Goal: Task Accomplishment & Management: Complete application form

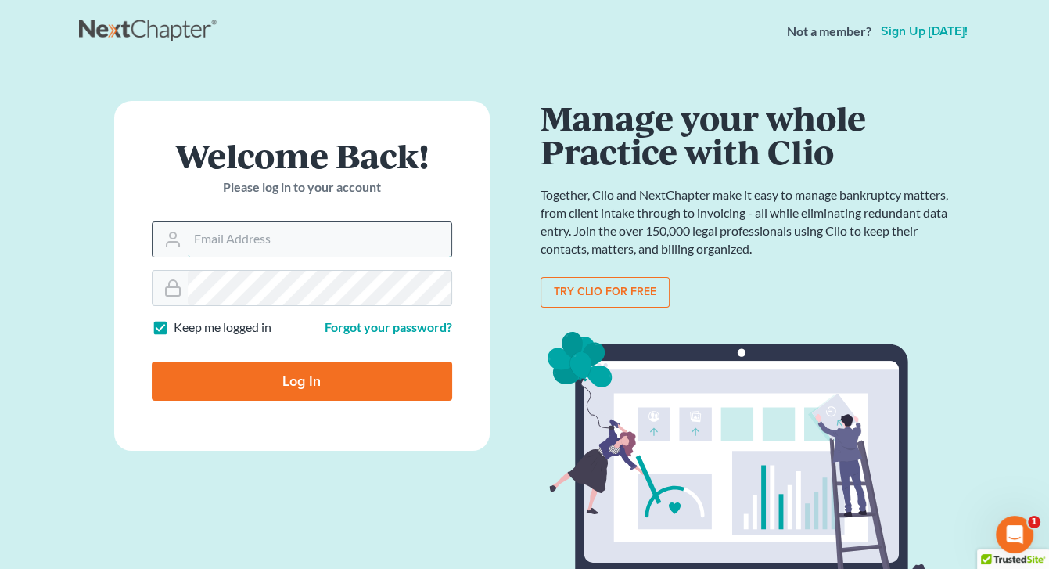
click at [357, 250] on input "Email Address" at bounding box center [320, 239] width 264 height 34
type input "[PERSON_NAME][EMAIL_ADDRESS][DOMAIN_NAME]"
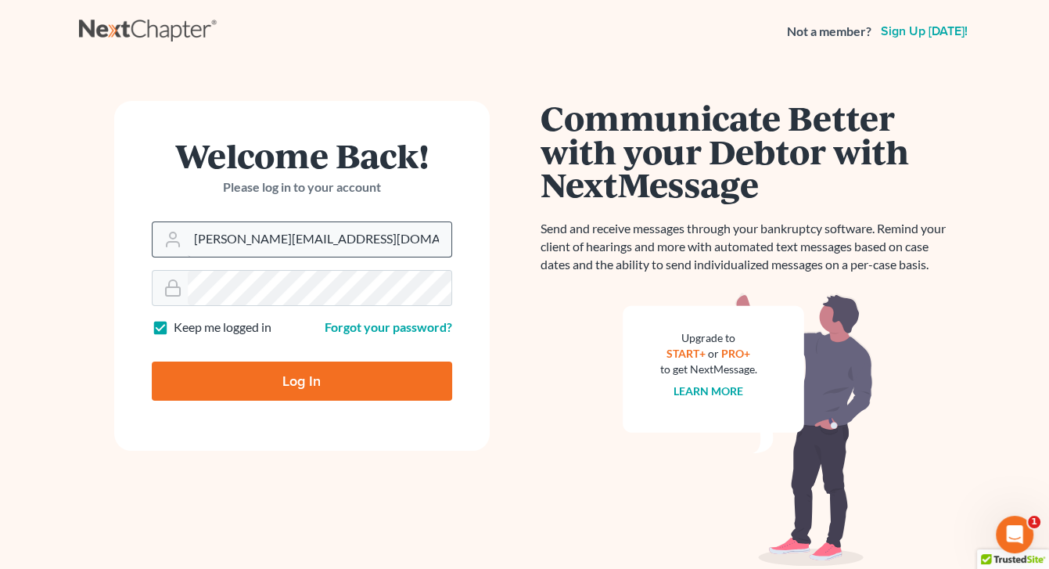
click at [152, 361] on input "Log In" at bounding box center [302, 380] width 300 height 39
type input "Thinking..."
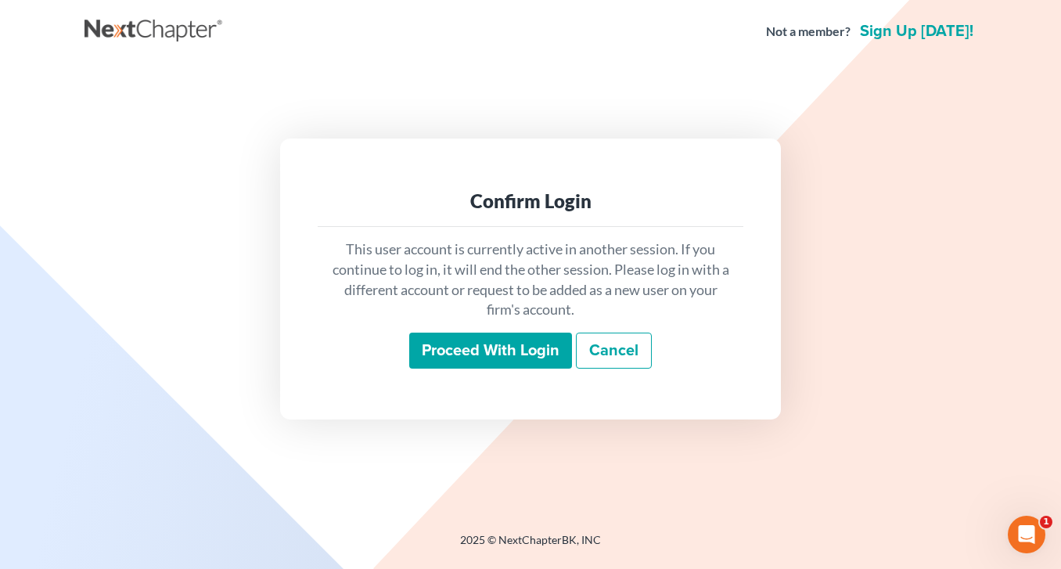
click at [463, 343] on input "Proceed with login" at bounding box center [490, 351] width 163 height 36
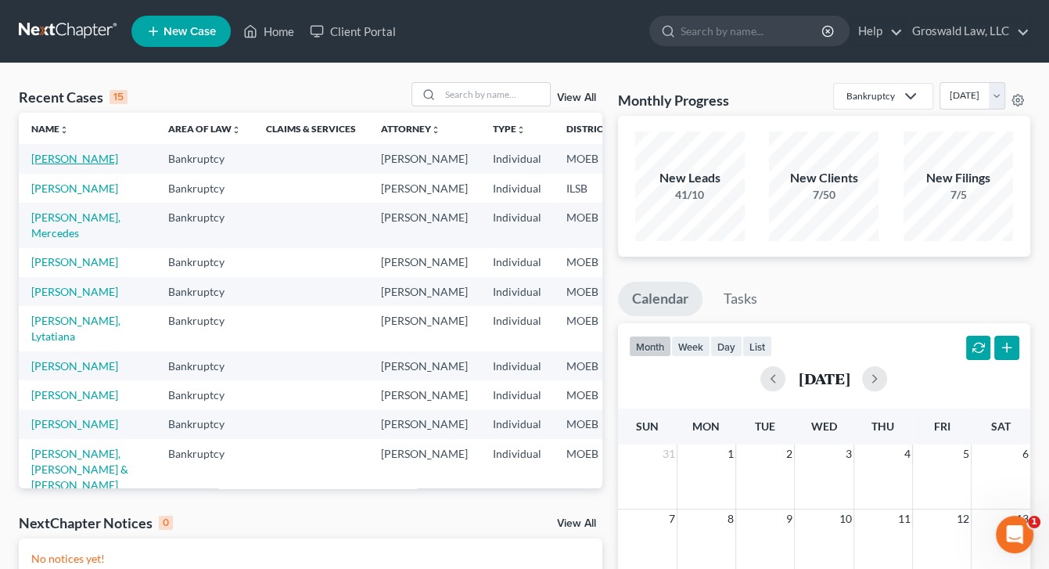
click at [56, 165] on link "[PERSON_NAME]" at bounding box center [74, 158] width 87 height 13
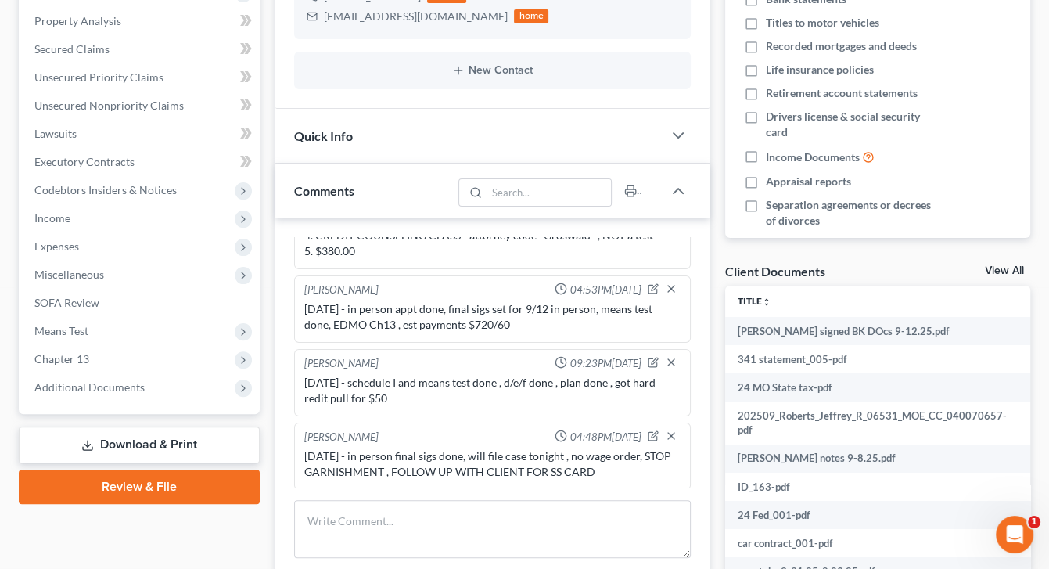
scroll to position [329, 0]
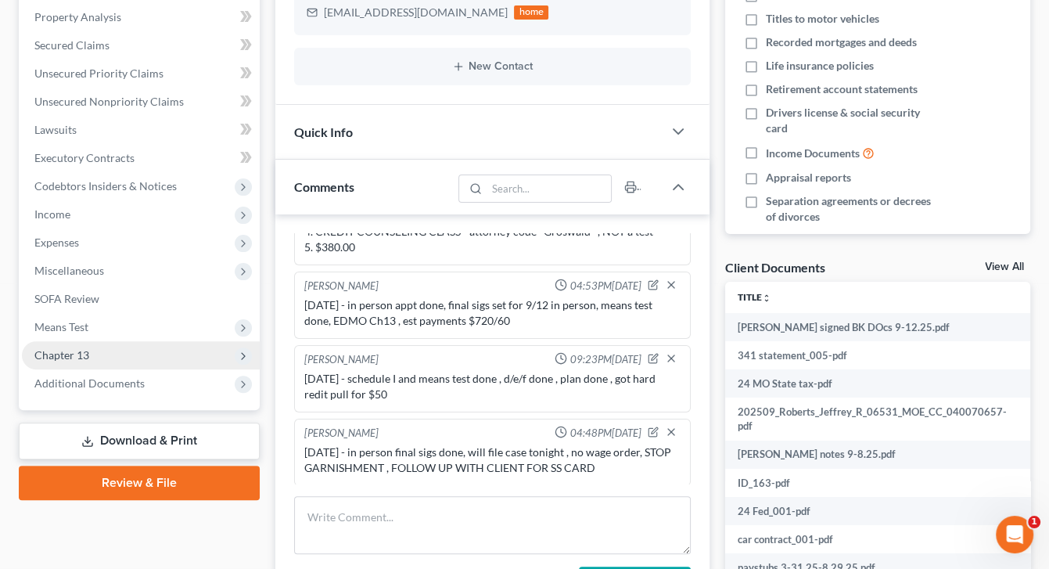
click at [81, 352] on span "Chapter 13" at bounding box center [61, 354] width 55 height 13
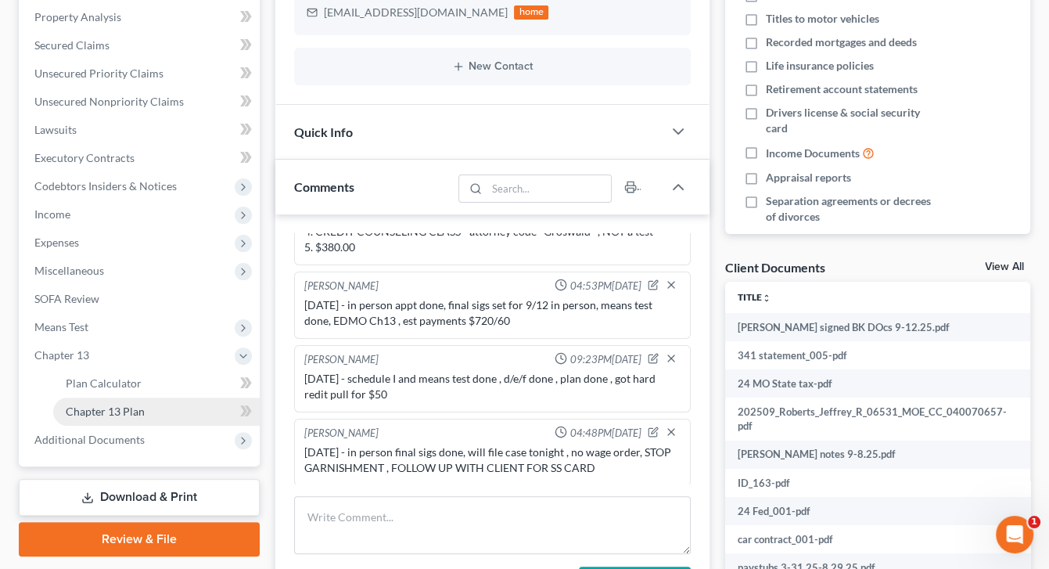
click at [128, 406] on span "Chapter 13 Plan" at bounding box center [105, 410] width 79 height 13
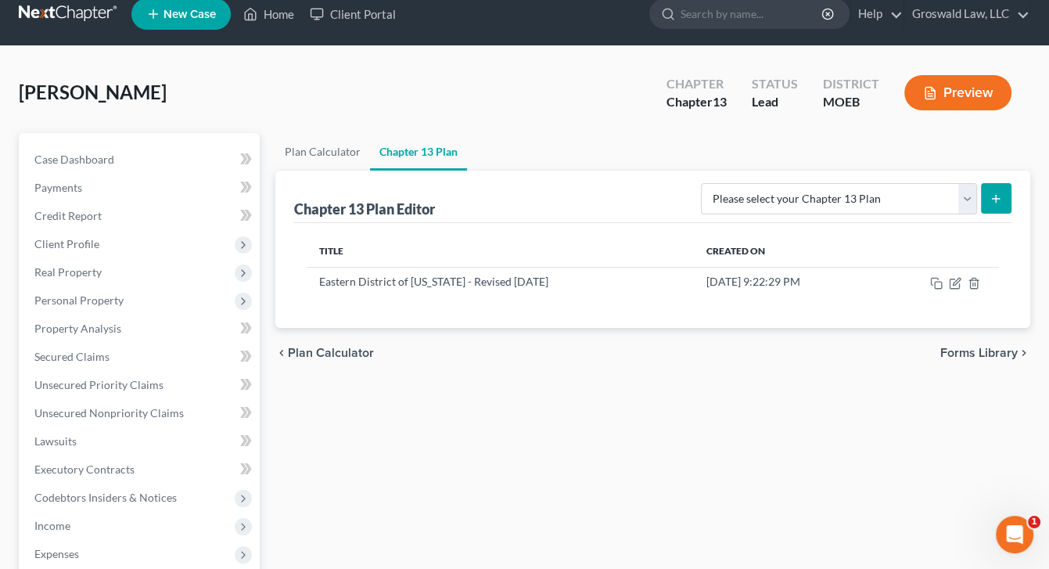
scroll to position [19, 0]
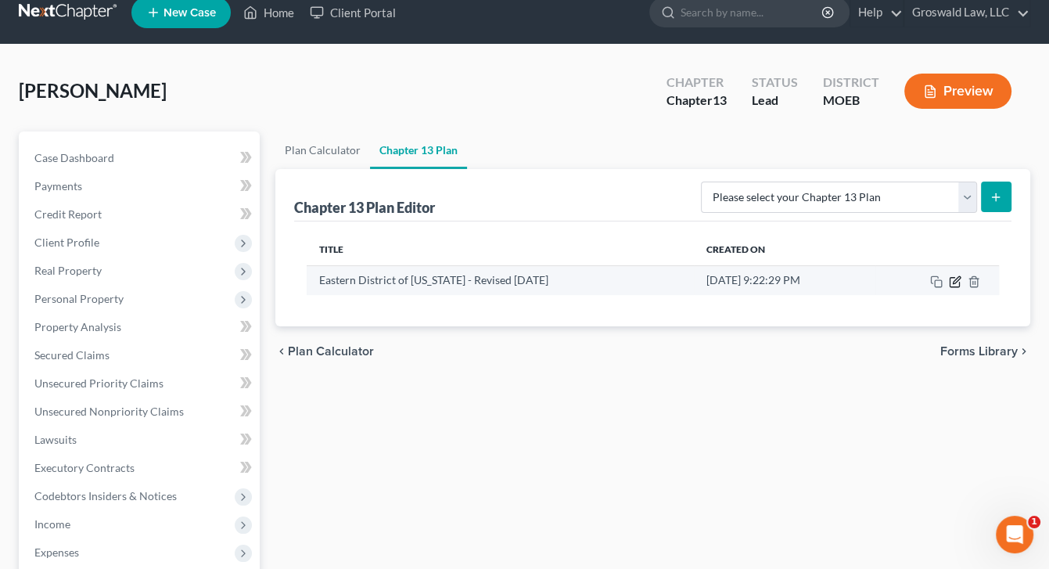
click at [954, 282] on icon "button" at bounding box center [956, 279] width 7 height 7
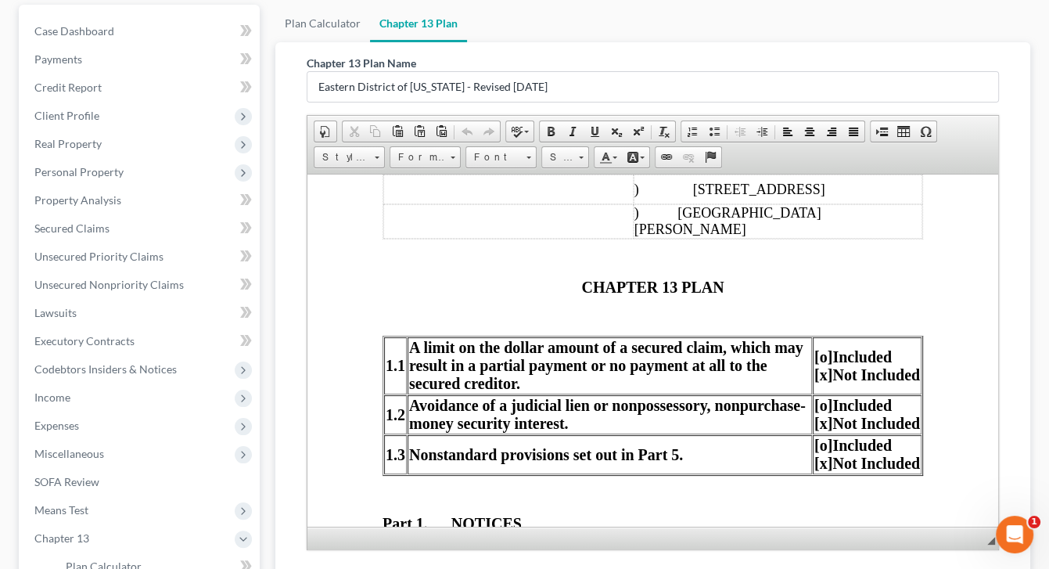
scroll to position [291, 0]
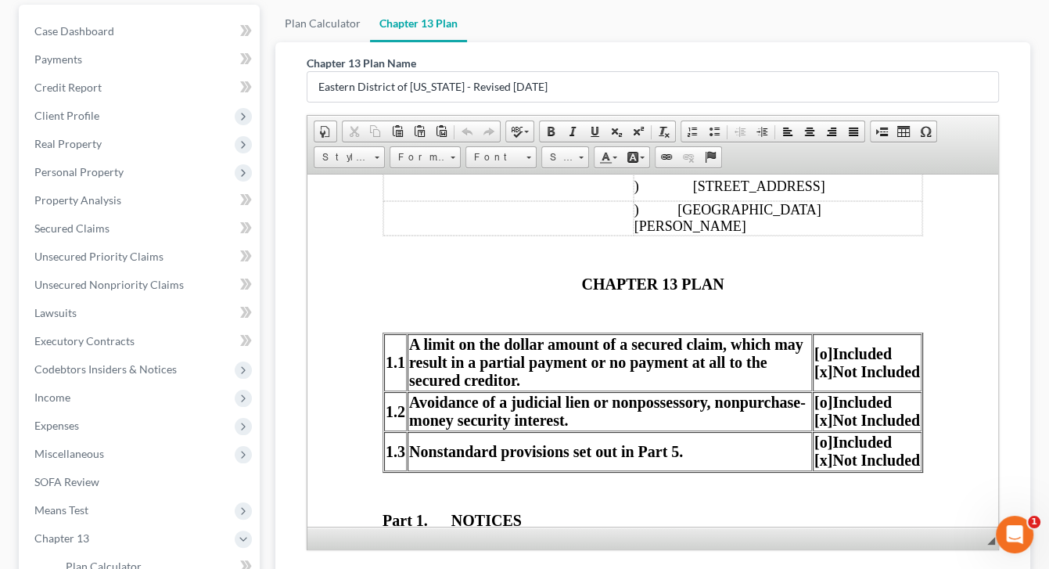
click at [814, 344] on span "[o]" at bounding box center [823, 352] width 18 height 17
click at [814, 393] on span "[o]" at bounding box center [823, 401] width 18 height 17
click at [816, 433] on span "[o]" at bounding box center [823, 441] width 18 height 17
click at [814, 433] on span "[o]" at bounding box center [823, 441] width 18 height 17
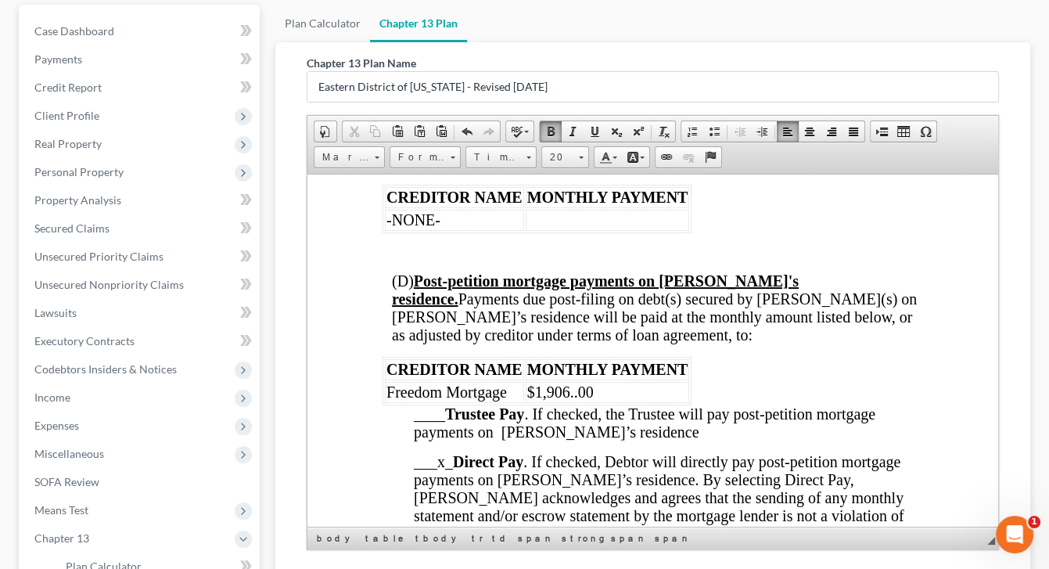
scroll to position [2457, 0]
click at [577, 383] on span "$1,906..00" at bounding box center [560, 391] width 67 height 17
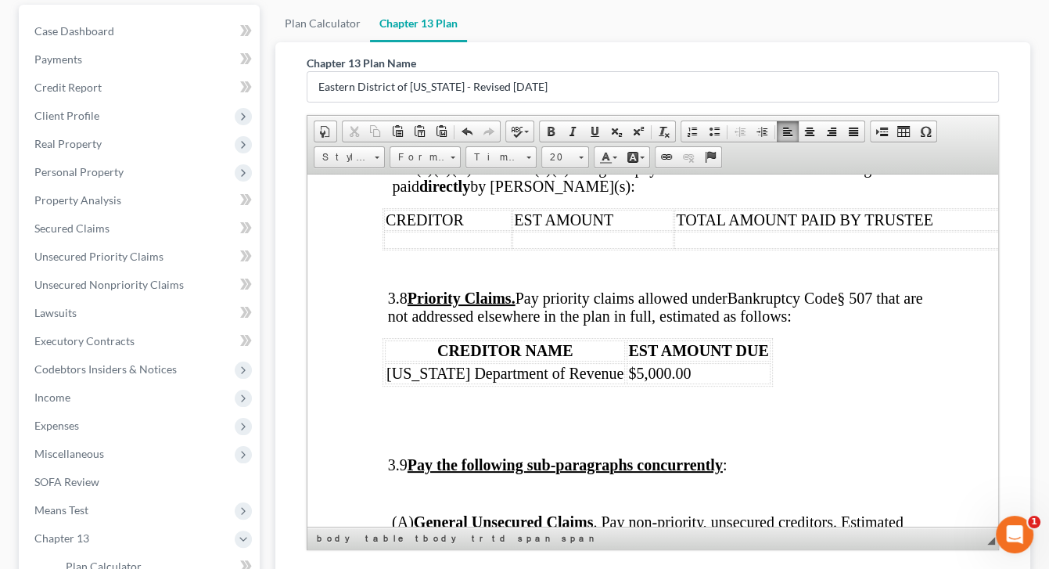
scroll to position [4531, 0]
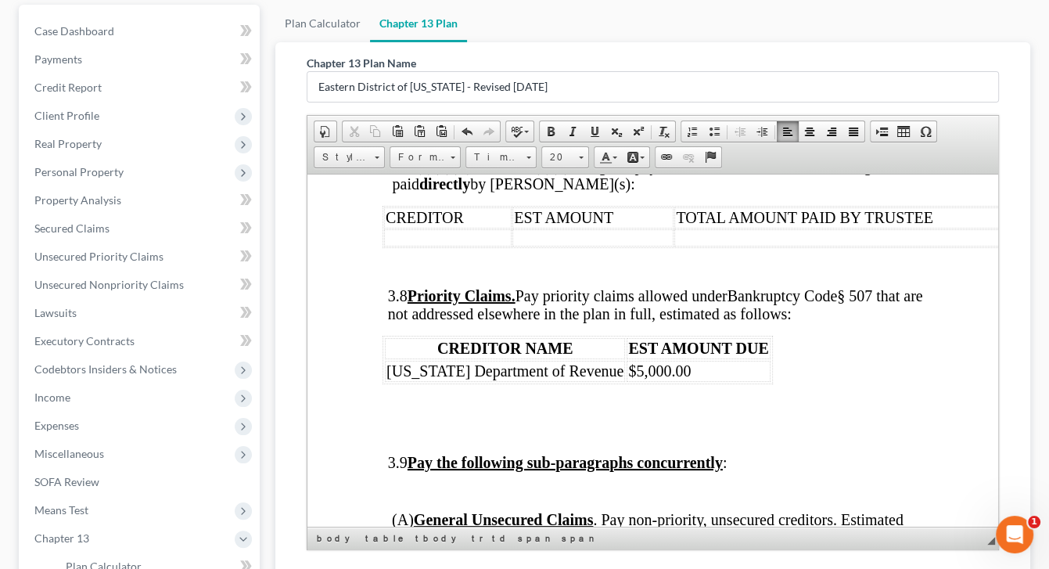
click at [565, 396] on p at bounding box center [653, 405] width 541 height 18
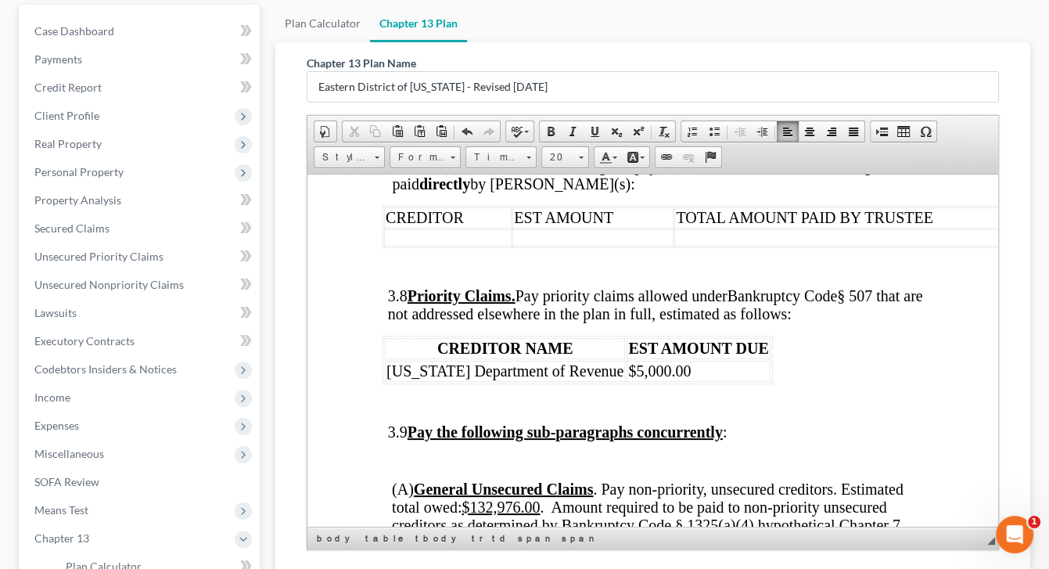
click at [565, 396] on p at bounding box center [655, 403] width 535 height 14
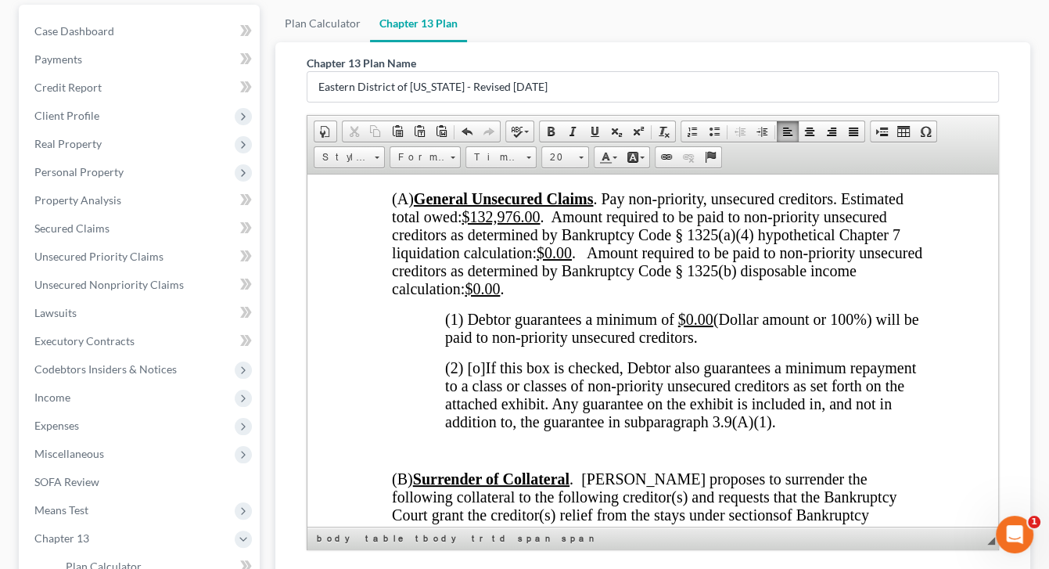
scroll to position [4803, 0]
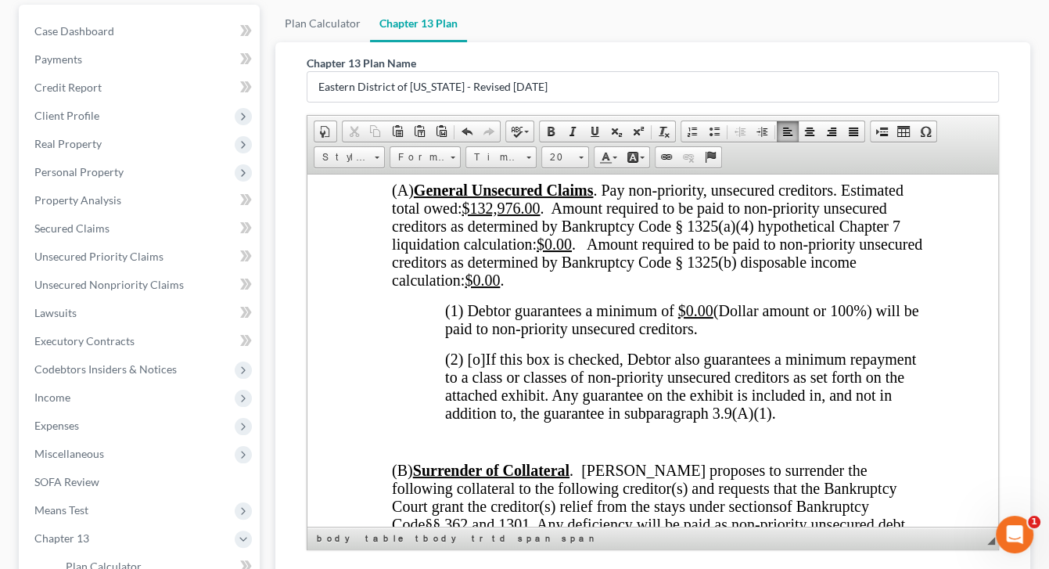
click at [479, 350] on span "(2) [o]" at bounding box center [465, 358] width 41 height 17
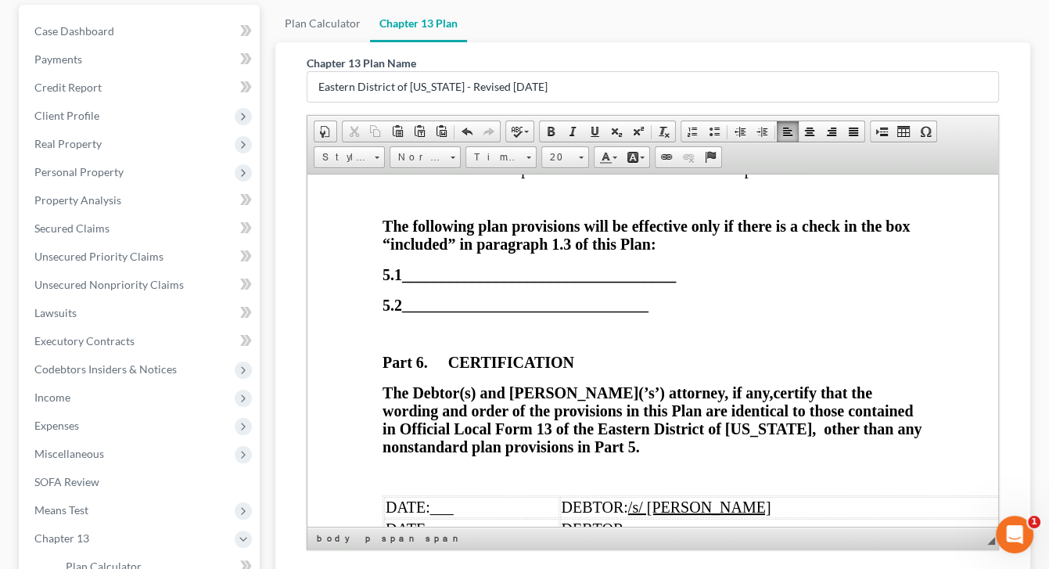
scroll to position [6459, 0]
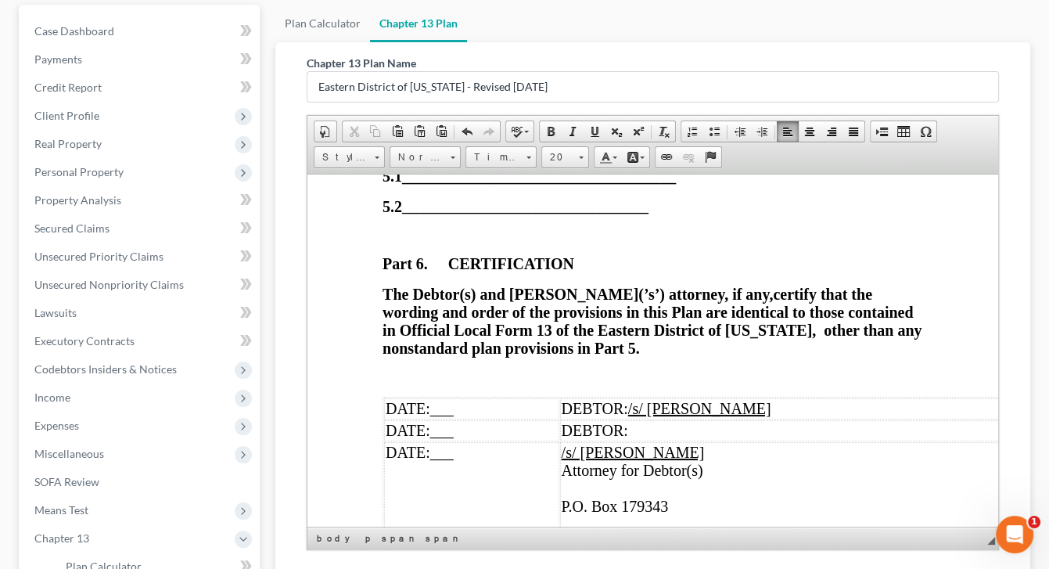
click at [667, 443] on span "/s/ [PERSON_NAME] Attorney for Debtor(s) P.O. Box 179343" at bounding box center [633, 478] width 143 height 71
click at [646, 441] on td "/s/ [PERSON_NAME] Attorney for Debtor(s) P.O. Box 179343 ​ [GEOGRAPHIC_DATA]" at bounding box center [822, 503] width 525 height 125
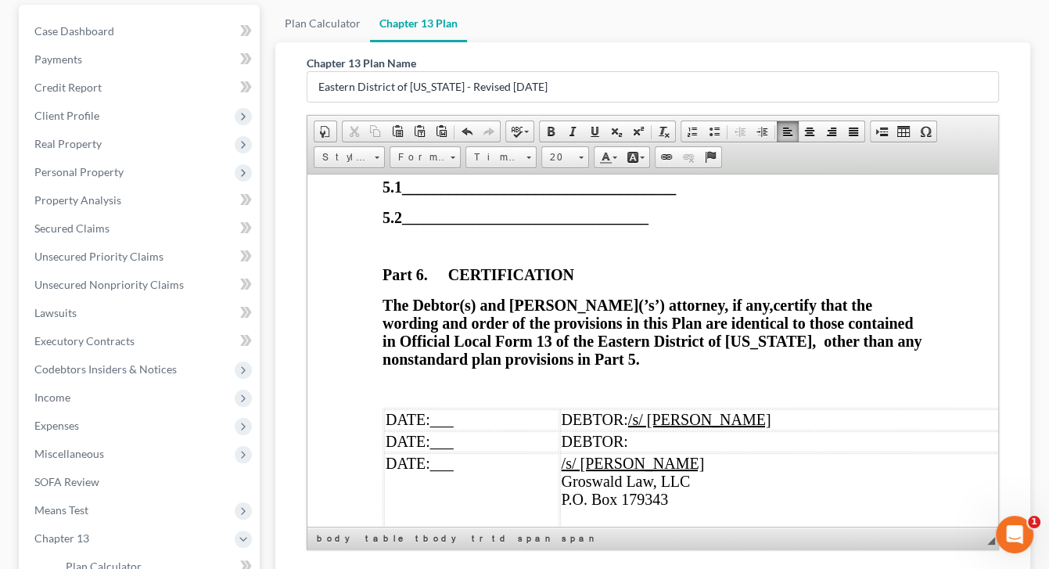
click at [626, 452] on td "/s/ [PERSON_NAME] Groswald Law, LLC P.O. Box 179343 ​ [GEOGRAPHIC_DATA]" at bounding box center [822, 505] width 525 height 107
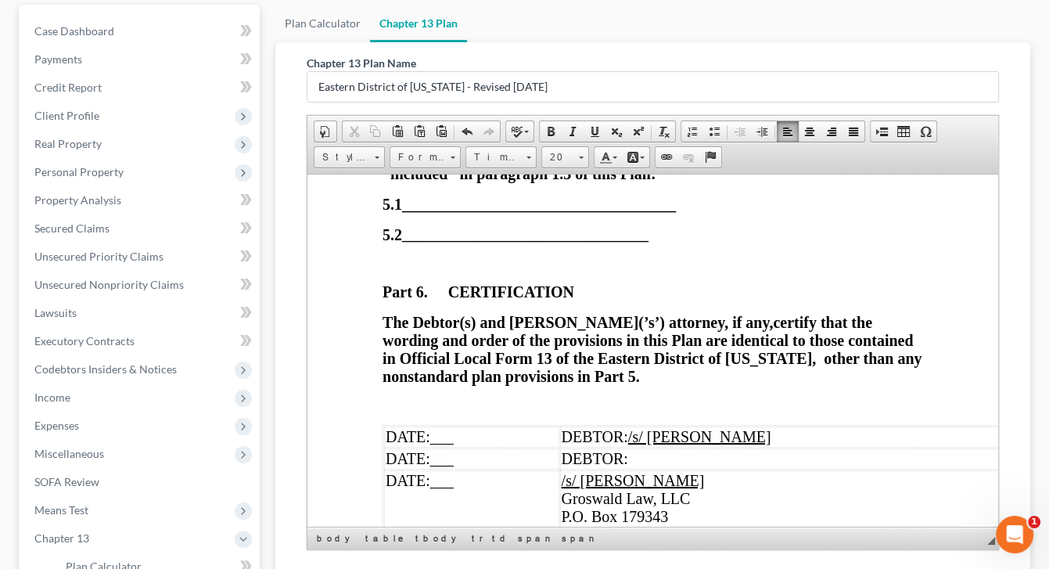
click at [710, 525] on span "[GEOGRAPHIC_DATA]" at bounding box center [642, 533] width 160 height 17
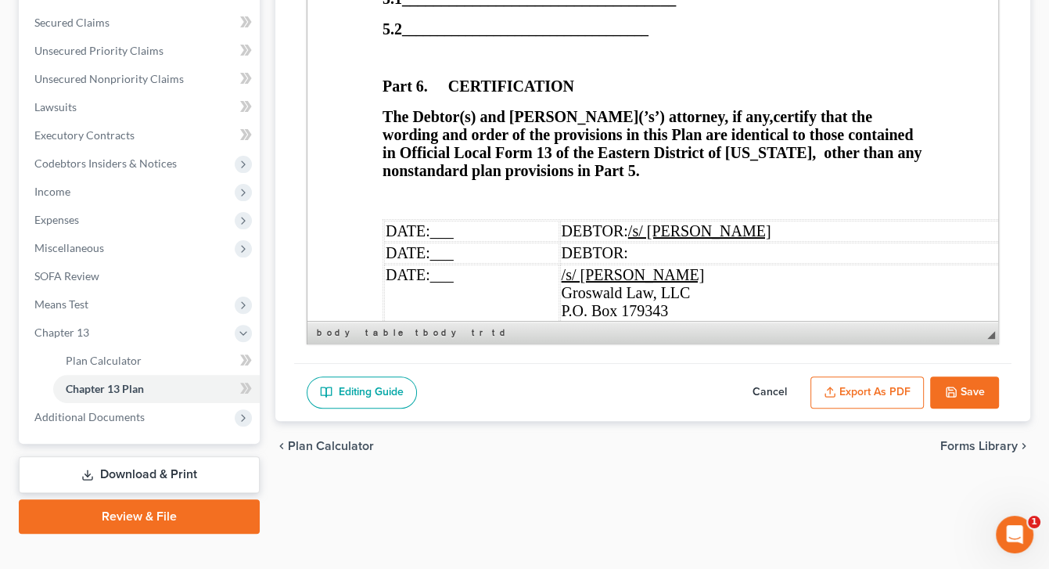
scroll to position [374, 0]
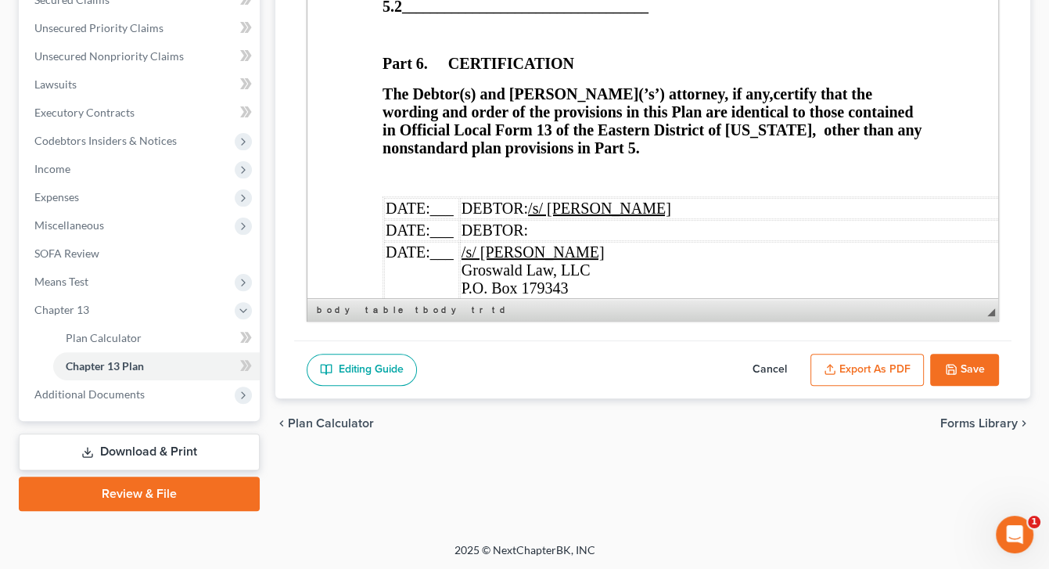
click at [459, 198] on td "DATE: ___" at bounding box center [421, 208] width 75 height 21
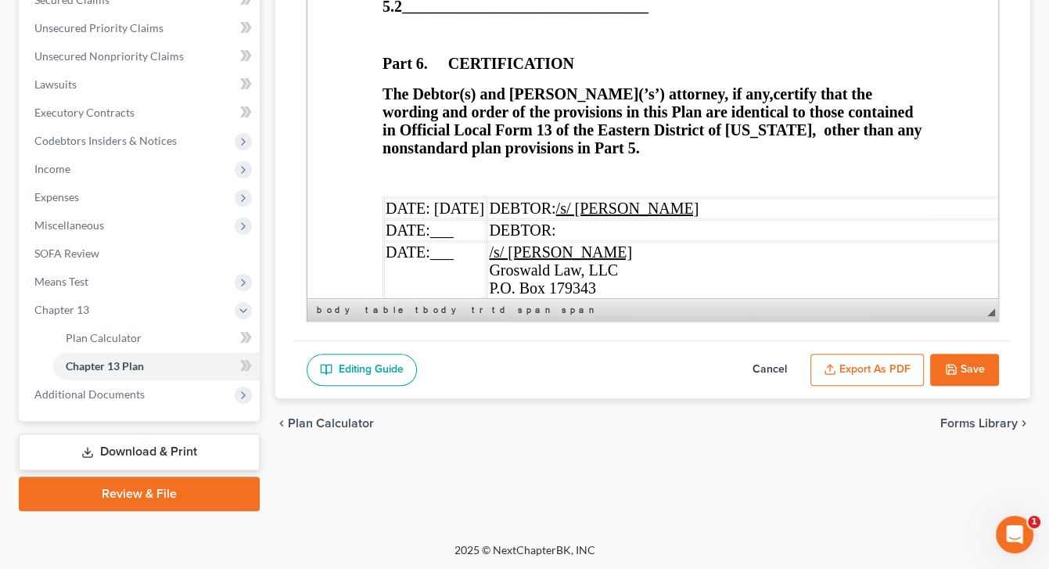
click at [482, 242] on td "DATE: ___" at bounding box center [435, 286] width 102 height 89
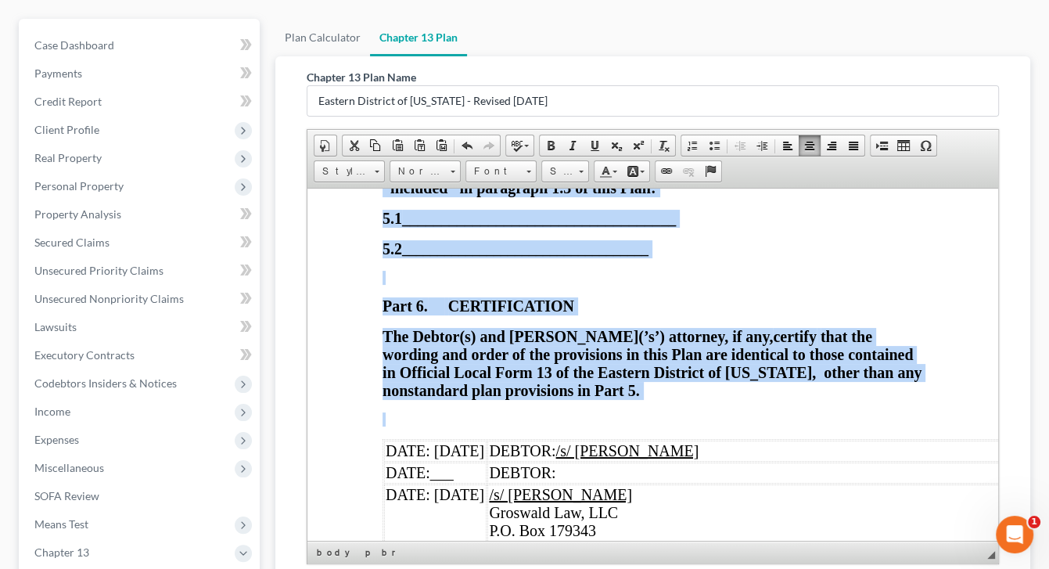
scroll to position [127, 0]
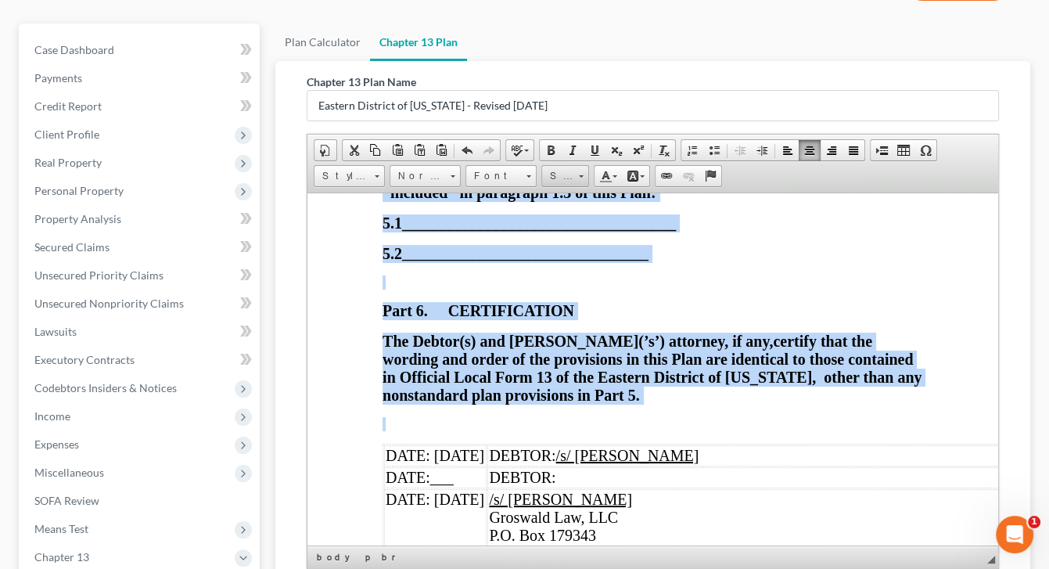
click at [570, 175] on span "Size" at bounding box center [557, 176] width 31 height 20
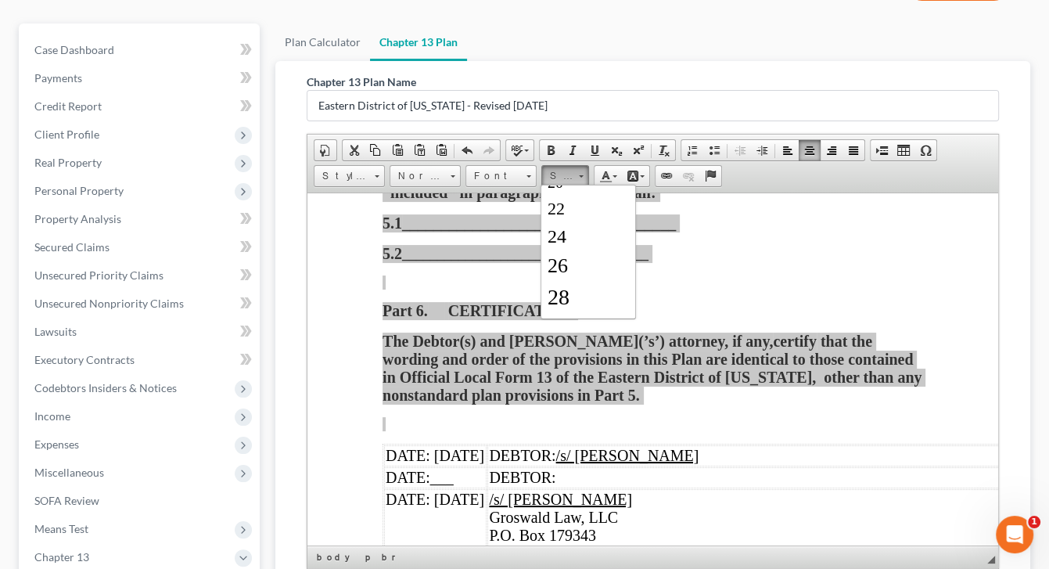
scroll to position [216, 0]
click at [568, 276] on span "28" at bounding box center [558, 285] width 22 height 24
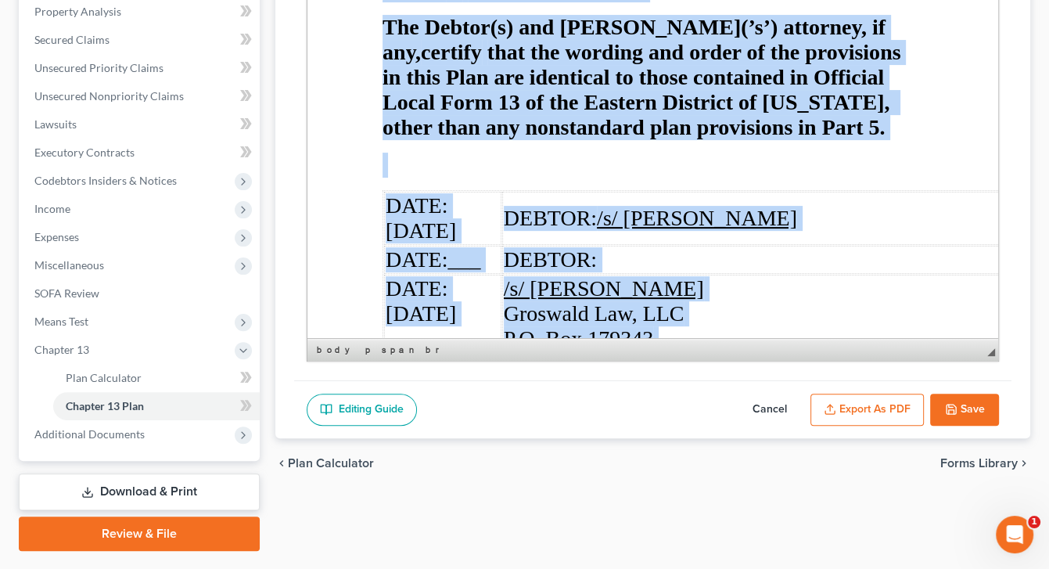
scroll to position [374, 0]
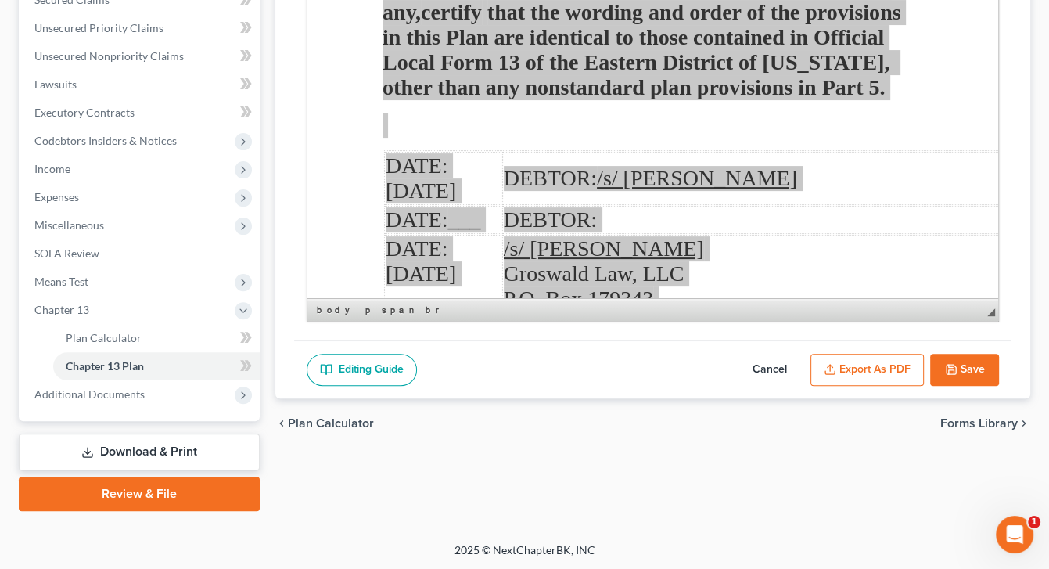
click at [964, 366] on button "Save" at bounding box center [964, 370] width 69 height 33
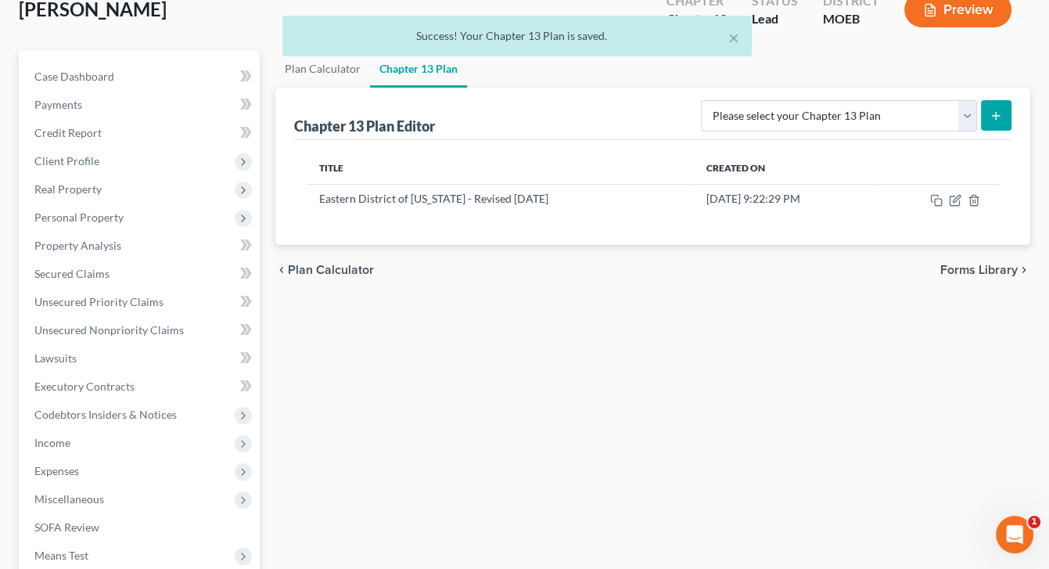
scroll to position [99, 0]
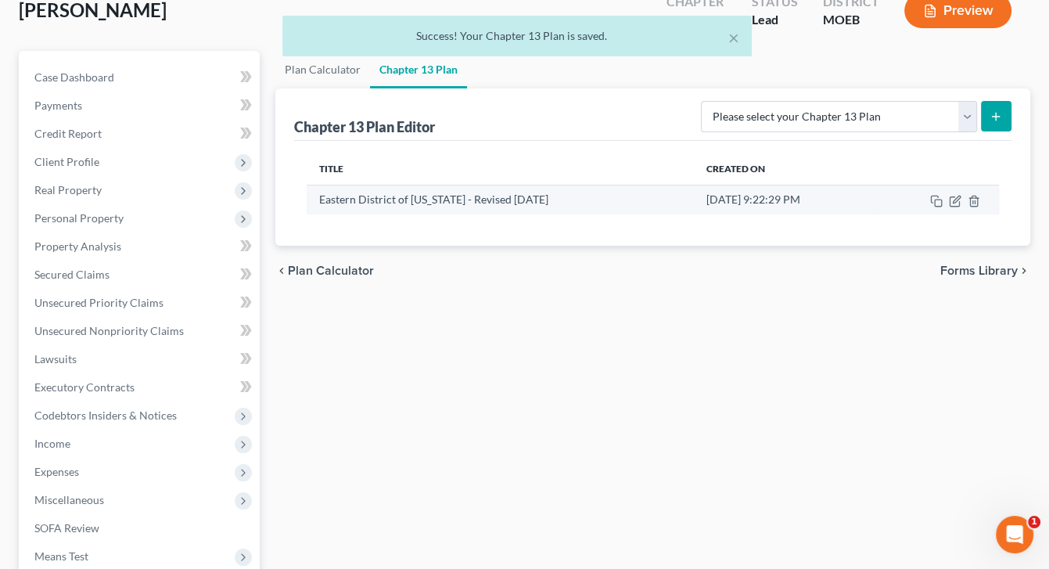
click at [961, 200] on td at bounding box center [937, 200] width 124 height 30
click at [952, 199] on icon "button" at bounding box center [955, 201] width 13 height 13
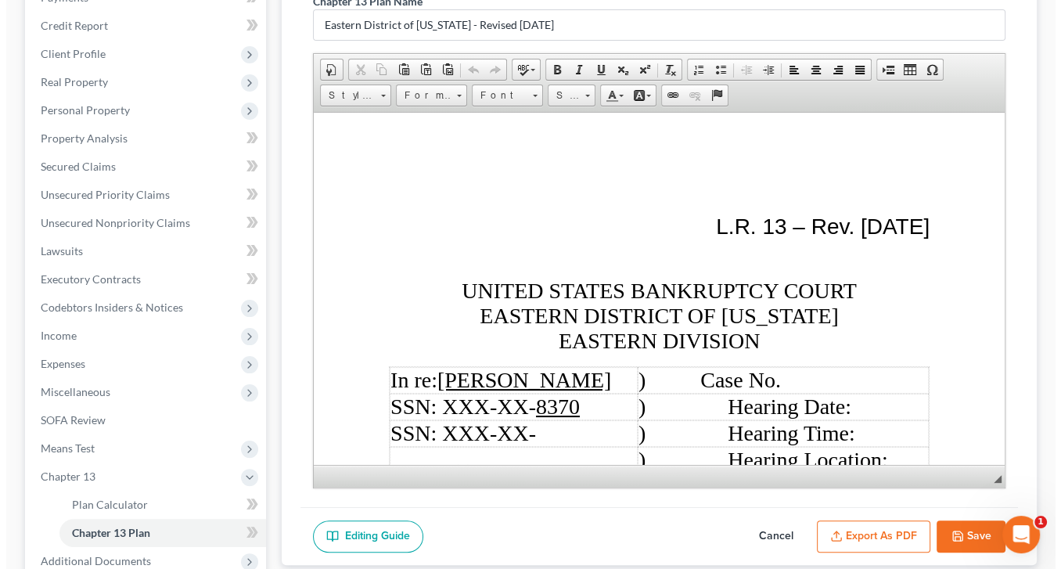
scroll to position [374, 0]
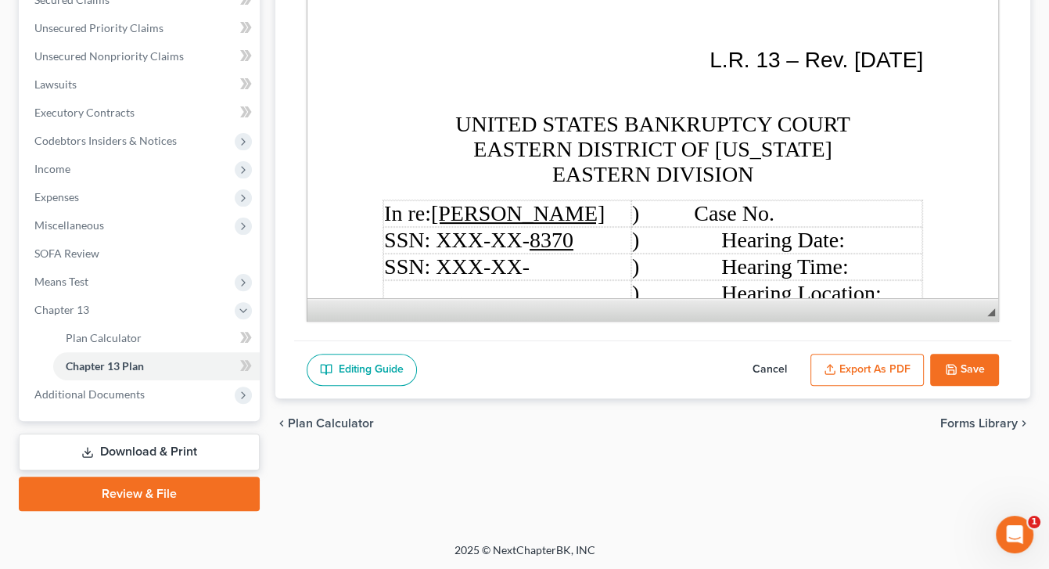
click at [865, 368] on button "Export as PDF" at bounding box center [867, 370] width 113 height 33
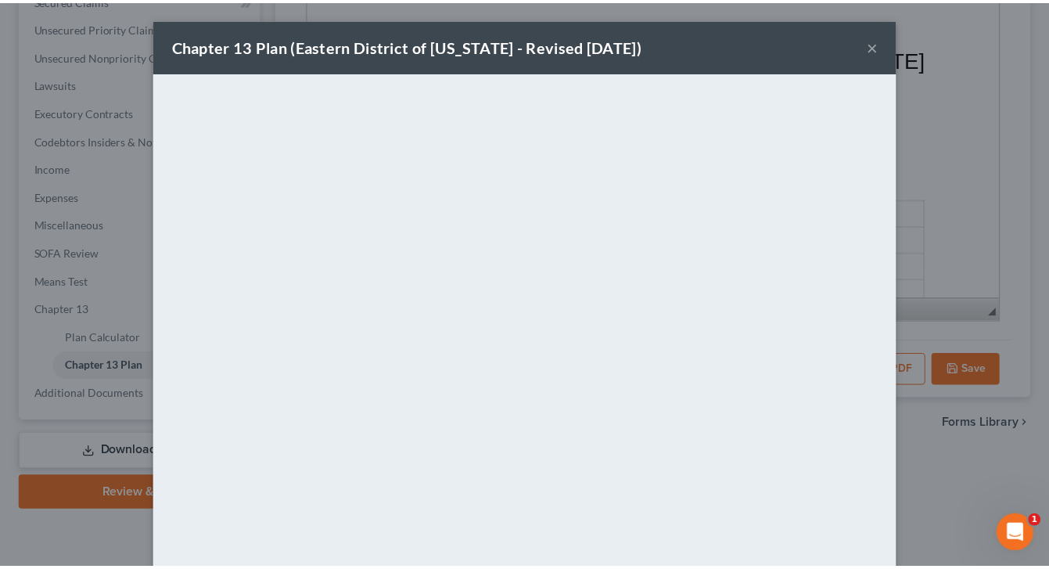
scroll to position [85, 0]
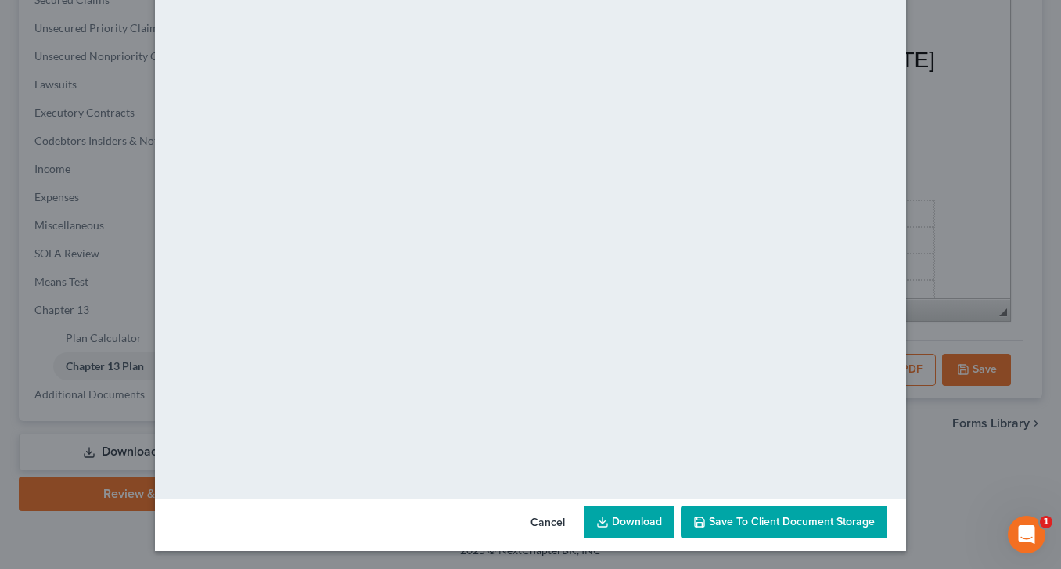
click at [765, 516] on span "Save to Client Document Storage" at bounding box center [792, 521] width 166 height 13
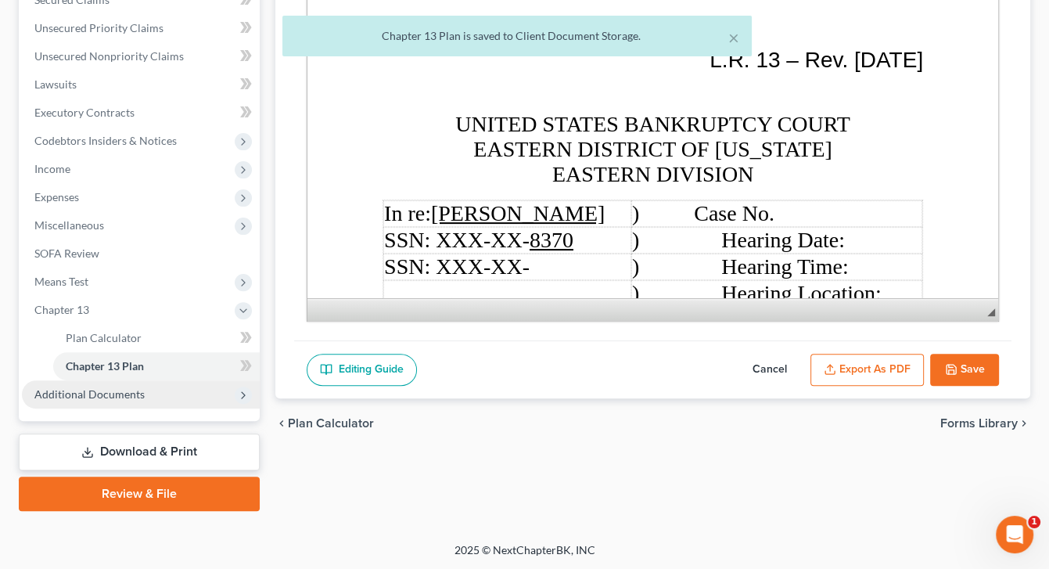
click at [126, 391] on span "Additional Documents" at bounding box center [89, 393] width 110 height 13
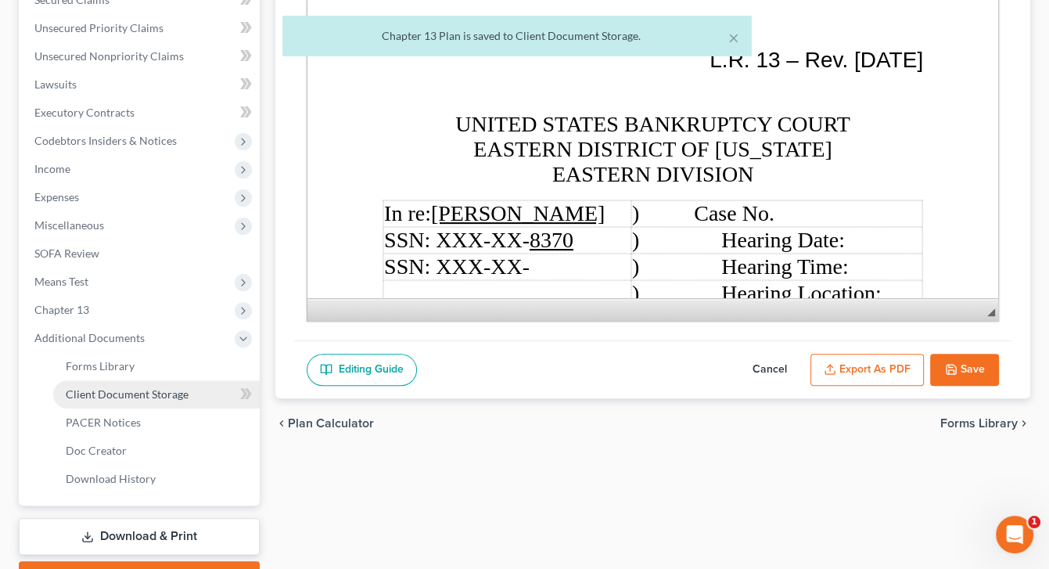
click at [165, 395] on span "Client Document Storage" at bounding box center [127, 393] width 123 height 13
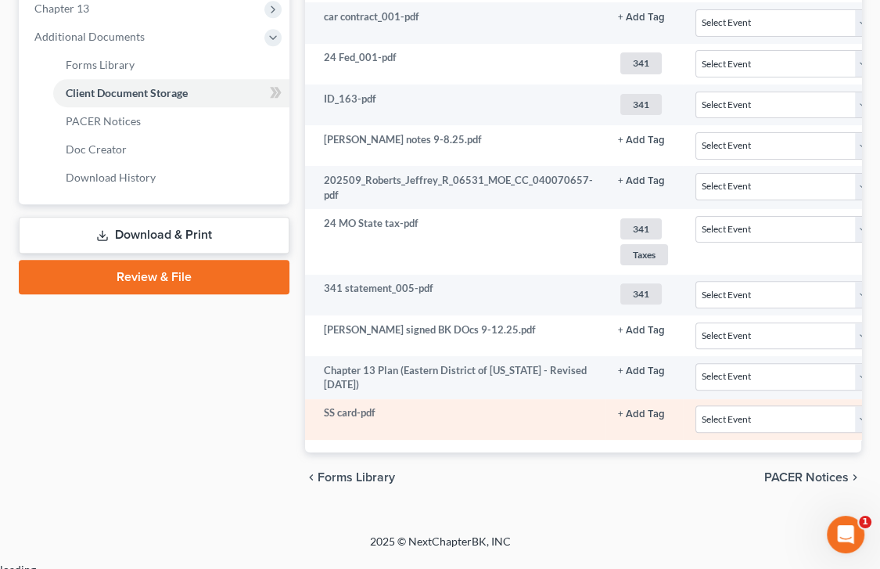
scroll to position [0, 311]
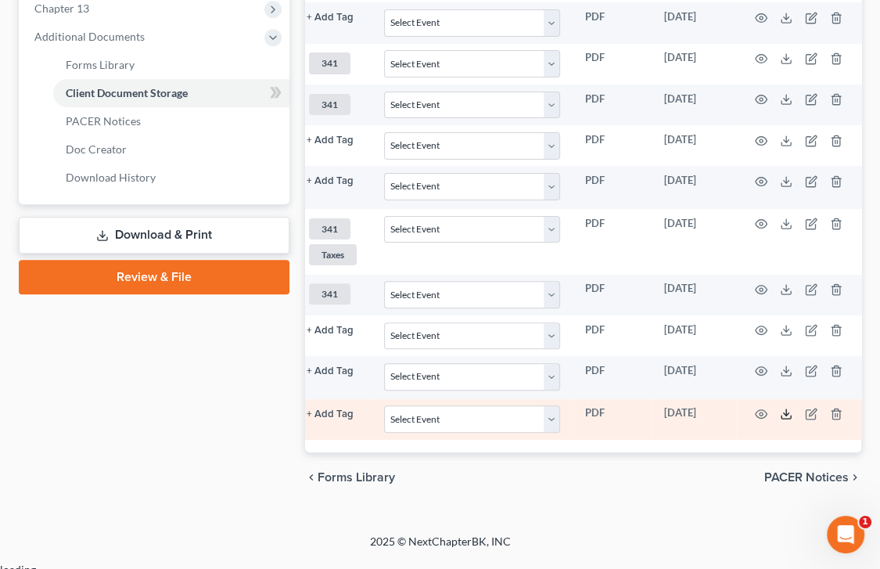
click at [782, 411] on icon at bounding box center [786, 414] width 13 height 13
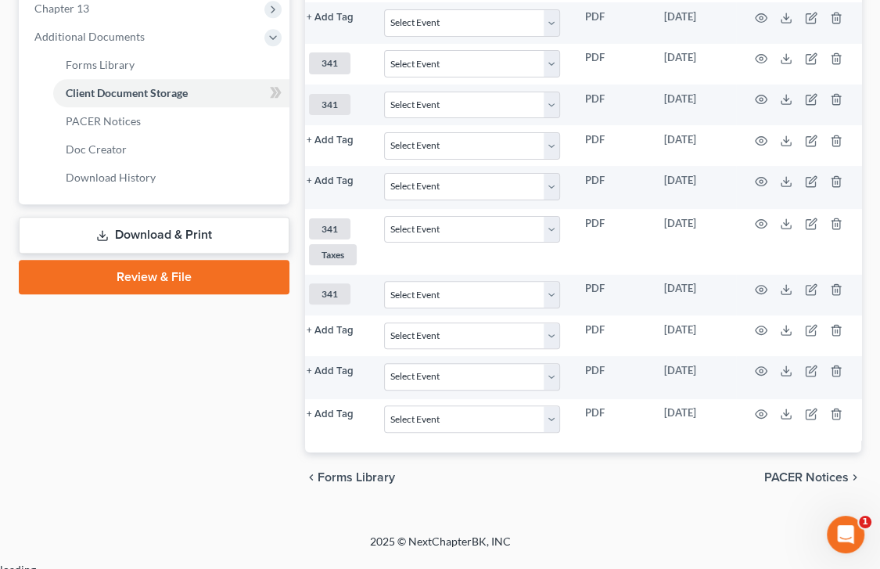
click at [595, 492] on div "chevron_left Forms Library PACER Notices chevron_right" at bounding box center [583, 477] width 556 height 50
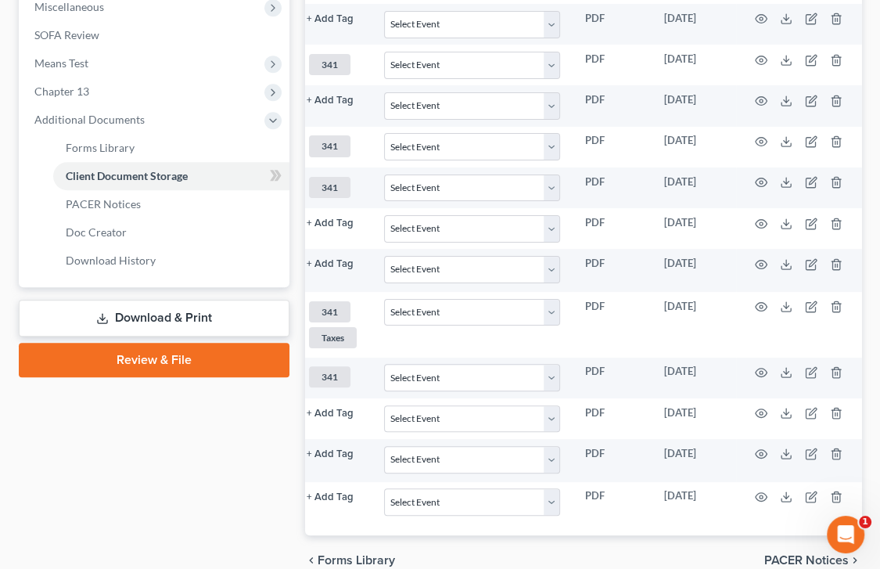
click at [167, 314] on link "Download & Print" at bounding box center [154, 318] width 271 height 37
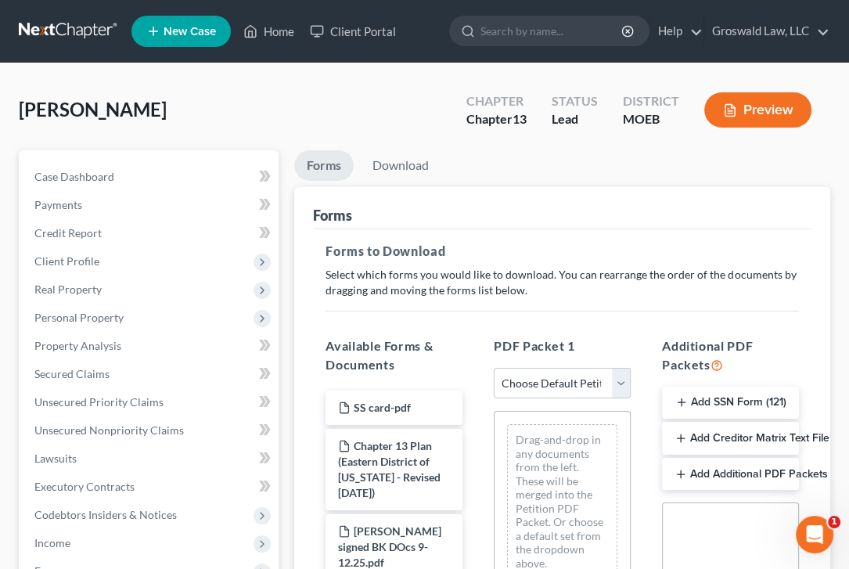
click at [723, 407] on button "Add SSN Form (121)" at bounding box center [730, 402] width 137 height 33
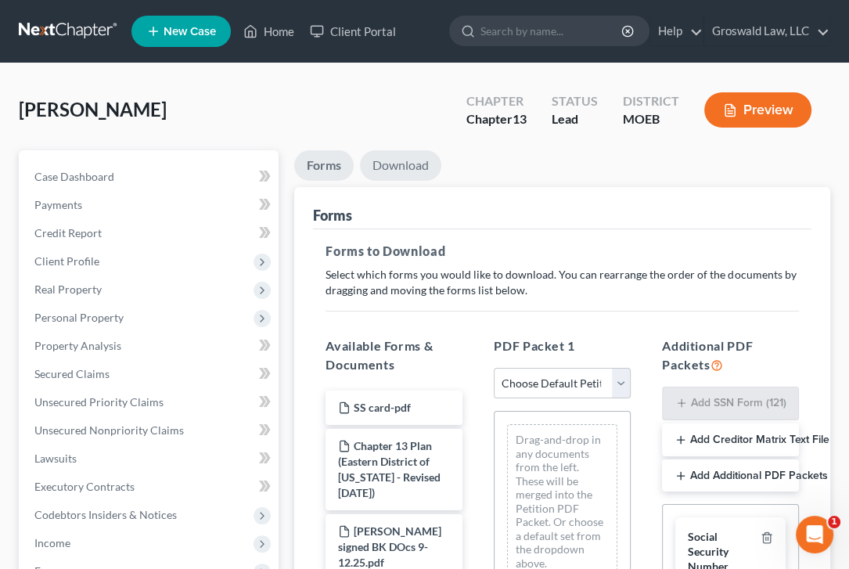
click at [397, 165] on link "Download" at bounding box center [400, 165] width 81 height 31
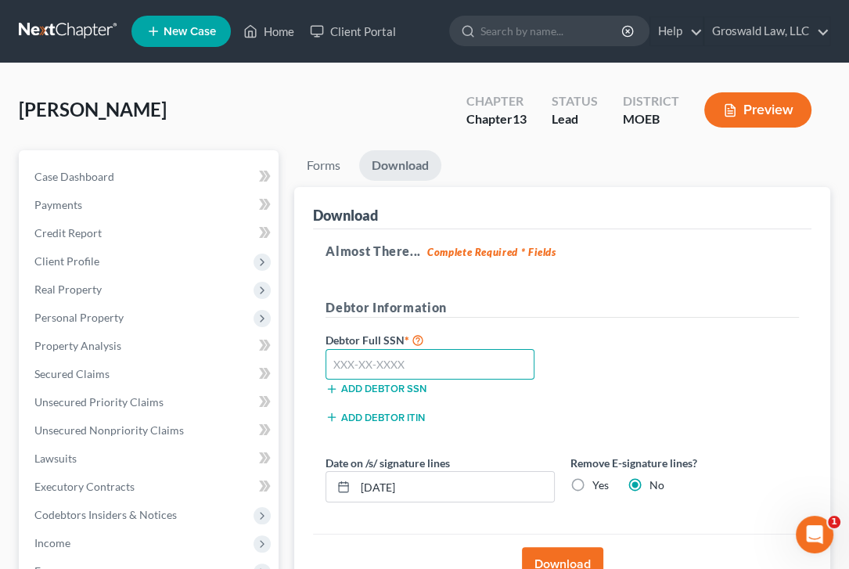
click at [409, 365] on input "text" at bounding box center [429, 364] width 208 height 31
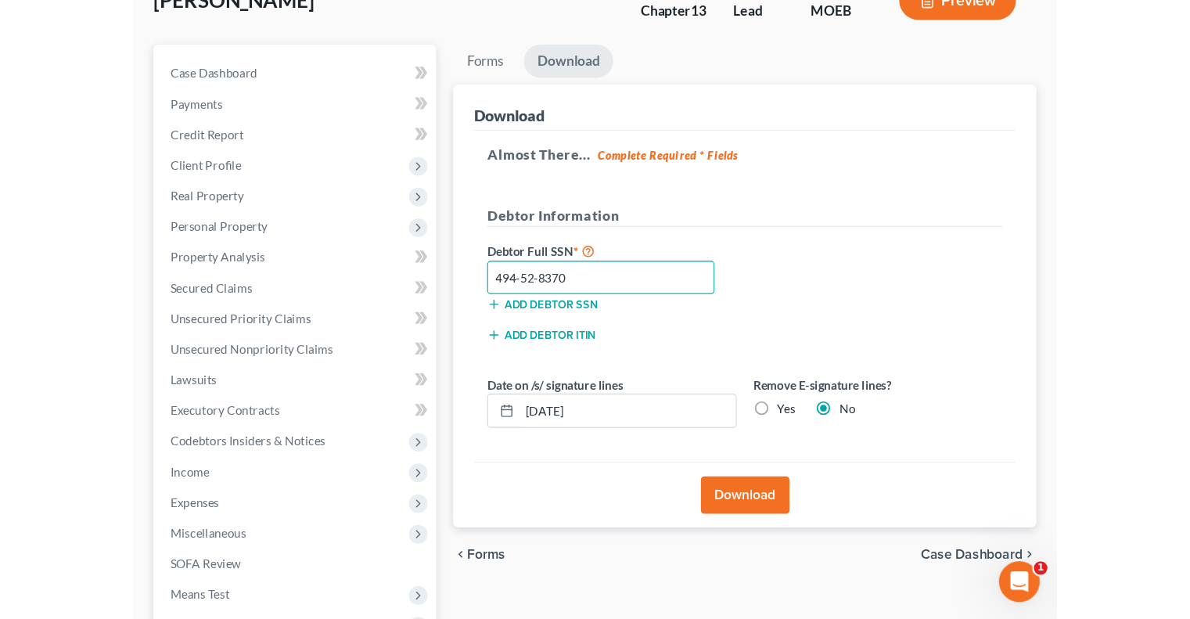
scroll to position [130, 0]
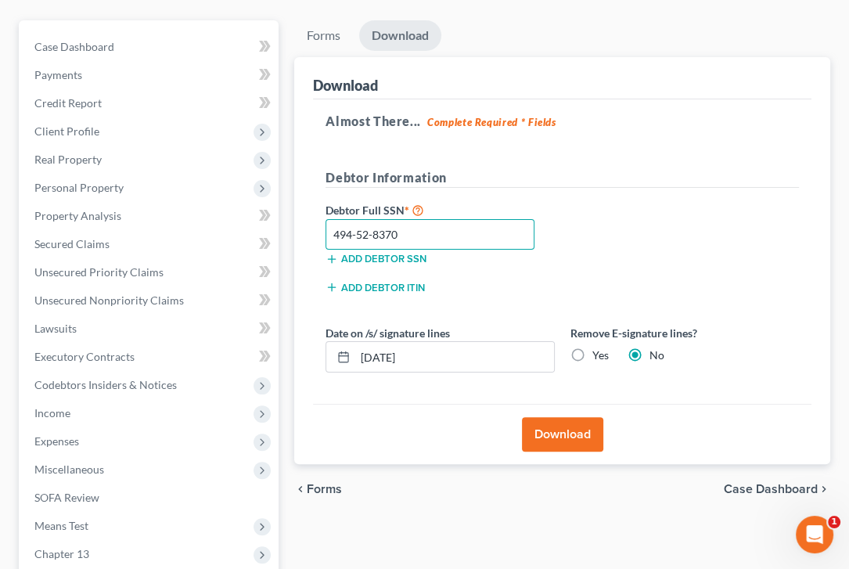
type input "494-52-8370"
click at [541, 423] on button "Download" at bounding box center [562, 434] width 81 height 34
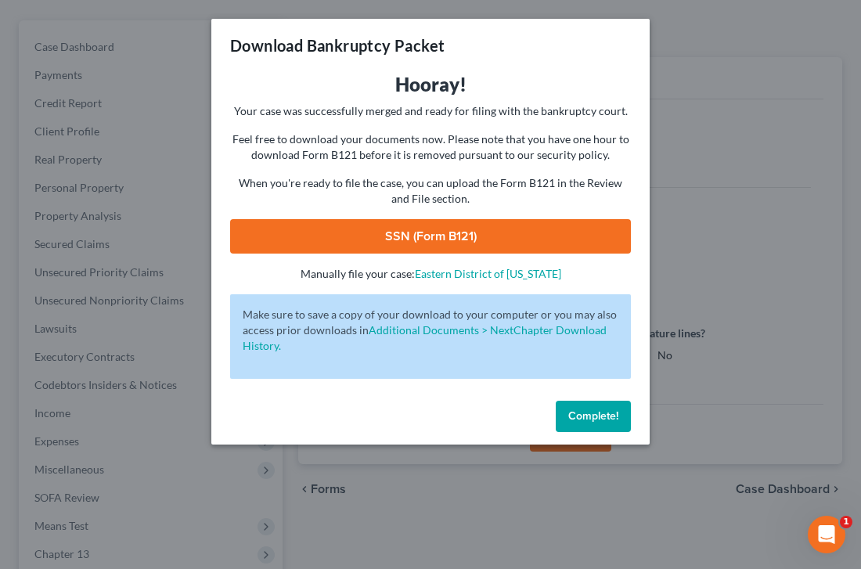
click at [479, 231] on link "SSN (Form B121)" at bounding box center [430, 236] width 401 height 34
click at [586, 419] on span "Complete!" at bounding box center [593, 415] width 50 height 13
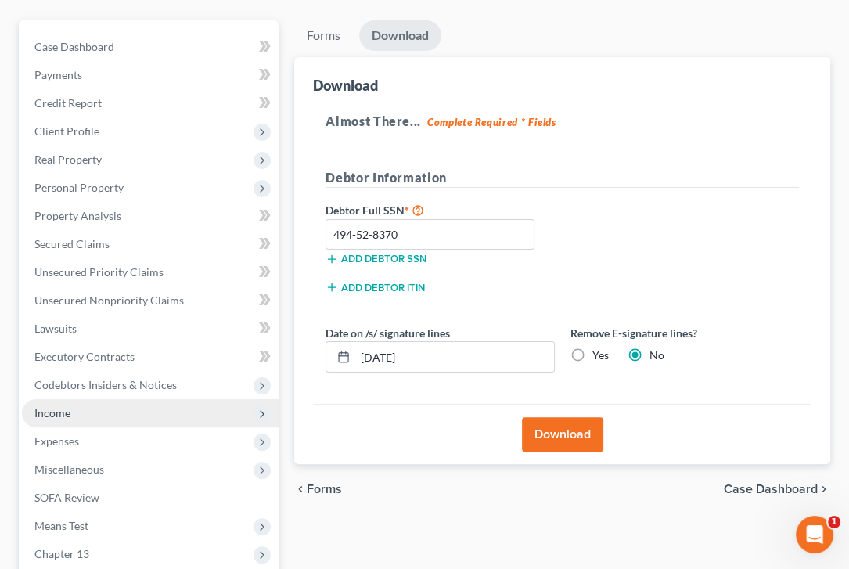
click at [50, 420] on span "Income" at bounding box center [150, 413] width 257 height 28
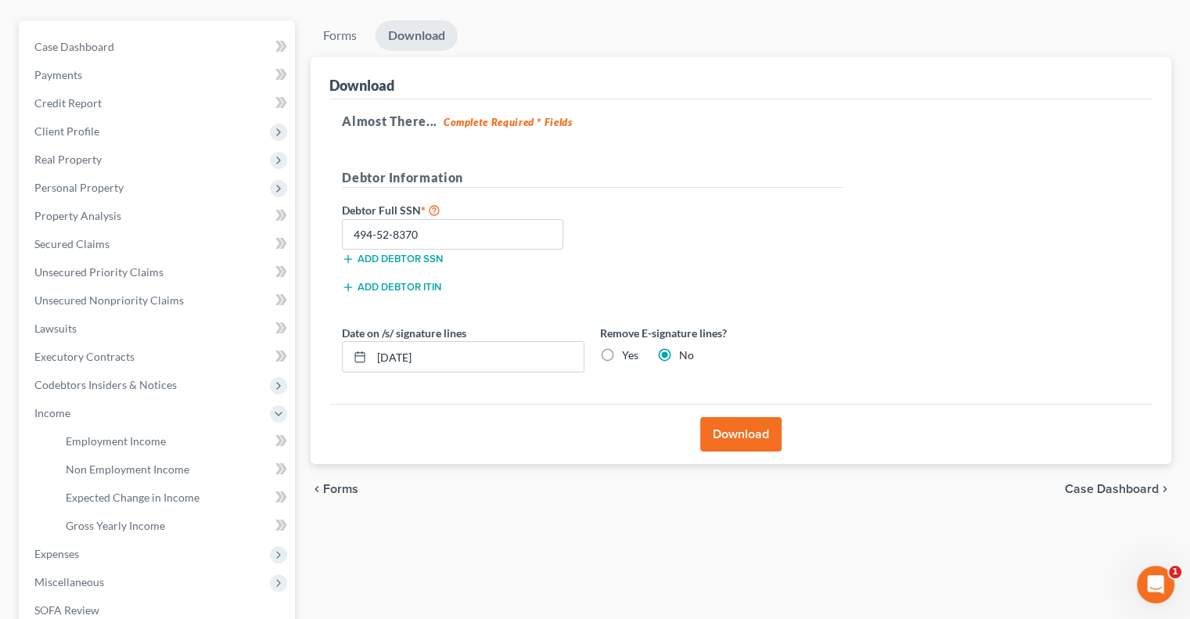
click at [483, 71] on div "Download" at bounding box center [740, 78] width 823 height 42
click at [116, 448] on link "Employment Income" at bounding box center [174, 441] width 242 height 28
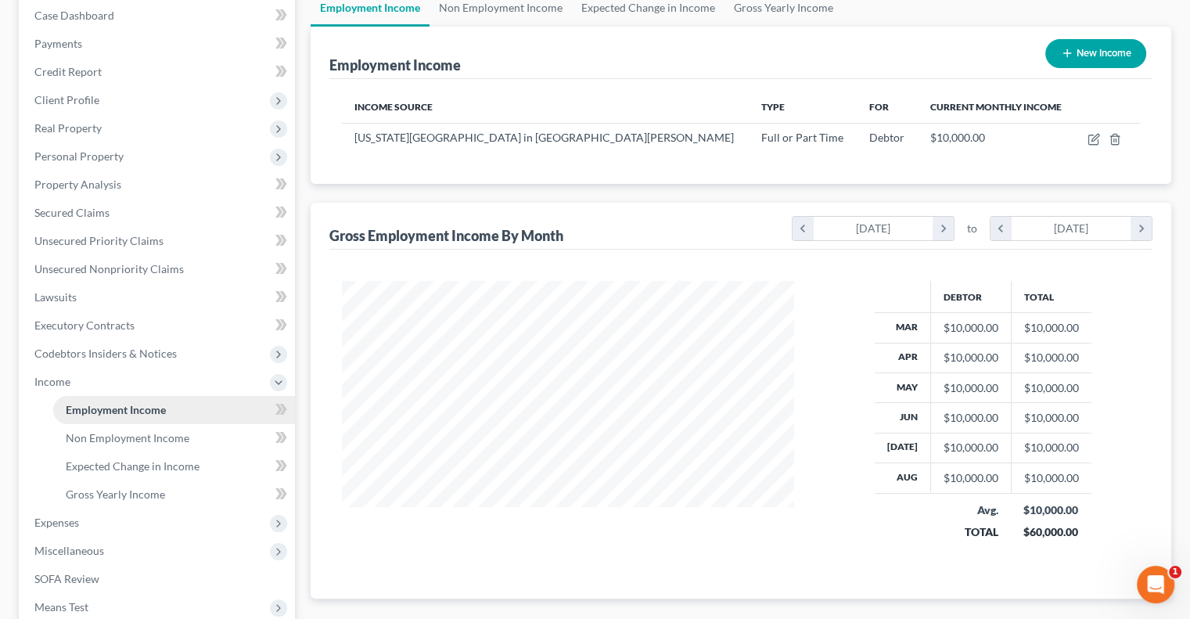
scroll to position [225, 0]
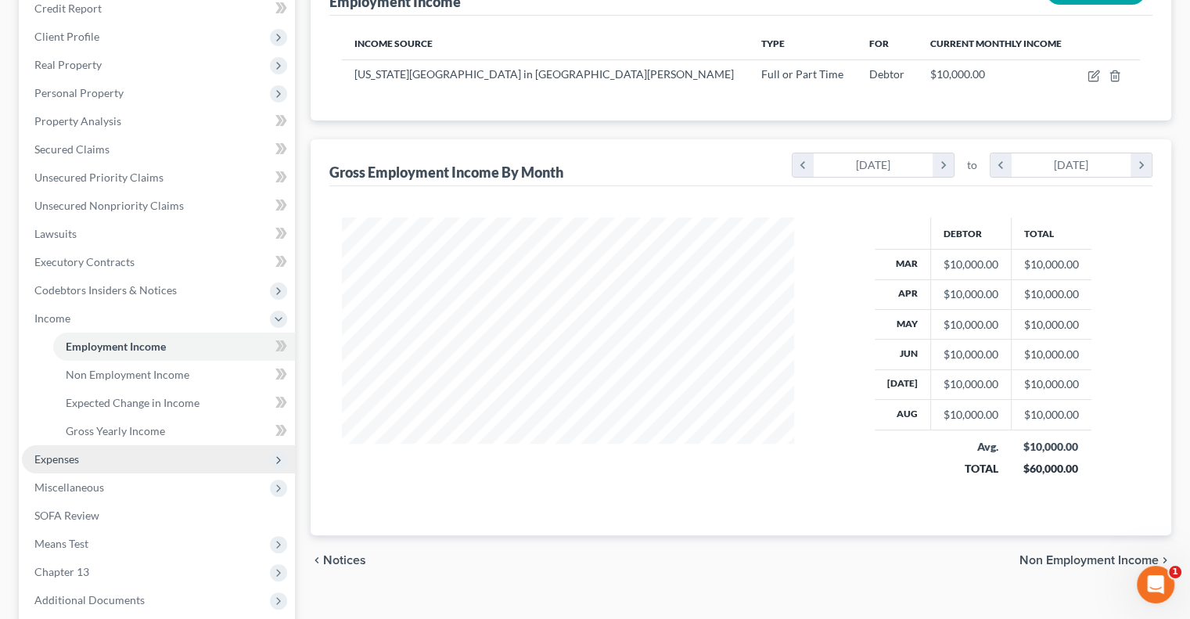
click at [54, 453] on span "Expenses" at bounding box center [56, 458] width 45 height 13
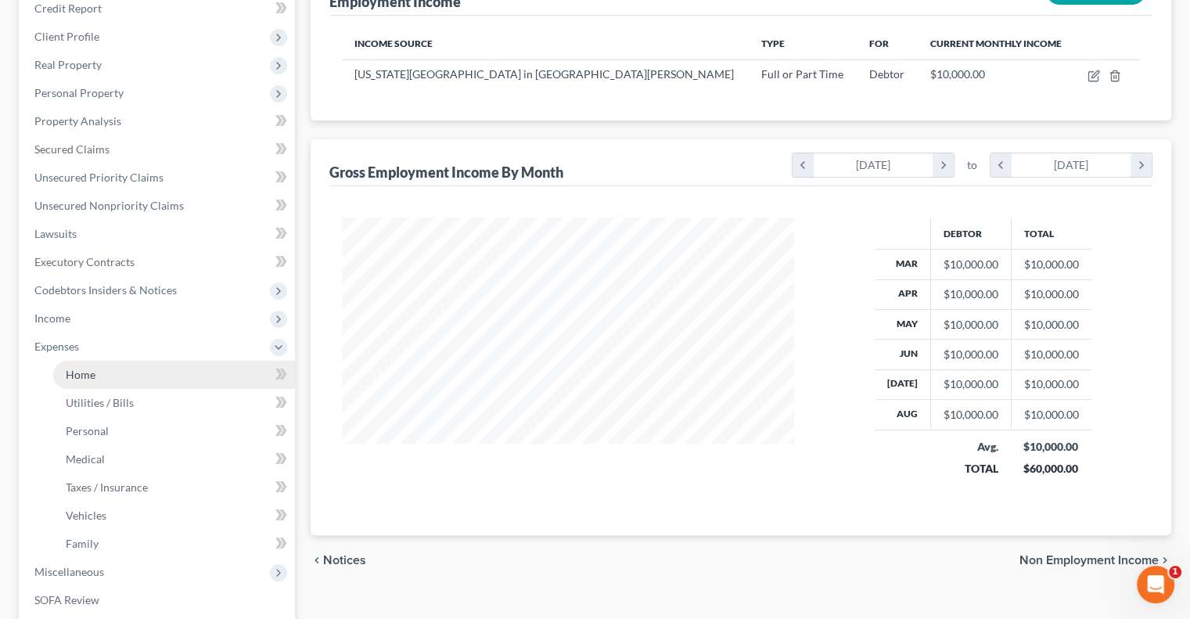
click at [129, 376] on link "Home" at bounding box center [174, 375] width 242 height 28
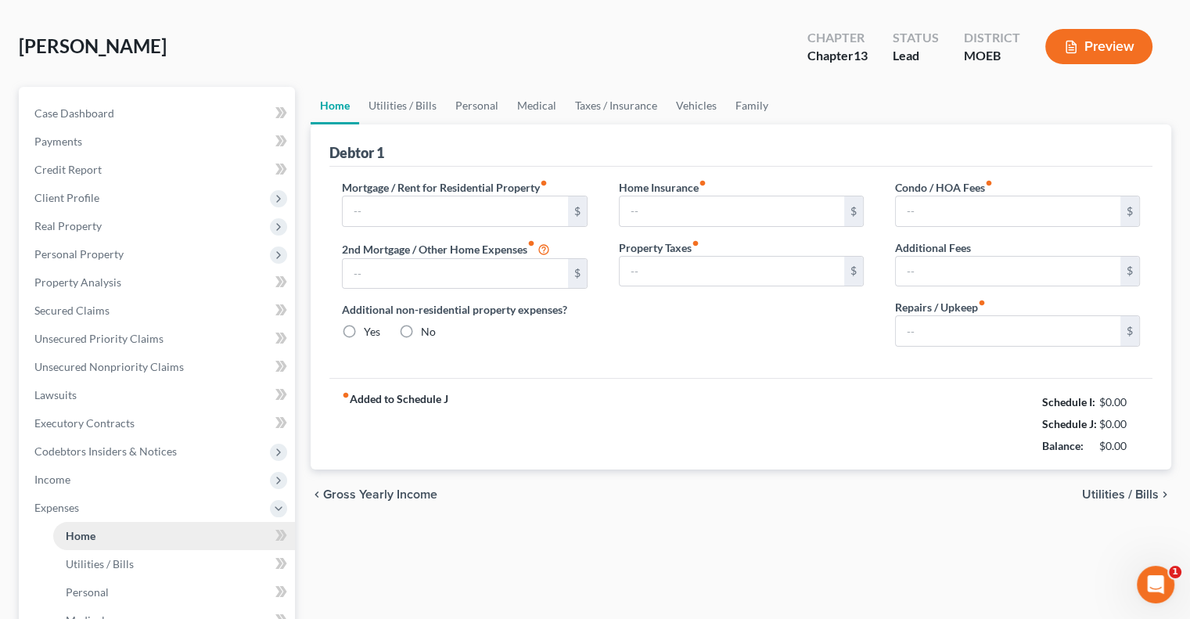
type input "1,906.00"
type input "0.00"
radio input "true"
type input "0.00"
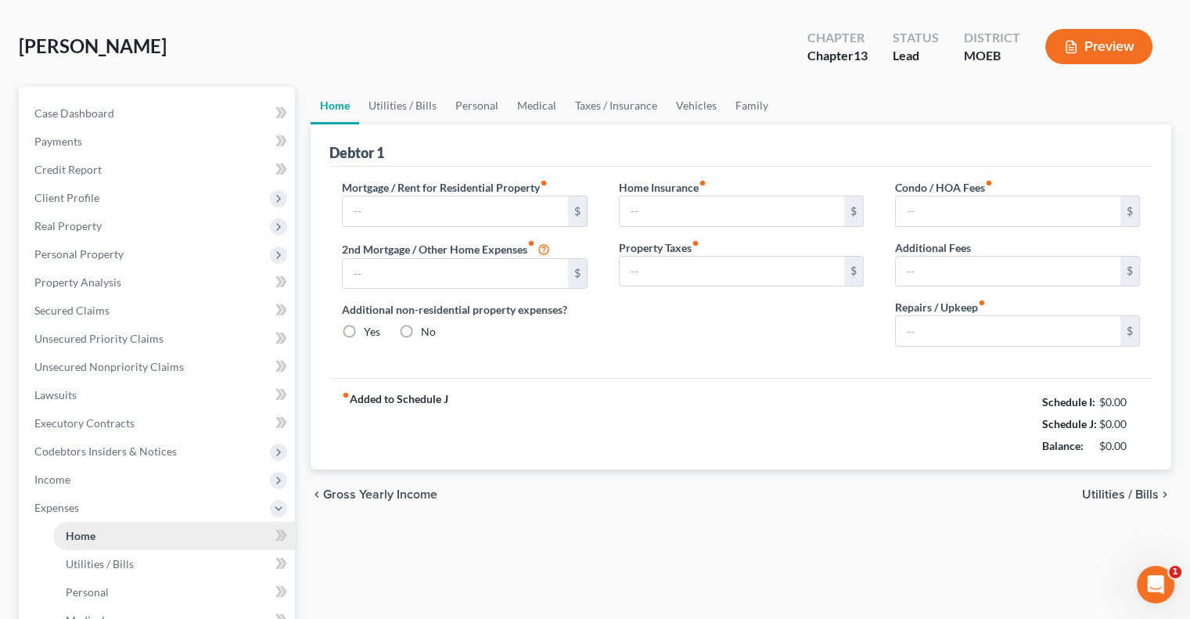
type input "0.00"
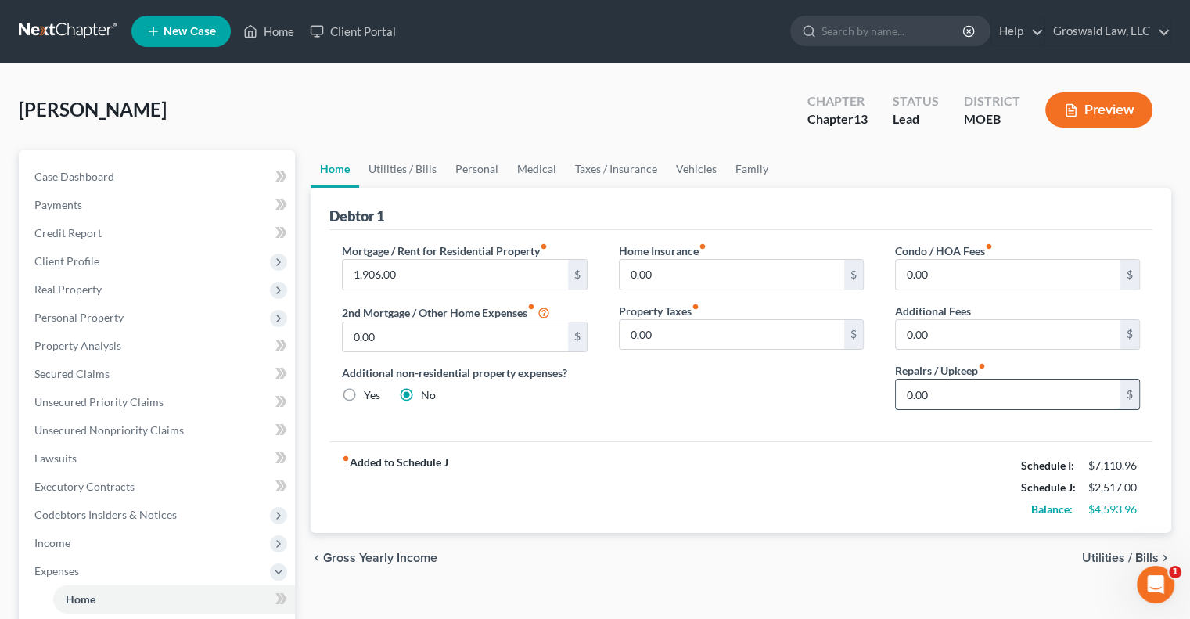
click at [1017, 397] on input "0.00" at bounding box center [1008, 394] width 225 height 30
type input "190"
click at [413, 171] on link "Utilities / Bills" at bounding box center [402, 169] width 87 height 38
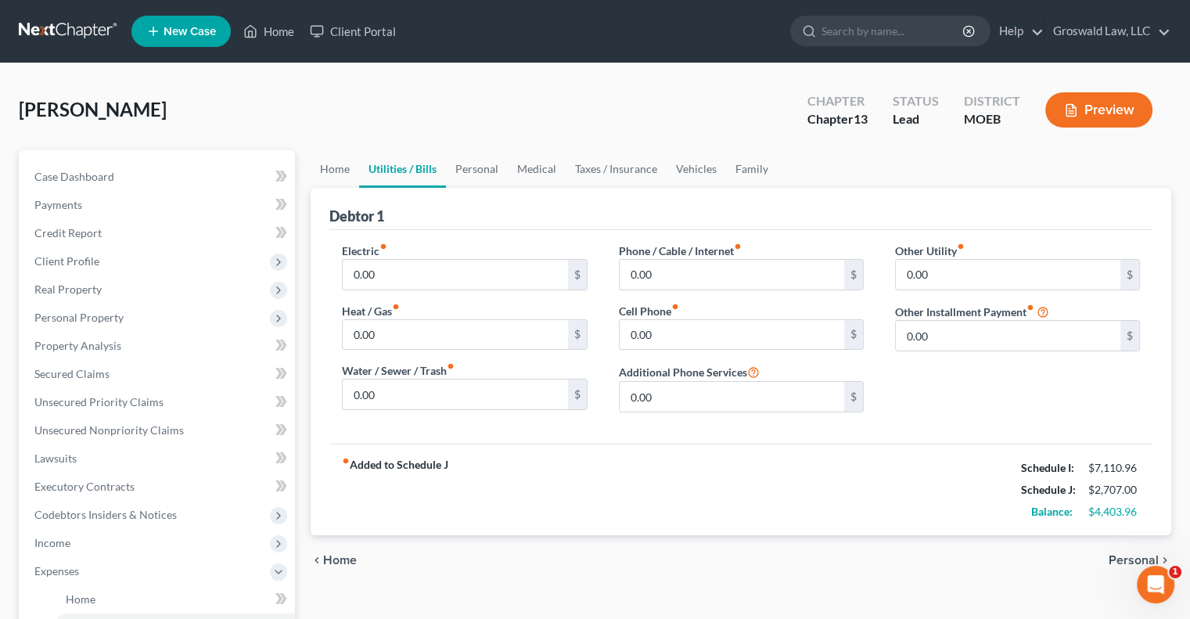
click at [391, 290] on div "Electric fiber_manual_record 0.00 $ Heat / Gas fiber_manual_record 0.00 $ Water…" at bounding box center [464, 334] width 276 height 182
click at [394, 284] on input "0.00" at bounding box center [455, 275] width 225 height 30
type input "150"
type input "140"
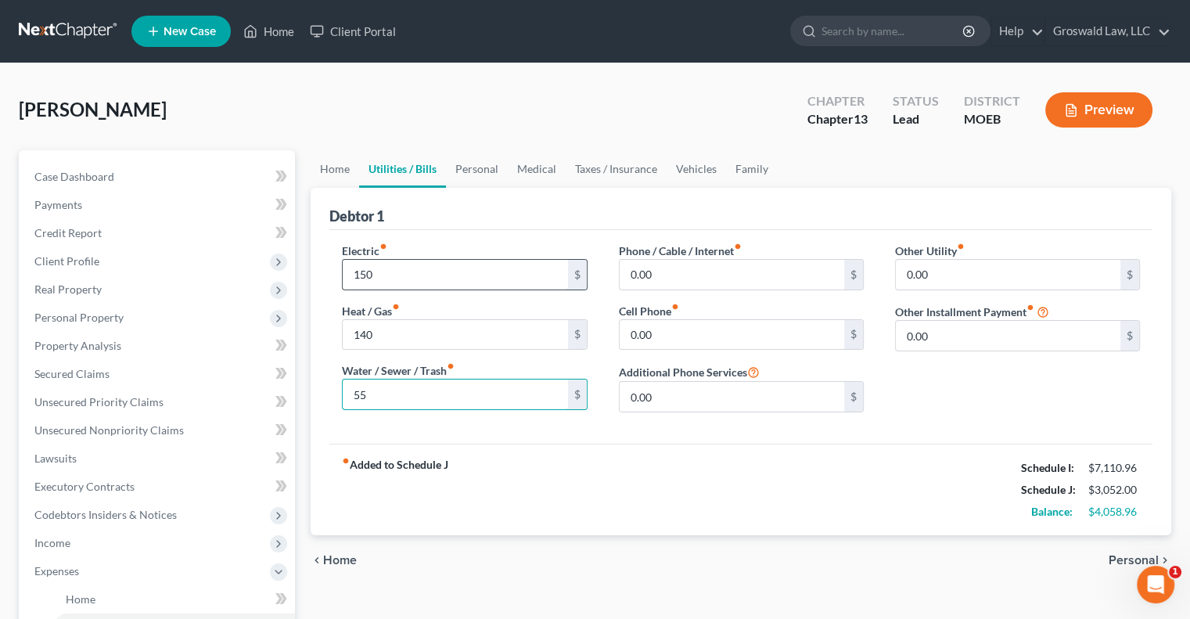
type input "55"
type input "100"
click at [479, 461] on div "fiber_manual_record Added to Schedule J Schedule I: $7,110.96 Schedule J: $3,25…" at bounding box center [740, 490] width 823 height 92
click at [480, 168] on link "Personal" at bounding box center [477, 169] width 62 height 38
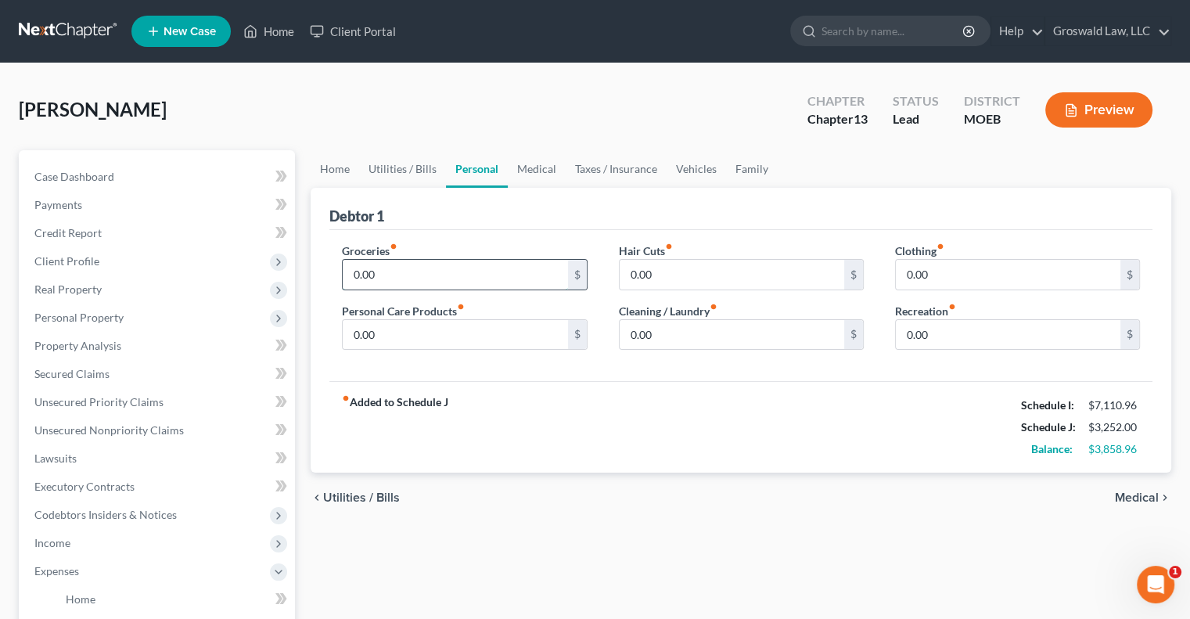
click at [391, 263] on input "0.00" at bounding box center [455, 275] width 225 height 30
type input "1,500"
type input "125"
type input "150"
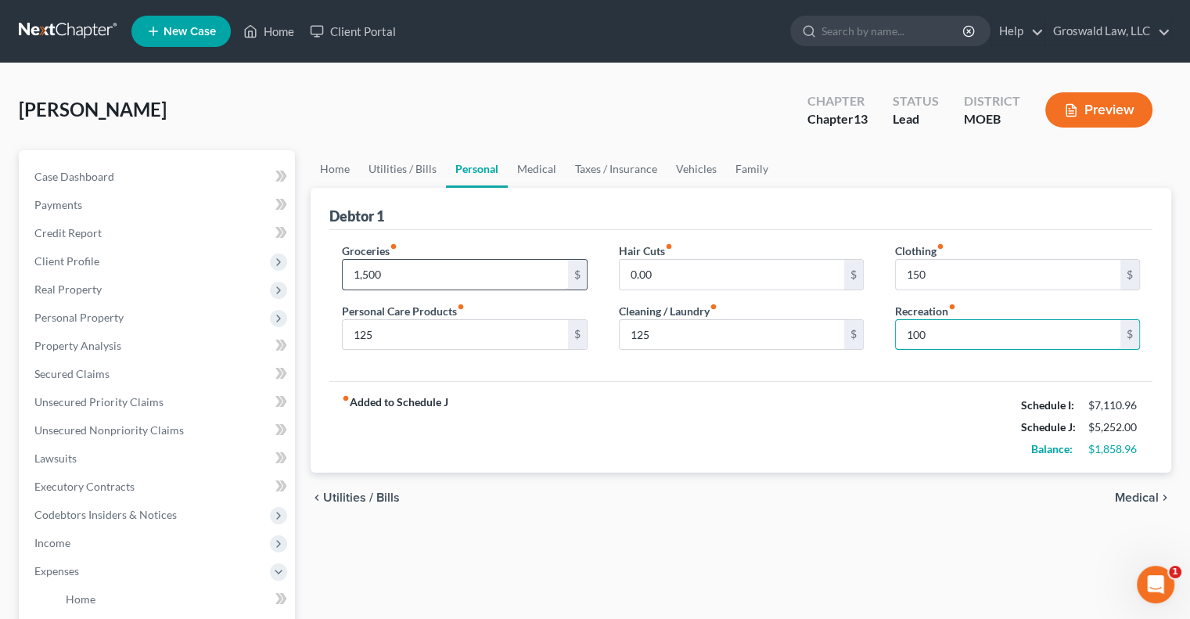
type input "100"
click at [488, 428] on div "fiber_manual_record Added to Schedule J Schedule I: $7,110.96 Schedule J: $5,25…" at bounding box center [740, 427] width 823 height 92
click at [536, 165] on link "Medical" at bounding box center [537, 169] width 58 height 38
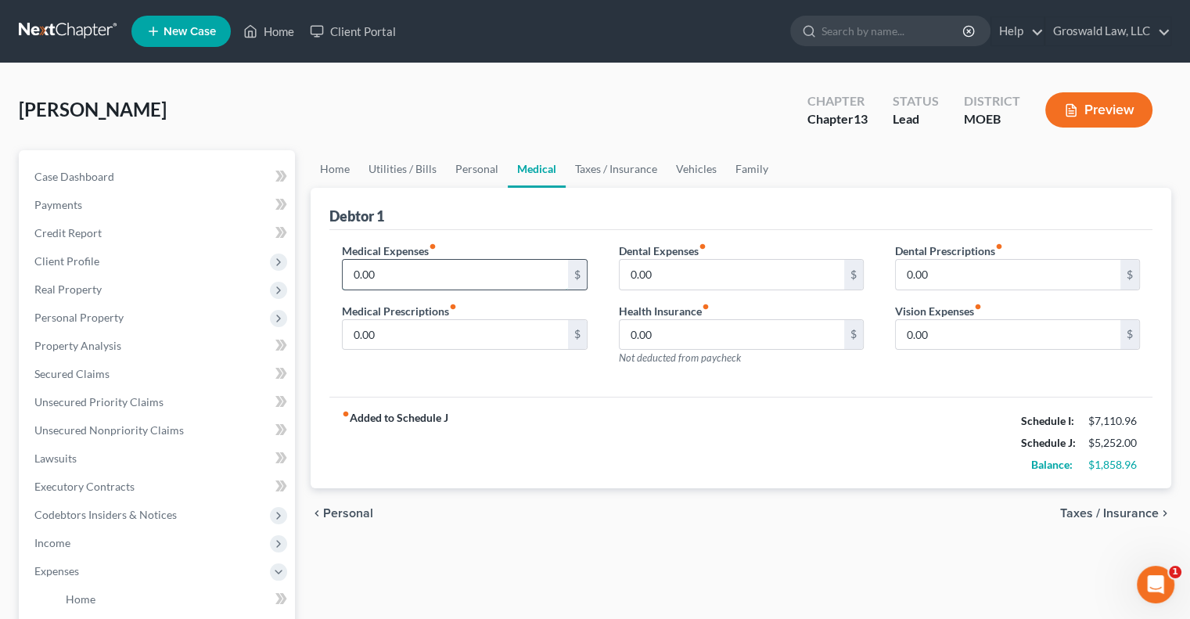
click at [401, 277] on input "0.00" at bounding box center [455, 275] width 225 height 30
type input "500"
click at [601, 161] on link "Taxes / Insurance" at bounding box center [616, 169] width 101 height 38
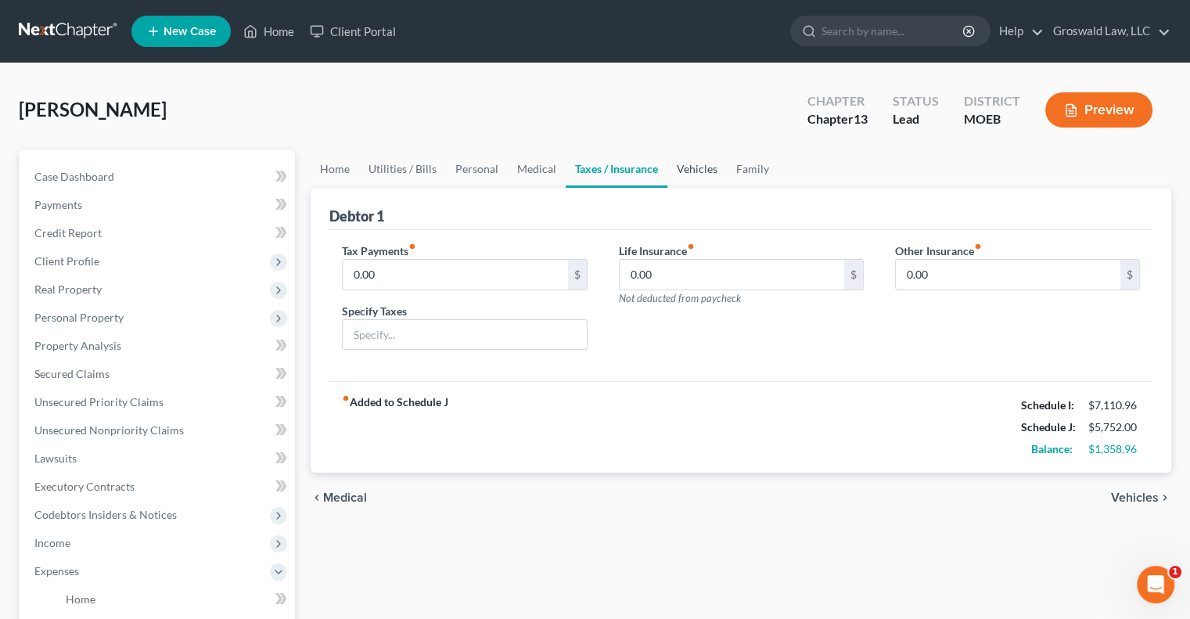
click at [698, 165] on link "Vehicles" at bounding box center [696, 169] width 59 height 38
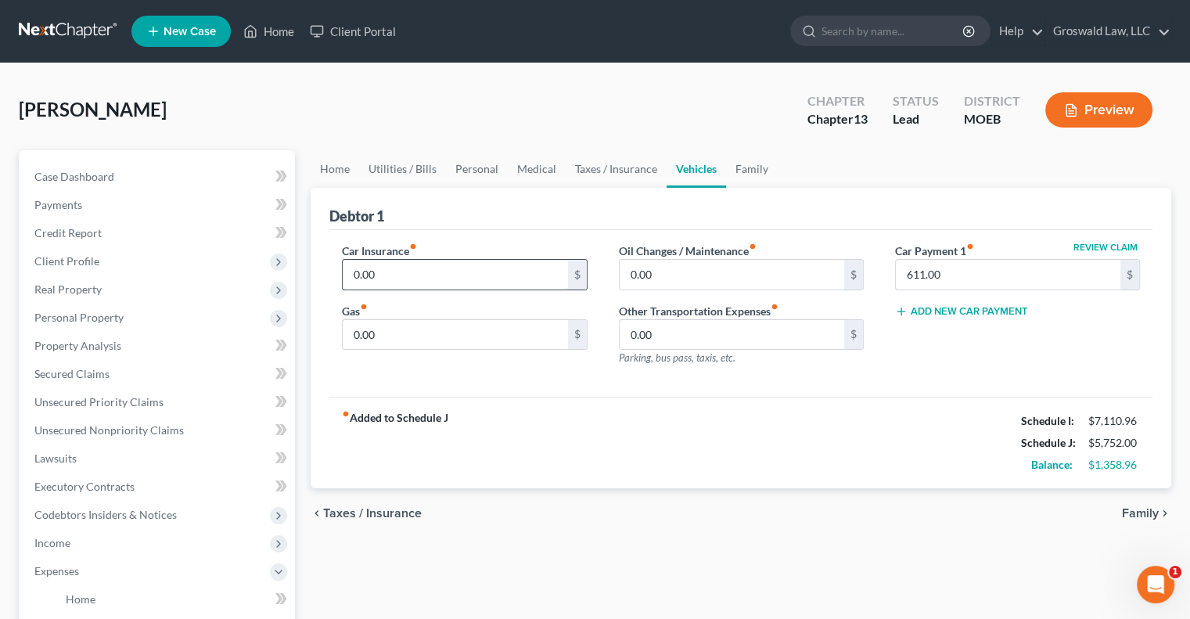
click at [405, 268] on input "0.00" at bounding box center [455, 275] width 225 height 30
type input "200"
type input "250"
click at [521, 384] on div "Car Insurance fiber_manual_record 200 $ Gas fiber_manual_record 250 $ Oil Chang…" at bounding box center [740, 313] width 823 height 167
click at [742, 173] on link "Family" at bounding box center [752, 169] width 52 height 38
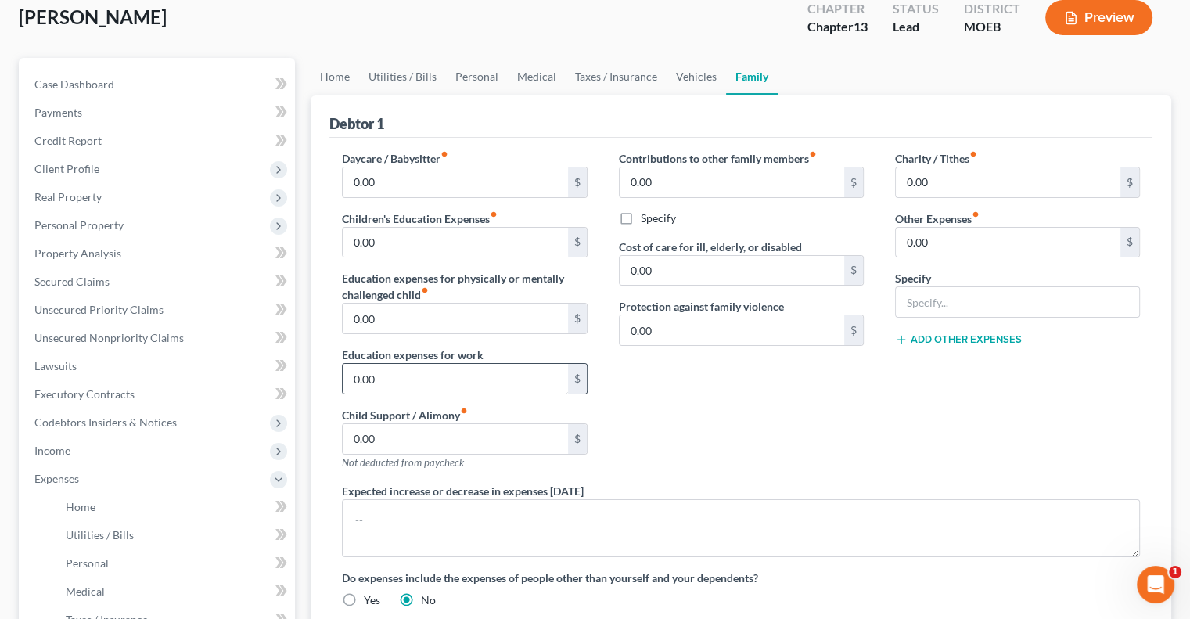
scroll to position [91, 0]
click at [419, 88] on link "Utilities / Bills" at bounding box center [402, 78] width 87 height 38
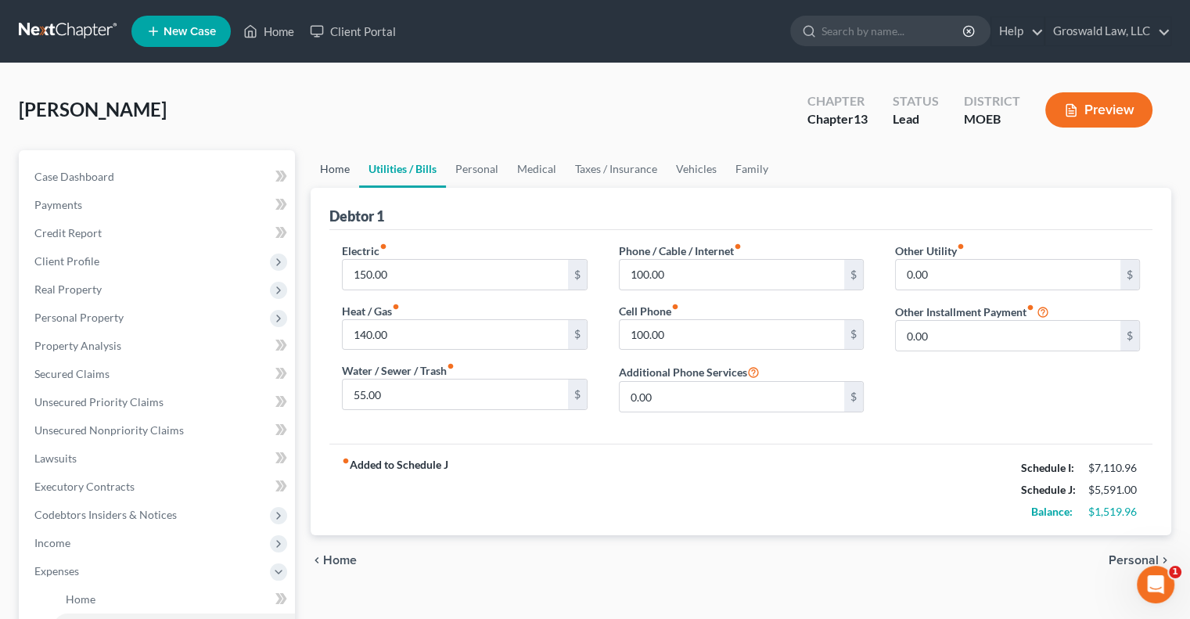
click at [350, 165] on link "Home" at bounding box center [335, 169] width 49 height 38
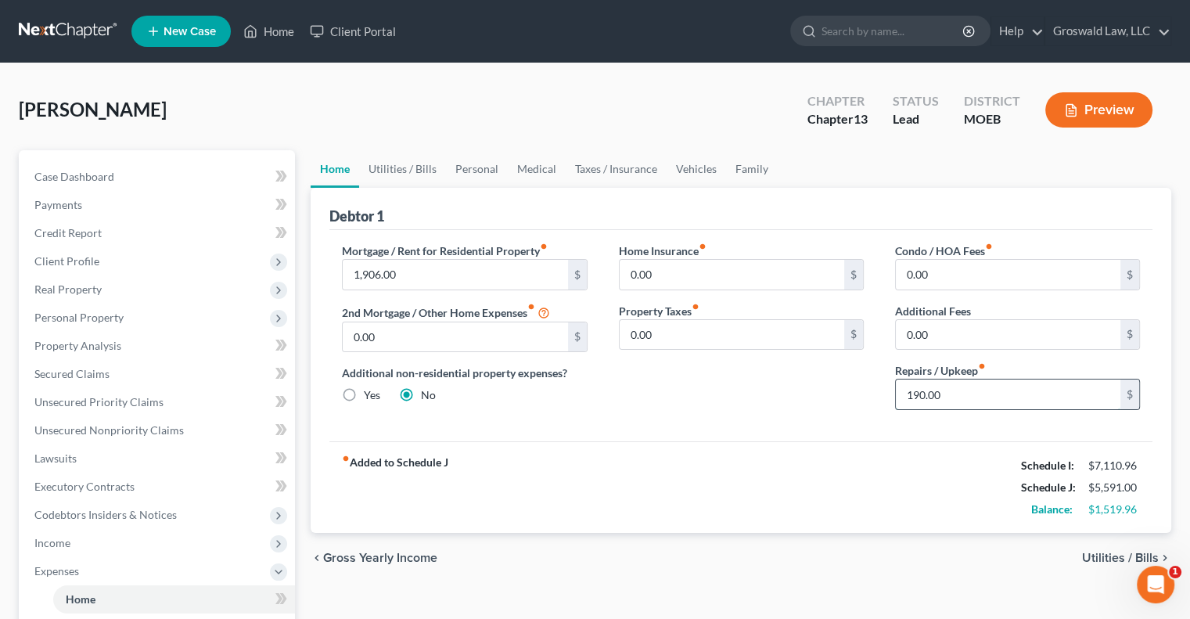
click at [955, 397] on input "190.00" at bounding box center [1008, 394] width 225 height 30
type input "200"
drag, startPoint x: 410, startPoint y: 165, endPoint x: 389, endPoint y: 171, distance: 22.0
click at [389, 171] on link "Utilities / Bills" at bounding box center [402, 169] width 87 height 38
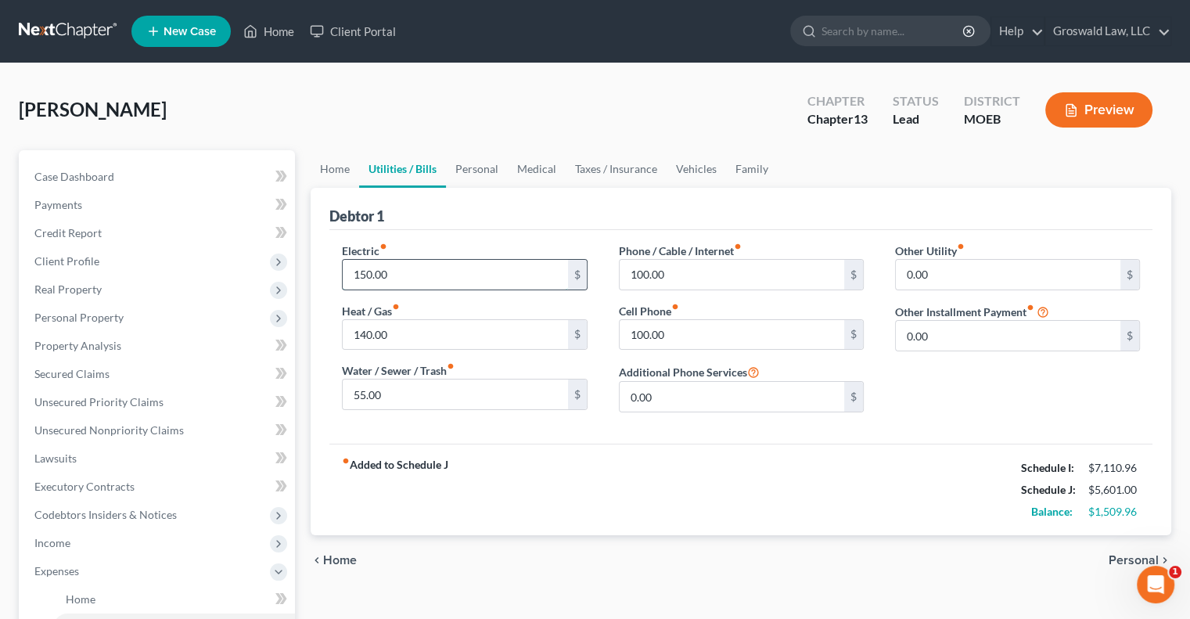
click at [425, 279] on input "150.00" at bounding box center [455, 275] width 225 height 30
click at [642, 280] on input "100.00" at bounding box center [732, 275] width 225 height 30
click at [480, 160] on link "Personal" at bounding box center [477, 169] width 62 height 38
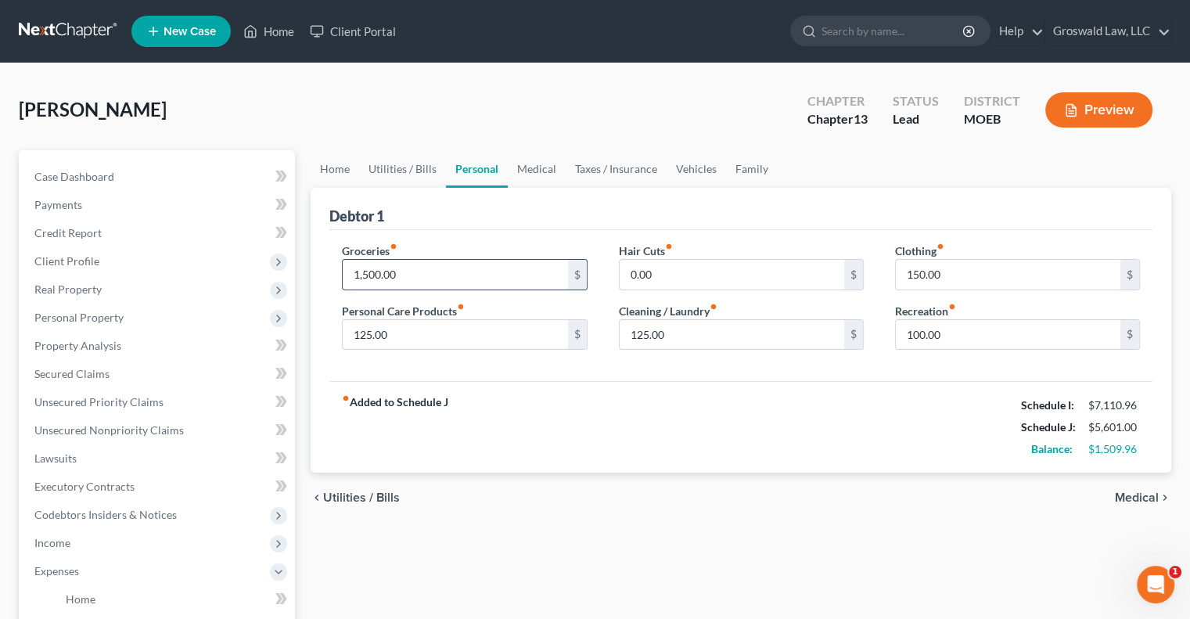
click at [430, 281] on input "1,500.00" at bounding box center [455, 275] width 225 height 30
type input "1,500"
type input "165"
type input "150"
click at [419, 284] on input "1,500" at bounding box center [455, 275] width 225 height 30
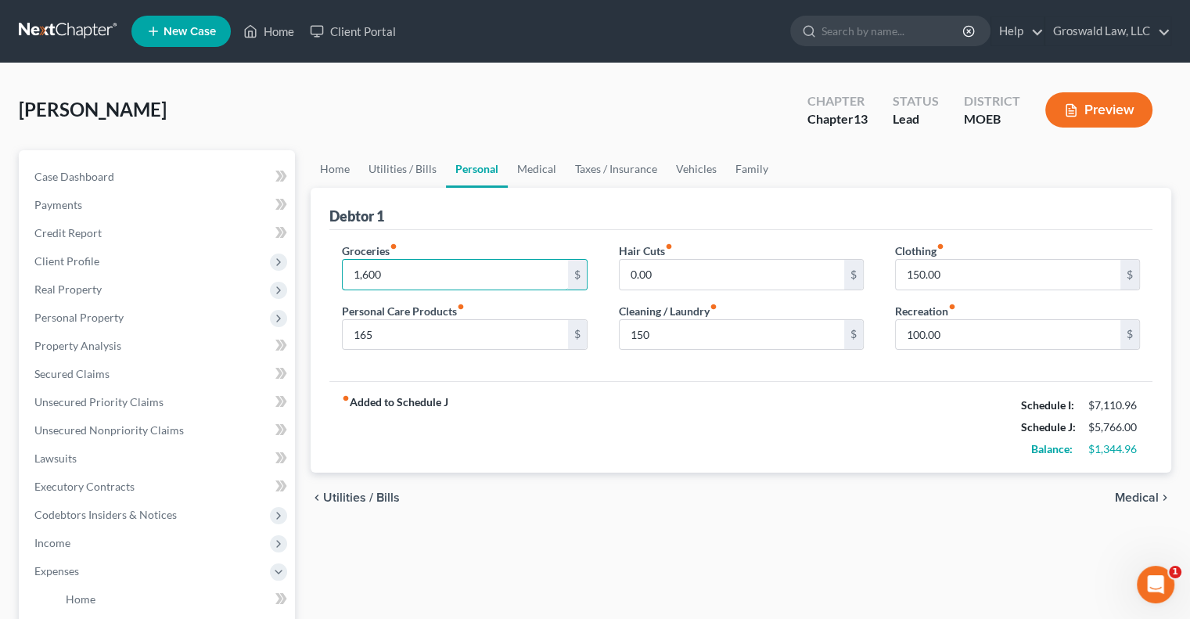
type input "1,600"
click at [532, 421] on div "fiber_manual_record Added to Schedule J Schedule I: $7,110.96 Schedule J: $5,76…" at bounding box center [740, 427] width 823 height 92
click at [541, 165] on link "Medical" at bounding box center [537, 169] width 58 height 38
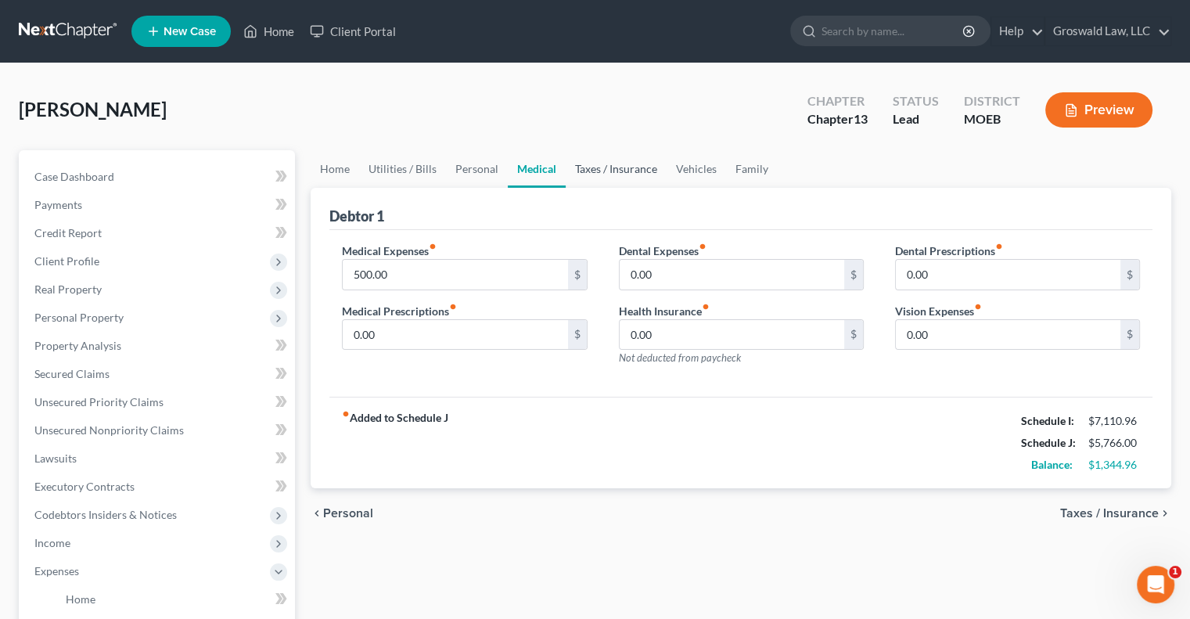
click at [627, 168] on link "Taxes / Insurance" at bounding box center [616, 169] width 101 height 38
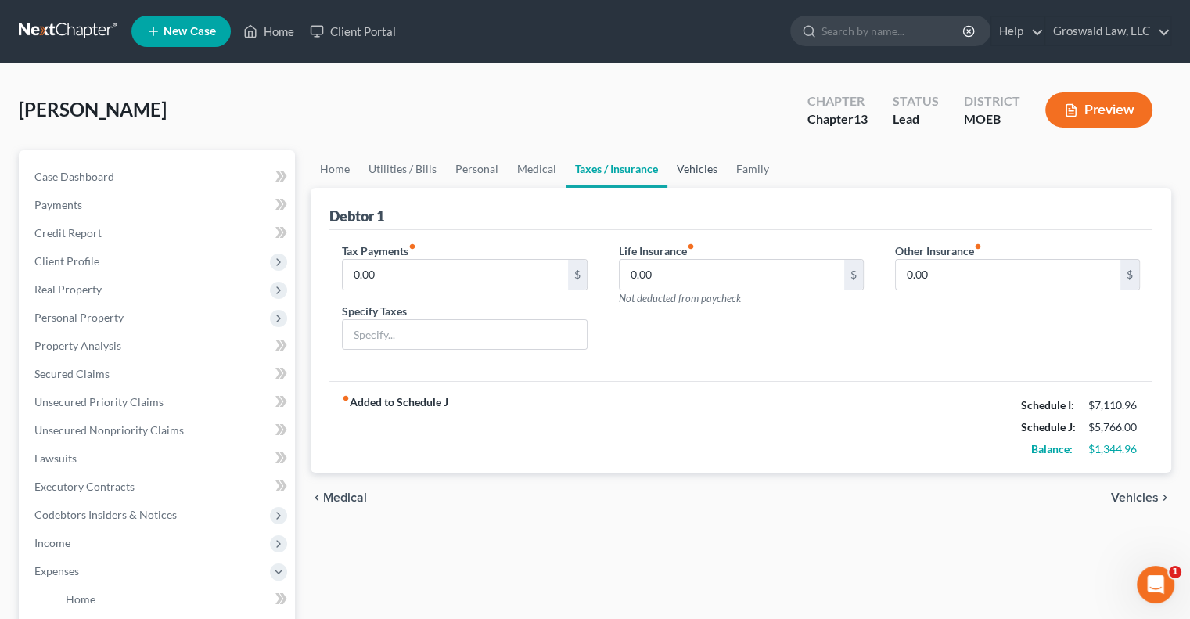
click at [678, 167] on link "Vehicles" at bounding box center [696, 169] width 59 height 38
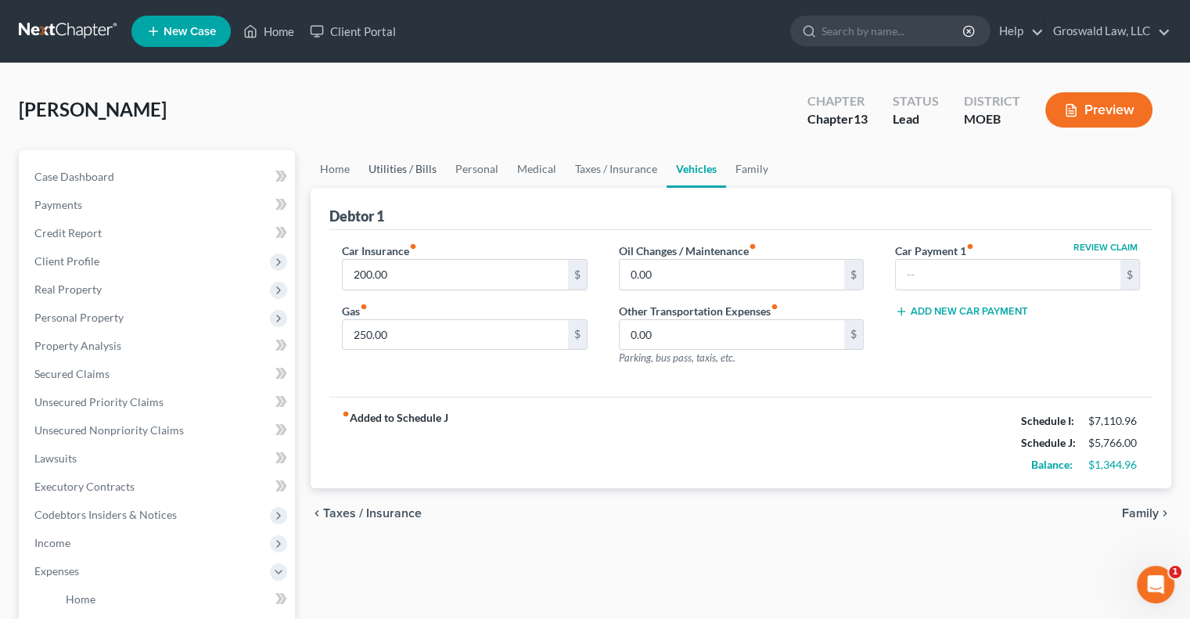
click at [430, 171] on link "Utilities / Bills" at bounding box center [402, 169] width 87 height 38
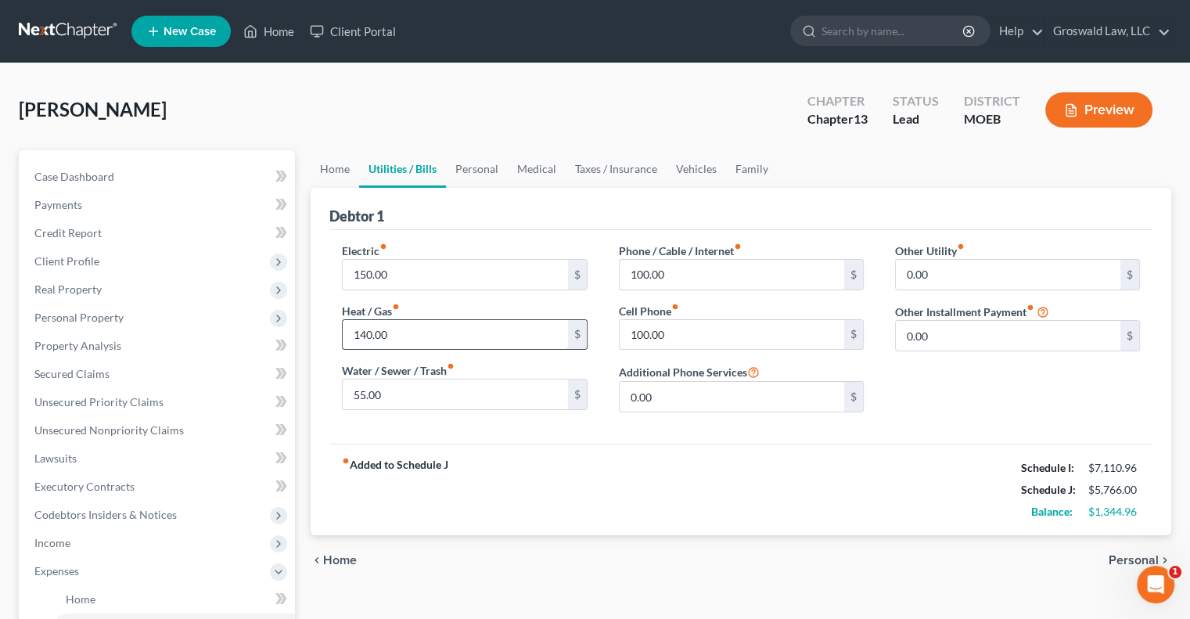
click at [454, 320] on input "140.00" at bounding box center [455, 335] width 225 height 30
type input "150"
click at [484, 170] on link "Personal" at bounding box center [477, 169] width 62 height 38
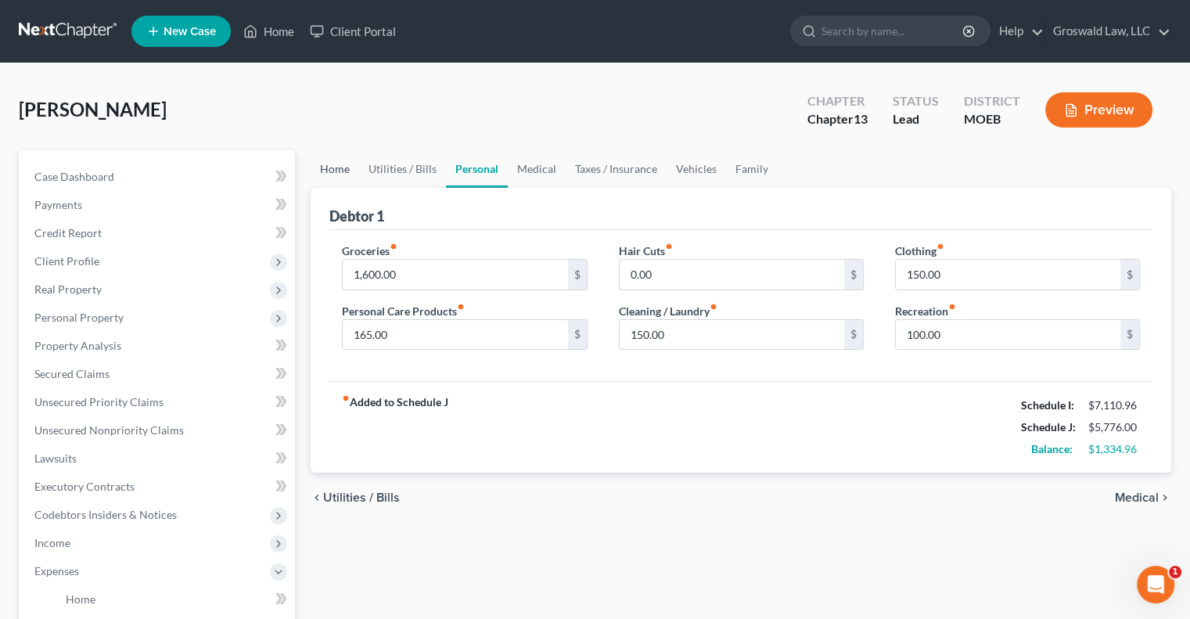
click at [329, 162] on link "Home" at bounding box center [335, 169] width 49 height 38
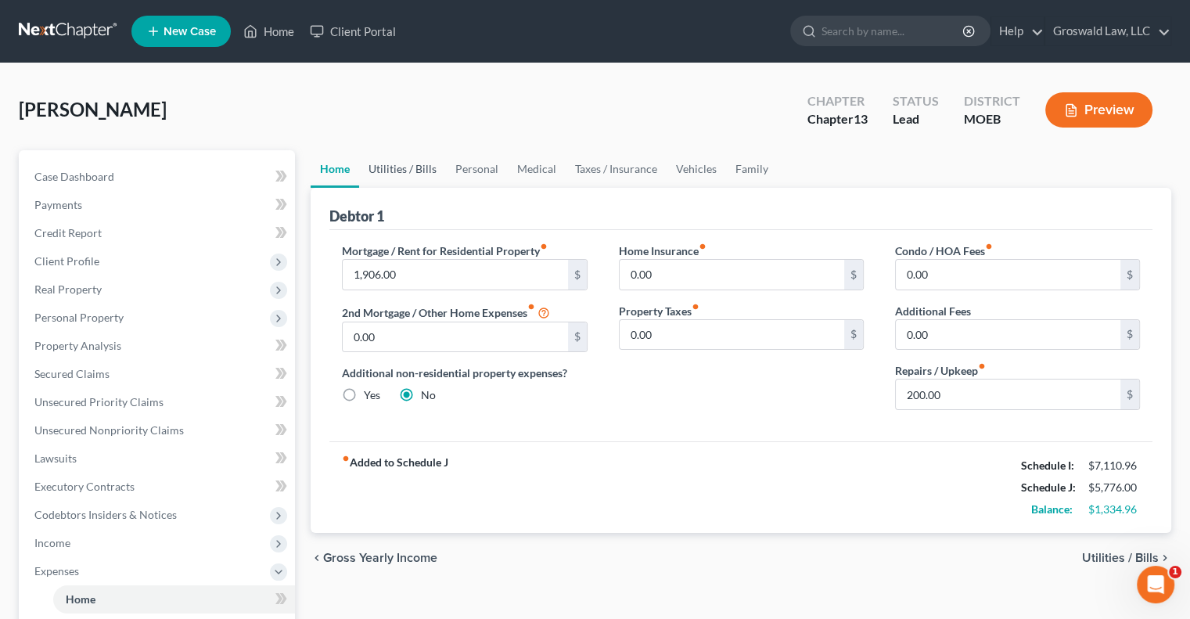
click at [388, 167] on link "Utilities / Bills" at bounding box center [402, 169] width 87 height 38
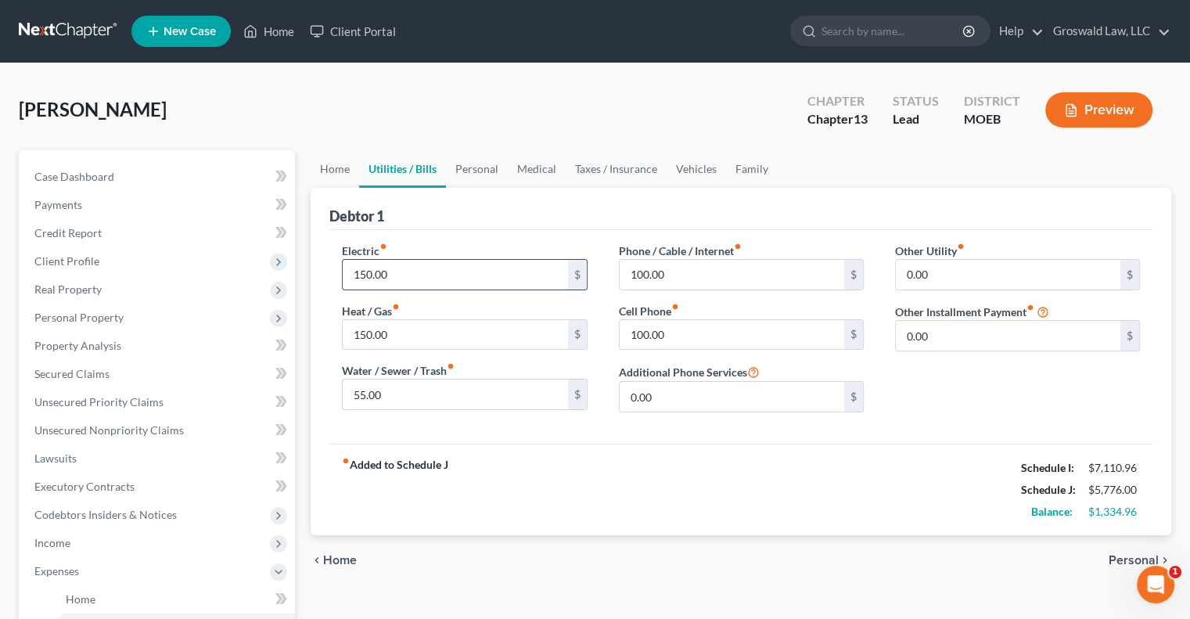
click at [401, 275] on input "150.00" at bounding box center [455, 275] width 225 height 30
click at [409, 397] on input "55.00" at bounding box center [455, 394] width 225 height 30
type input "100"
type input "112"
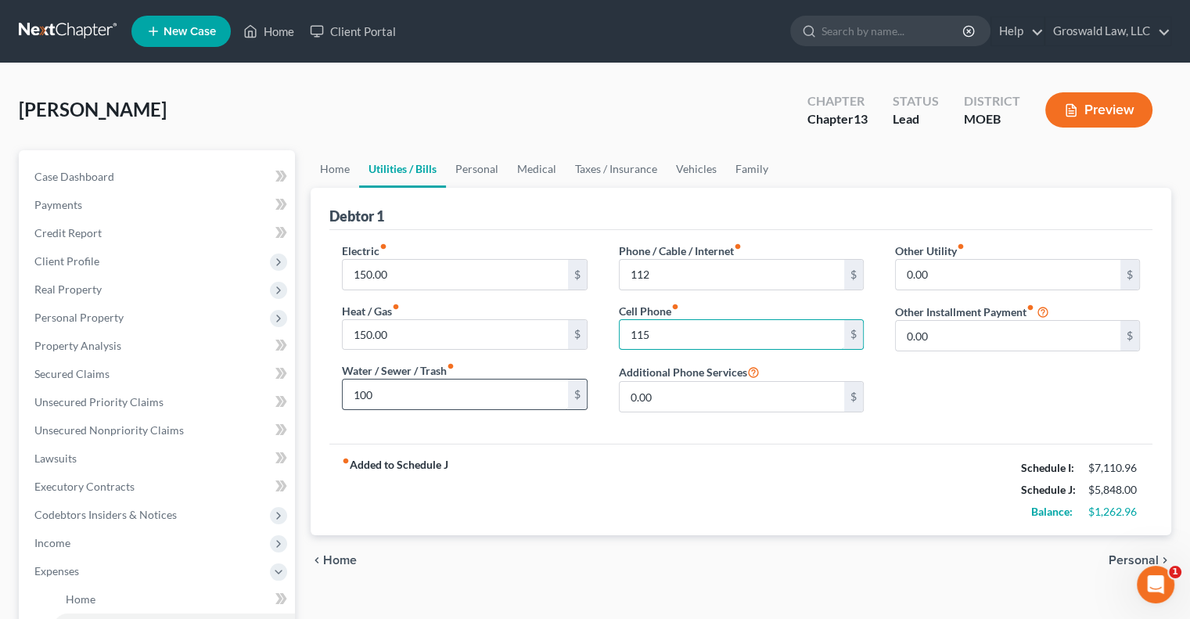
type input "115"
click at [466, 209] on div "Debtor 1" at bounding box center [740, 209] width 823 height 42
click at [488, 165] on link "Personal" at bounding box center [477, 169] width 62 height 38
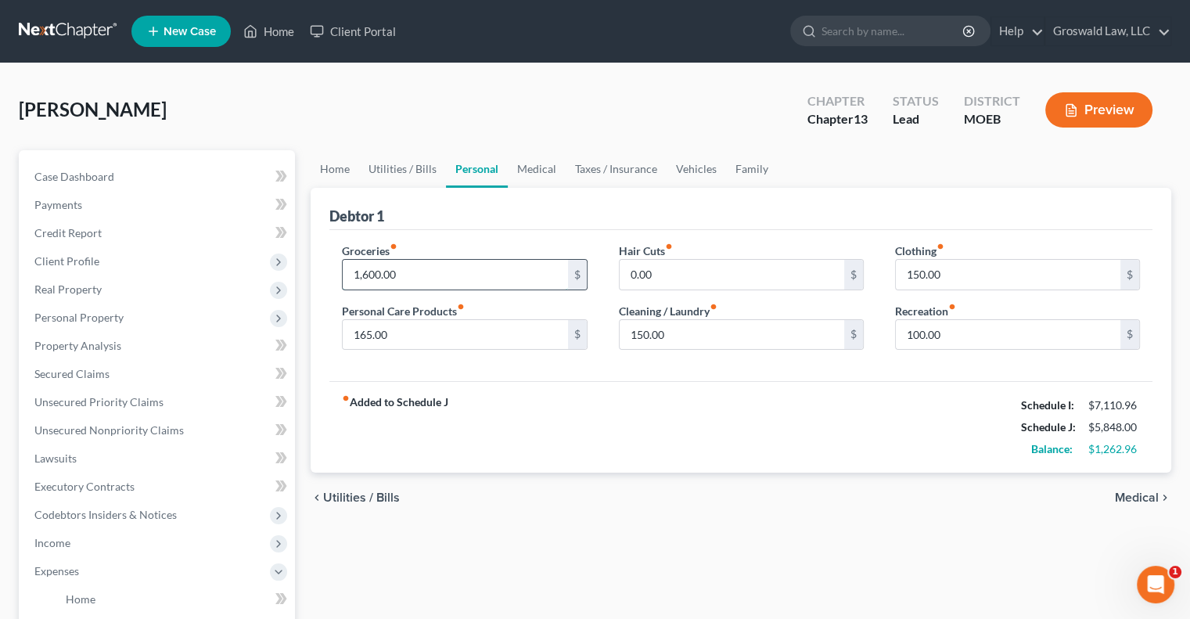
click at [454, 268] on input "1,600.00" at bounding box center [455, 275] width 225 height 30
click at [548, 165] on link "Medical" at bounding box center [537, 169] width 58 height 38
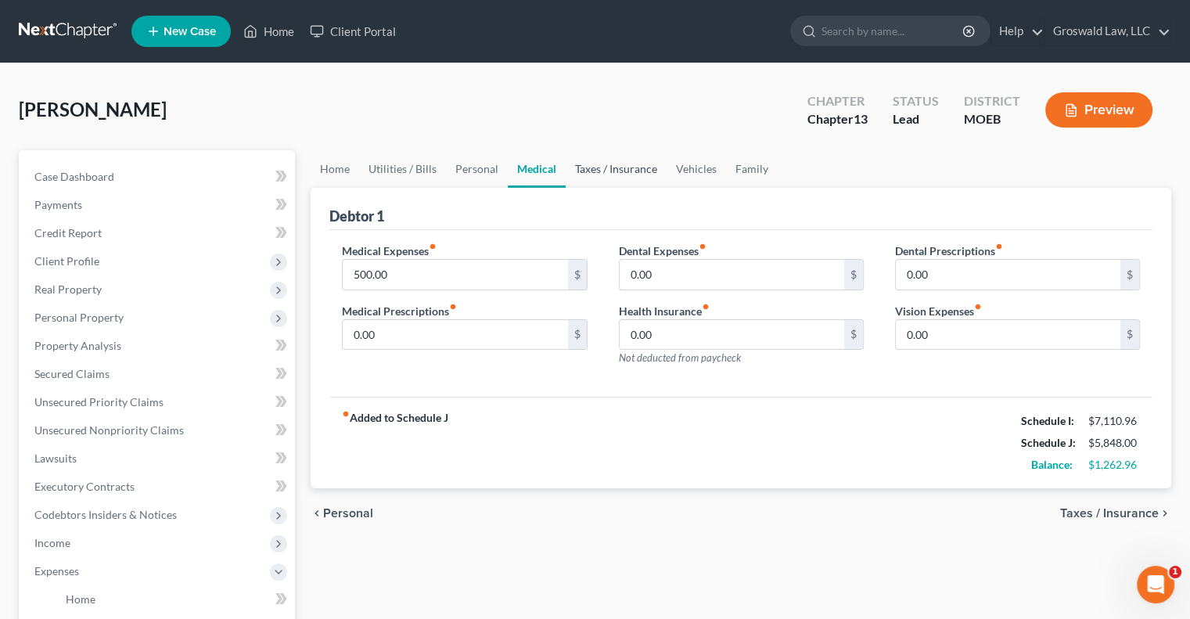
click at [615, 169] on link "Taxes / Insurance" at bounding box center [616, 169] width 101 height 38
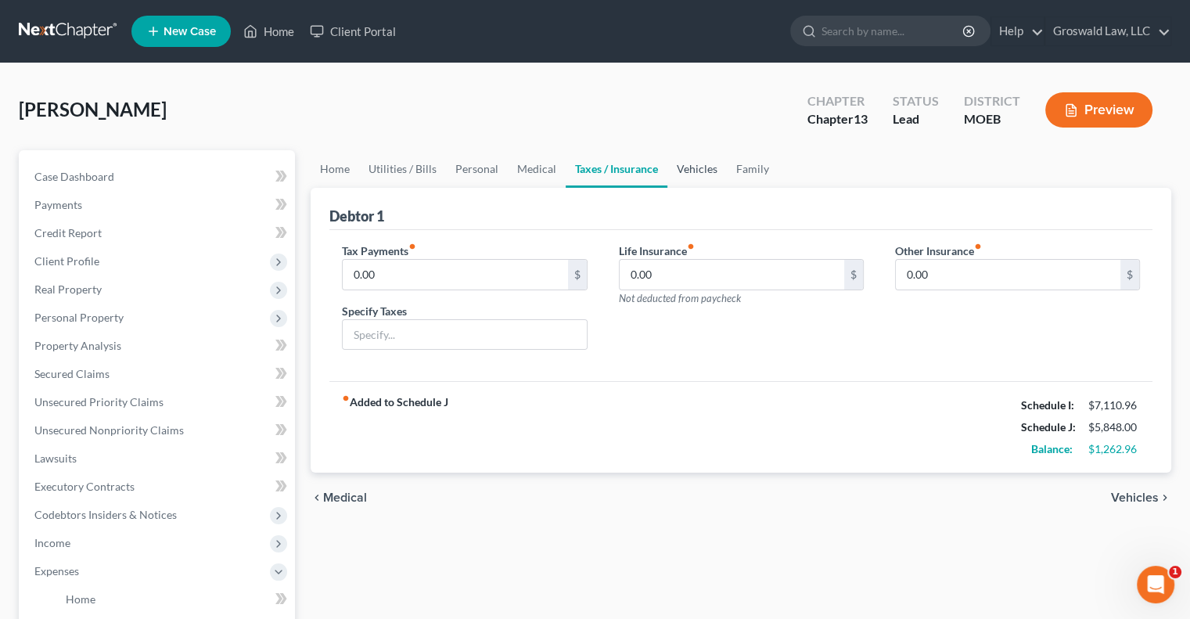
click at [679, 174] on link "Vehicles" at bounding box center [696, 169] width 59 height 38
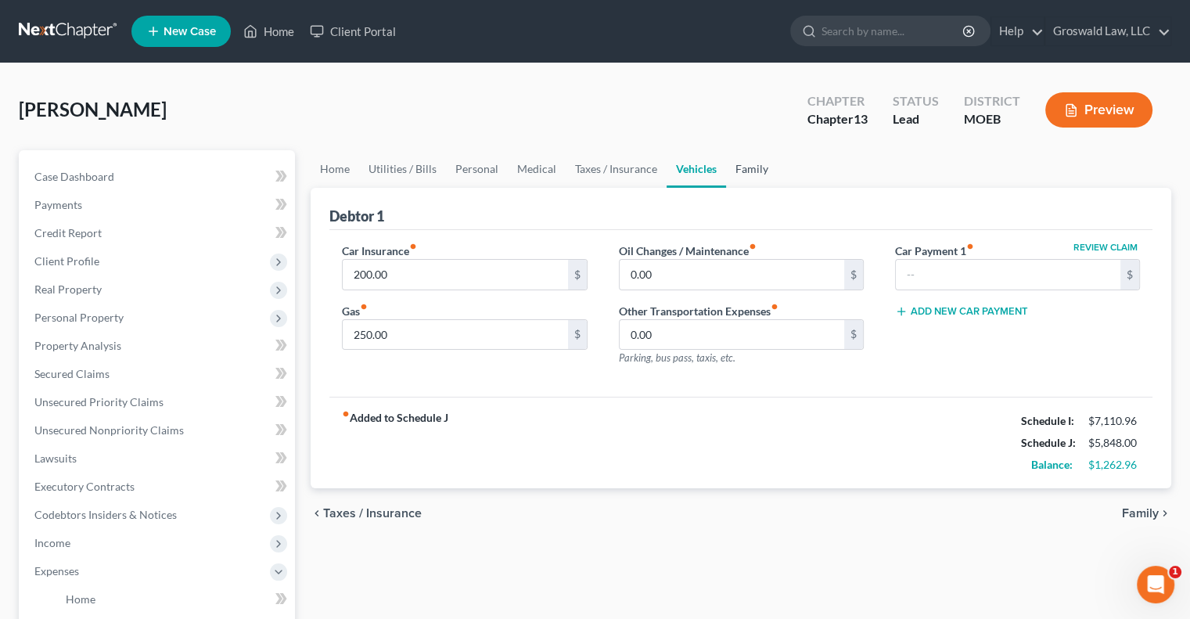
click at [755, 178] on link "Family" at bounding box center [752, 169] width 52 height 38
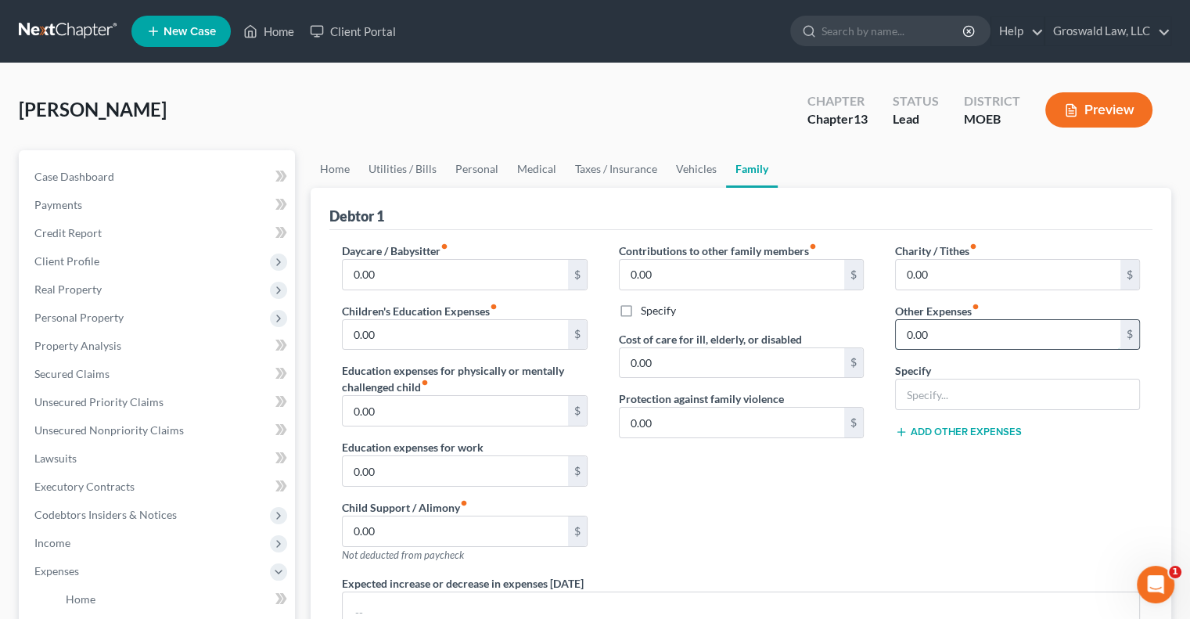
click at [990, 331] on input "0.00" at bounding box center [1008, 335] width 225 height 30
type input "100"
type input "Misc"
click at [954, 484] on div "Charity / Tithes fiber_manual_record 0.00 $ Other Expenses fiber_manual_record …" at bounding box center [1017, 409] width 276 height 333
click at [407, 160] on link "Utilities / Bills" at bounding box center [402, 169] width 87 height 38
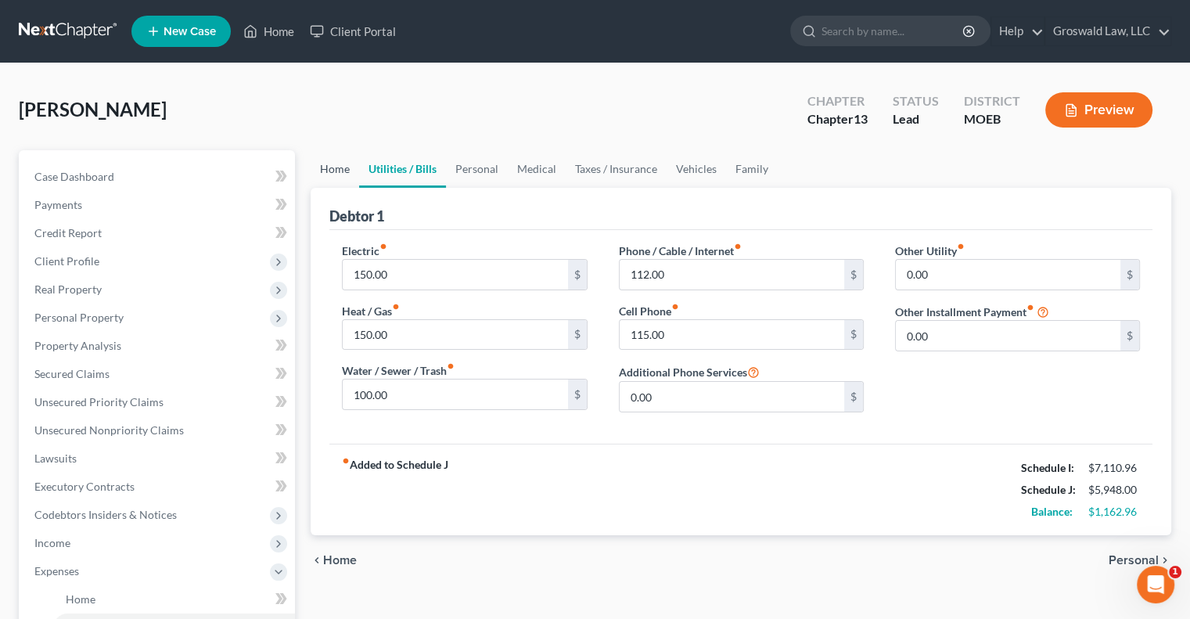
click at [330, 175] on link "Home" at bounding box center [335, 169] width 49 height 38
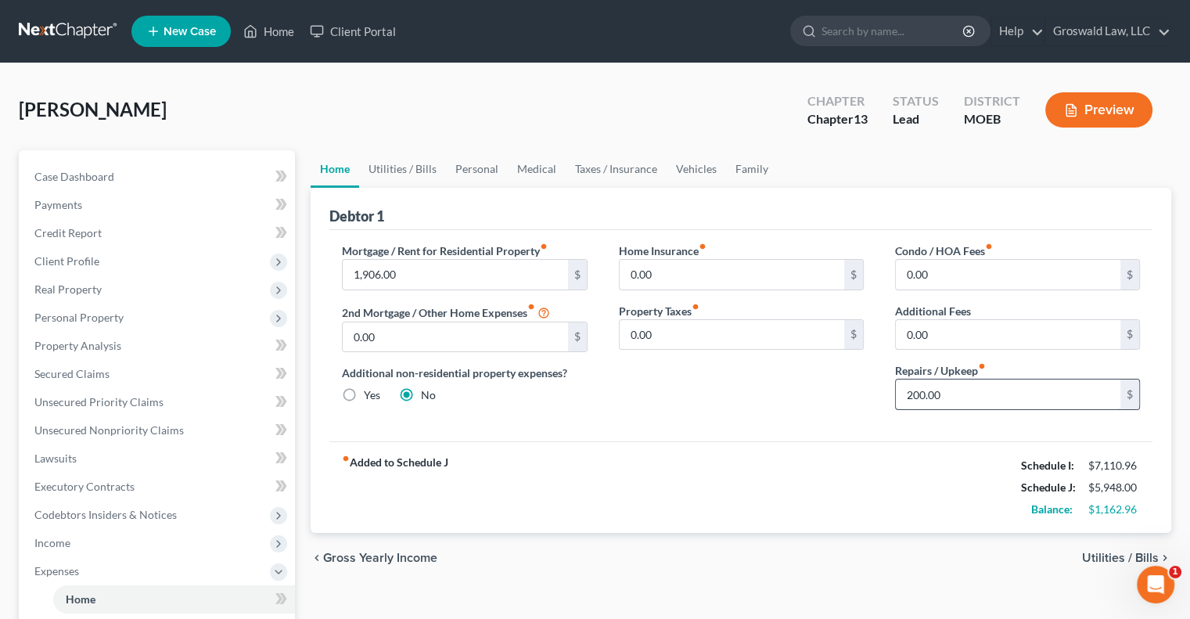
click at [974, 404] on input "200.00" at bounding box center [1008, 394] width 225 height 30
type input "225"
click at [422, 161] on link "Utilities / Bills" at bounding box center [402, 169] width 87 height 38
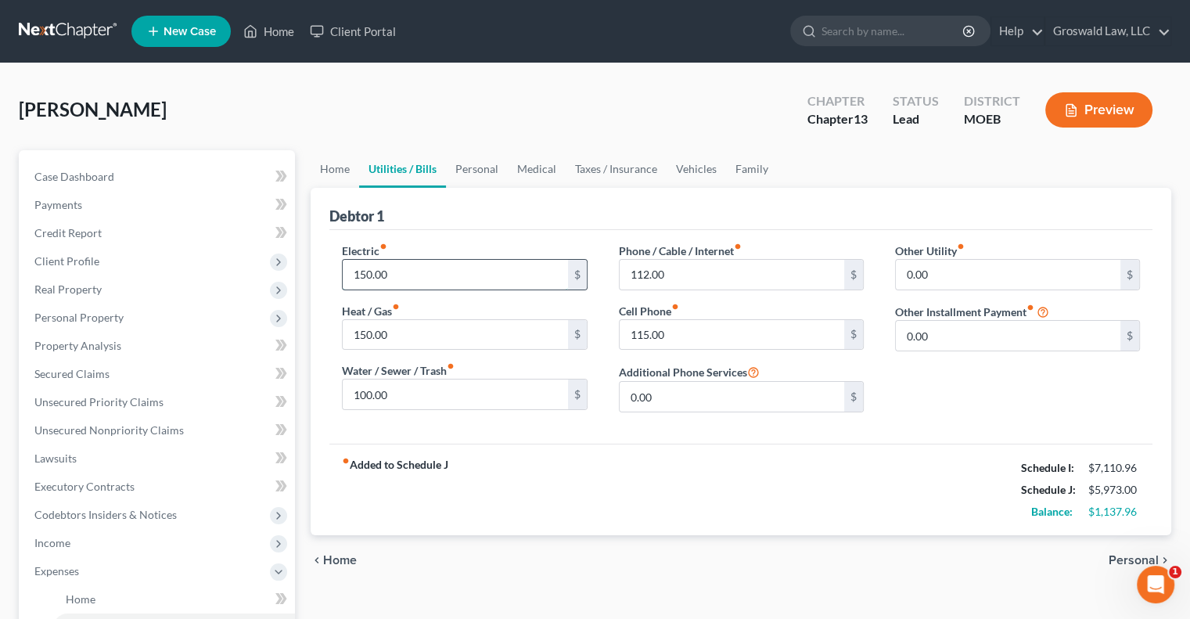
click at [467, 264] on input "150.00" at bounding box center [455, 275] width 225 height 30
click at [638, 282] on input "112.00" at bounding box center [732, 275] width 225 height 30
type input "120"
type input "125"
click at [595, 300] on div "Electric fiber_manual_record 150.00 $ Heat / Gas fiber_manual_record 150.00 $ W…" at bounding box center [464, 334] width 276 height 182
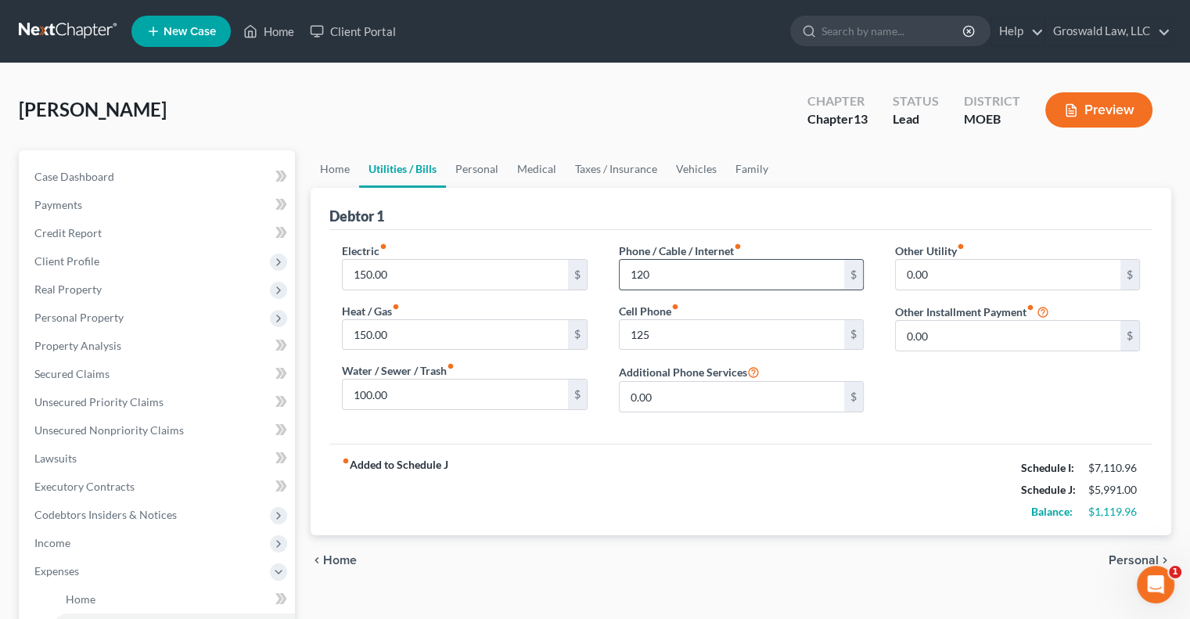
click at [668, 287] on input "120" at bounding box center [732, 275] width 225 height 30
type input "100"
click at [494, 271] on input "150.00" at bounding box center [455, 275] width 225 height 30
type input "175"
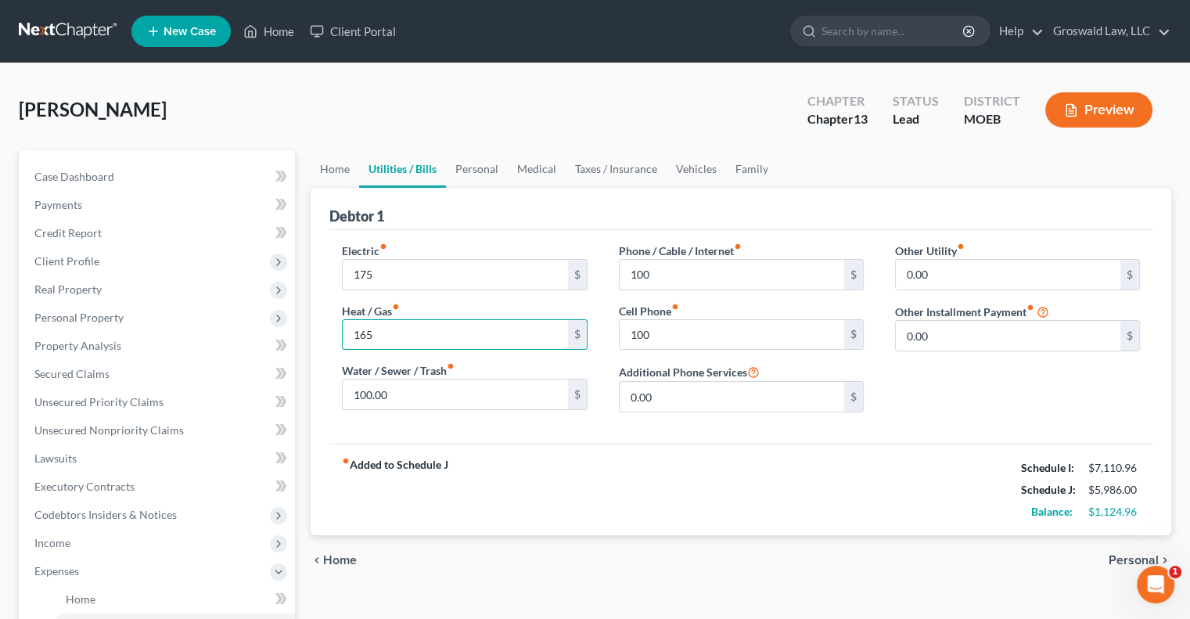
type input "165"
click at [559, 447] on div "fiber_manual_record Added to Schedule J Schedule I: $7,110.96 Schedule J: $5,98…" at bounding box center [740, 490] width 823 height 92
click at [480, 176] on link "Personal" at bounding box center [477, 169] width 62 height 38
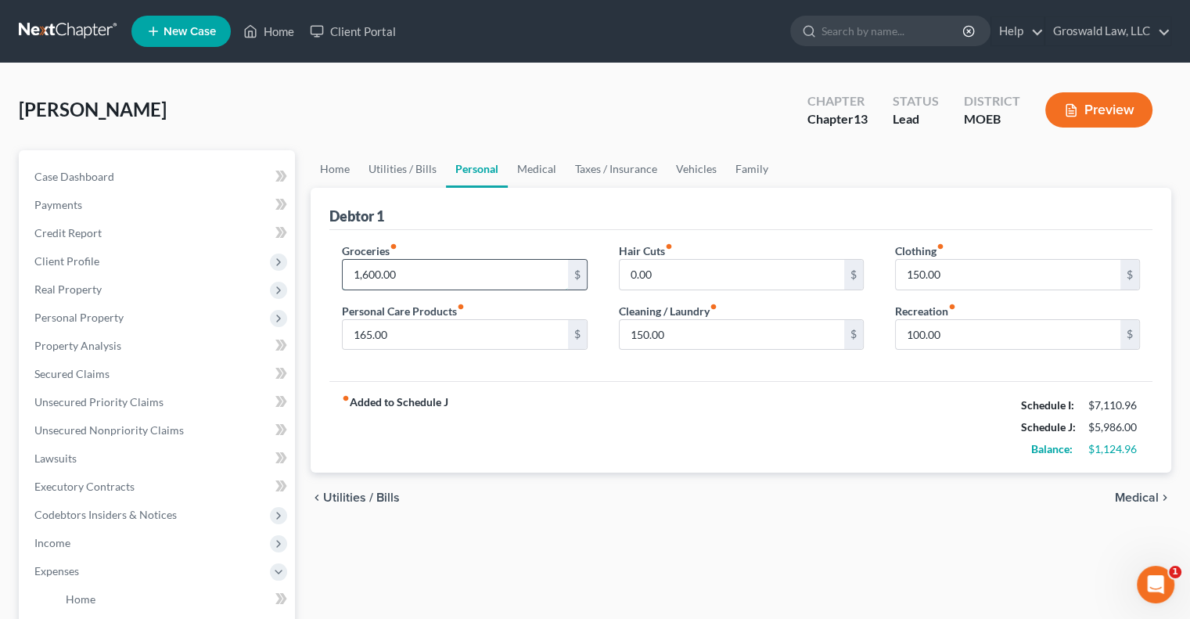
click at [408, 286] on input "1,600.00" at bounding box center [455, 275] width 225 height 30
type input "1,700"
click at [460, 392] on div "fiber_manual_record Added to Schedule J Schedule I: $7,110.96 Schedule J: $6,08…" at bounding box center [740, 427] width 823 height 92
click at [940, 271] on input "150.00" at bounding box center [1008, 275] width 225 height 30
type input "165"
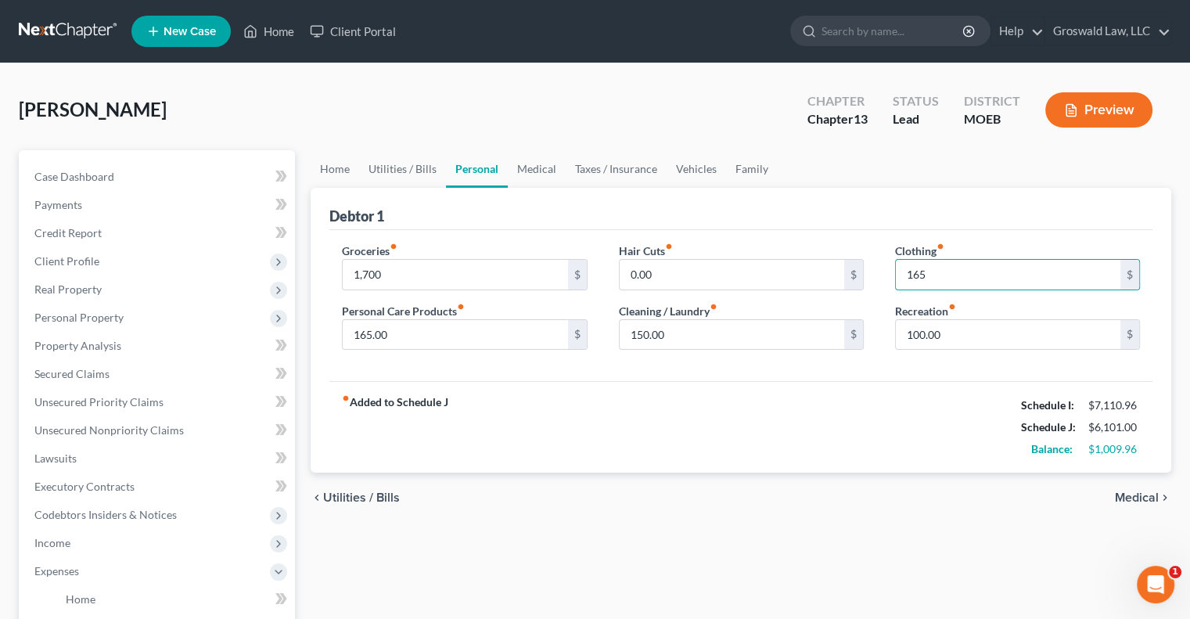
click at [929, 422] on div "fiber_manual_record Added to Schedule J Schedule I: $7,110.96 Schedule J: $6,10…" at bounding box center [740, 427] width 823 height 92
click at [1060, 109] on button "Preview" at bounding box center [1098, 109] width 107 height 35
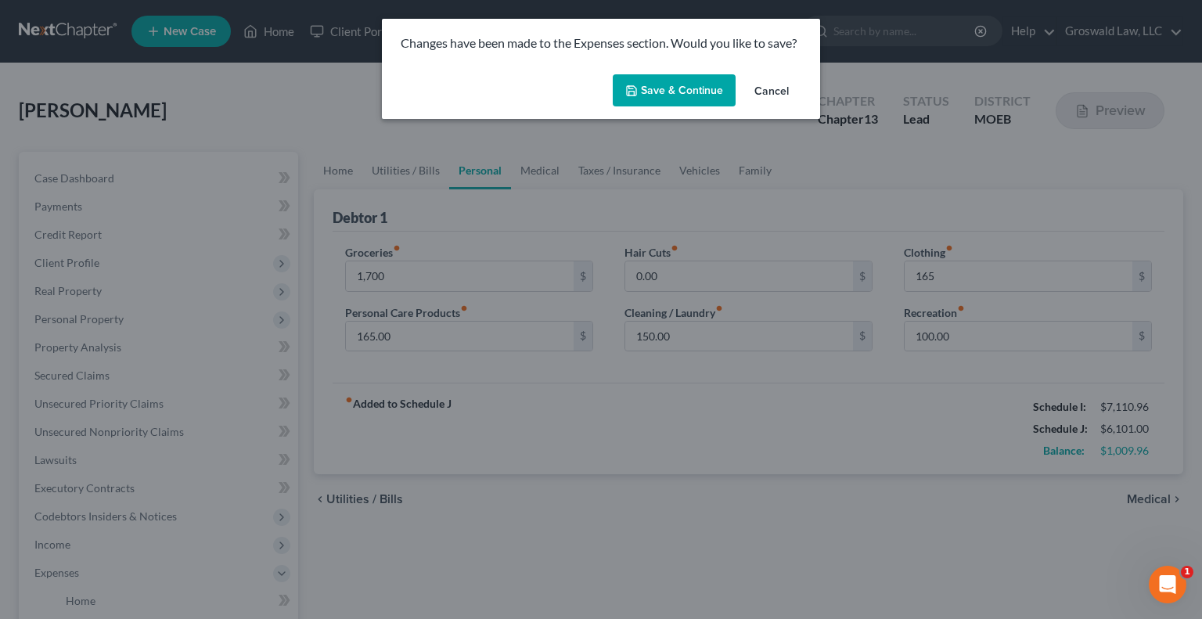
click at [706, 96] on button "Save & Continue" at bounding box center [674, 90] width 123 height 33
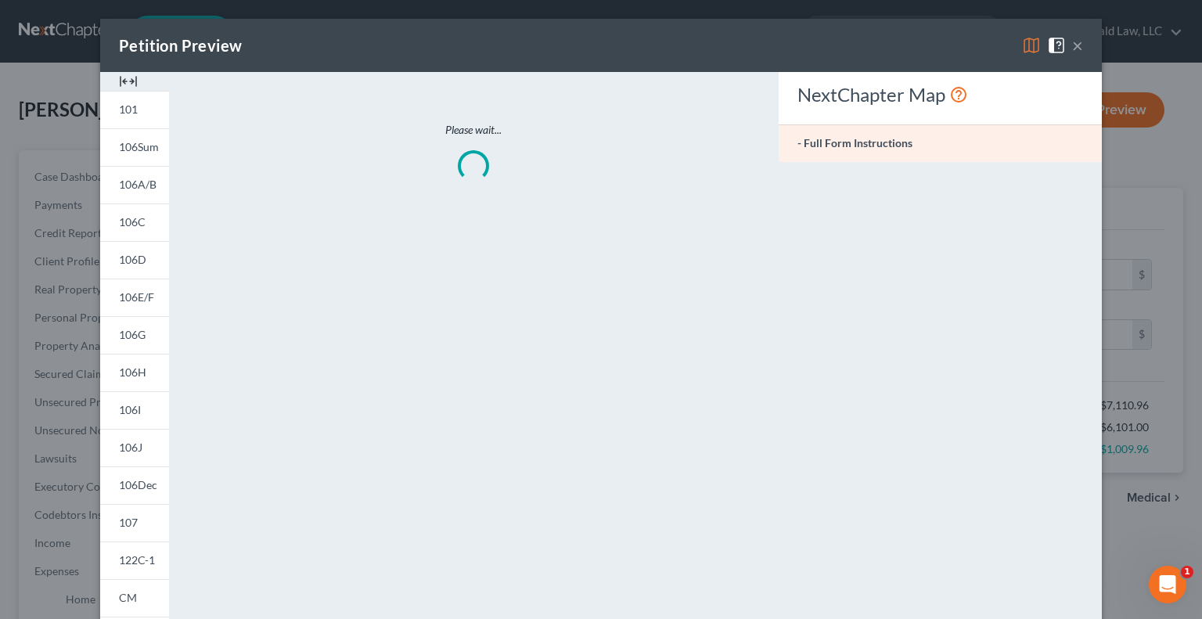
type input "1,700.00"
type input "165.00"
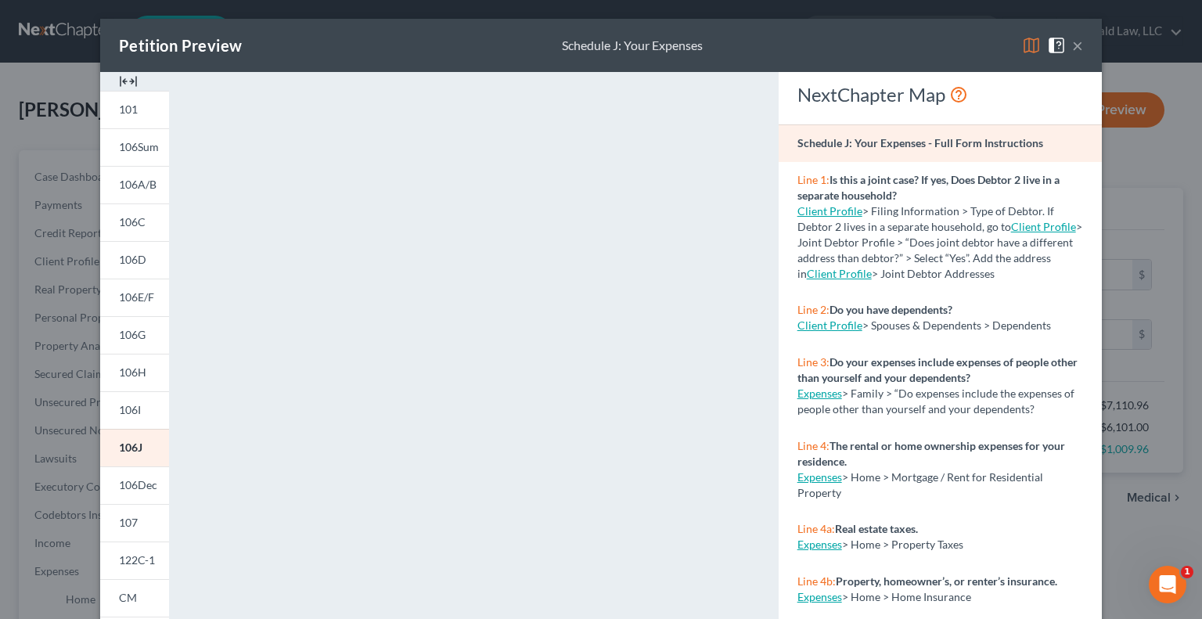
click at [119, 83] on img at bounding box center [128, 81] width 19 height 19
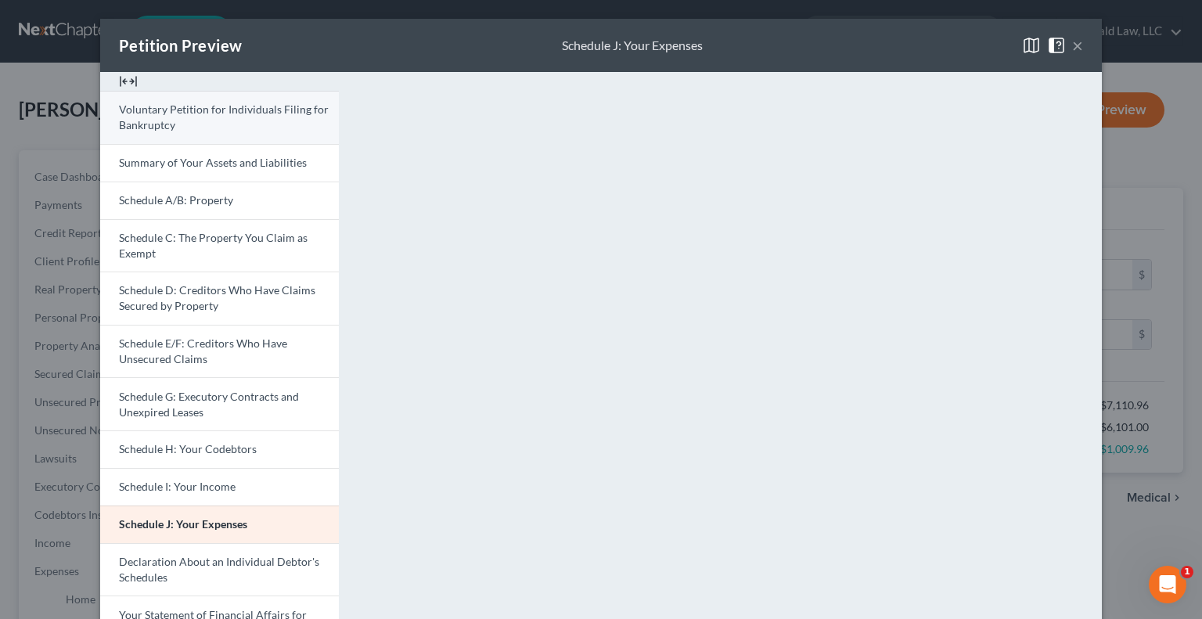
click at [188, 103] on span "Voluntary Petition for Individuals Filing for Bankruptcy" at bounding box center [224, 116] width 210 height 29
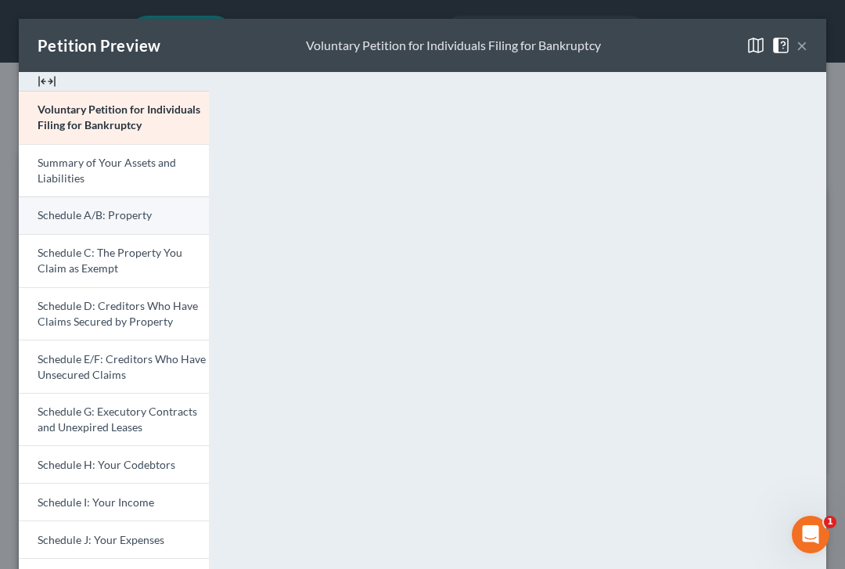
click at [127, 203] on link "Schedule A/B: Property" at bounding box center [114, 215] width 190 height 38
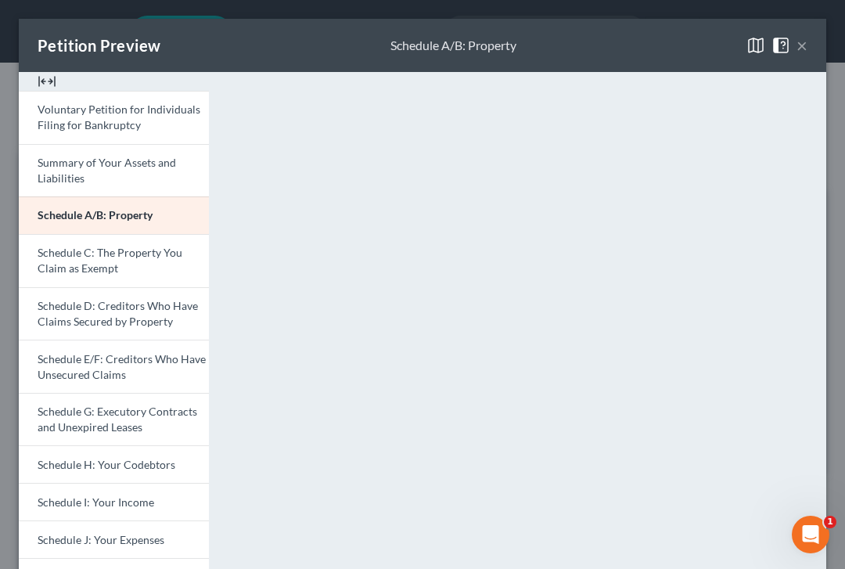
click at [796, 48] on button "×" at bounding box center [801, 45] width 11 height 19
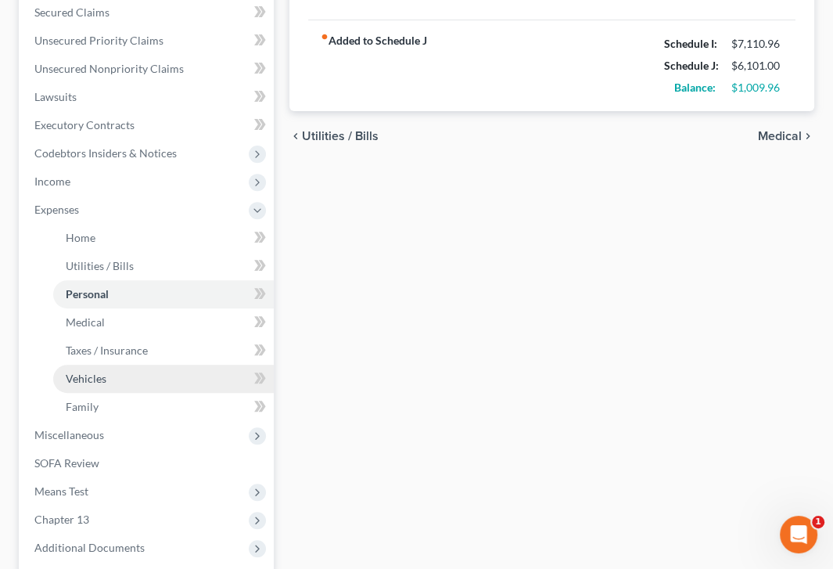
scroll to position [515, 0]
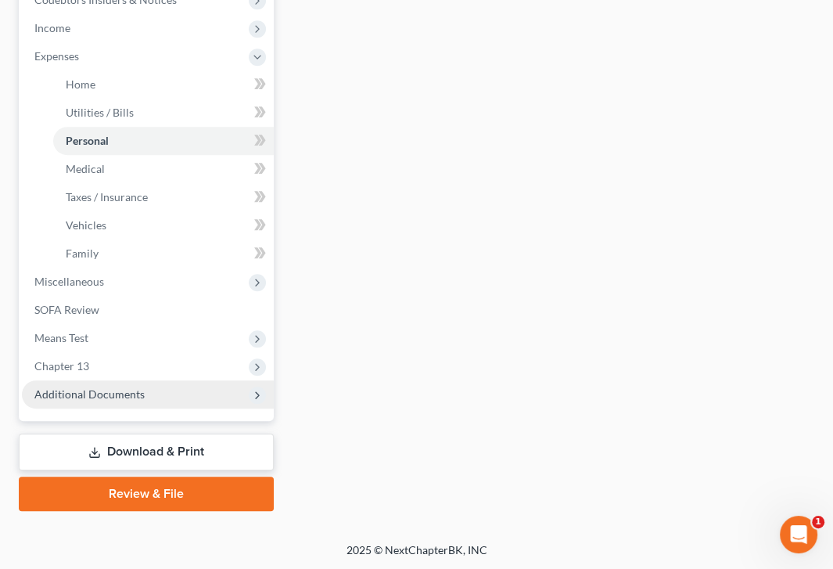
click at [148, 398] on span "Additional Documents" at bounding box center [148, 394] width 252 height 28
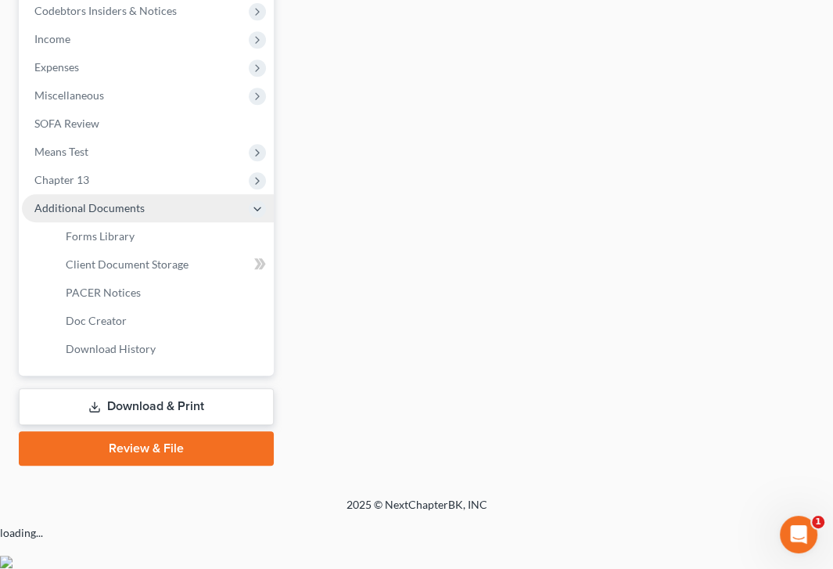
scroll to position [458, 0]
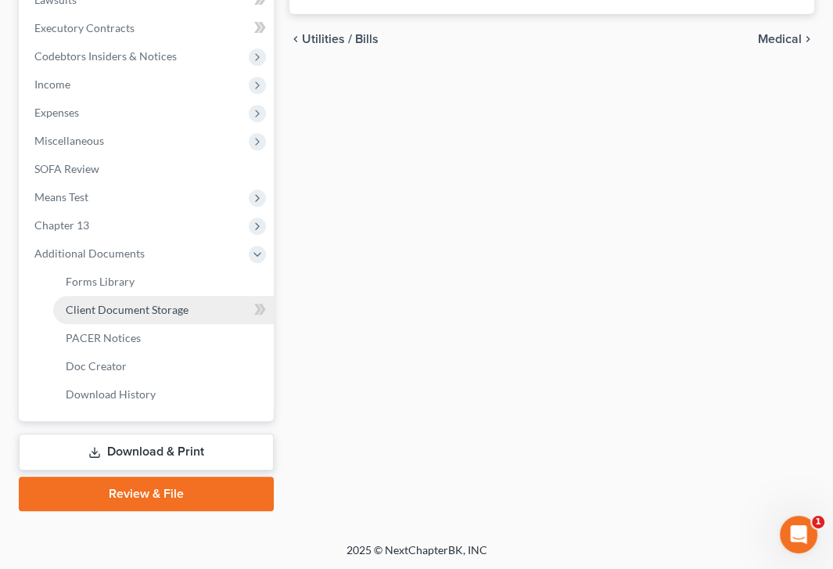
click at [155, 314] on span "Client Document Storage" at bounding box center [127, 309] width 123 height 13
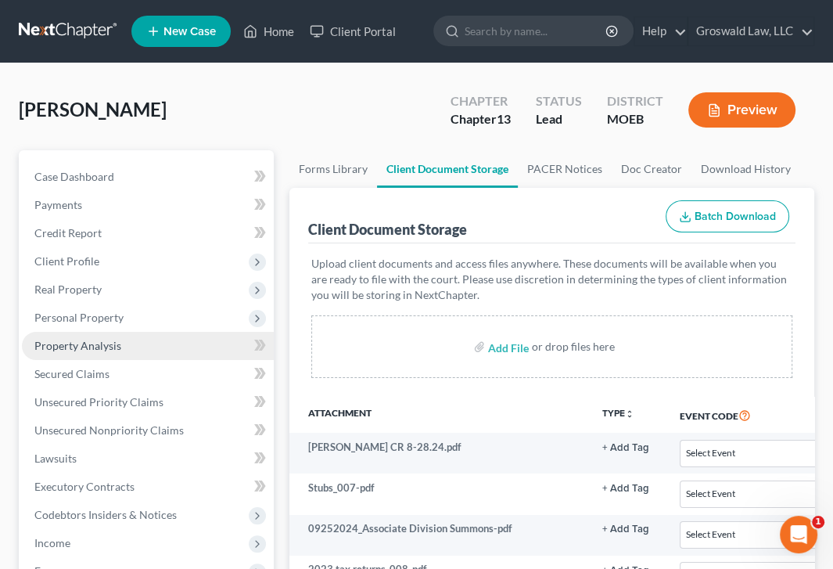
click at [81, 340] on span "Property Analysis" at bounding box center [77, 345] width 87 height 13
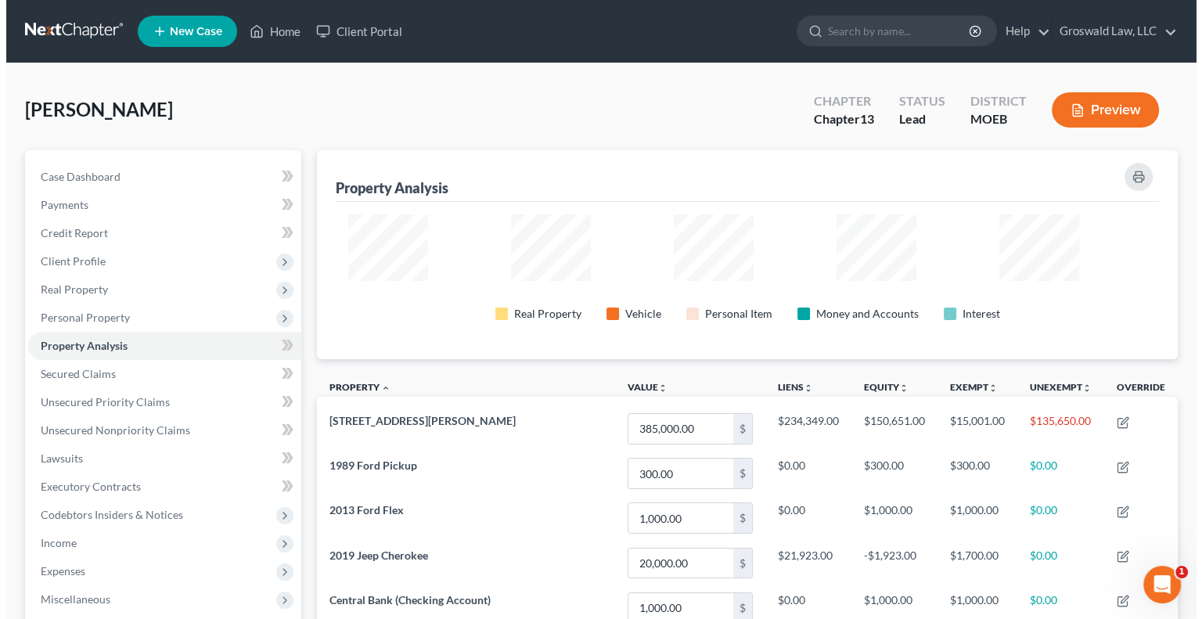
scroll to position [264, 860]
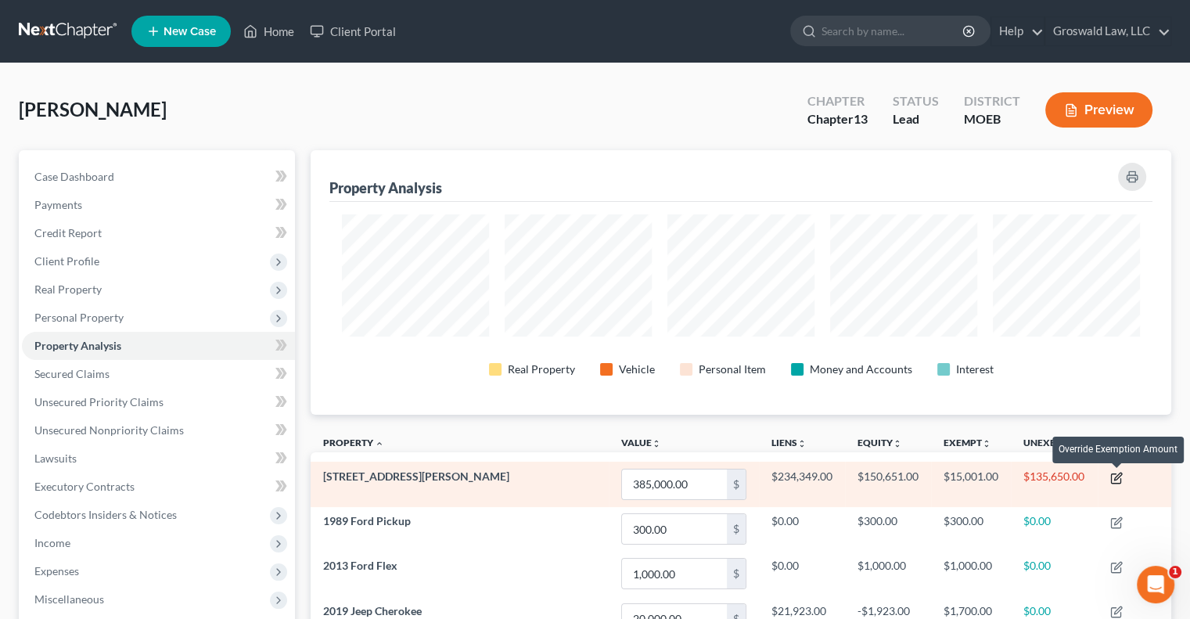
click at [1060, 472] on icon "button" at bounding box center [1116, 478] width 13 height 13
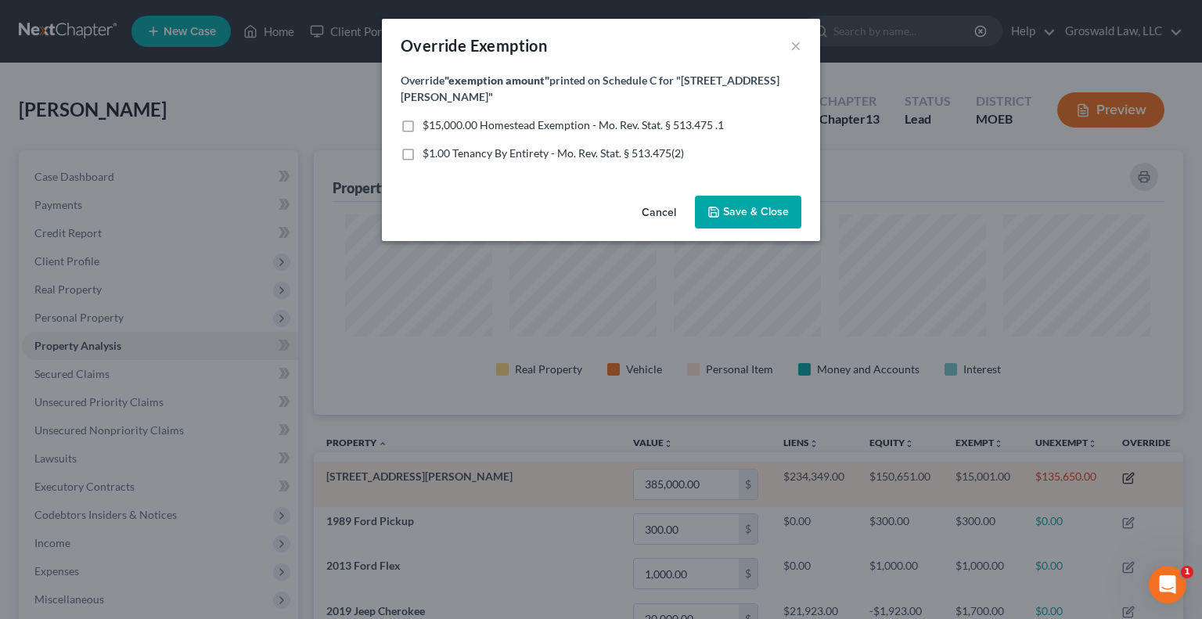
scroll to position [0, 0]
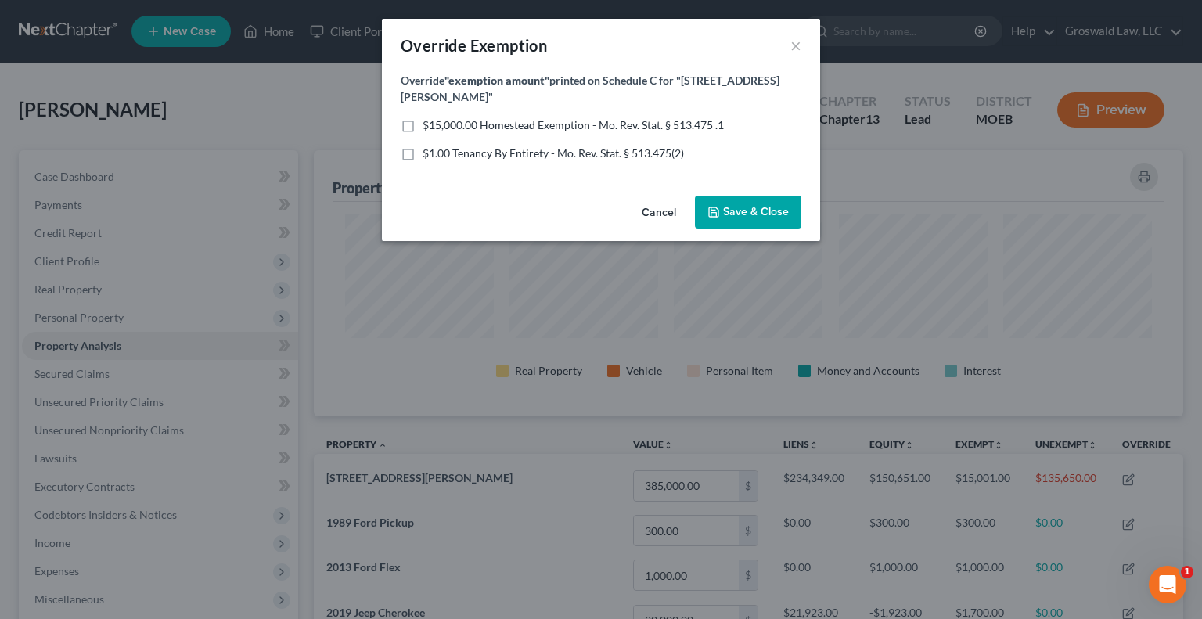
drag, startPoint x: 519, startPoint y: 135, endPoint x: 494, endPoint y: 135, distance: 25.0
click at [494, 146] on span "$1.00 Tenancy By Entirety - Mo. Rev. Stat. § 513.475(2)" at bounding box center [552, 152] width 261 height 13
click at [439, 146] on input "$1.00 Tenancy By Entirety - Mo. Rev. Stat. § 513.475(2)" at bounding box center [434, 151] width 10 height 10
checkbox input "true"
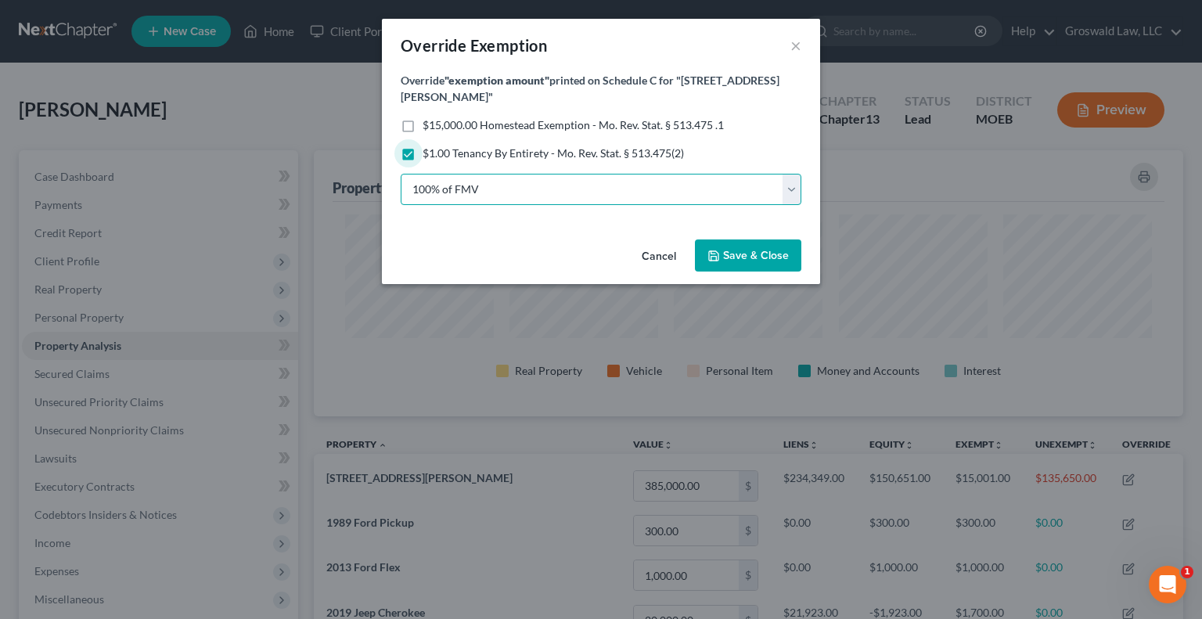
click at [516, 174] on select "100% of FMV Unknown Other" at bounding box center [601, 189] width 401 height 31
select select "2"
click at [401, 174] on select "100% of FMV Unknown Other" at bounding box center [601, 189] width 401 height 31
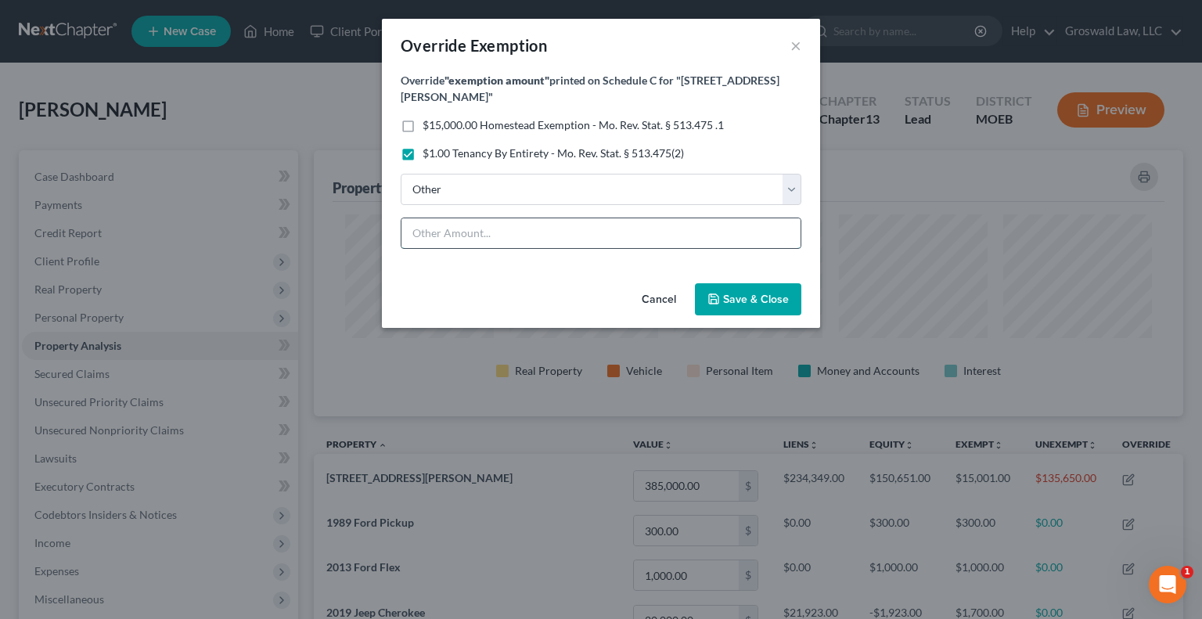
click at [516, 221] on input "text" at bounding box center [600, 233] width 399 height 30
type input "***"
click at [735, 293] on span "Save & Close" at bounding box center [756, 299] width 66 height 13
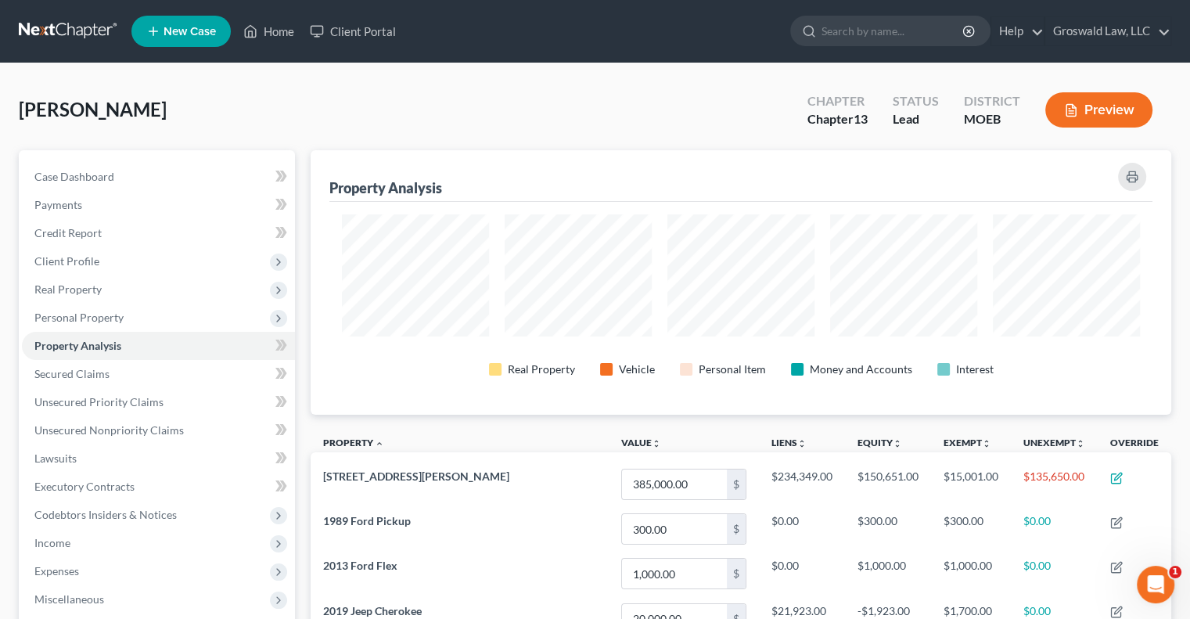
click at [1060, 106] on icon "button" at bounding box center [1071, 110] width 14 height 14
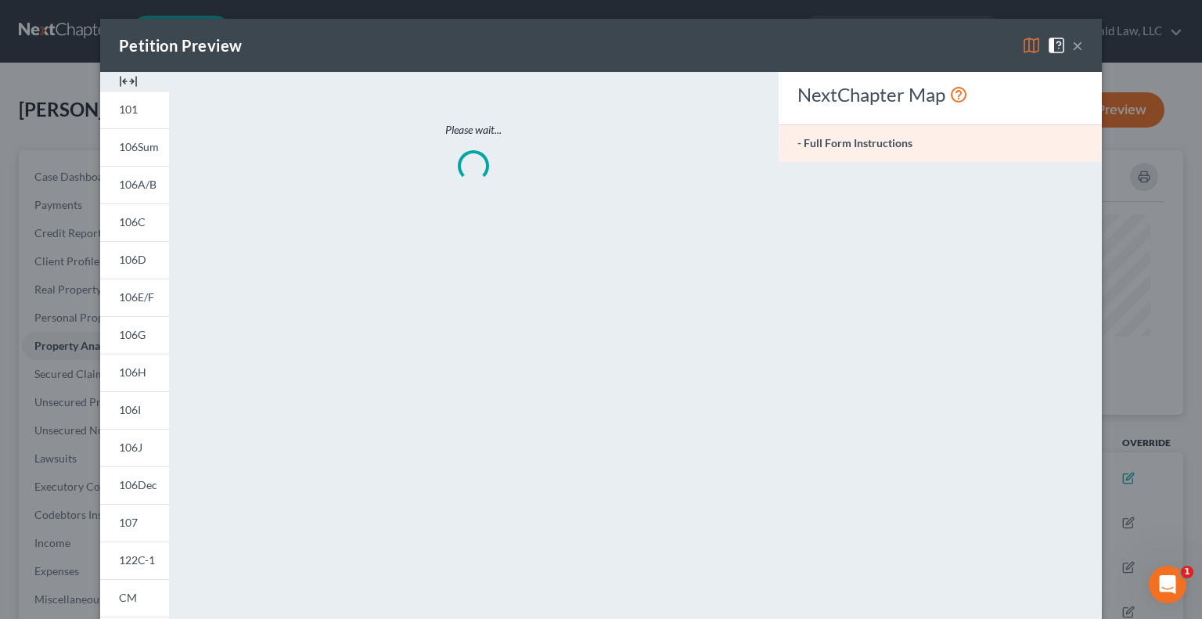
scroll to position [266, 869]
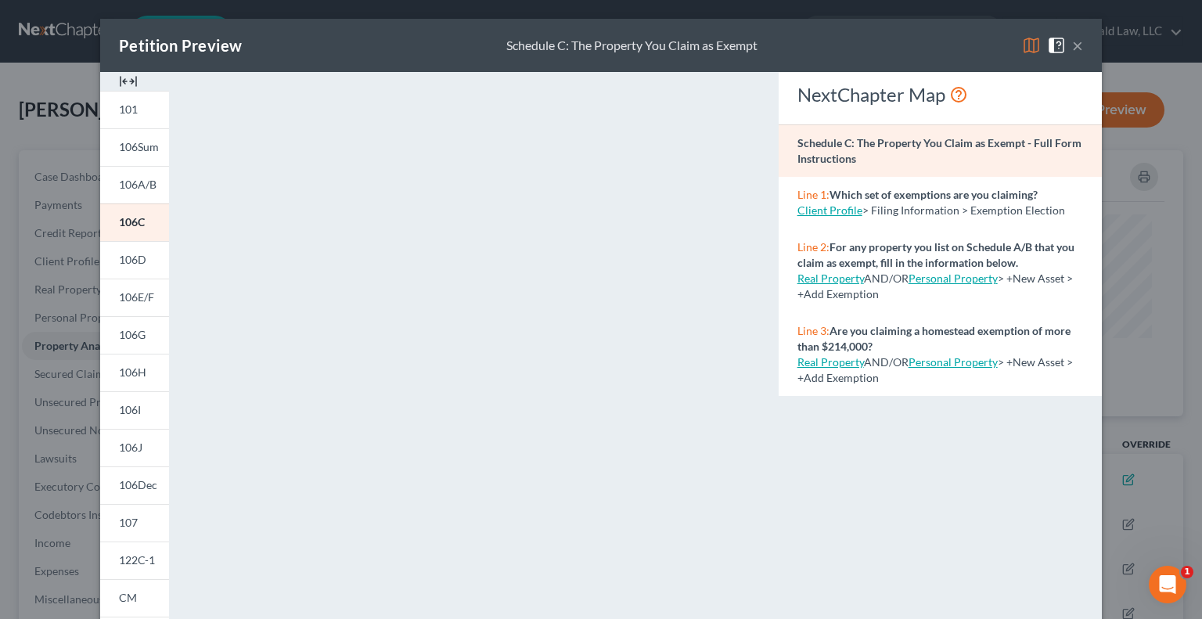
click at [128, 79] on img at bounding box center [128, 81] width 19 height 19
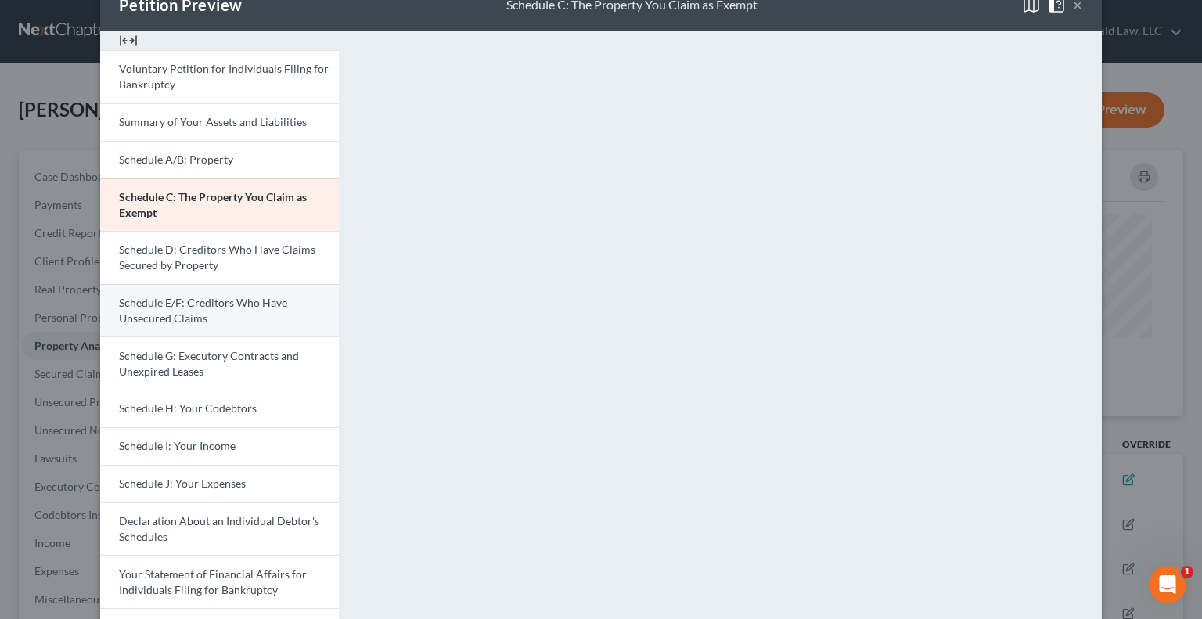
scroll to position [43, 0]
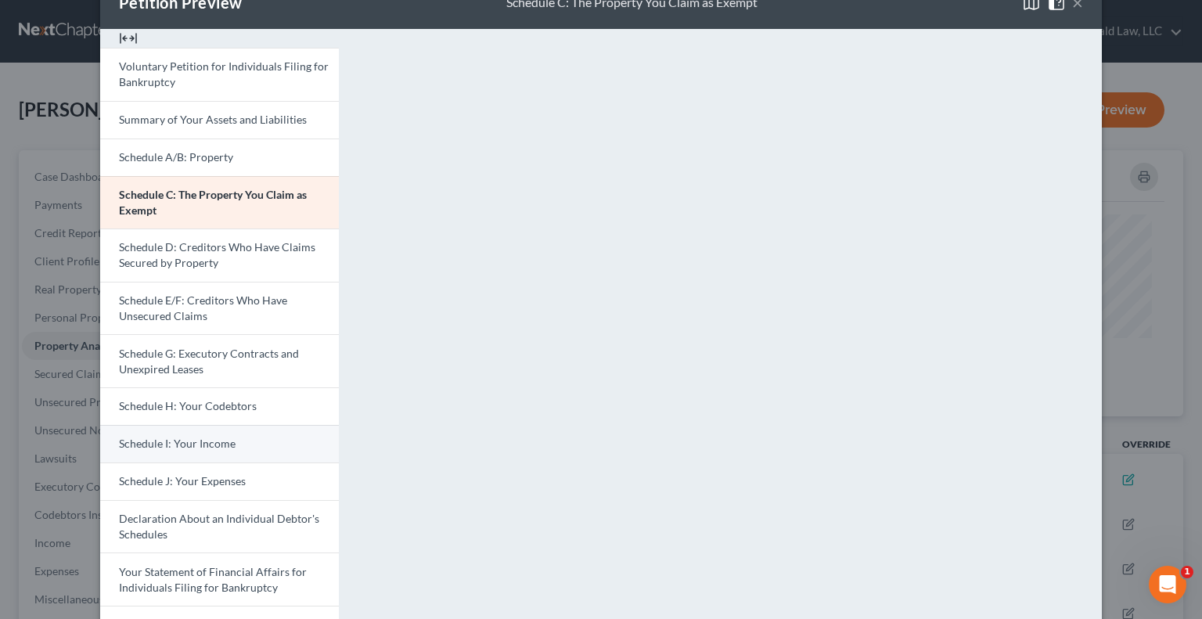
click at [185, 445] on span "Schedule I: Your Income" at bounding box center [177, 443] width 117 height 13
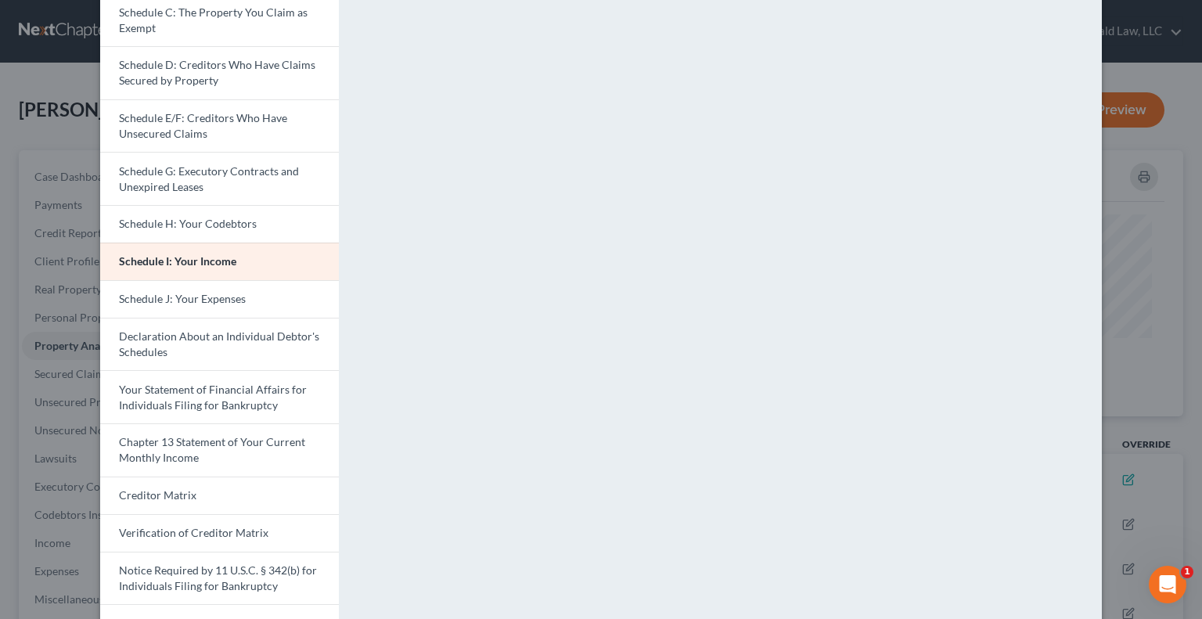
scroll to position [227, 0]
click at [285, 344] on link "Declaration About an Individual Debtor's Schedules" at bounding box center [219, 342] width 239 height 53
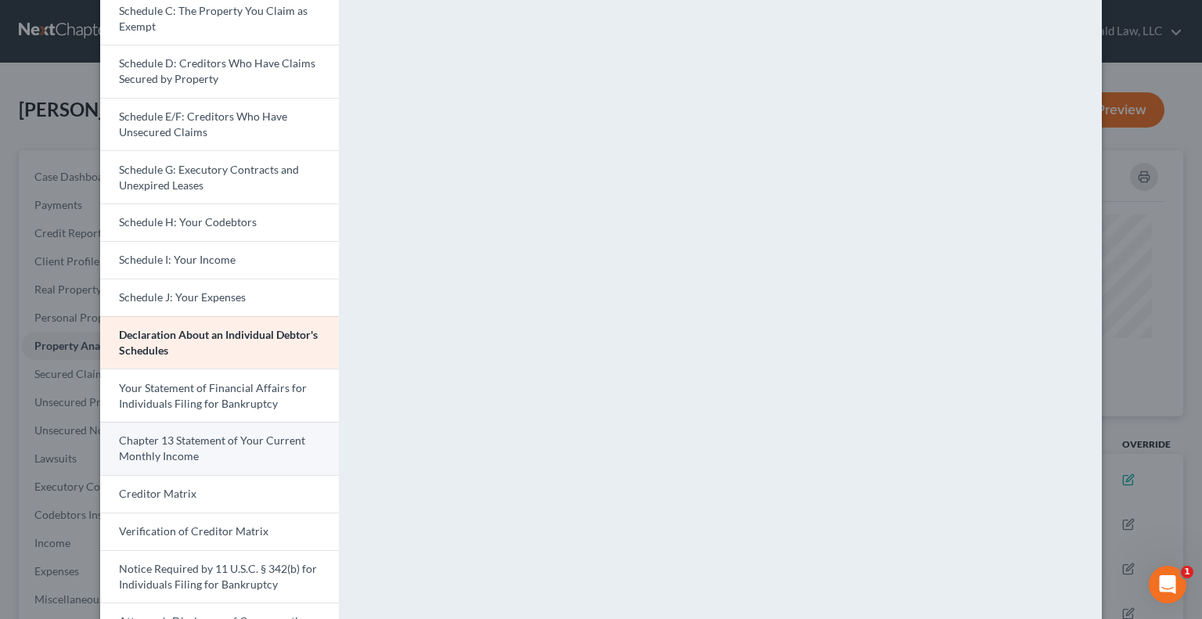
click at [216, 444] on span "Chapter 13 Statement of Your Current Monthly Income" at bounding box center [212, 447] width 186 height 29
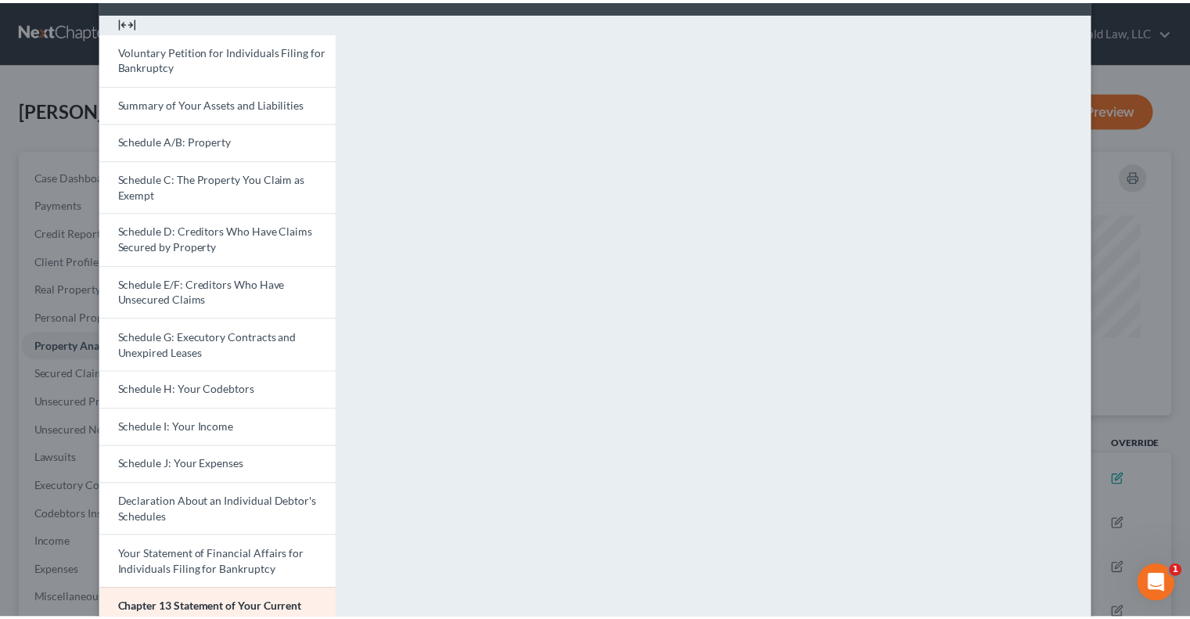
scroll to position [0, 0]
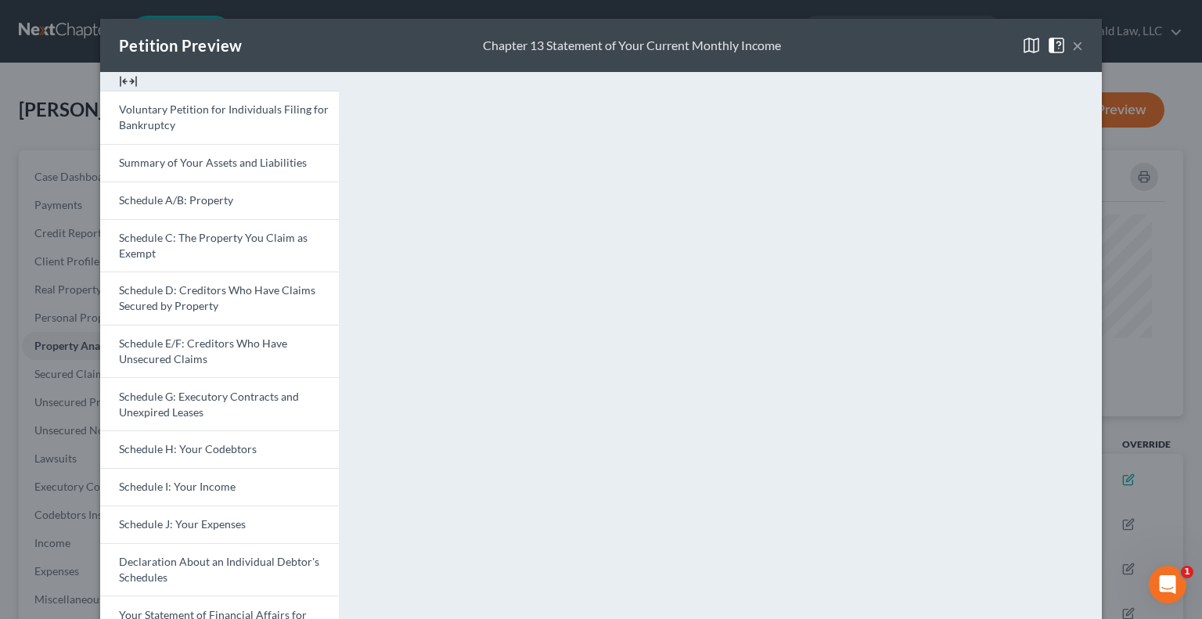
click at [1060, 44] on button "×" at bounding box center [1077, 45] width 11 height 19
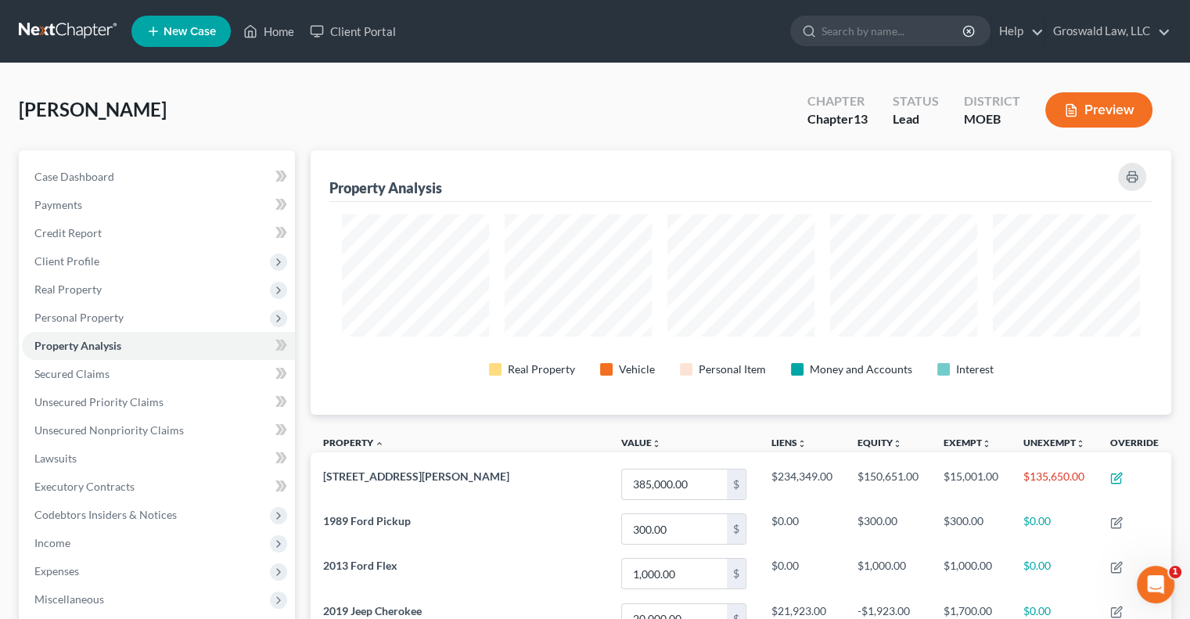
scroll to position [782091, 781495]
click at [128, 536] on span "Income" at bounding box center [158, 543] width 273 height 28
click at [143, 568] on span "Non Employment Income" at bounding box center [128, 598] width 124 height 13
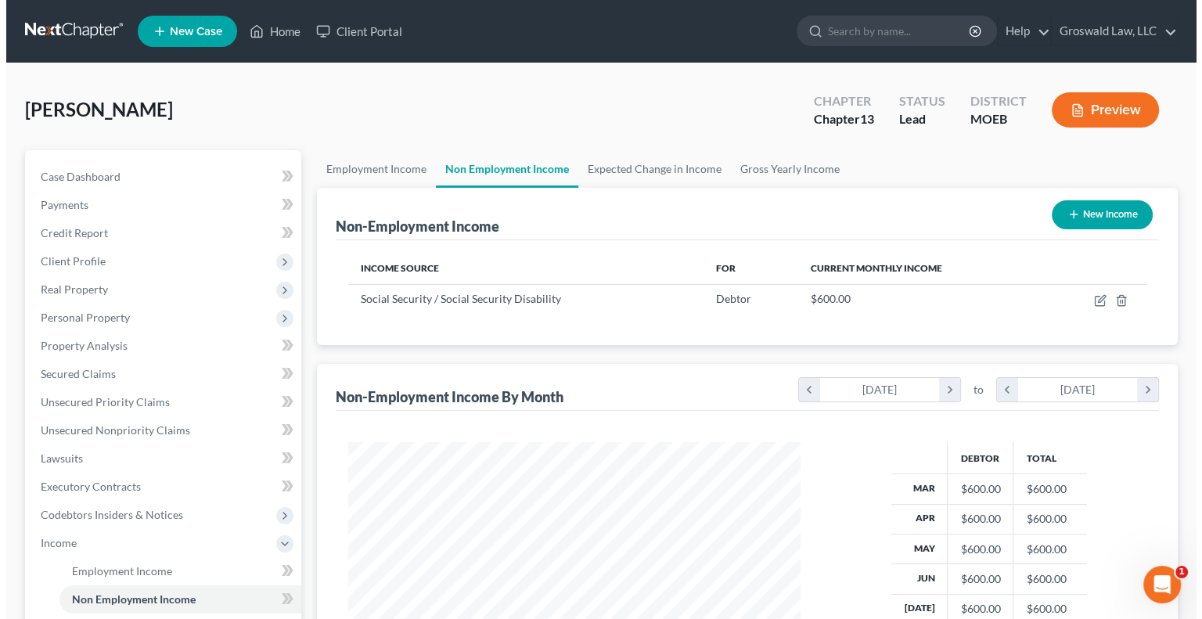
scroll to position [279, 483]
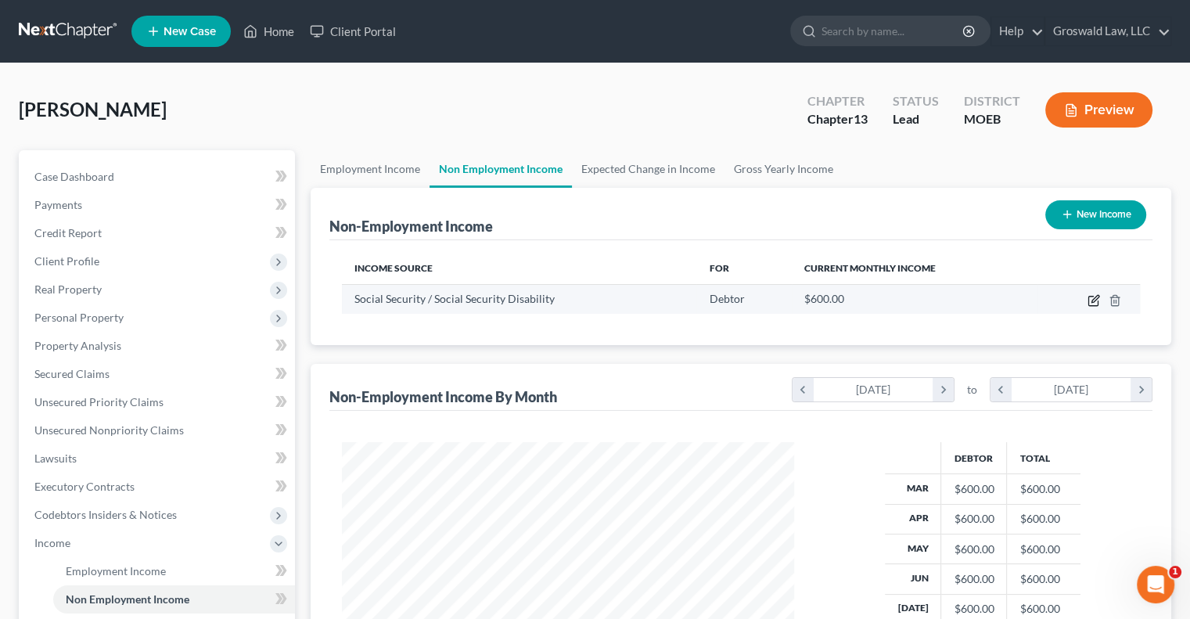
click at [1060, 301] on icon "button" at bounding box center [1094, 298] width 7 height 7
select select "4"
select select "0"
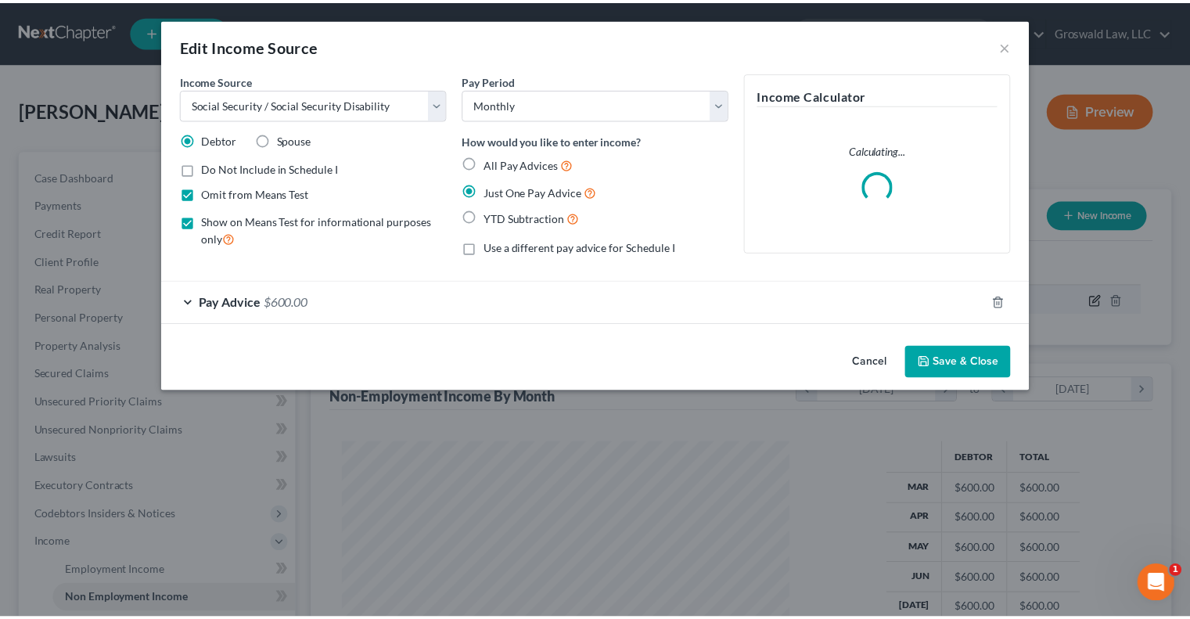
scroll to position [279, 488]
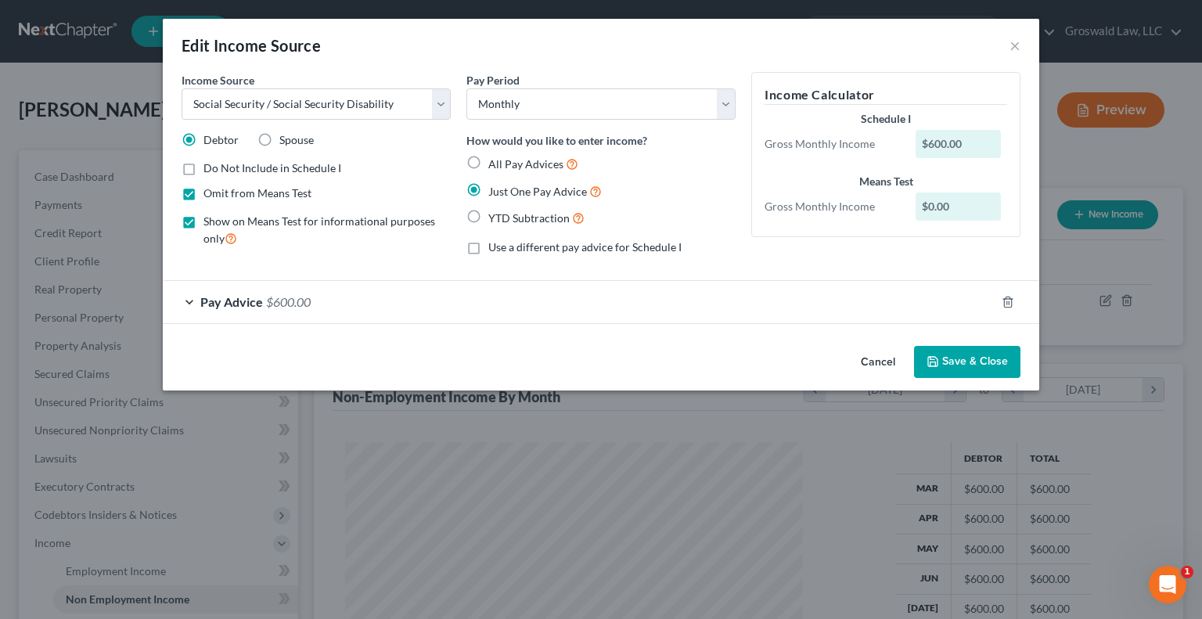
click at [203, 196] on label "Omit from Means Test" at bounding box center [257, 193] width 108 height 16
click at [210, 196] on input "Omit from Means Test" at bounding box center [215, 190] width 10 height 10
checkbox input "false"
click at [289, 308] on span "$600.00" at bounding box center [288, 301] width 45 height 15
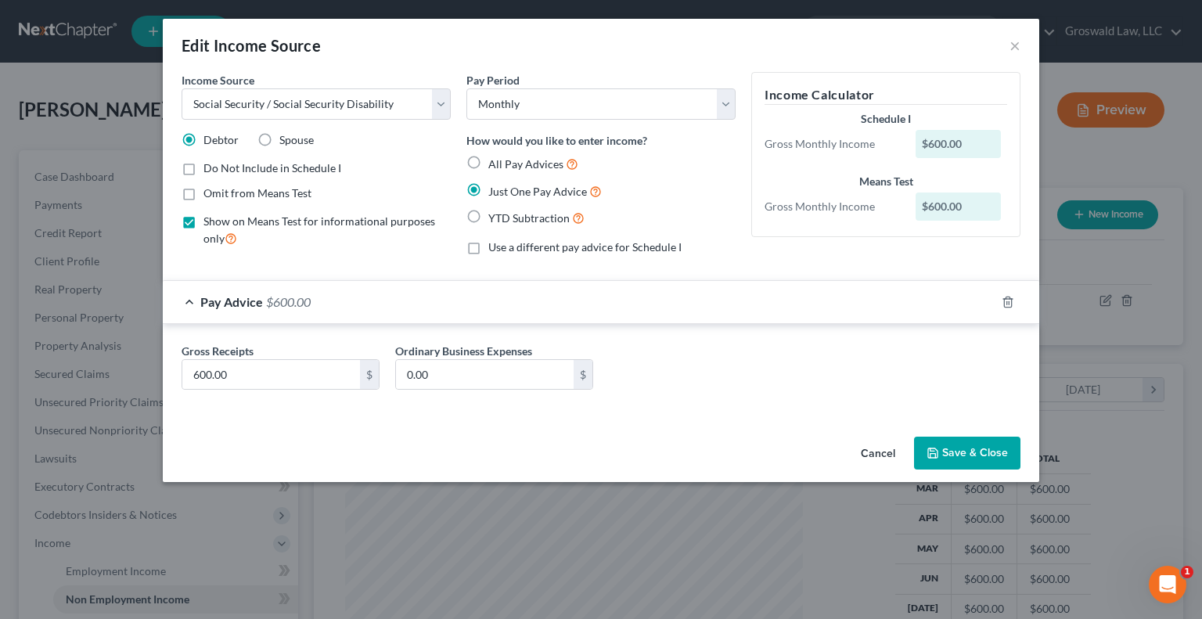
click at [964, 445] on button "Save & Close" at bounding box center [967, 453] width 106 height 33
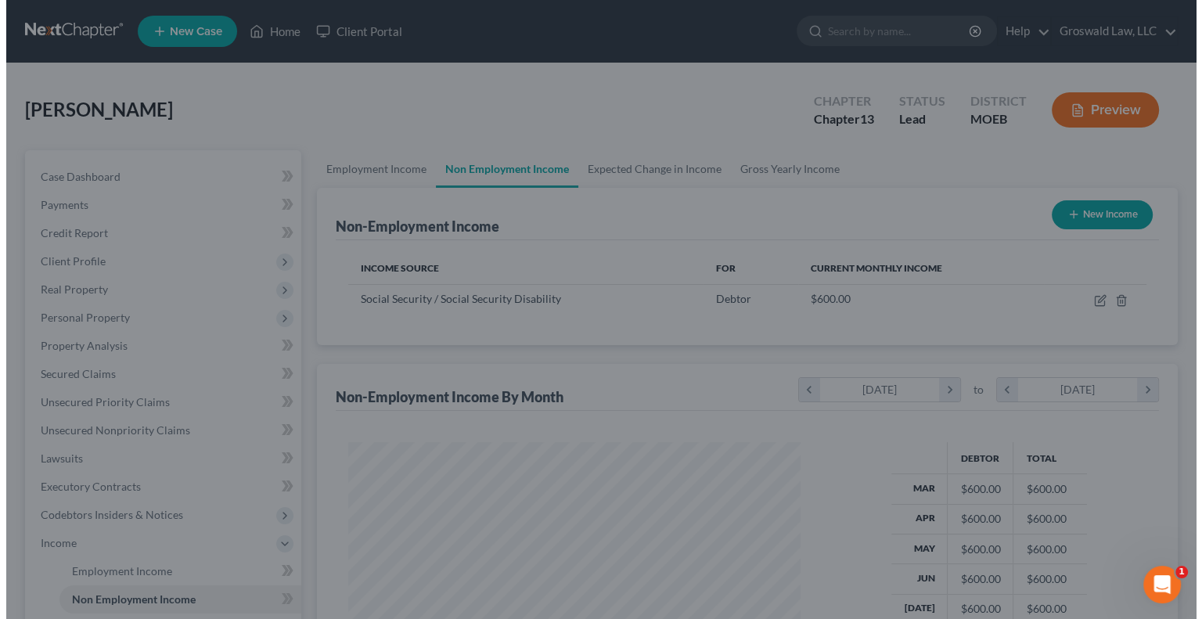
scroll to position [782076, 781871]
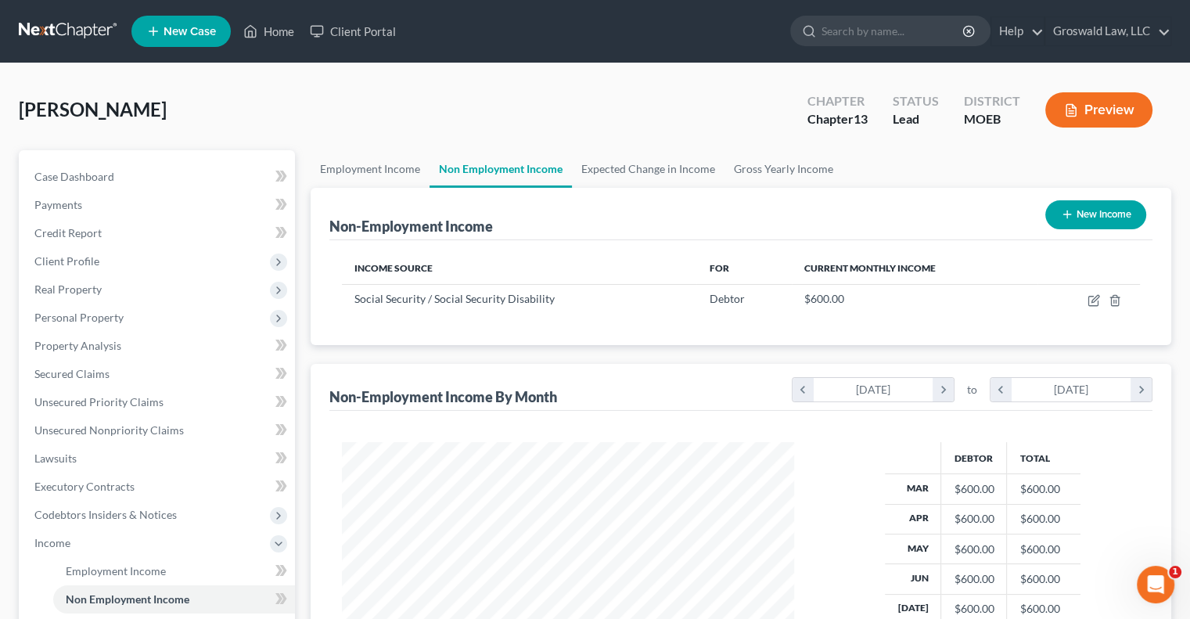
click at [1060, 106] on button "Preview" at bounding box center [1098, 109] width 107 height 35
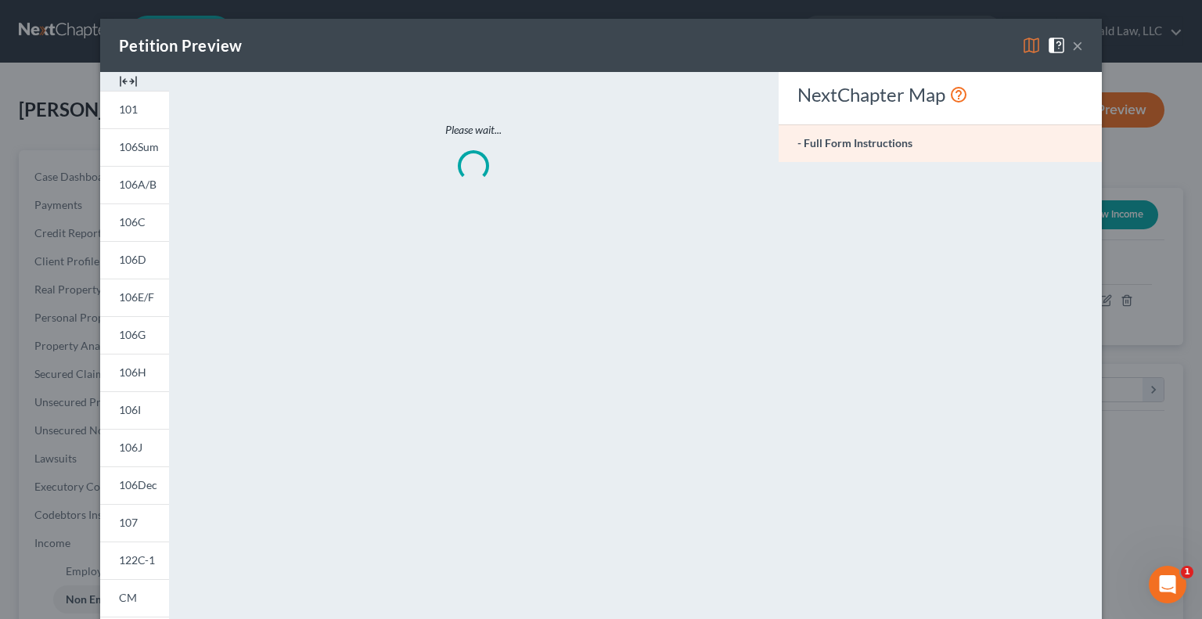
scroll to position [279, 488]
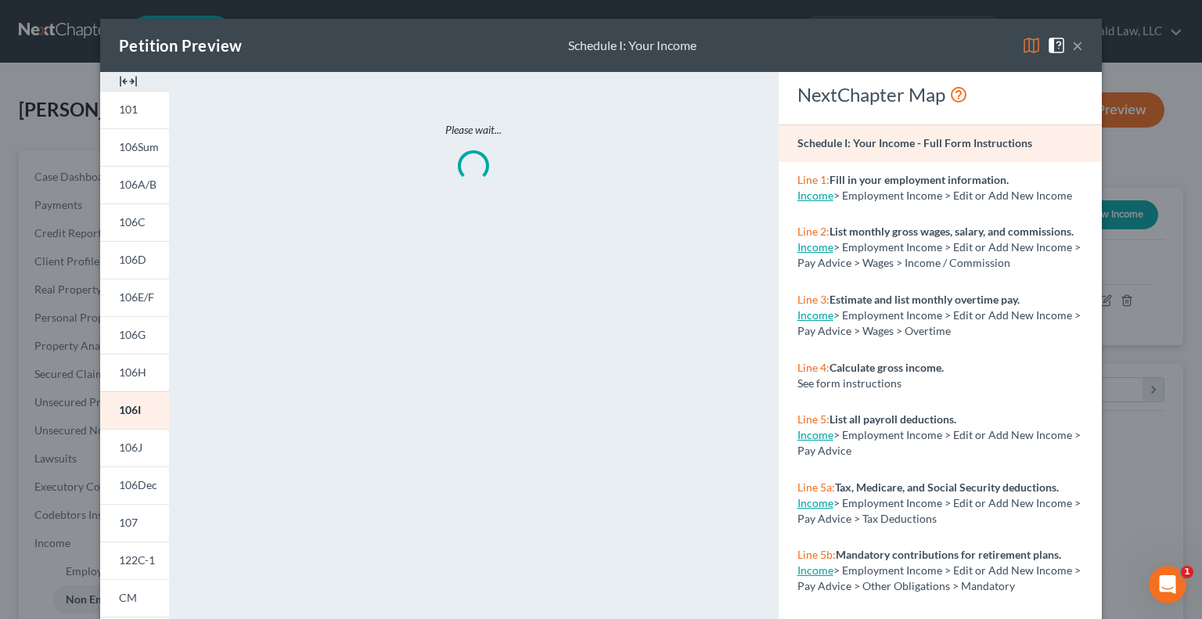
click at [121, 70] on div "Petition Preview Schedule I: Your Income ×" at bounding box center [600, 45] width 1001 height 53
click at [125, 76] on img at bounding box center [128, 81] width 19 height 19
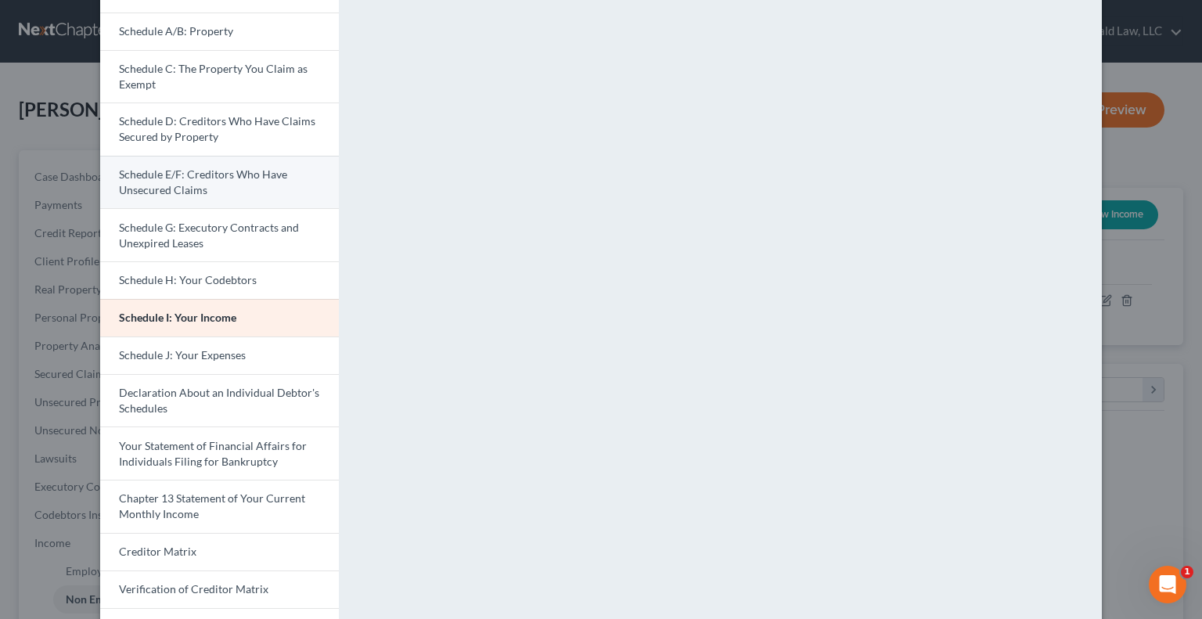
scroll to position [169, 0]
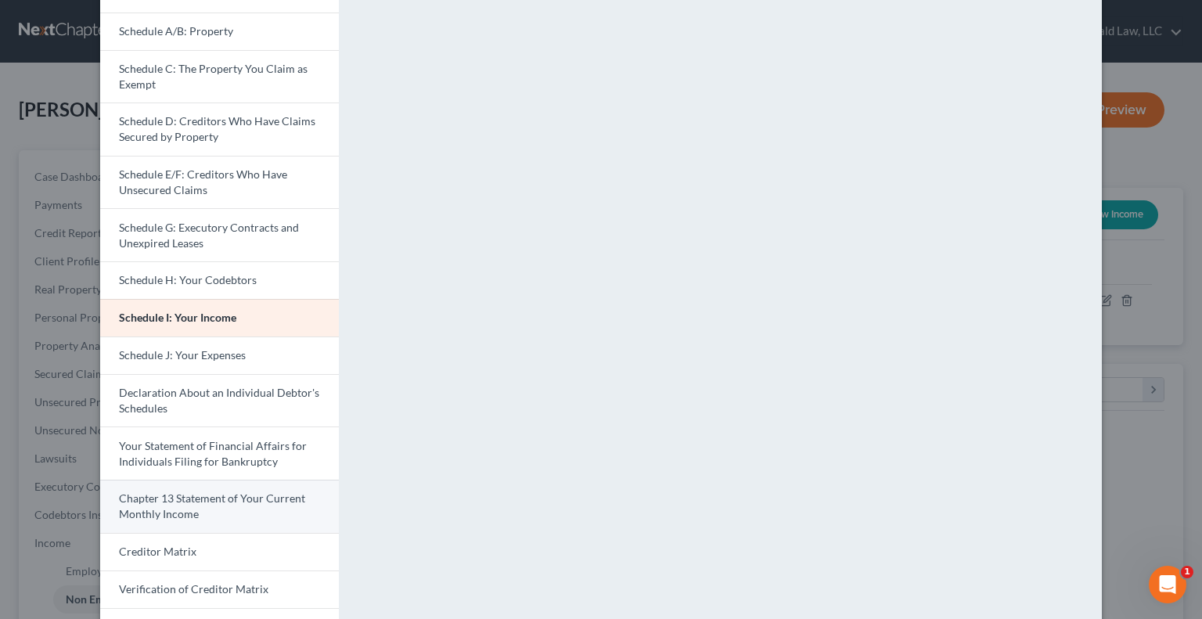
click at [199, 497] on span "Chapter 13 Statement of Your Current Monthly Income" at bounding box center [212, 505] width 186 height 29
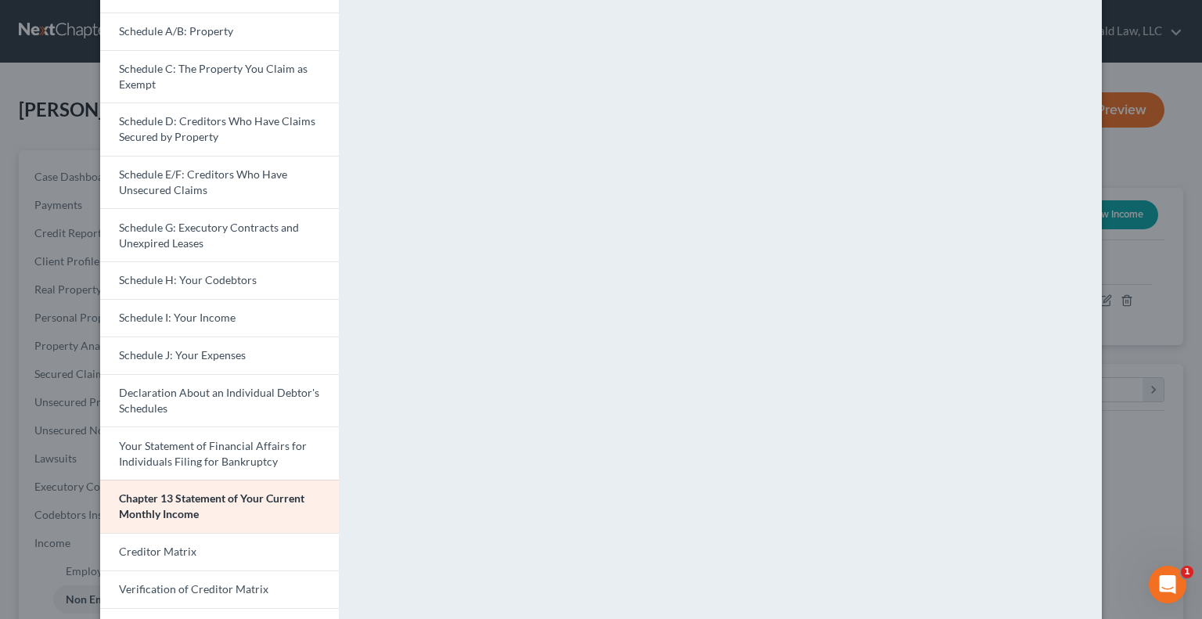
scroll to position [313, 0]
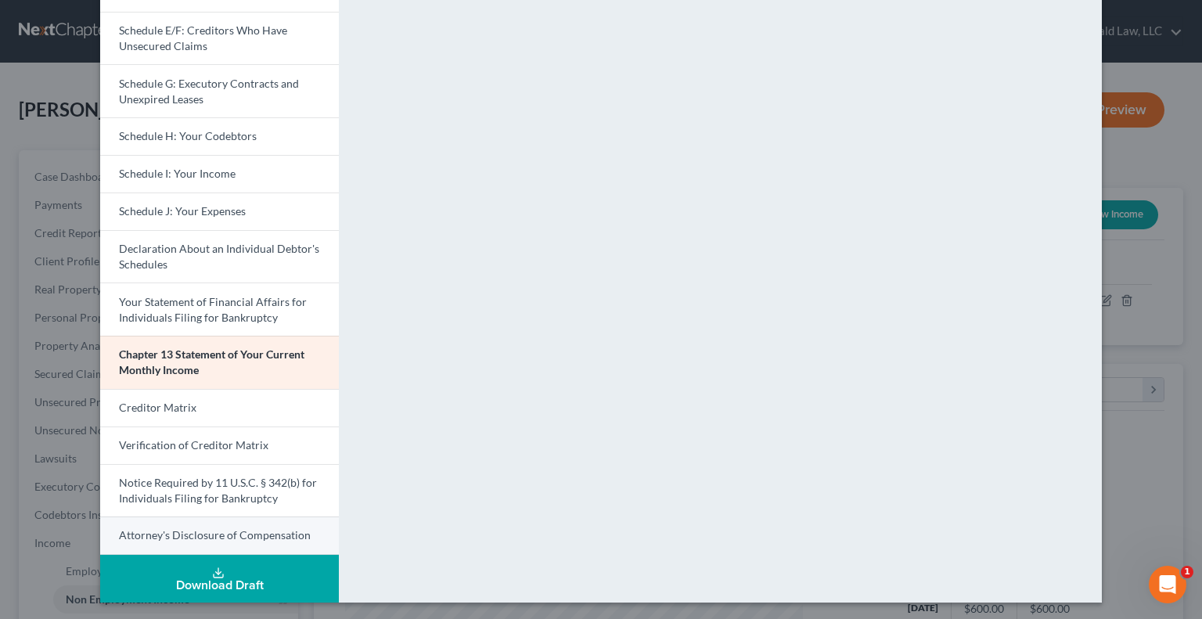
click at [219, 536] on span "Attorney's Disclosure of Compensation" at bounding box center [215, 534] width 192 height 13
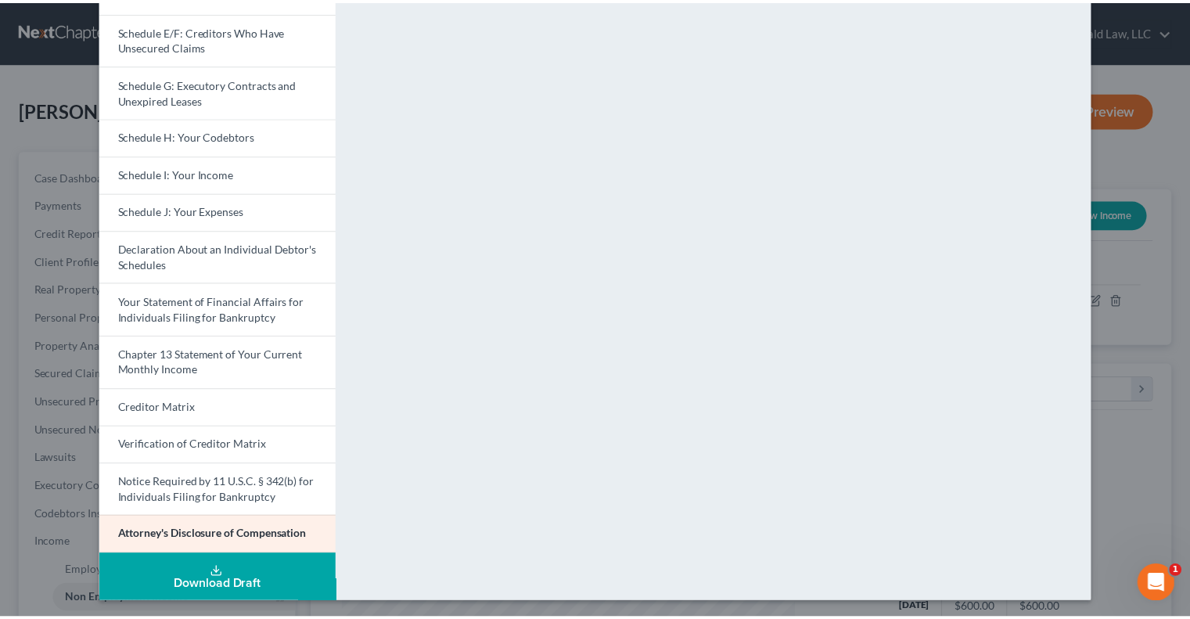
scroll to position [0, 0]
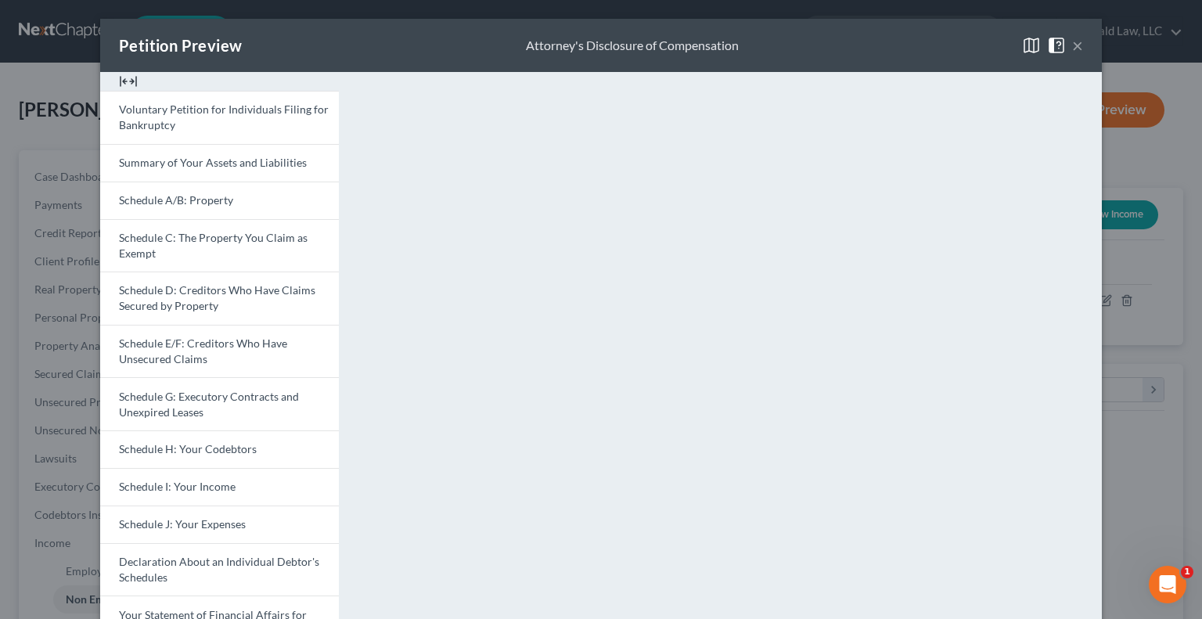
click at [1060, 43] on button "×" at bounding box center [1077, 45] width 11 height 19
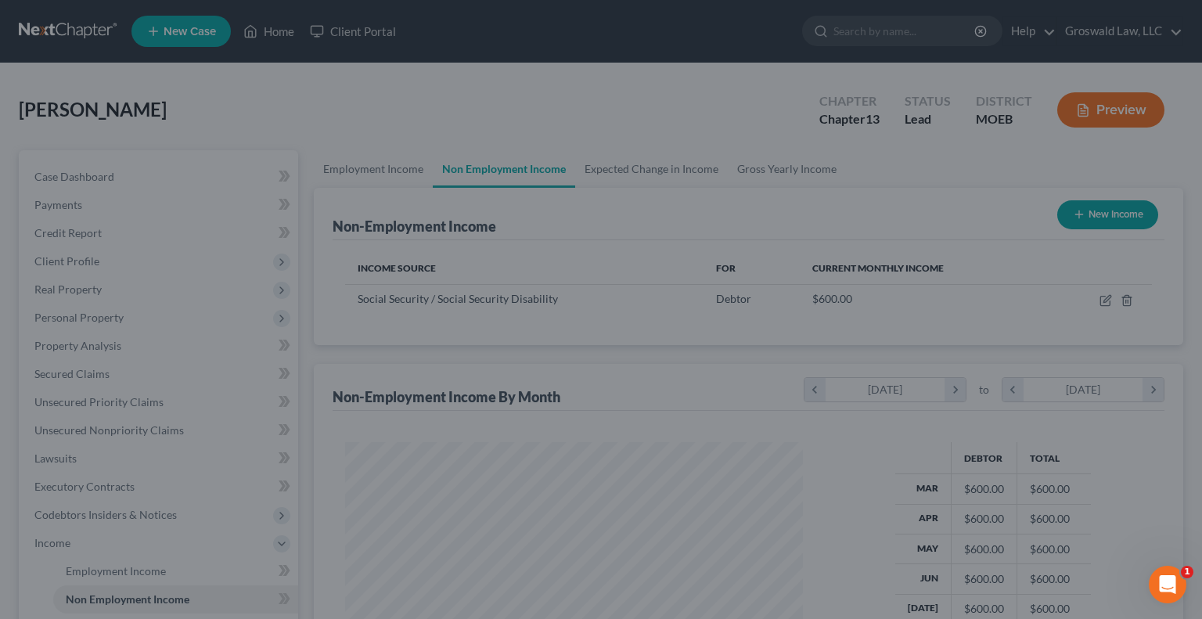
scroll to position [782076, 781871]
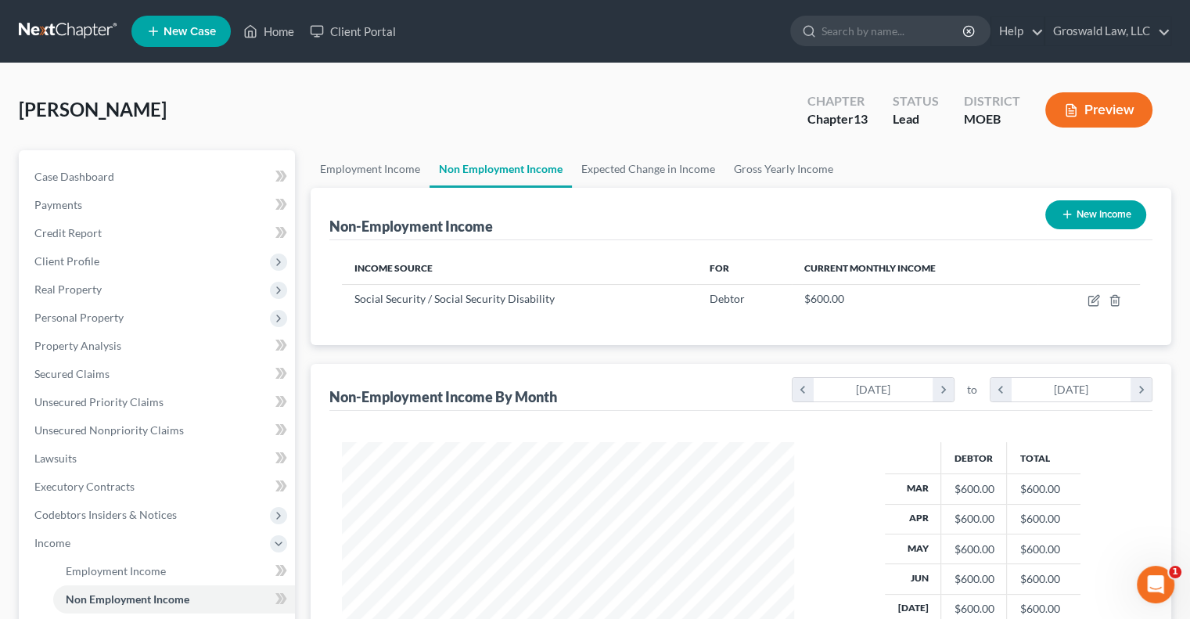
click at [1060, 111] on button "Preview" at bounding box center [1098, 109] width 107 height 35
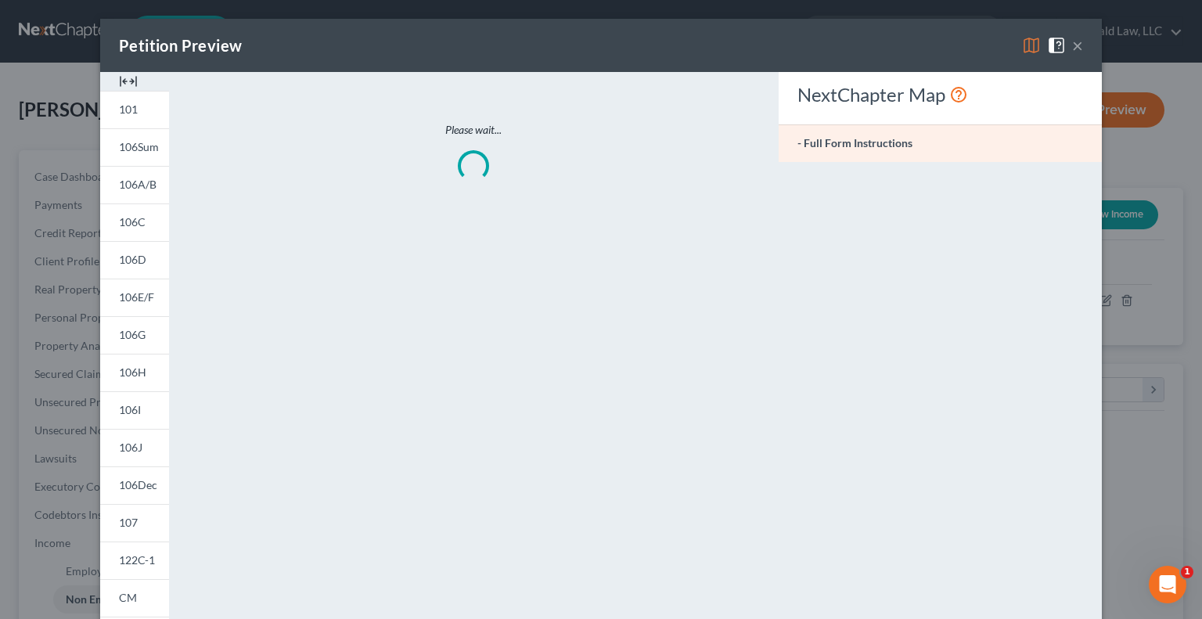
scroll to position [279, 488]
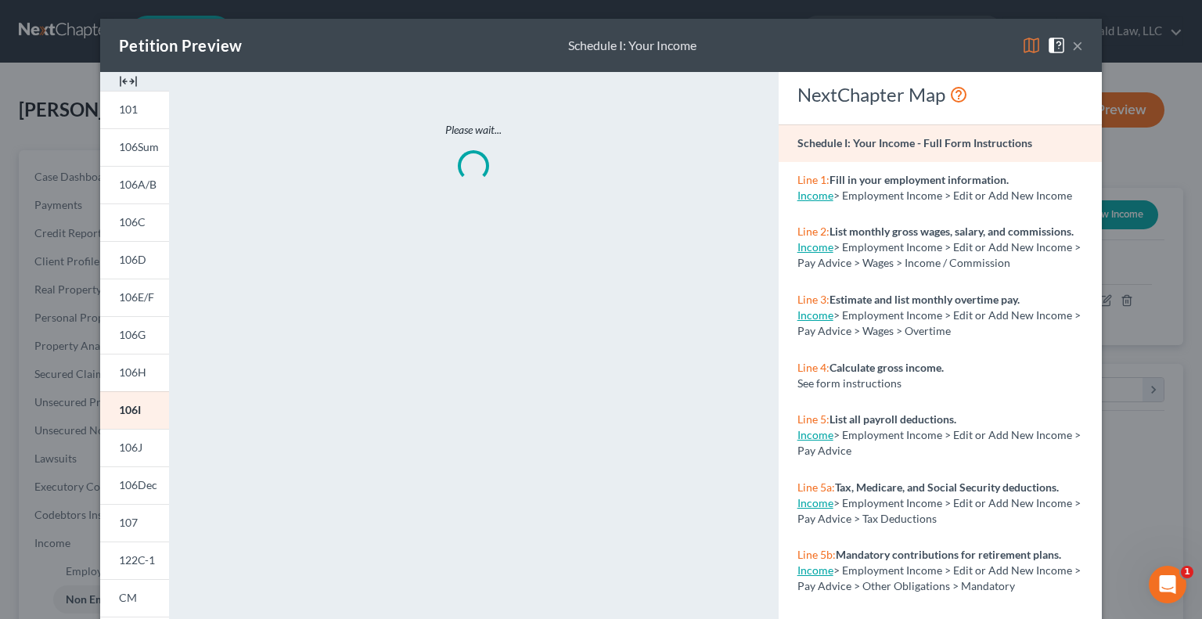
click at [110, 80] on div at bounding box center [134, 81] width 69 height 19
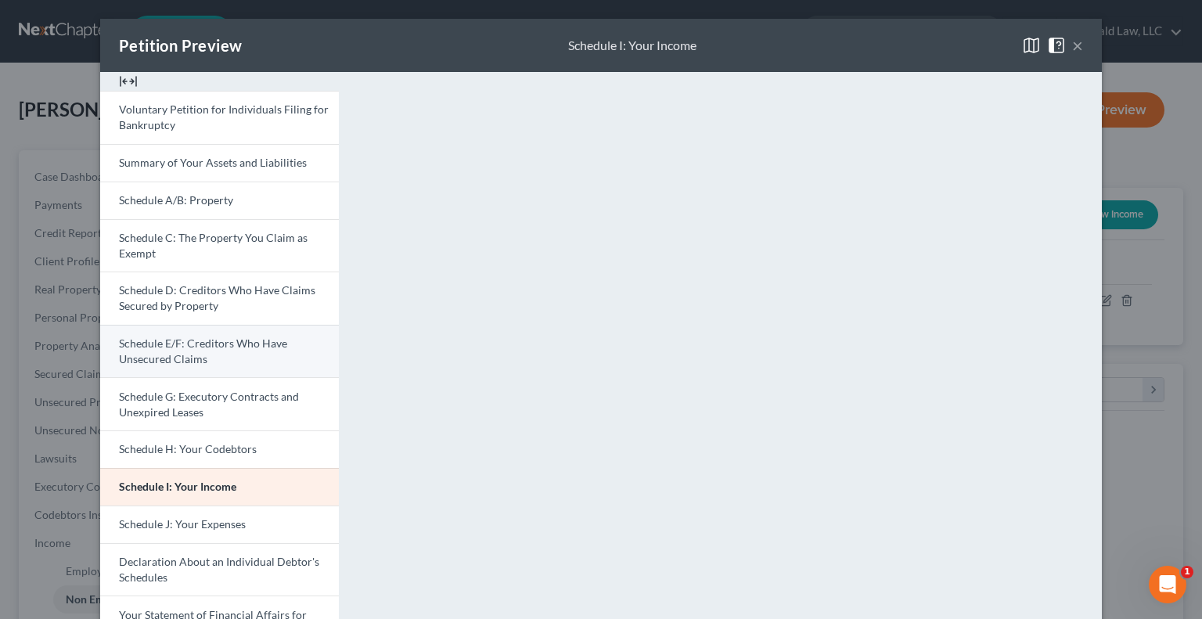
scroll to position [313, 0]
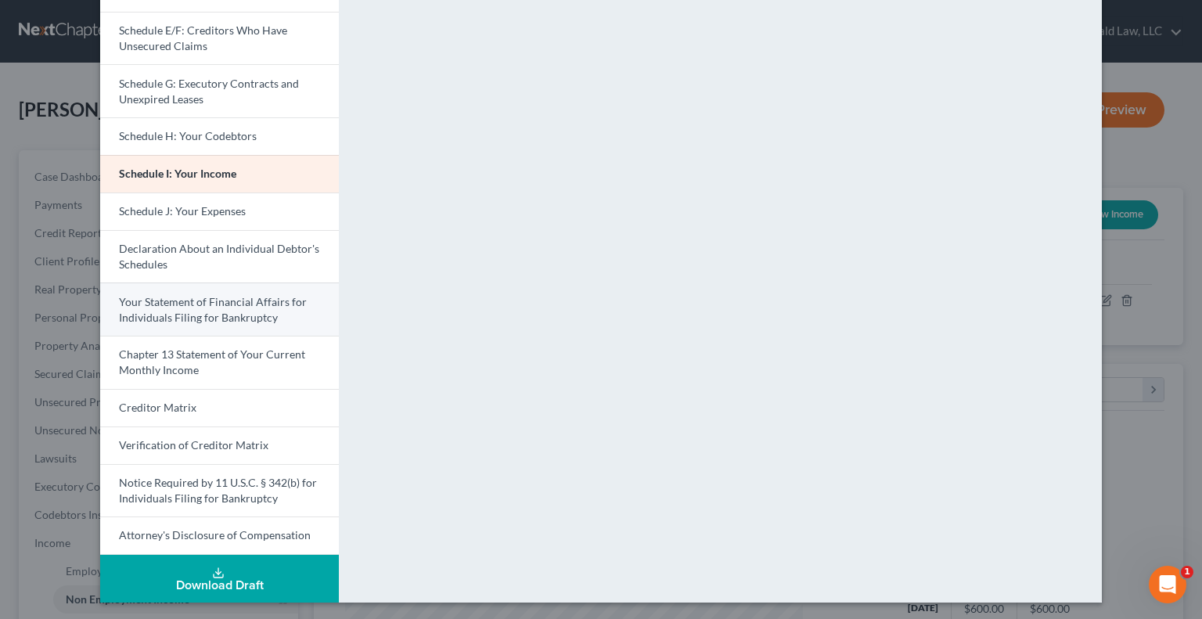
click at [213, 320] on span "Your Statement of Financial Affairs for Individuals Filing for Bankruptcy" at bounding box center [213, 309] width 188 height 29
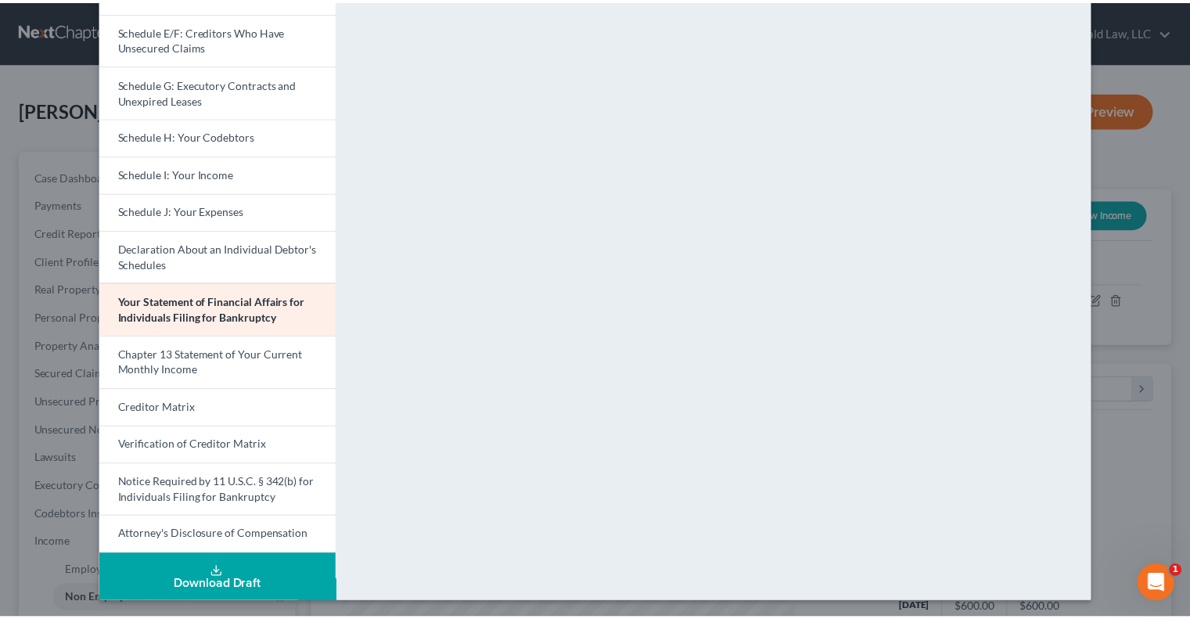
scroll to position [0, 0]
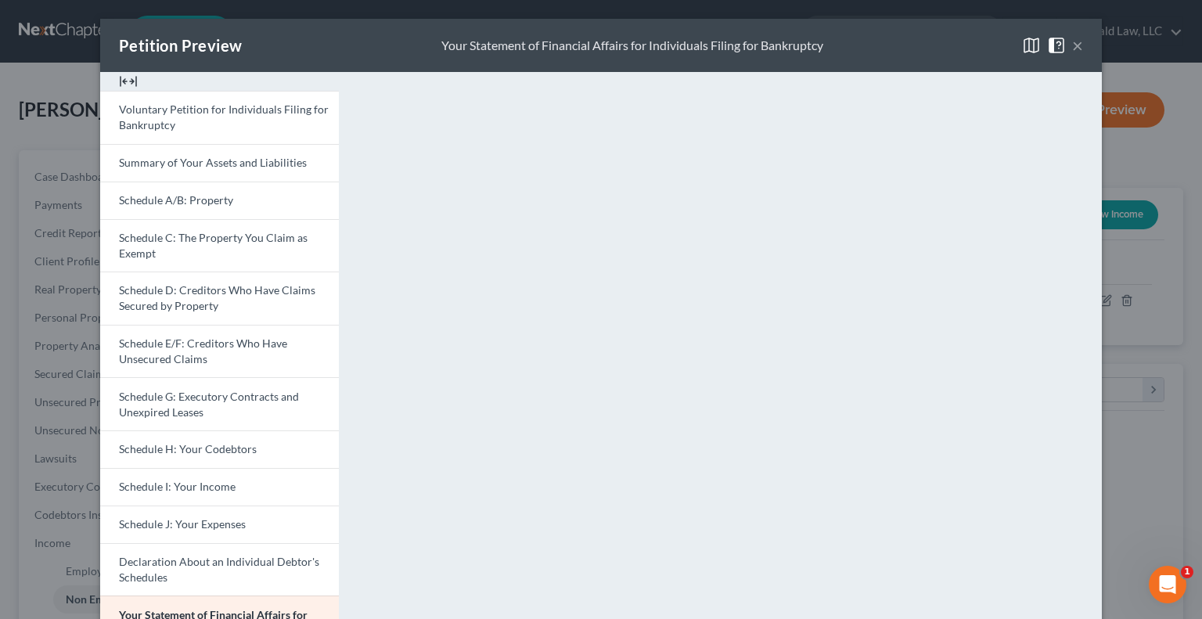
click at [1060, 46] on button "×" at bounding box center [1077, 45] width 11 height 19
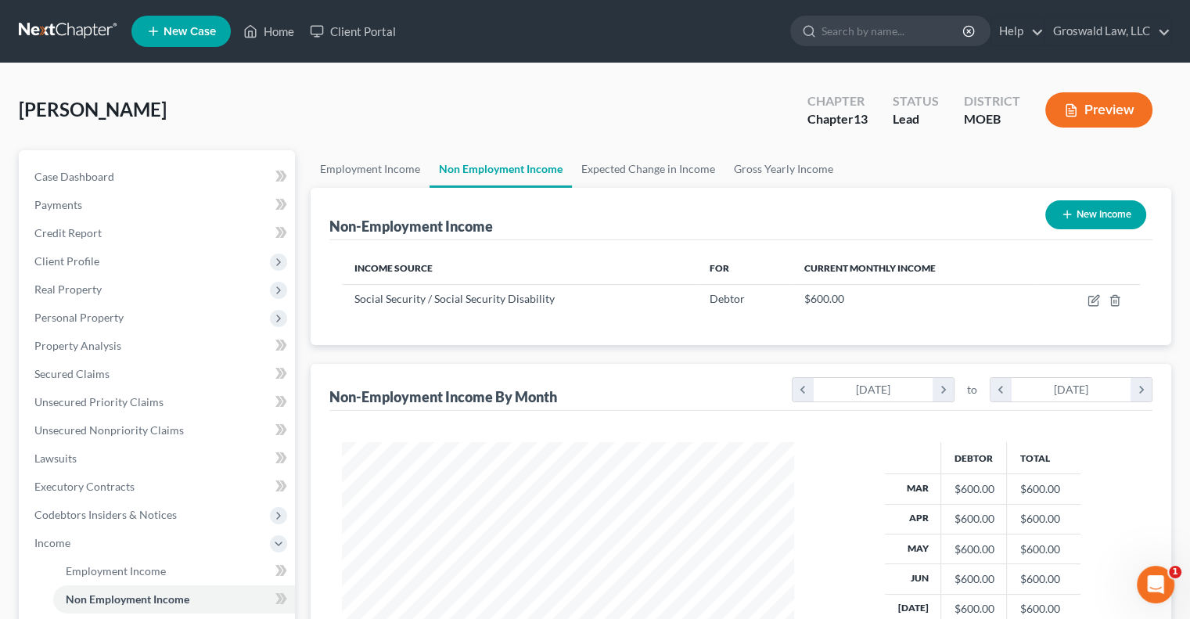
scroll to position [380, 0]
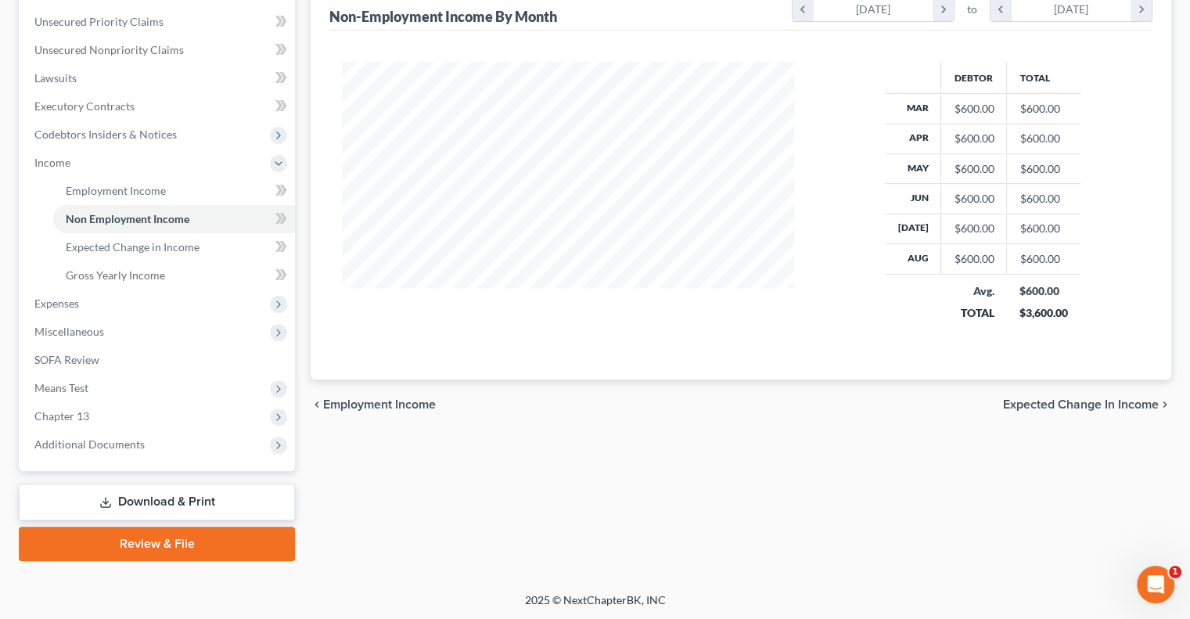
click at [191, 545] on link "Review & File" at bounding box center [157, 544] width 276 height 34
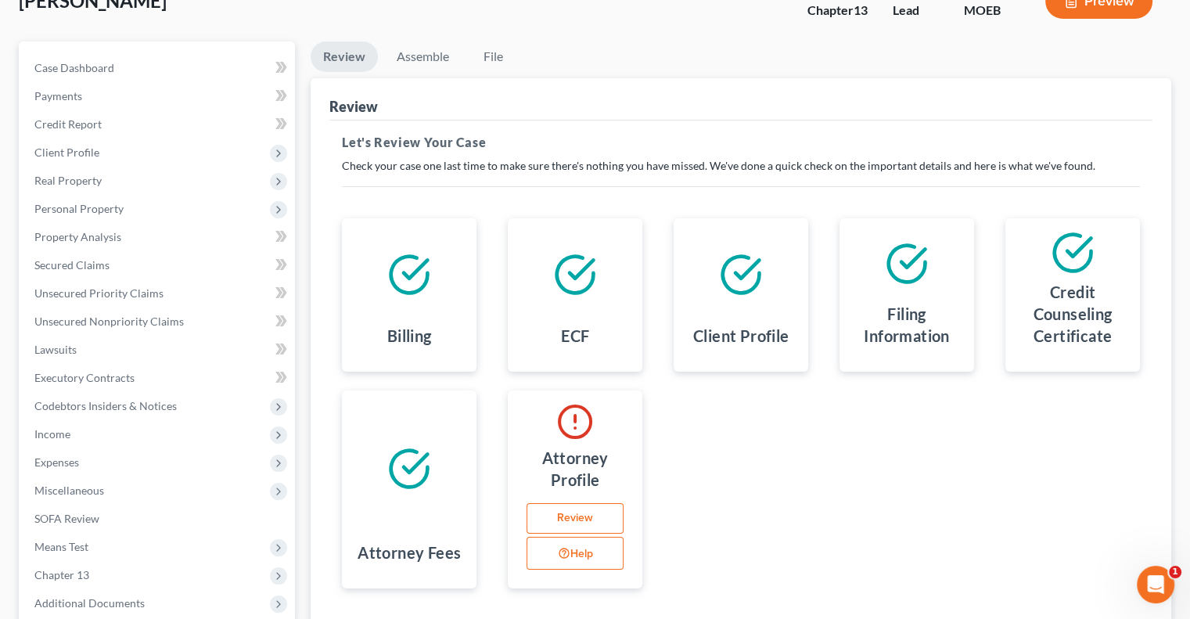
scroll to position [115, 0]
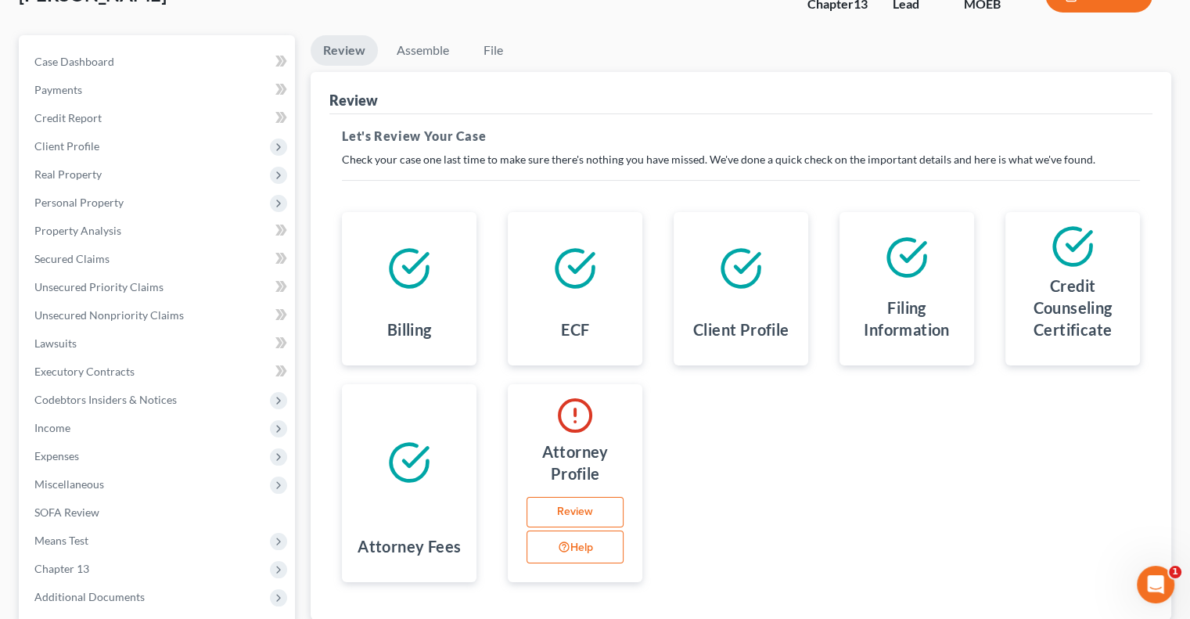
click at [552, 519] on link "Review" at bounding box center [575, 512] width 97 height 31
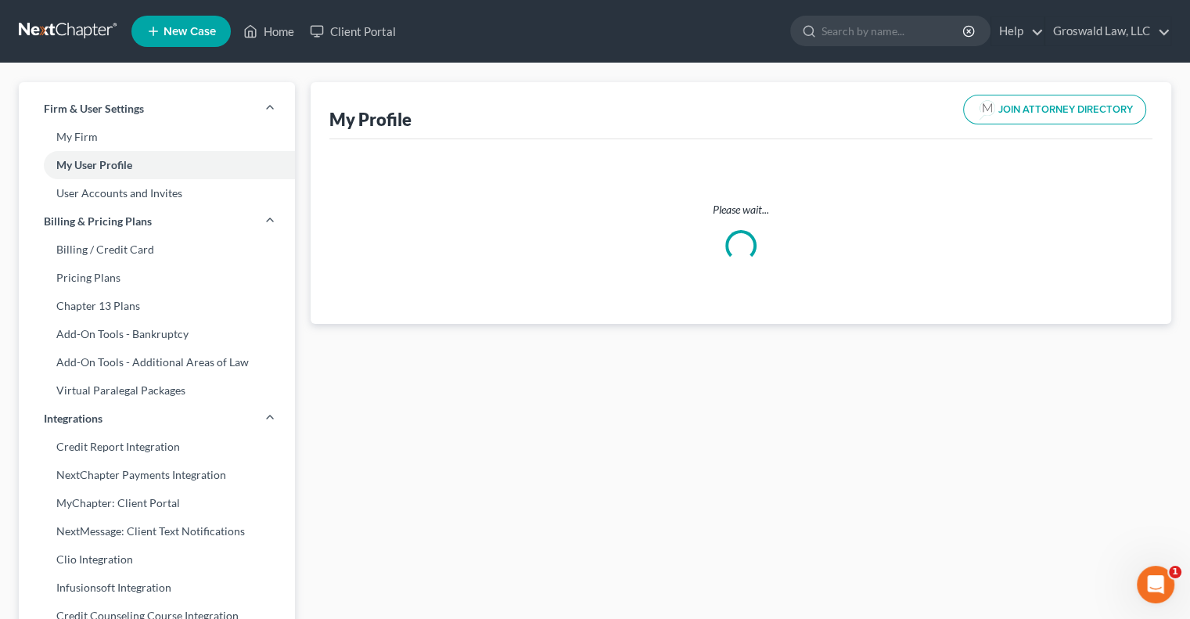
select select "26"
select select "attorney"
select select "0"
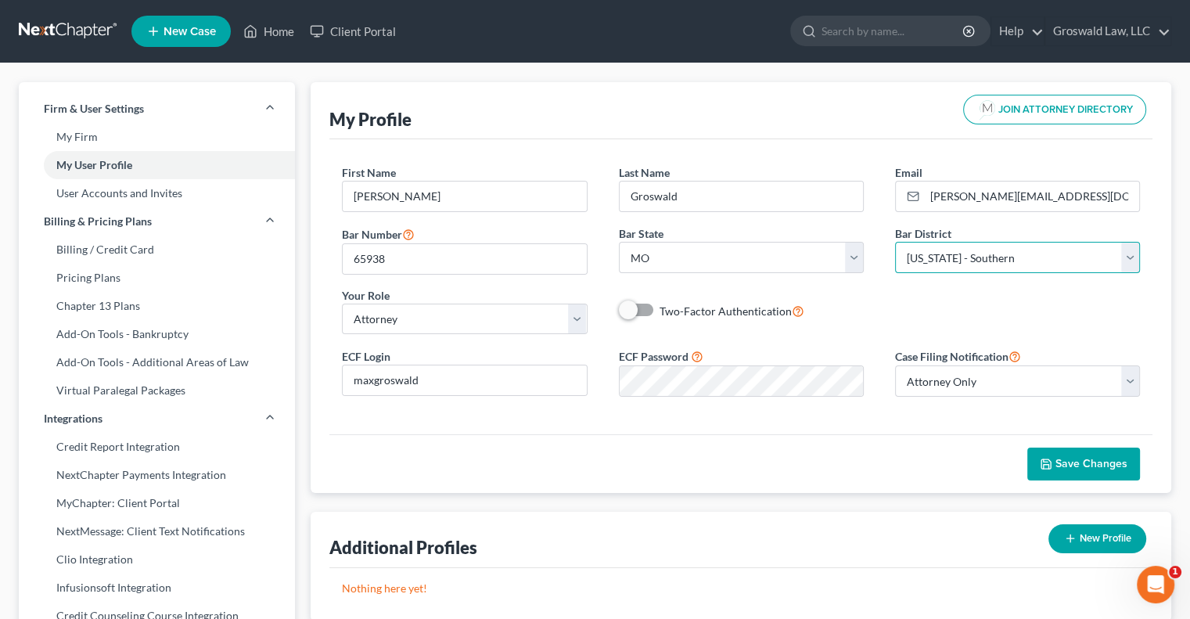
click at [922, 265] on select "Select [US_STATE] - [GEOGRAPHIC_DATA] [US_STATE] - [GEOGRAPHIC_DATA][US_STATE] …" at bounding box center [1017, 257] width 245 height 31
select select "45"
click at [895, 242] on select "Select [US_STATE] - [GEOGRAPHIC_DATA] [US_STATE] - [GEOGRAPHIC_DATA][US_STATE] …" at bounding box center [1017, 257] width 245 height 31
click at [1060, 463] on span "Save Changes" at bounding box center [1091, 463] width 72 height 13
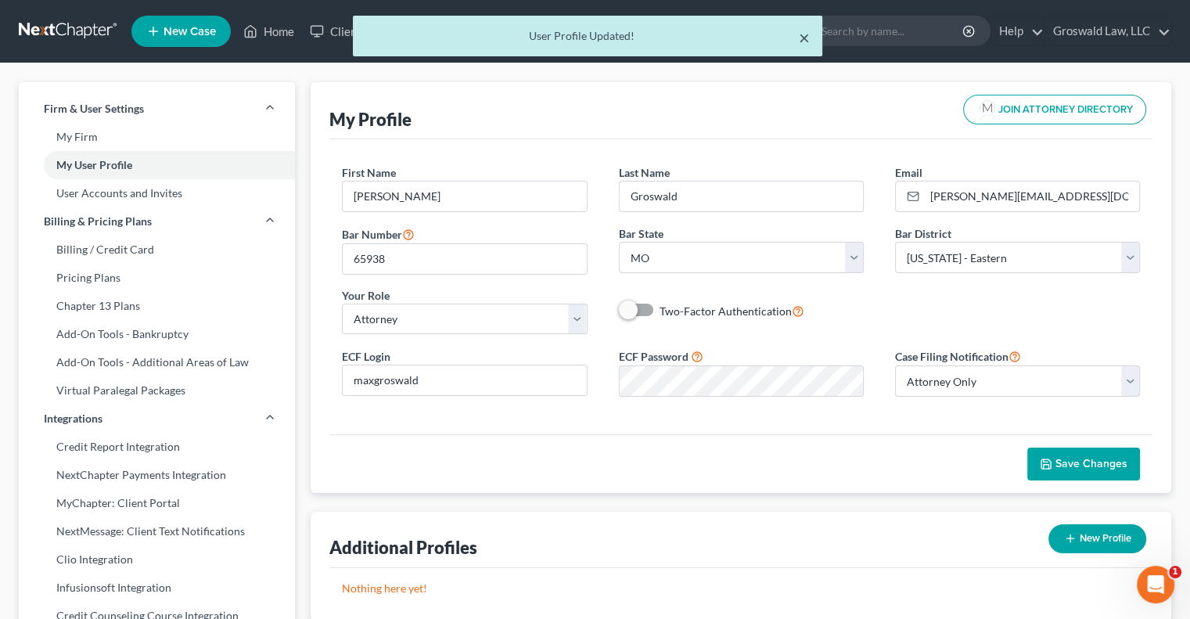
click at [805, 37] on button "×" at bounding box center [804, 37] width 11 height 19
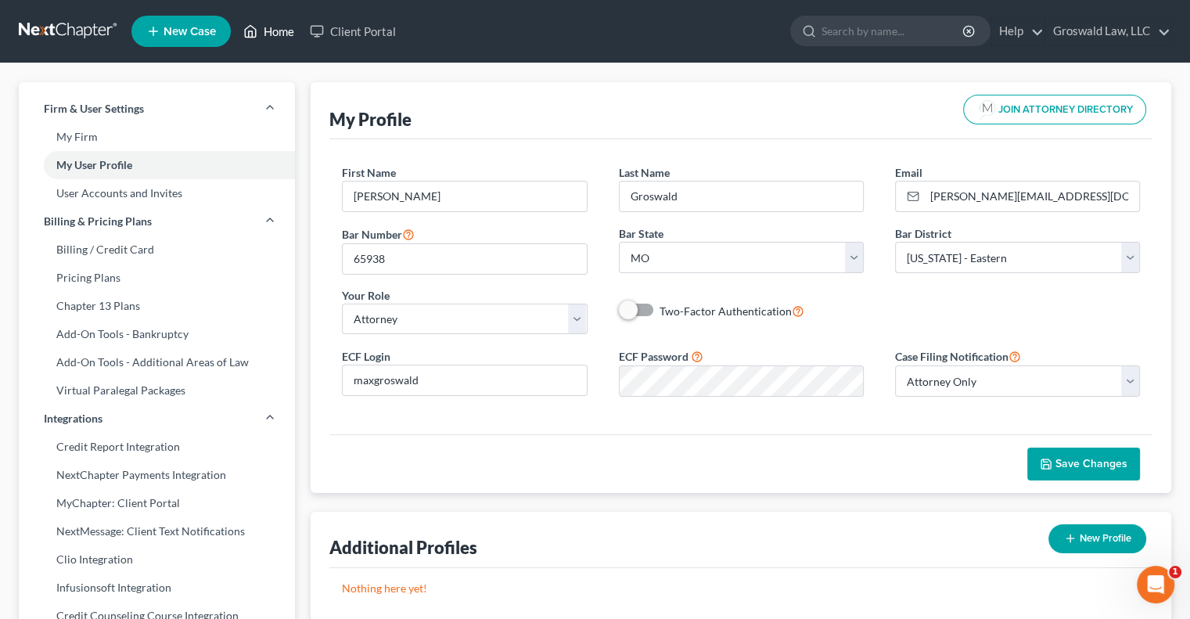
click at [272, 26] on link "Home" at bounding box center [268, 31] width 67 height 28
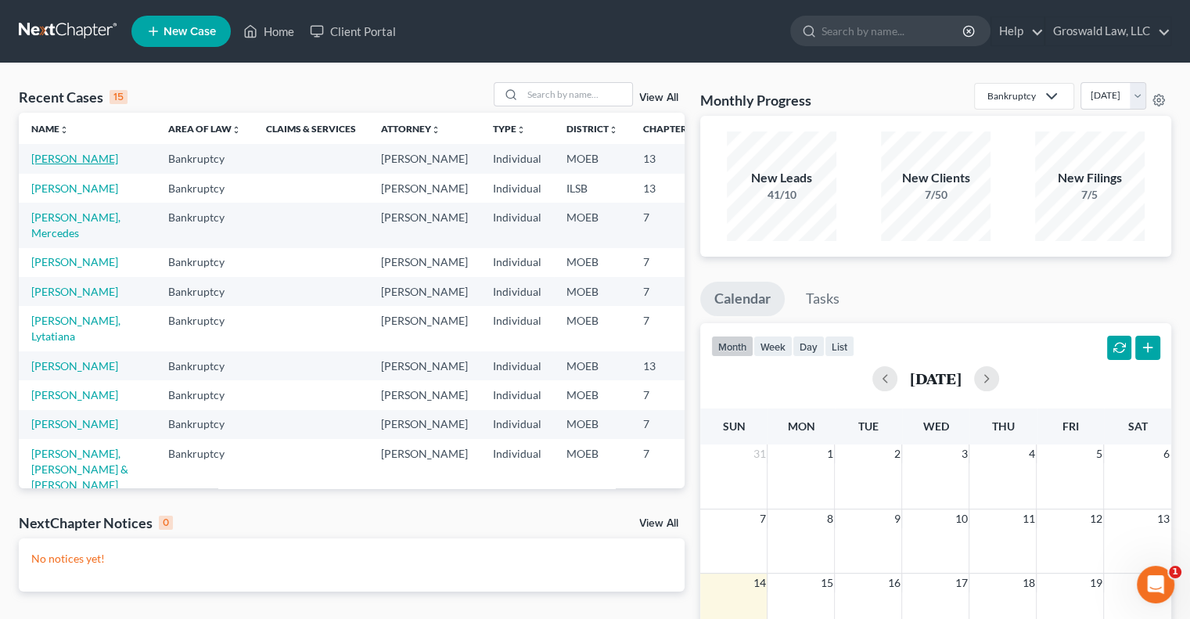
click at [56, 165] on link "[PERSON_NAME]" at bounding box center [74, 158] width 87 height 13
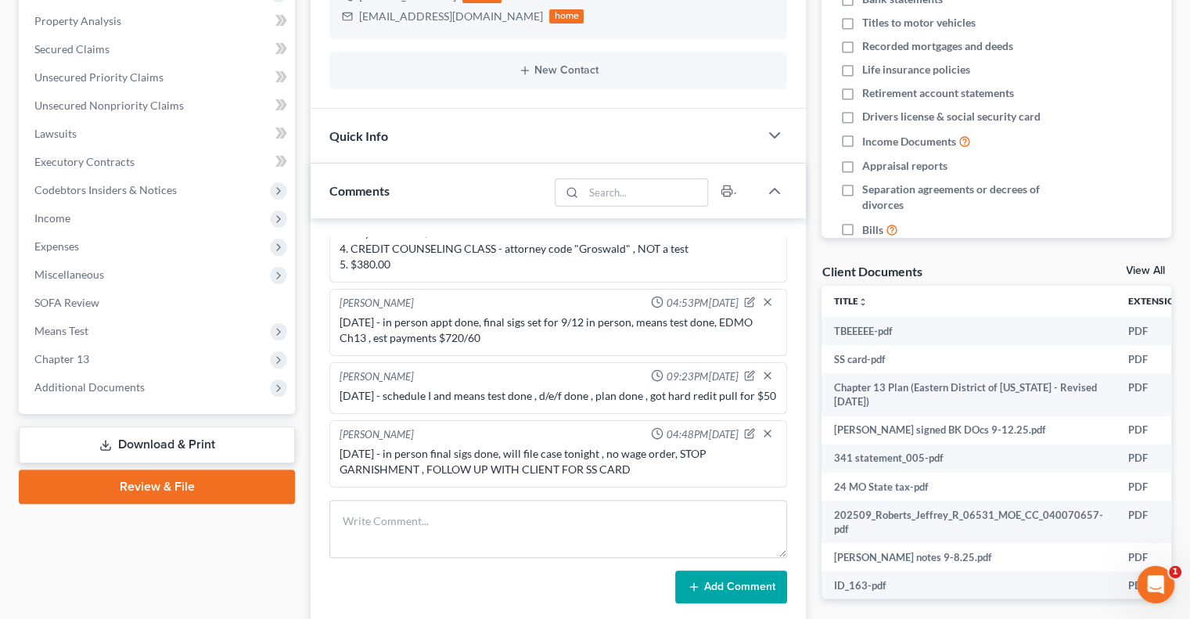
scroll to position [325, 0]
click at [166, 479] on link "Review & File" at bounding box center [157, 486] width 276 height 34
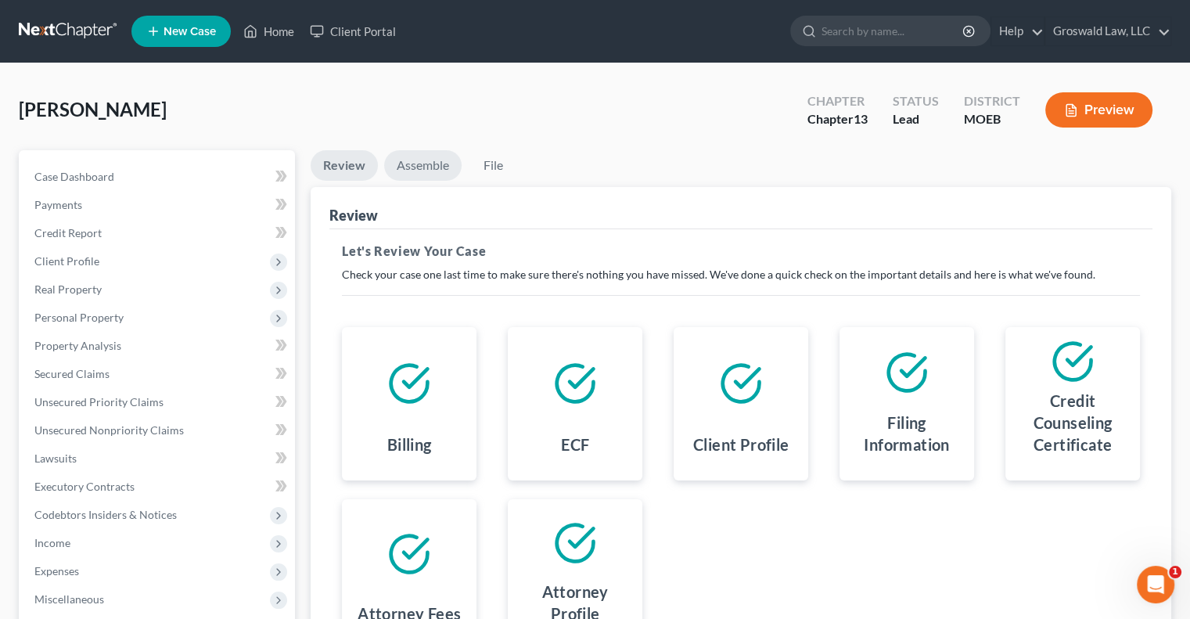
drag, startPoint x: 422, startPoint y: 169, endPoint x: 411, endPoint y: 174, distance: 11.9
click at [411, 174] on link "Assemble" at bounding box center [422, 165] width 77 height 31
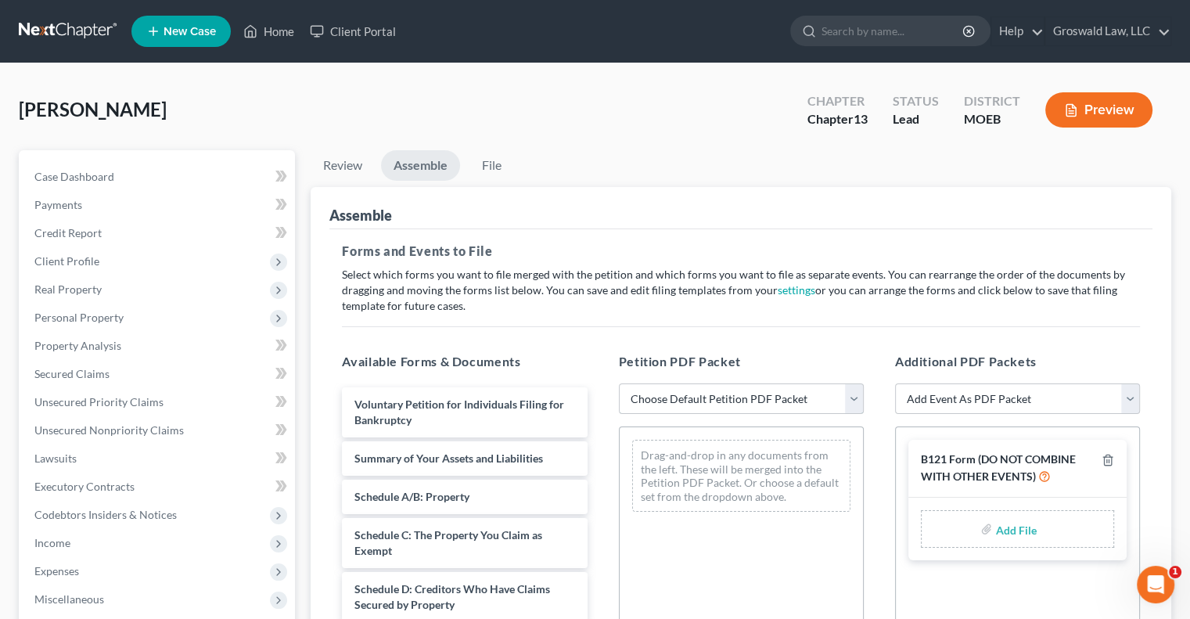
click at [710, 400] on select "Choose Default Petition PDF Packet Complete Bankruptcy Petition (all forms and …" at bounding box center [741, 398] width 245 height 31
select select "0"
click at [619, 383] on select "Choose Default Petition PDF Packet Complete Bankruptcy Petition (all forms and …" at bounding box center [741, 398] width 245 height 31
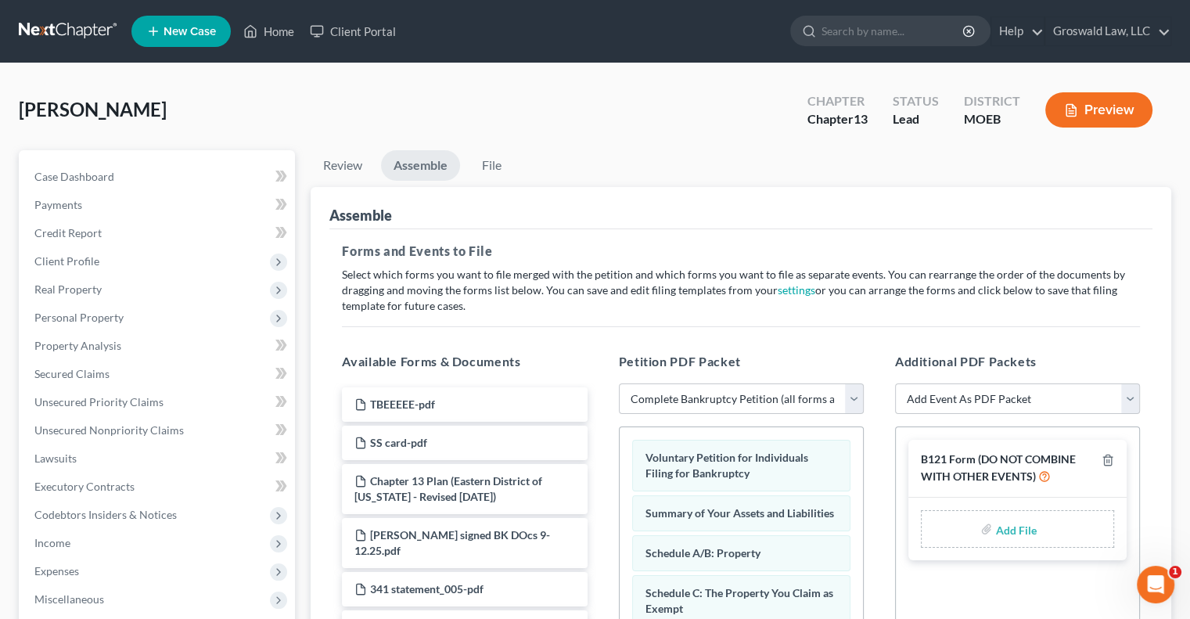
click at [1023, 530] on input "file" at bounding box center [1014, 529] width 38 height 28
type input "C:\fakepath\[PERSON_NAME] FORM 121.pdf"
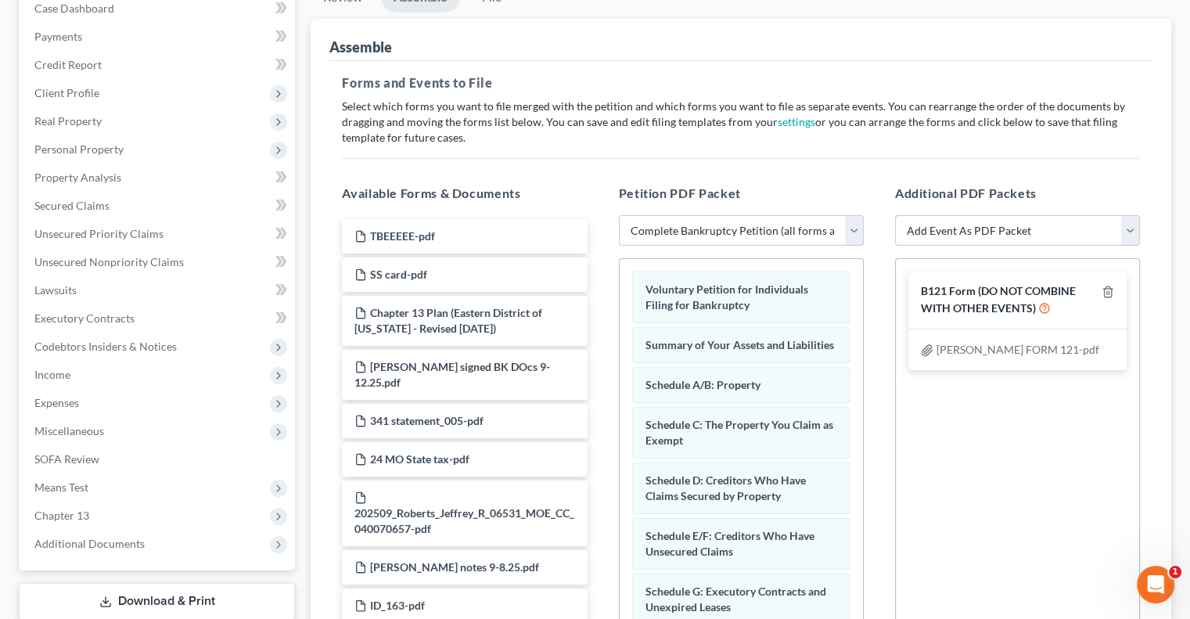
scroll to position [174, 0]
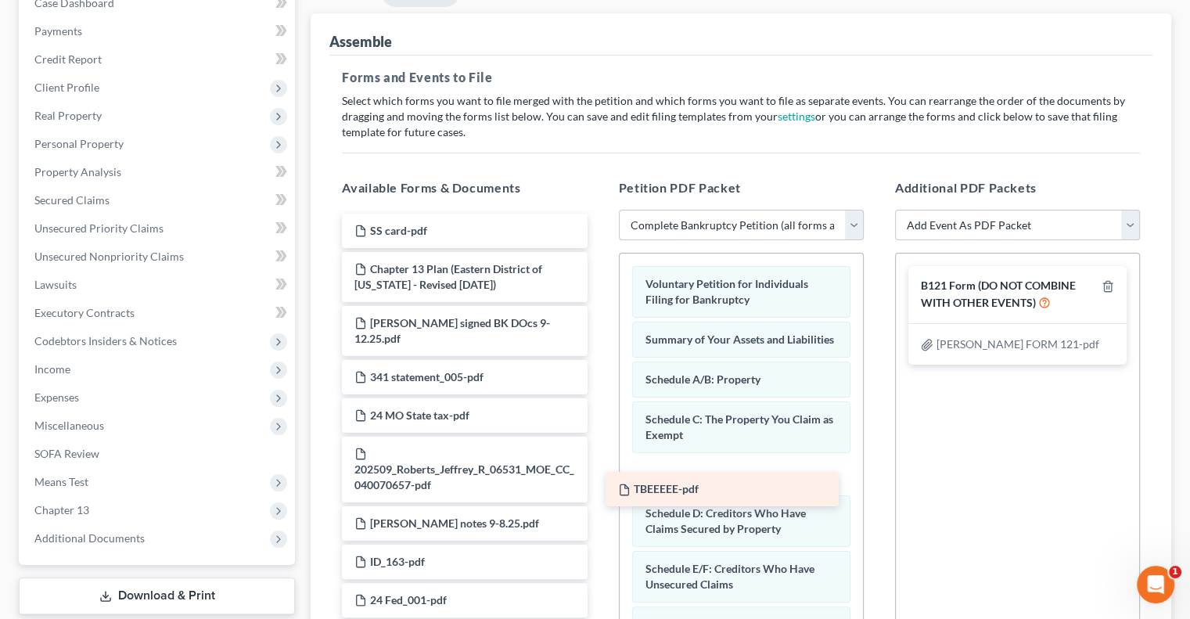
drag, startPoint x: 445, startPoint y: 234, endPoint x: 709, endPoint y: 494, distance: 370.1
click at [599, 494] on div "TBEEEEE-pdf TBEEEEE-pdf SS card-pdf Chapter 13 Plan ([GEOGRAPHIC_DATA] of [US_S…" at bounding box center [464, 565] width 270 height 703
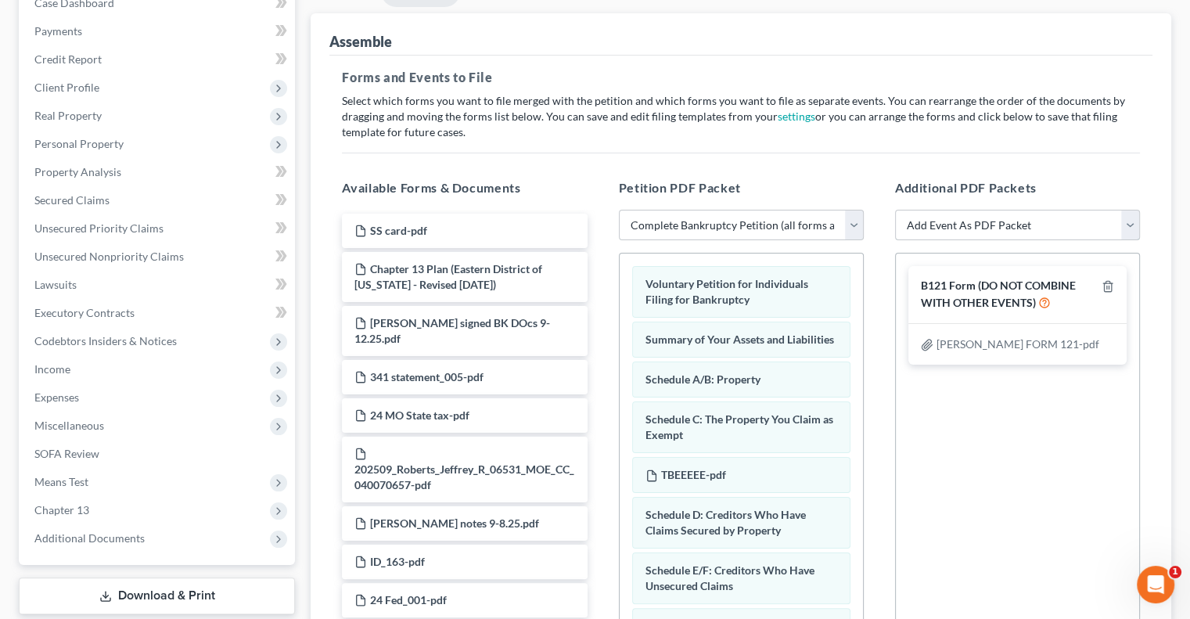
click at [996, 225] on select "Add Event As PDF Packet Amended List of Creditors and Verification of Matrix Am…" at bounding box center [1017, 225] width 245 height 31
select select "9"
click at [895, 210] on select "Add Event As PDF Packet Amended List of Creditors and Verification of Matrix Am…" at bounding box center [1017, 225] width 245 height 31
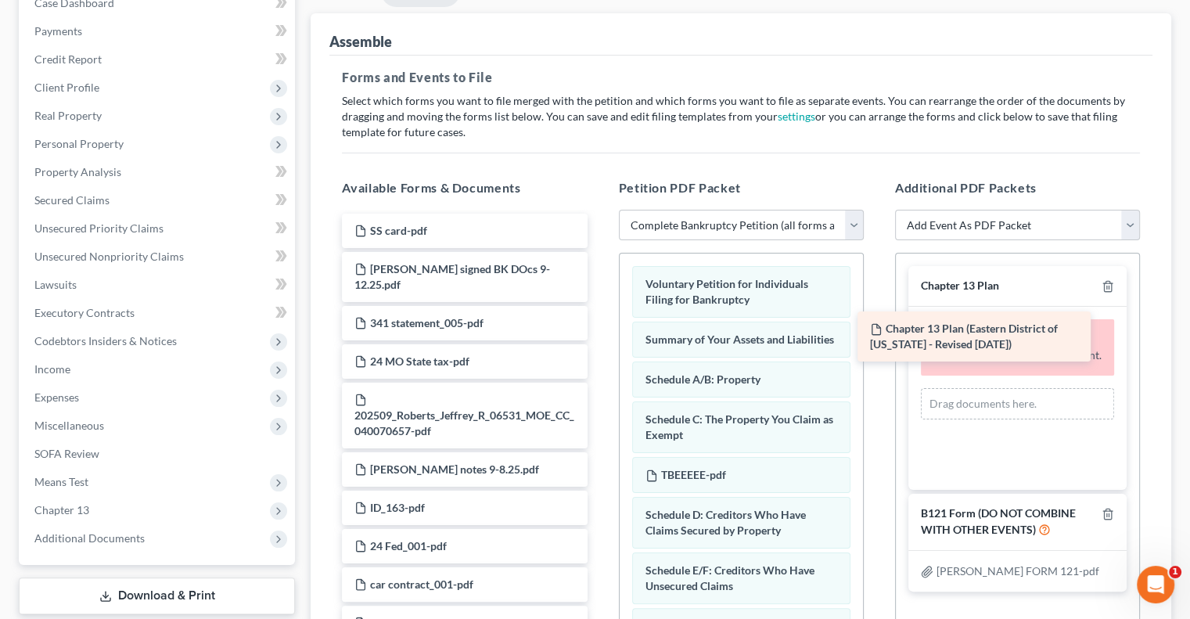
drag, startPoint x: 483, startPoint y: 275, endPoint x: 1001, endPoint y: 336, distance: 522.3
click at [599, 336] on div "Chapter 13 Plan ([GEOGRAPHIC_DATA] of [US_STATE] - Revised [DATE]) SS card-pdf …" at bounding box center [464, 538] width 270 height 649
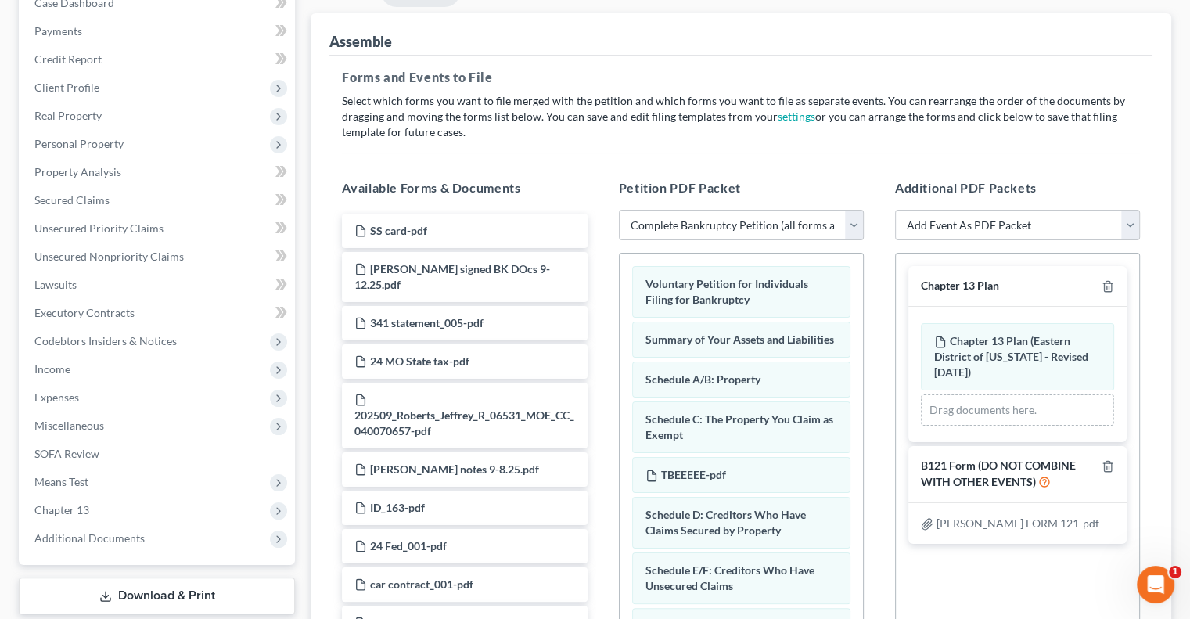
click at [1008, 224] on select "Add Event As PDF Packet Amended List of Creditors and Verification of Matrix Am…" at bounding box center [1017, 225] width 245 height 31
select select "6"
click at [895, 210] on select "Add Event As PDF Packet Amended List of Creditors and Verification of Matrix Am…" at bounding box center [1017, 225] width 245 height 31
select select
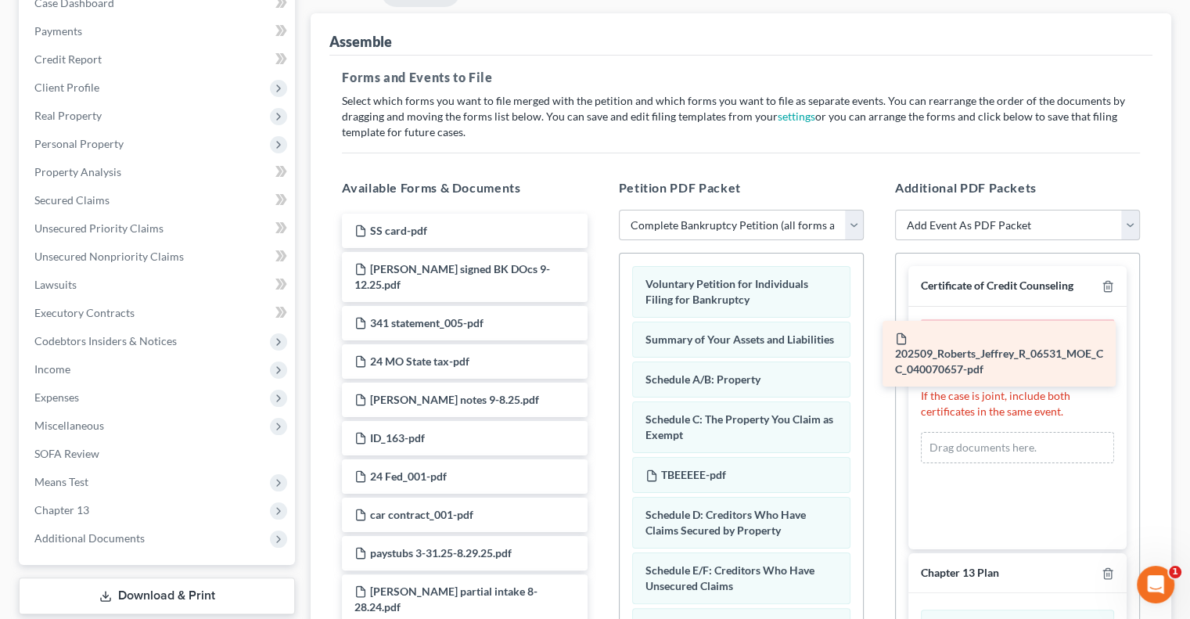
drag, startPoint x: 470, startPoint y: 404, endPoint x: 1012, endPoint y: 359, distance: 544.0
click at [599, 359] on div "202509_Roberts_Jeffrey_R_06531_MOE_CC_040070657-pdf SS card-pdf [PERSON_NAME] s…" at bounding box center [464, 504] width 270 height 580
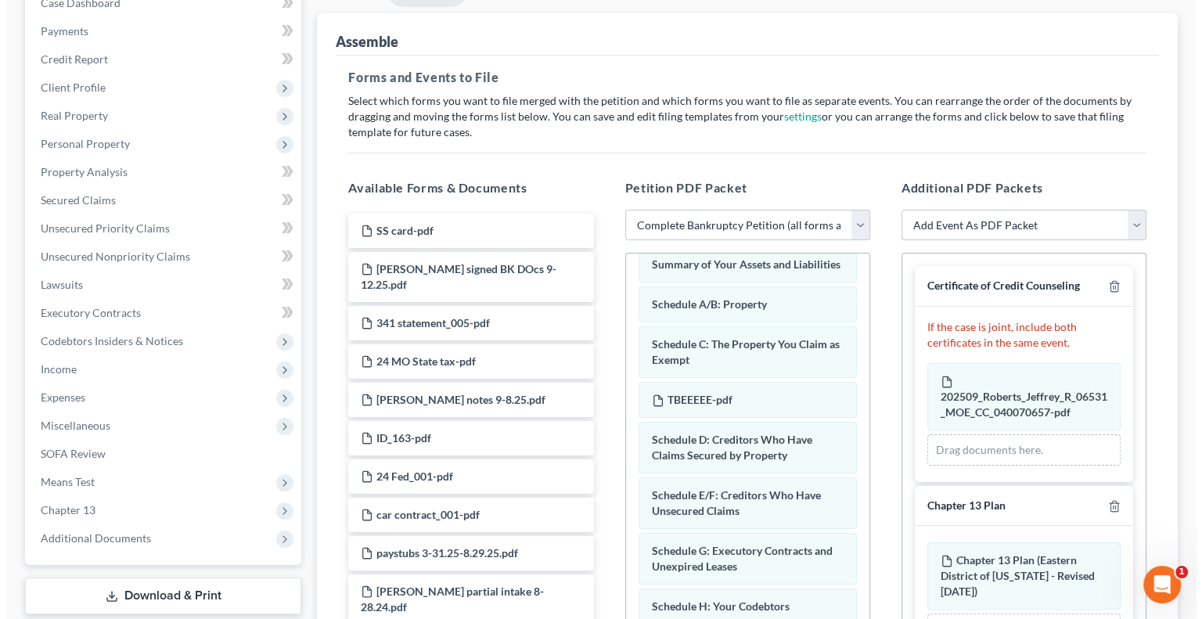
scroll to position [0, 0]
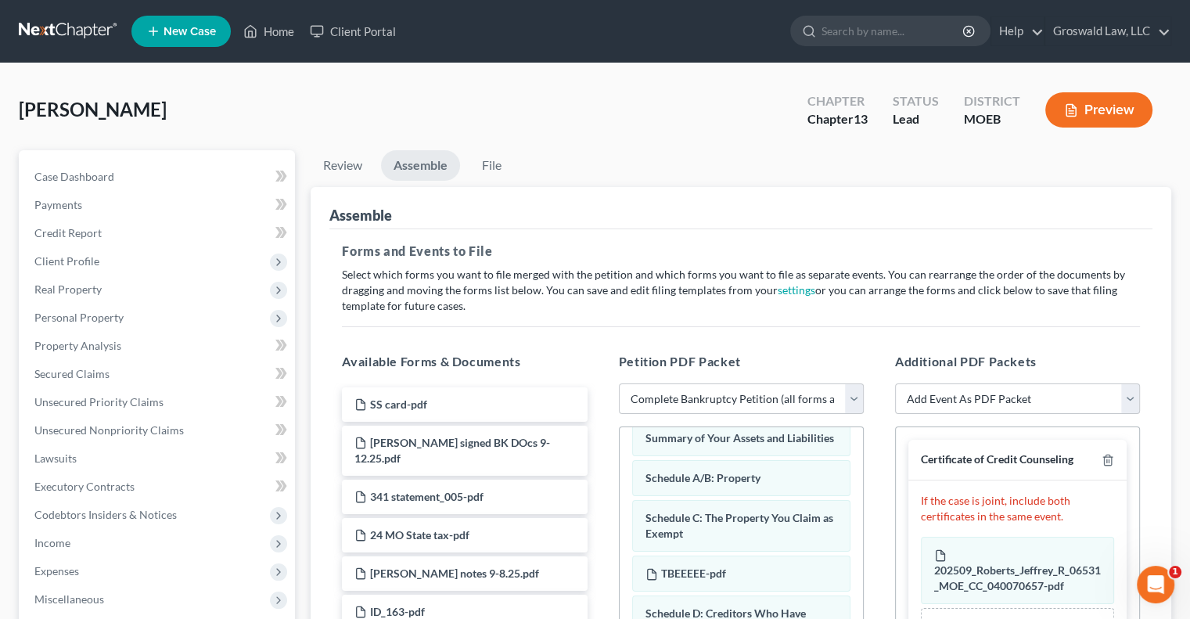
click at [1060, 108] on button "Preview" at bounding box center [1098, 109] width 107 height 35
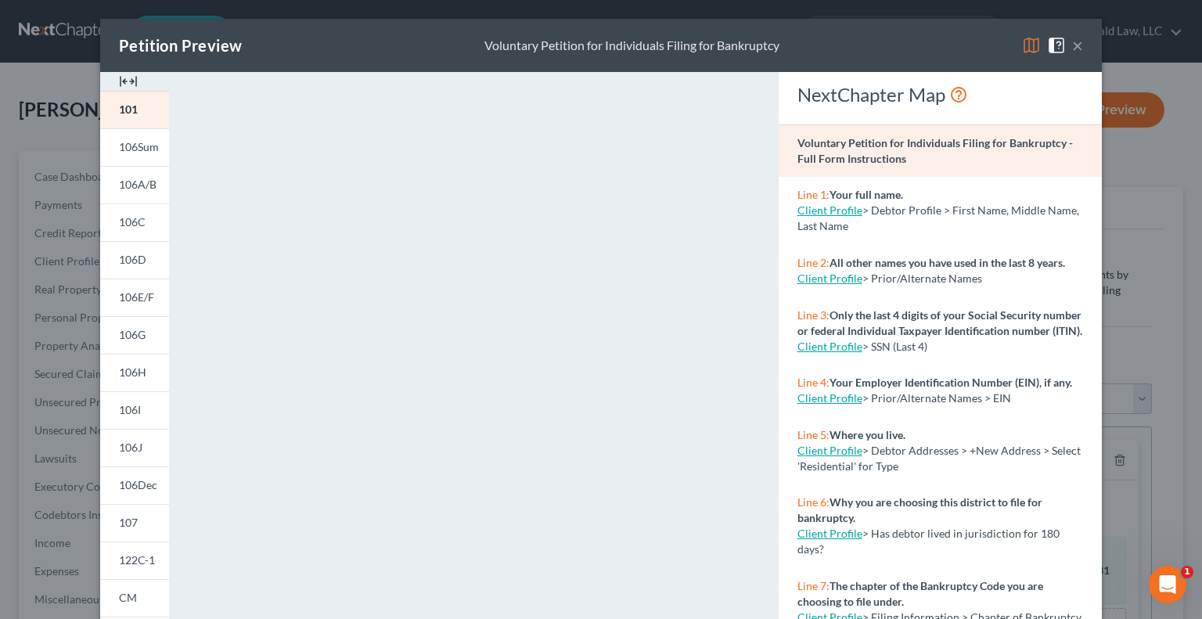
click at [120, 78] on img at bounding box center [128, 81] width 19 height 19
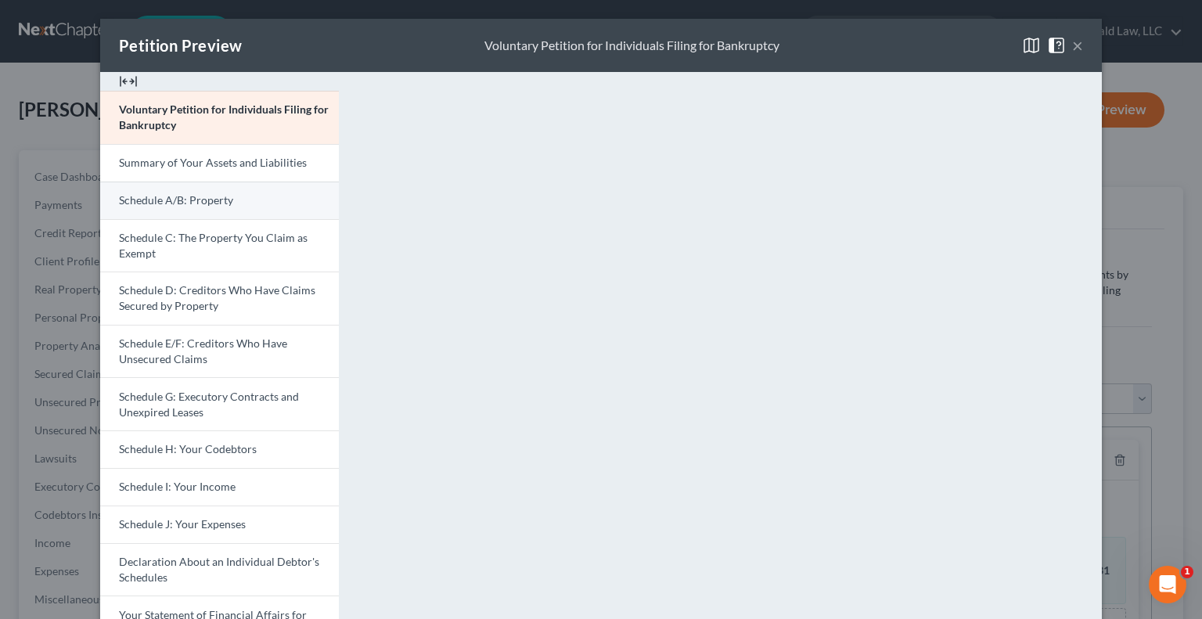
click at [225, 206] on span "Schedule A/B: Property" at bounding box center [176, 199] width 114 height 13
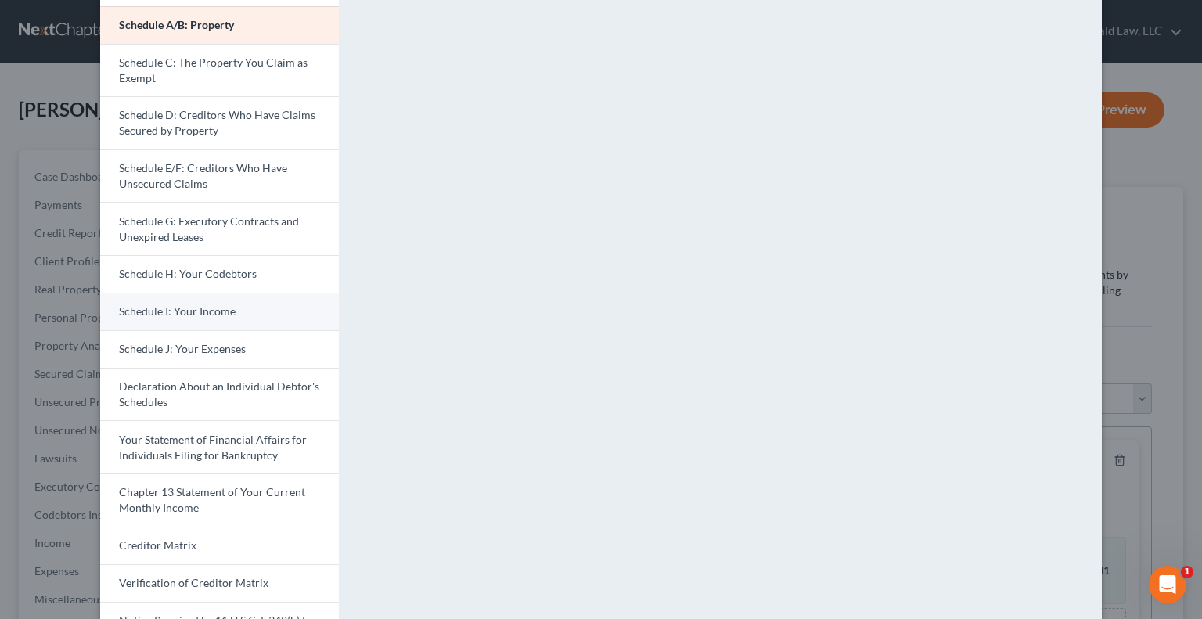
scroll to position [175, 0]
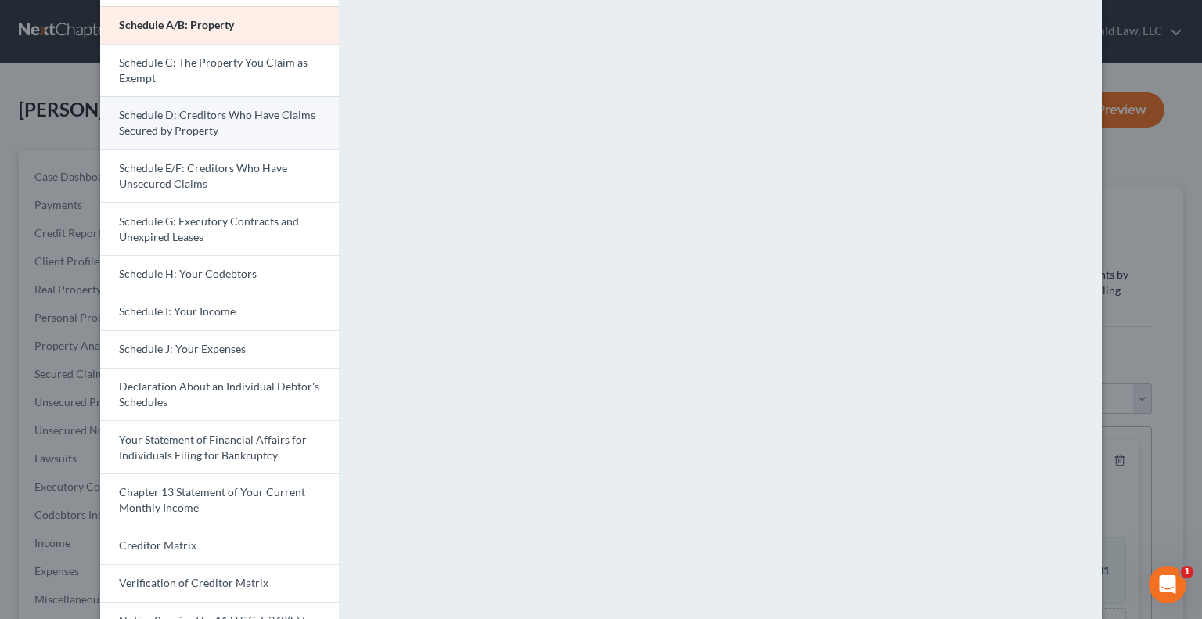
click at [235, 131] on link "Schedule D: Creditors Who Have Claims Secured by Property" at bounding box center [219, 122] width 239 height 53
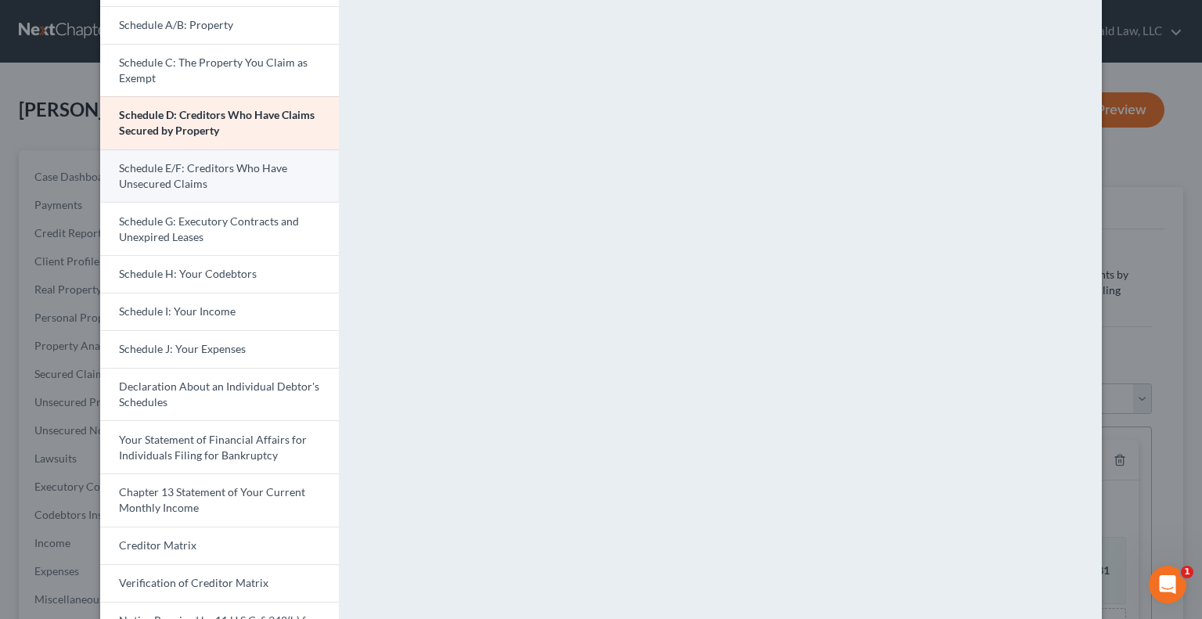
click at [164, 171] on span "Schedule E/F: Creditors Who Have Unsecured Claims" at bounding box center [203, 175] width 168 height 29
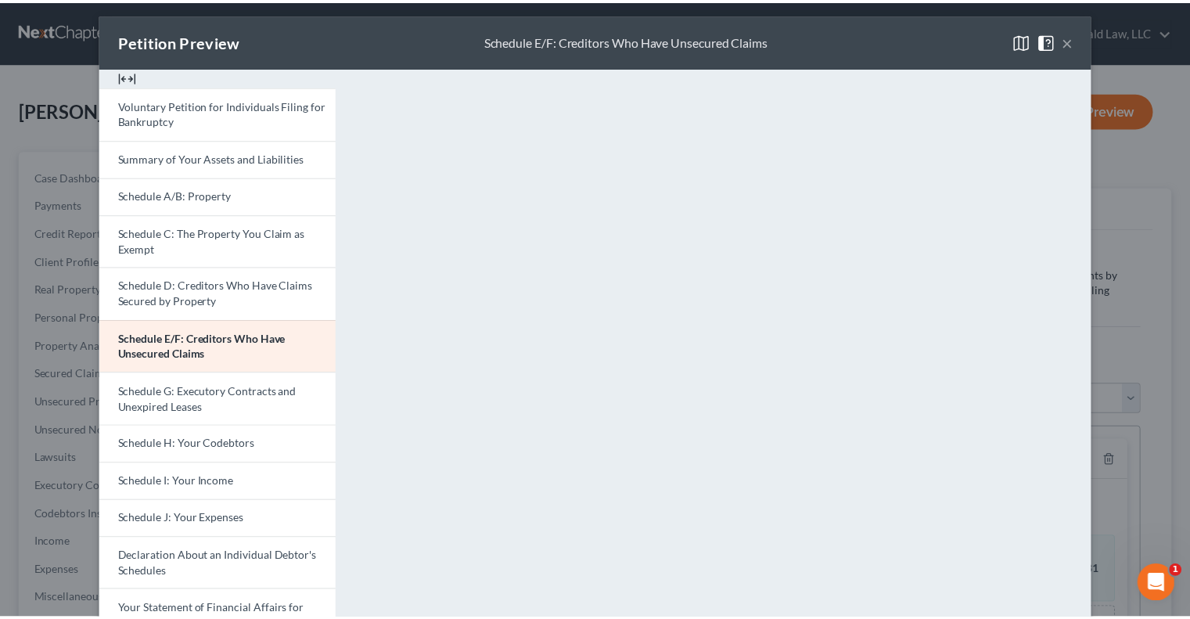
scroll to position [0, 0]
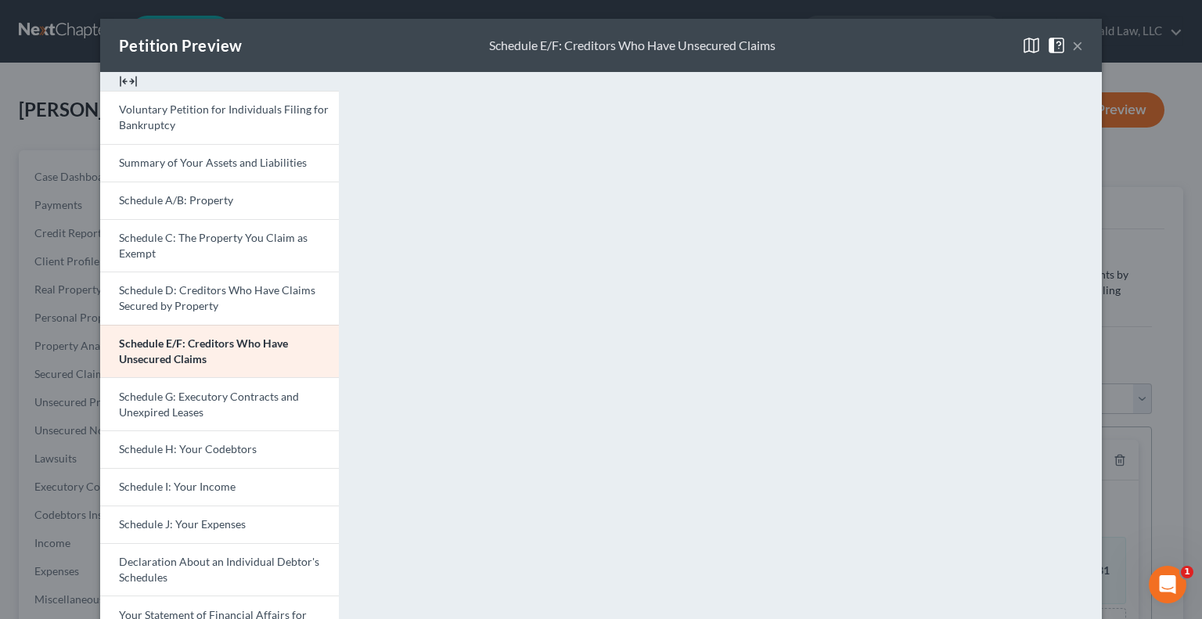
click at [1060, 43] on button "×" at bounding box center [1077, 45] width 11 height 19
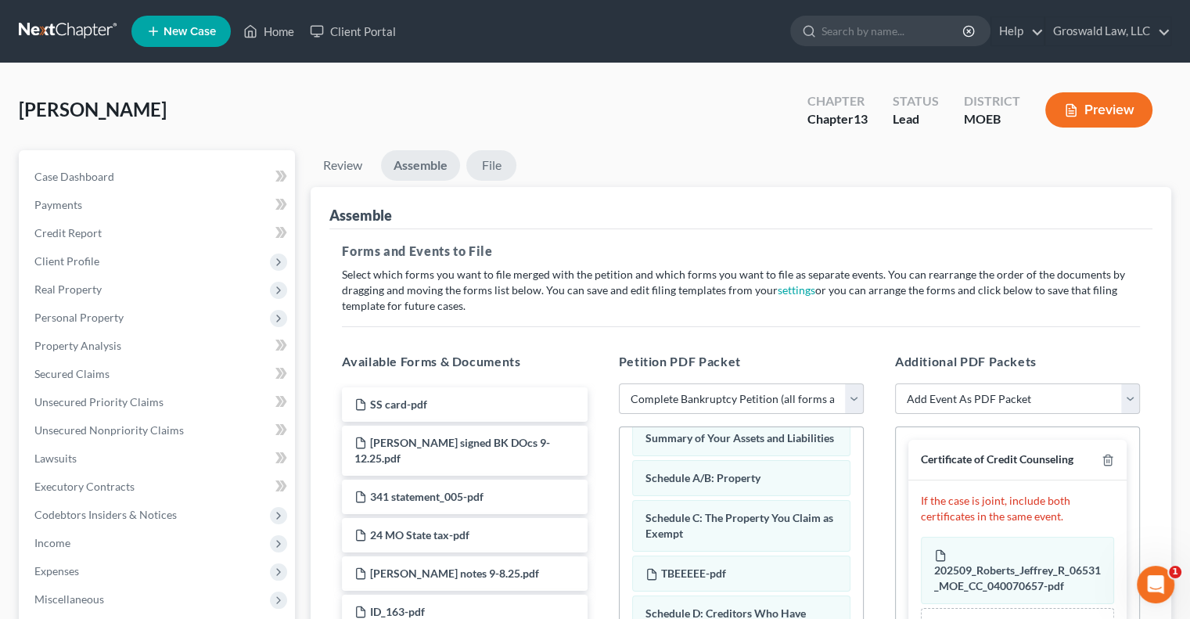
click at [485, 163] on link "File" at bounding box center [491, 165] width 50 height 31
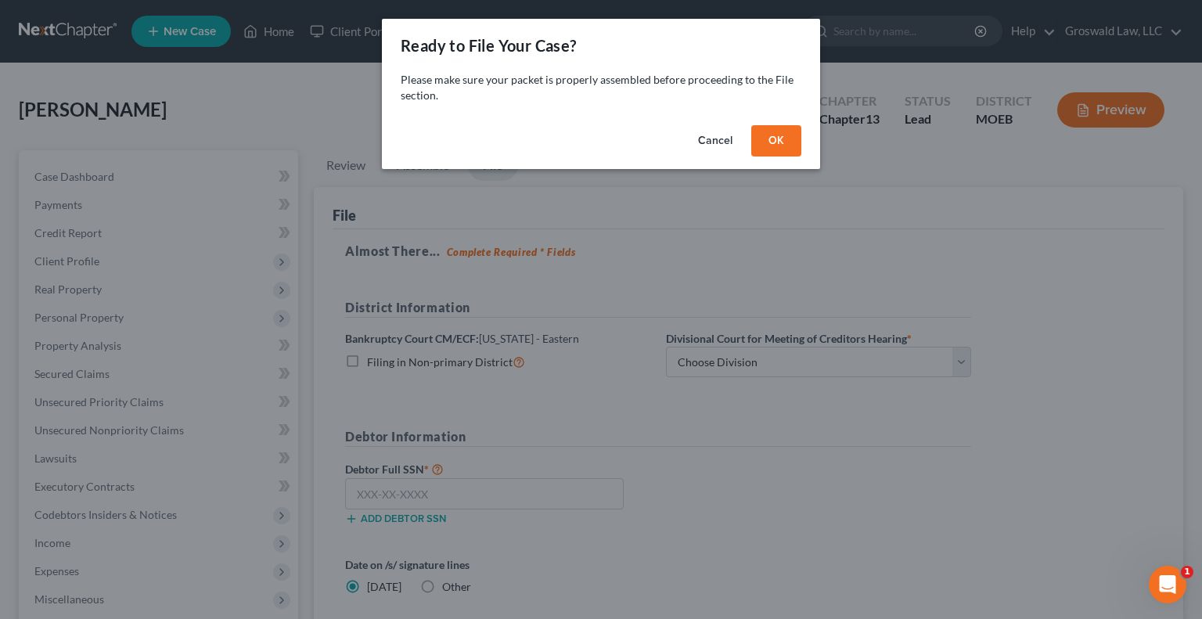
click at [757, 140] on button "OK" at bounding box center [776, 140] width 50 height 31
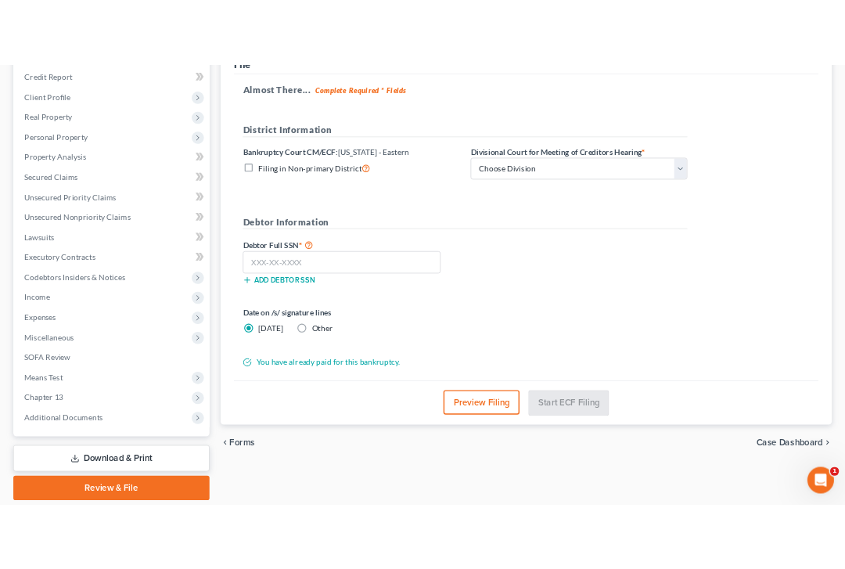
scroll to position [222, 0]
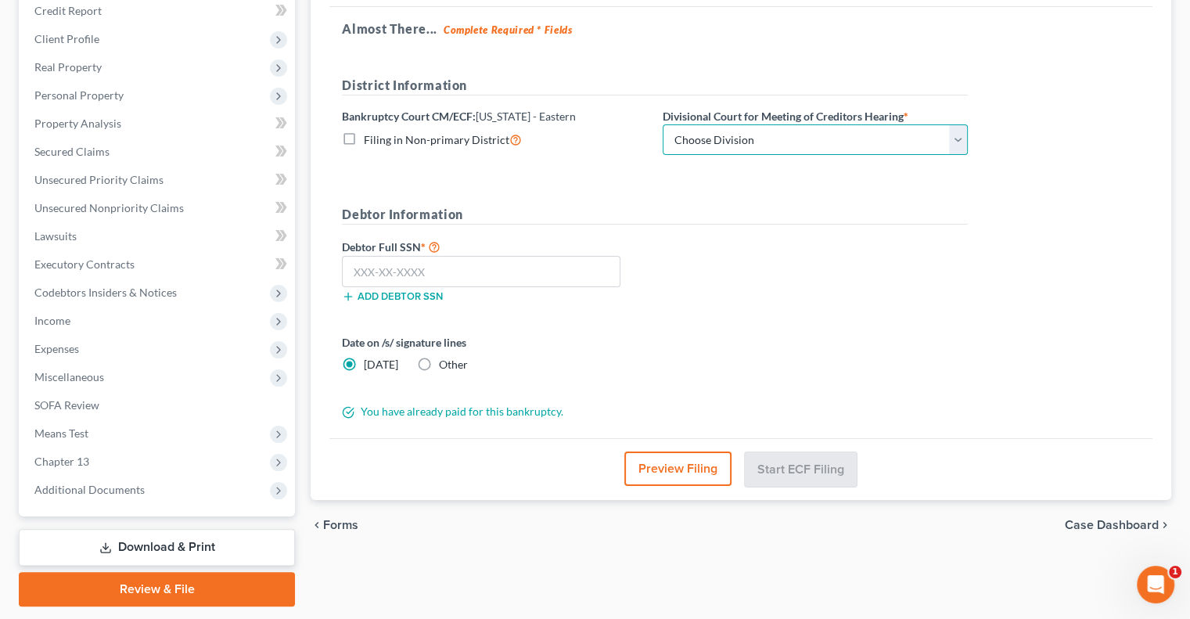
click at [742, 144] on select "Choose Division Cape Girardeau Hannibal [GEOGRAPHIC_DATA][PERSON_NAME]" at bounding box center [815, 139] width 305 height 31
click at [736, 235] on div "Debtor Information Debtor Full SSN * Add debtor SSN" at bounding box center [655, 260] width 642 height 110
click at [742, 134] on select "Choose Division Cape Girardeau Hannibal [GEOGRAPHIC_DATA][PERSON_NAME]" at bounding box center [815, 139] width 305 height 31
select select "2"
click at [663, 124] on select "Choose Division Cape Girardeau Hannibal [GEOGRAPHIC_DATA][PERSON_NAME]" at bounding box center [815, 139] width 305 height 31
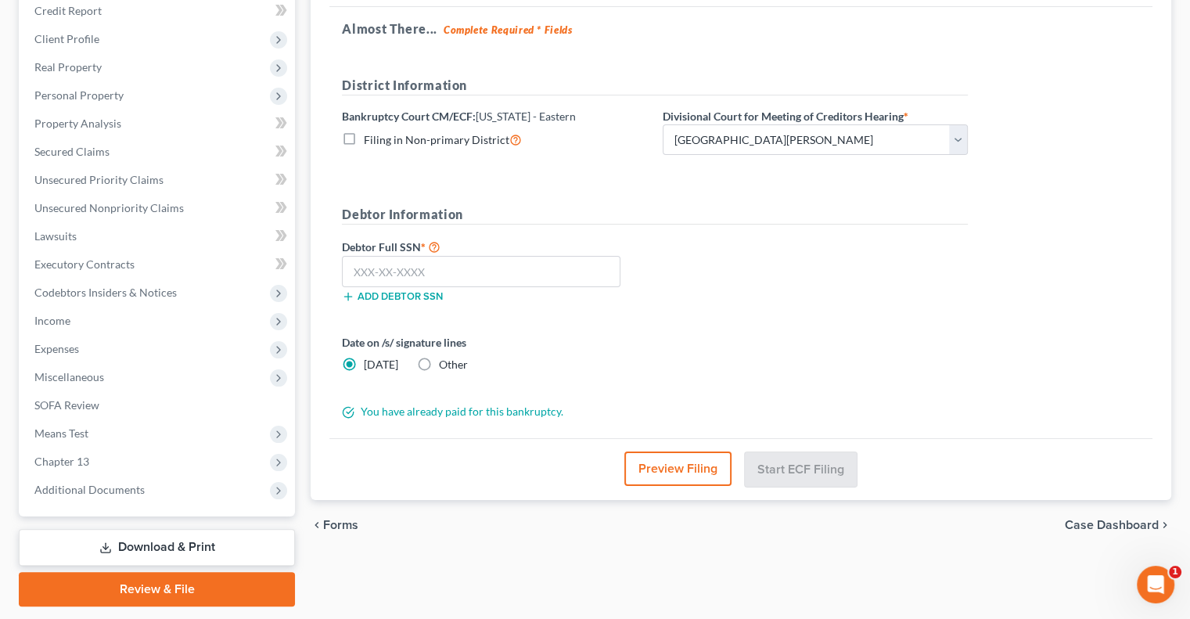
click at [645, 466] on button "Preview Filing" at bounding box center [677, 468] width 107 height 34
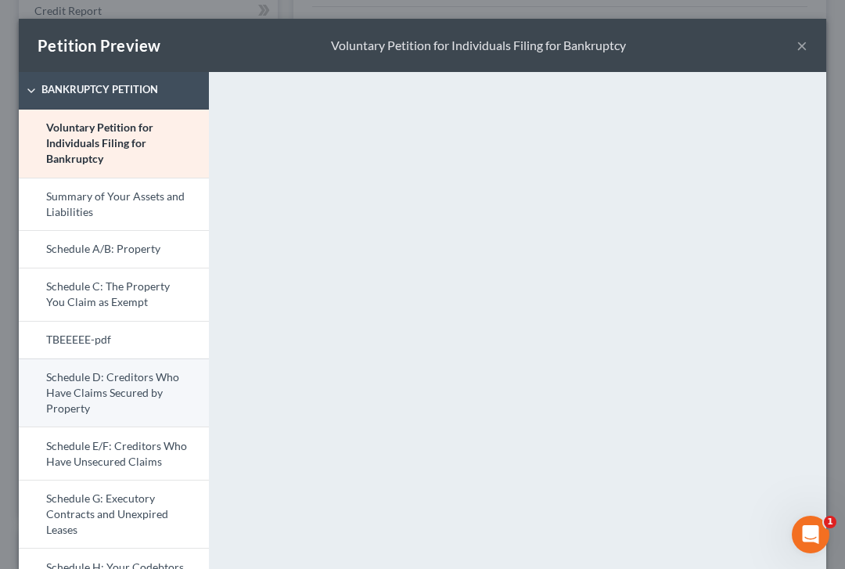
click at [110, 376] on link "Schedule D: Creditors Who Have Claims Secured by Property" at bounding box center [114, 392] width 190 height 69
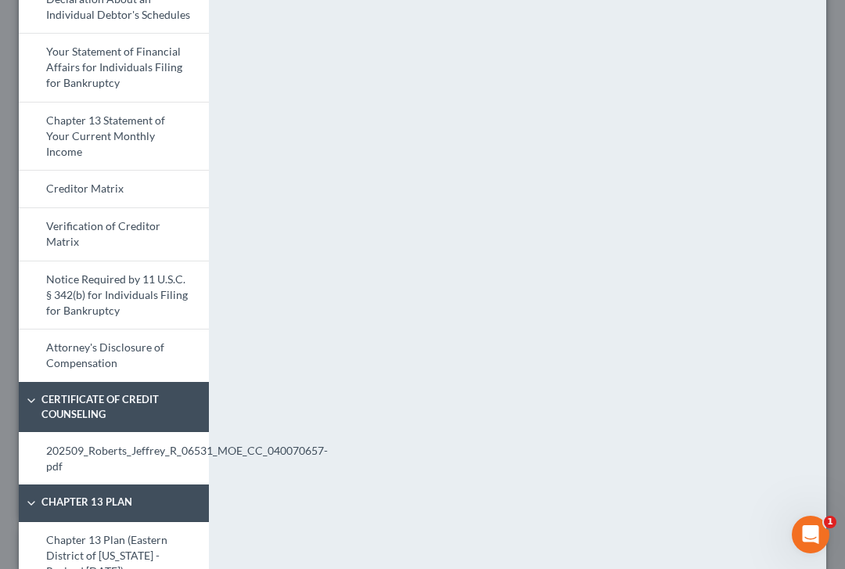
scroll to position [836, 0]
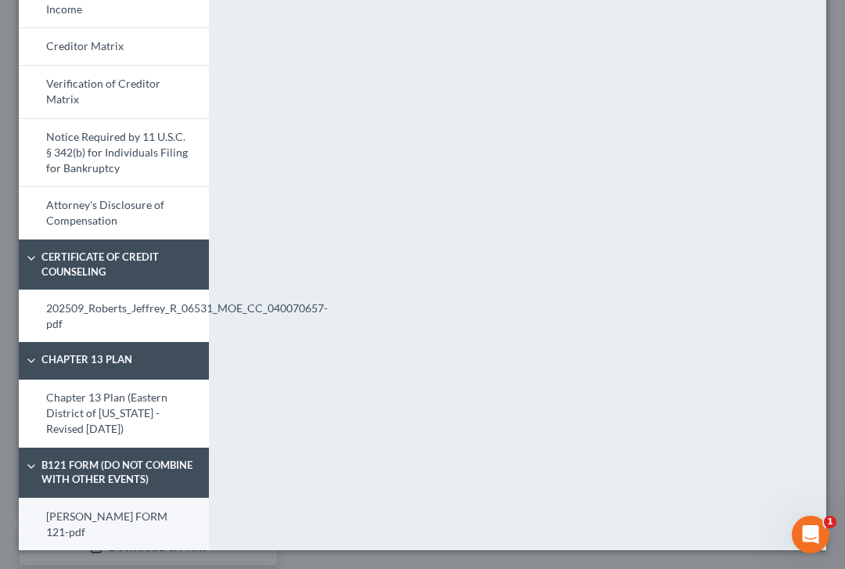
click at [97, 512] on link "[PERSON_NAME] FORM 121-pdf" at bounding box center [114, 524] width 190 height 52
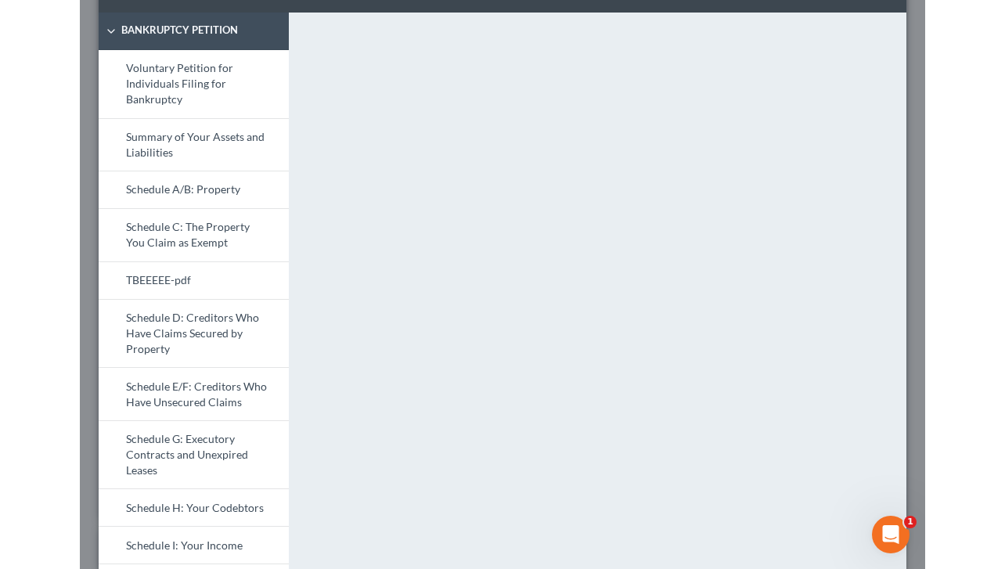
scroll to position [0, 0]
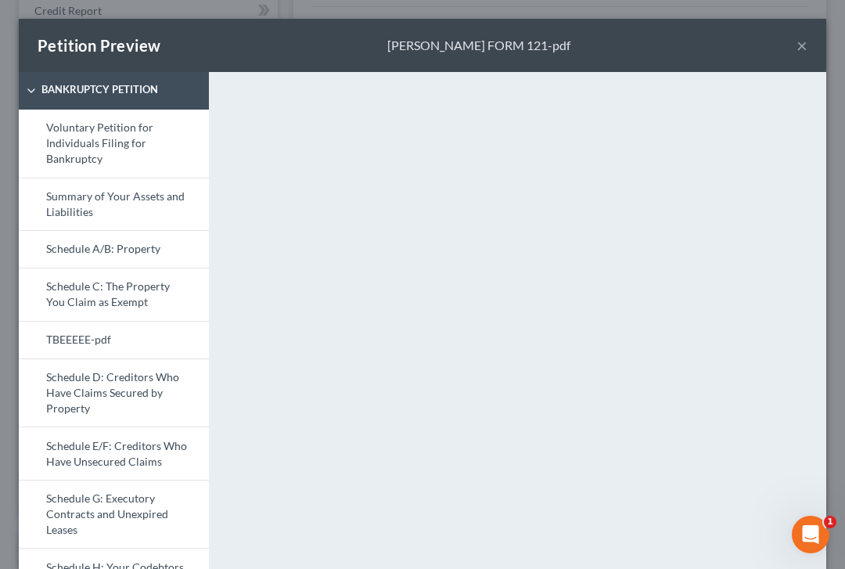
click at [783, 49] on div "Petition Preview [PERSON_NAME] FORM 121-pdf ×" at bounding box center [422, 45] width 807 height 53
click at [796, 53] on button "×" at bounding box center [801, 45] width 11 height 19
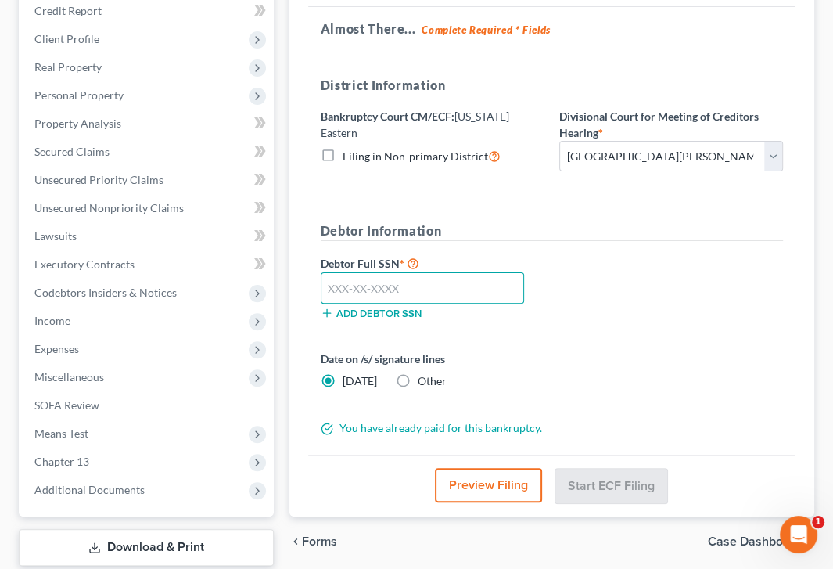
drag, startPoint x: 582, startPoint y: 315, endPoint x: 363, endPoint y: 278, distance: 222.3
click at [363, 278] on input "text" at bounding box center [422, 287] width 203 height 31
paste input "494-52-8370"
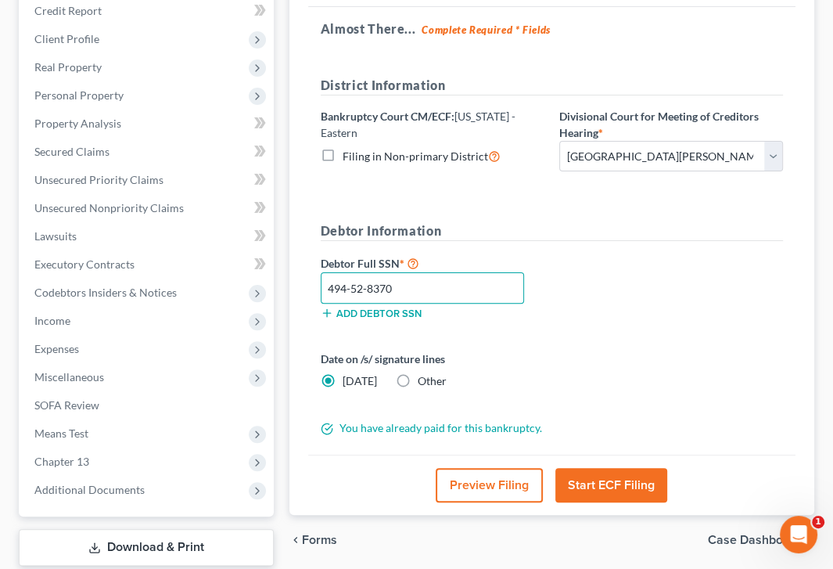
type input "494-52-8370"
click at [633, 483] on button "Start ECF Filing" at bounding box center [611, 485] width 112 height 34
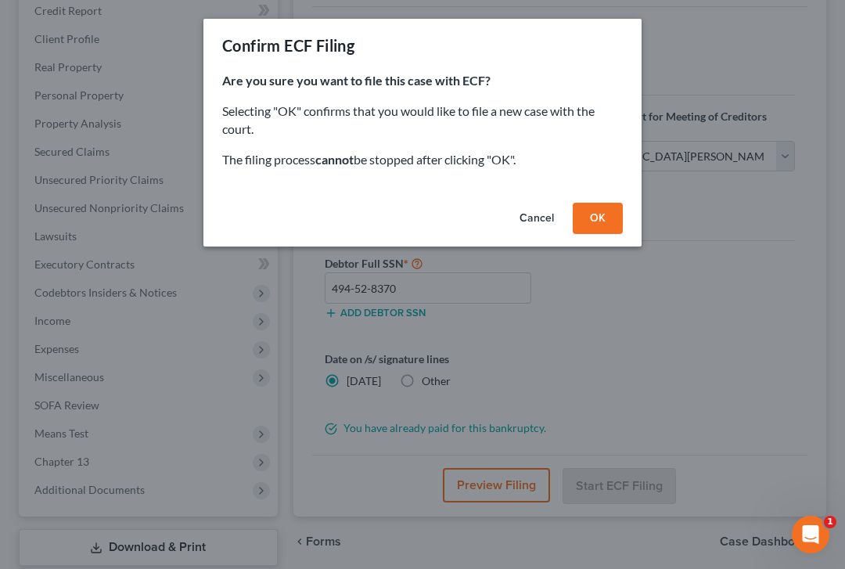
click at [595, 216] on button "OK" at bounding box center [598, 218] width 50 height 31
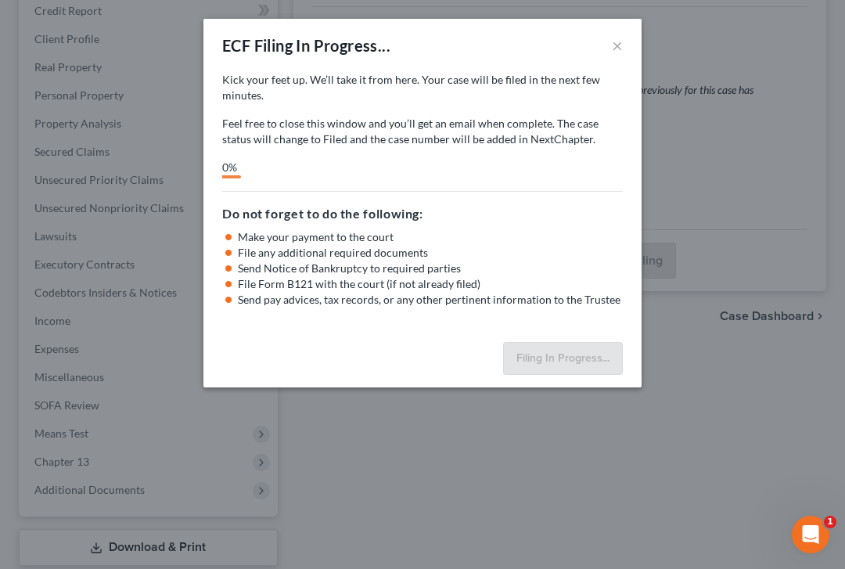
click at [10, 158] on div "ECF Filing In Progress... × Kick your feet up. We’ll take it from here. Your ca…" at bounding box center [422, 284] width 845 height 569
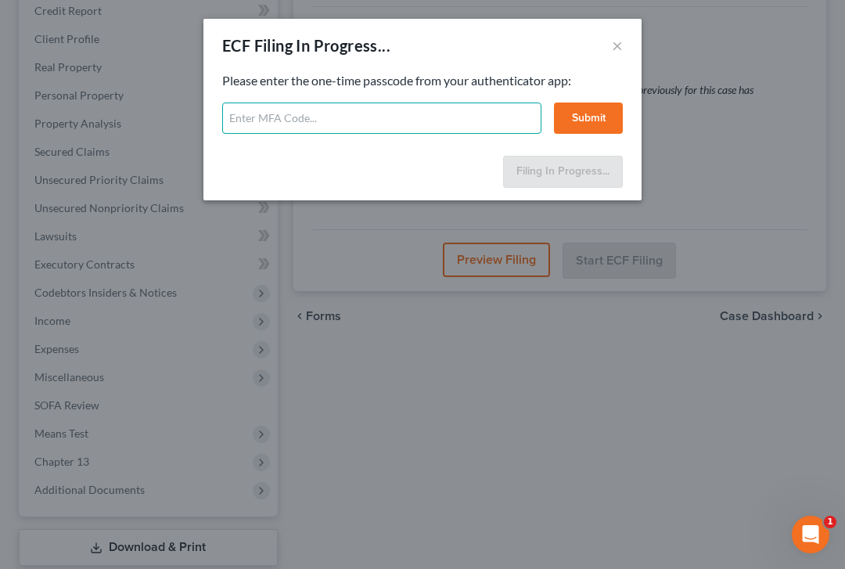
click at [426, 106] on input "text" at bounding box center [381, 117] width 319 height 31
type input "124688"
click at [581, 118] on button "Submit" at bounding box center [588, 117] width 69 height 31
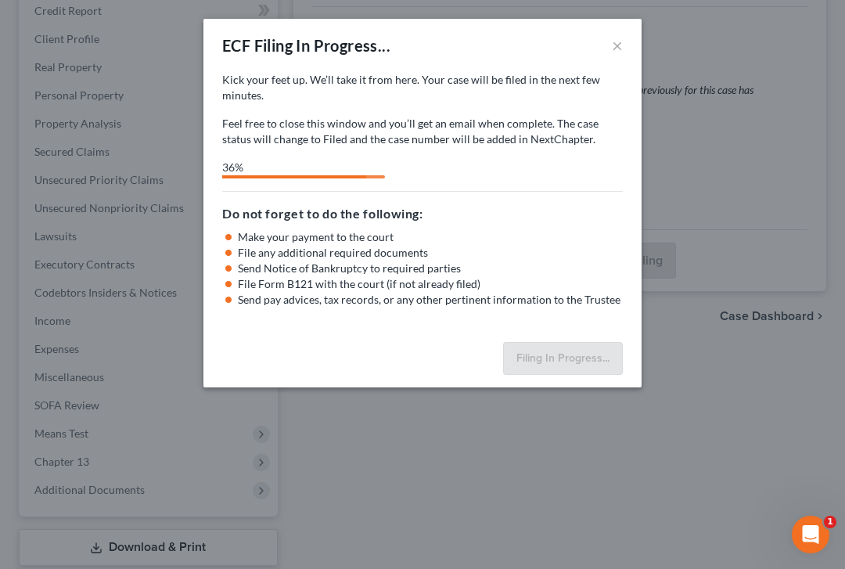
click at [581, 118] on p "Feel free to close this window and you’ll get an email when complete. The case …" at bounding box center [422, 131] width 401 height 31
select select "2"
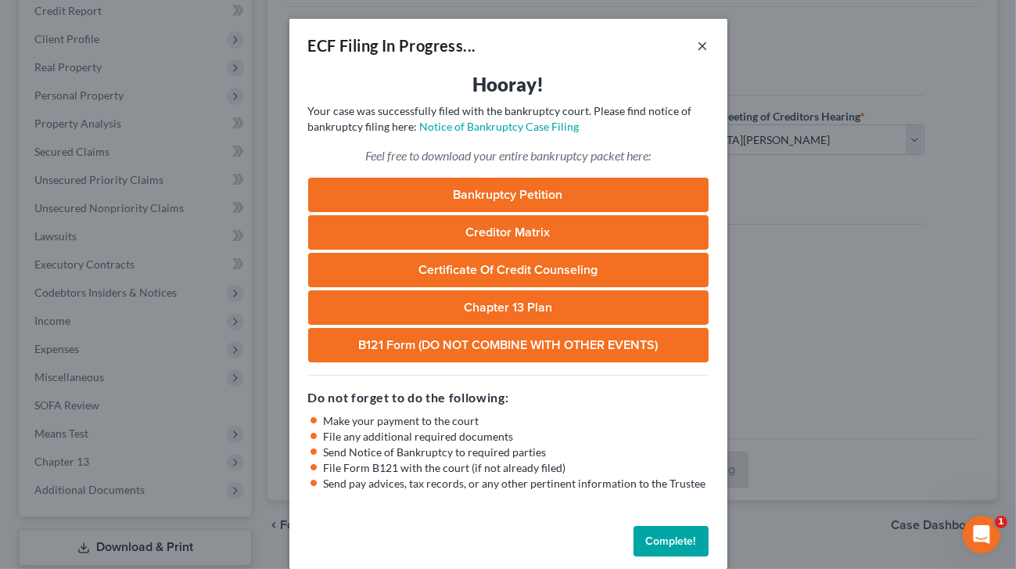
click at [699, 46] on button "×" at bounding box center [703, 45] width 11 height 19
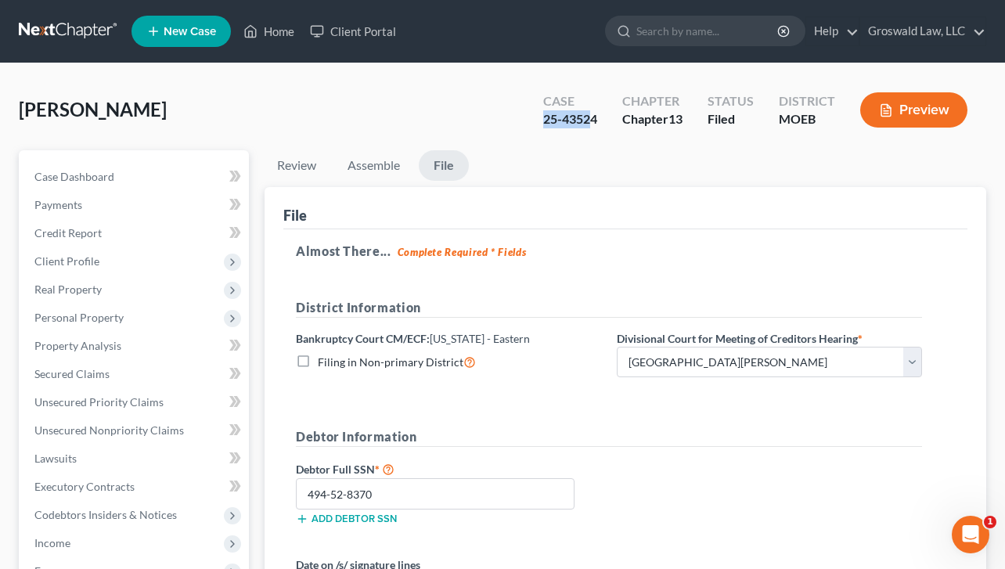
drag, startPoint x: 591, startPoint y: 120, endPoint x: 526, endPoint y: 124, distance: 65.9
click at [526, 124] on div "Case 25-43524 Chapter Chapter 13 Status Filed District MOEB Preview" at bounding box center [755, 110] width 462 height 56
drag, startPoint x: 601, startPoint y: 119, endPoint x: 527, endPoint y: 126, distance: 74.7
click at [527, 126] on div "Case 25-43524 Chapter Chapter 13 Status Filed District MOEB Preview" at bounding box center [755, 110] width 462 height 56
copy div "25-43524"
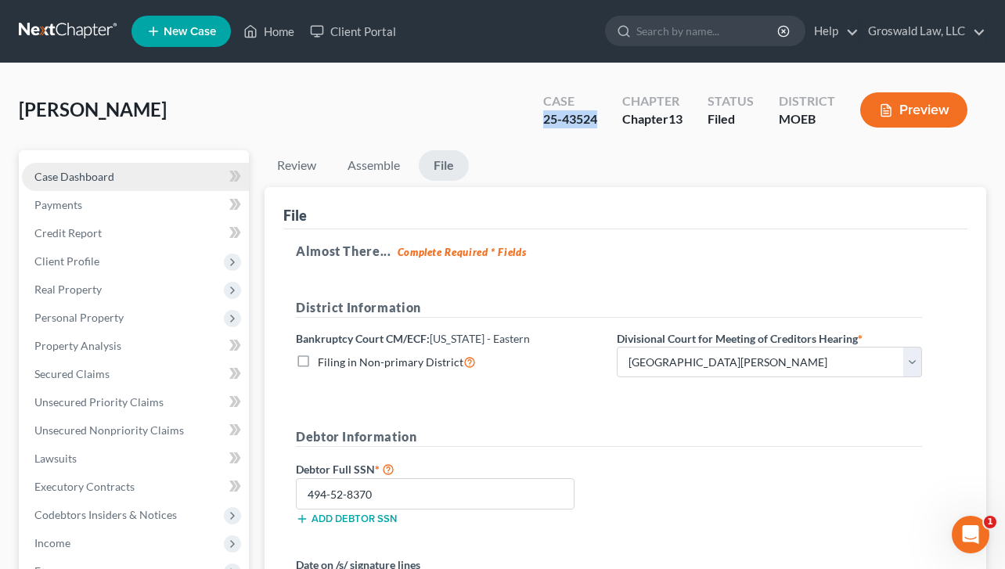
click at [118, 176] on link "Case Dashboard" at bounding box center [135, 177] width 227 height 28
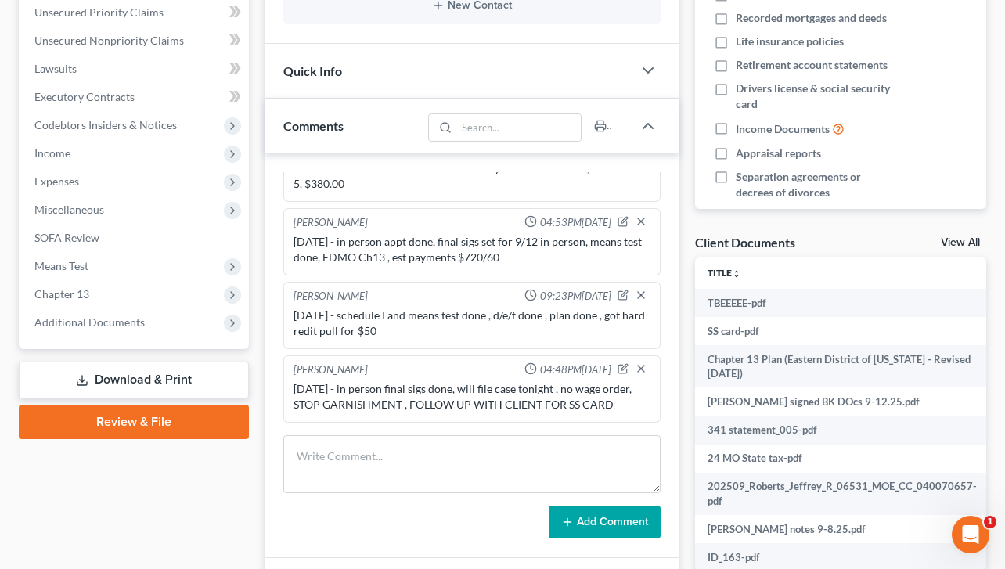
scroll to position [401, 0]
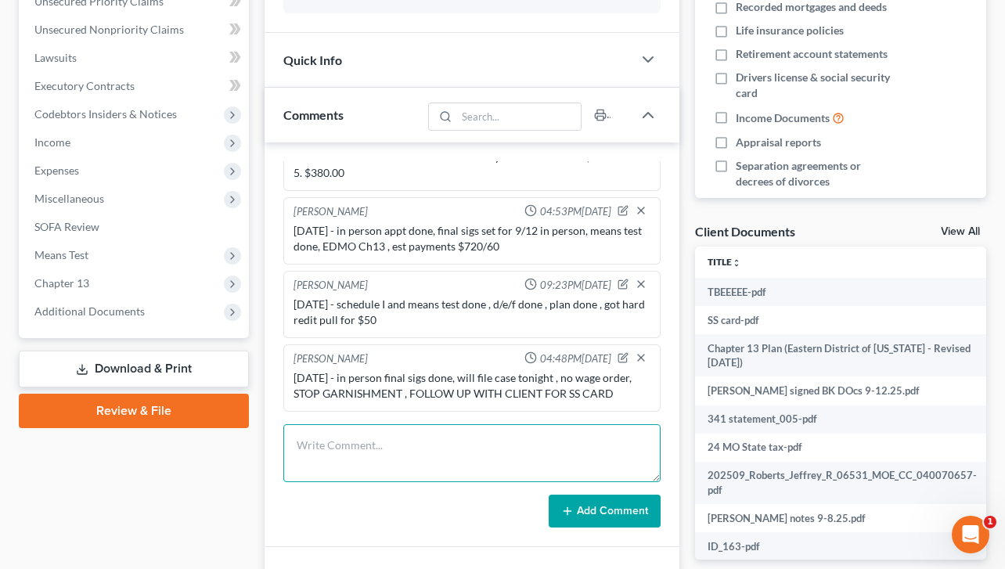
click at [419, 450] on textarea at bounding box center [471, 453] width 377 height 58
type textarea "*"
paste textarea "7332378584"
click at [336, 442] on textarea "[DATE] - Efiled case , uploaded plan to COS Tracking # 7332378584" at bounding box center [471, 453] width 377 height 58
type textarea "[DATE] ([DATE]) - Efiled case , uploaded plan to COS Tracking # 7332378584"
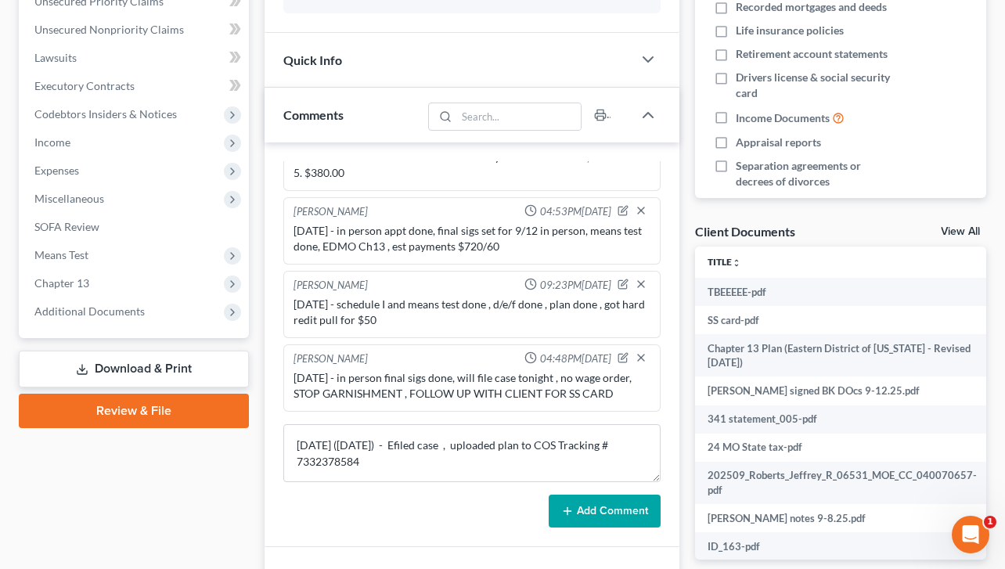
click at [613, 509] on button "Add Comment" at bounding box center [604, 510] width 112 height 33
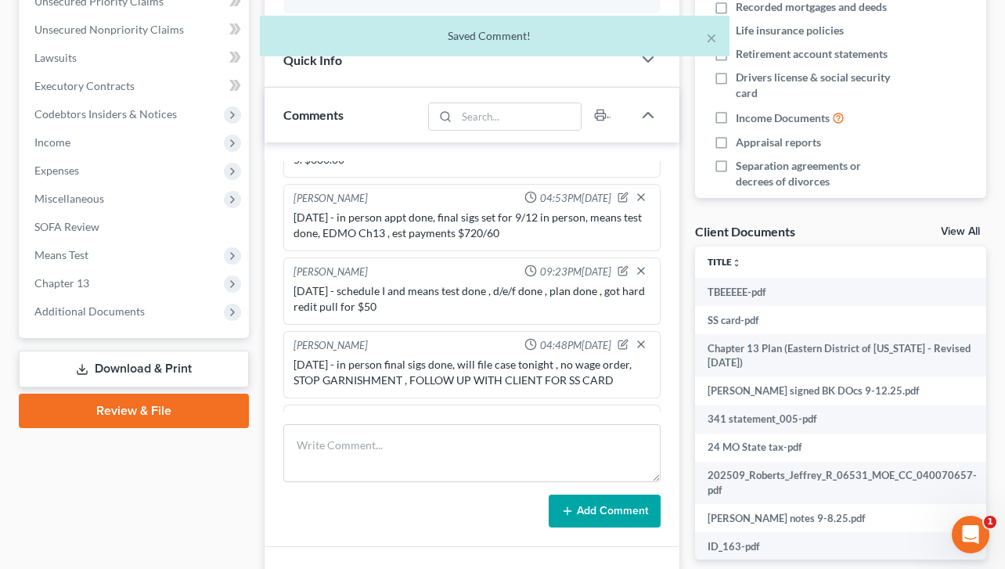
scroll to position [334, 0]
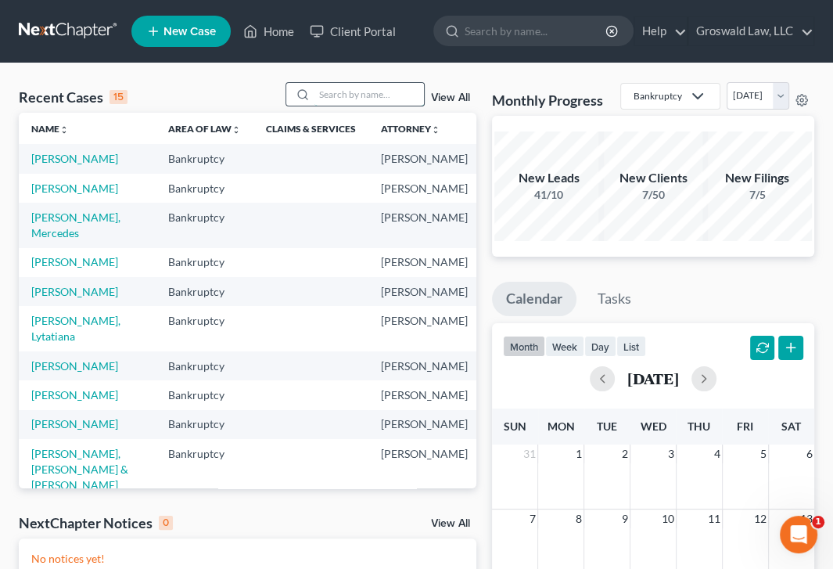
click at [347, 90] on input "search" at bounding box center [370, 94] width 110 height 23
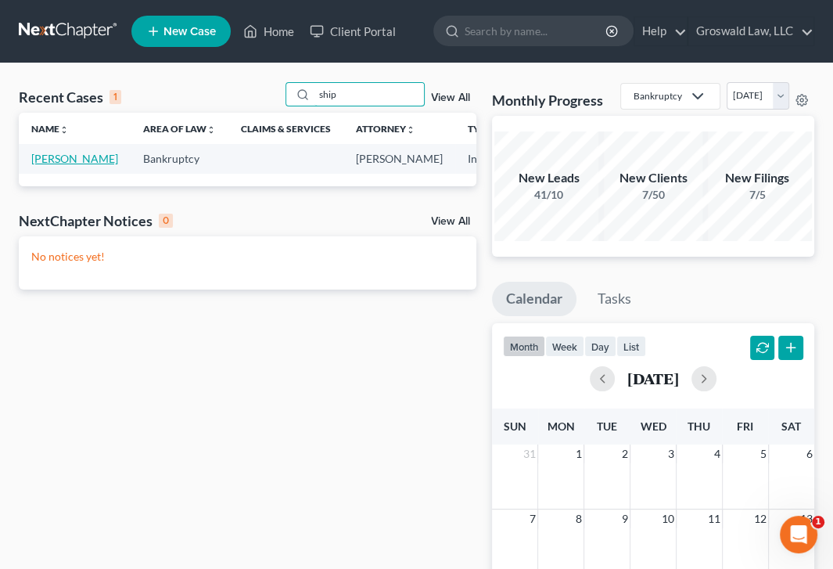
type input "ship"
click at [48, 165] on link "[PERSON_NAME]" at bounding box center [74, 158] width 87 height 13
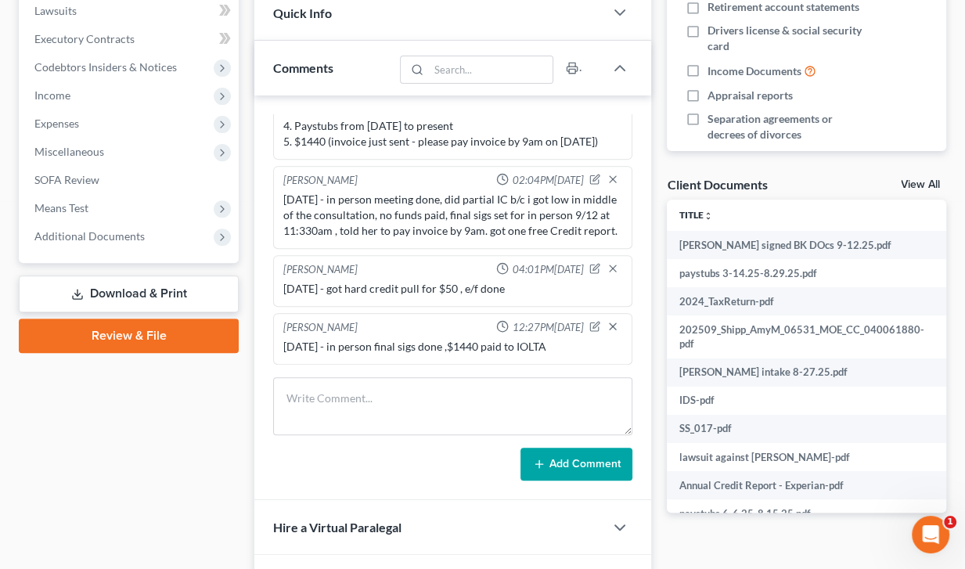
scroll to position [451, 0]
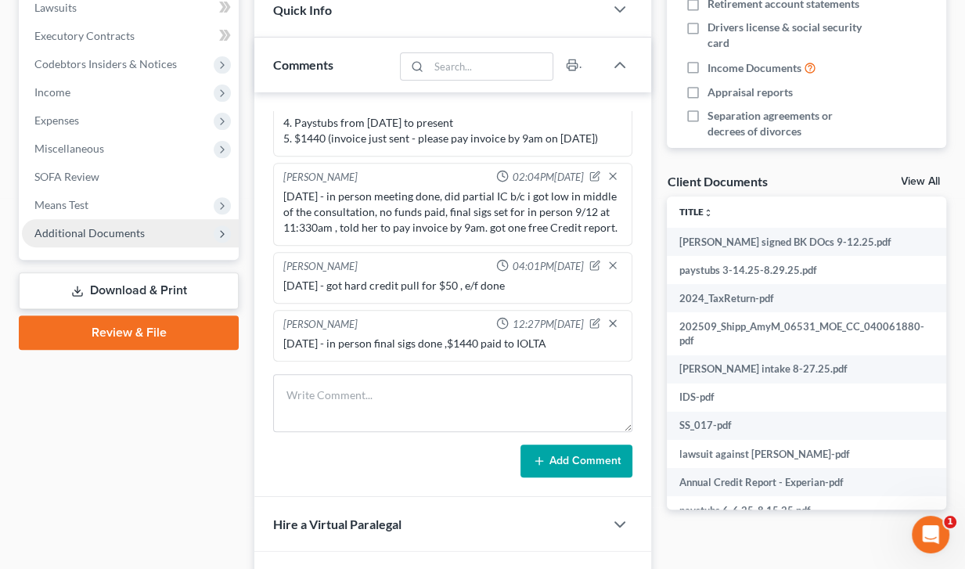
click at [117, 236] on span "Additional Documents" at bounding box center [89, 232] width 110 height 13
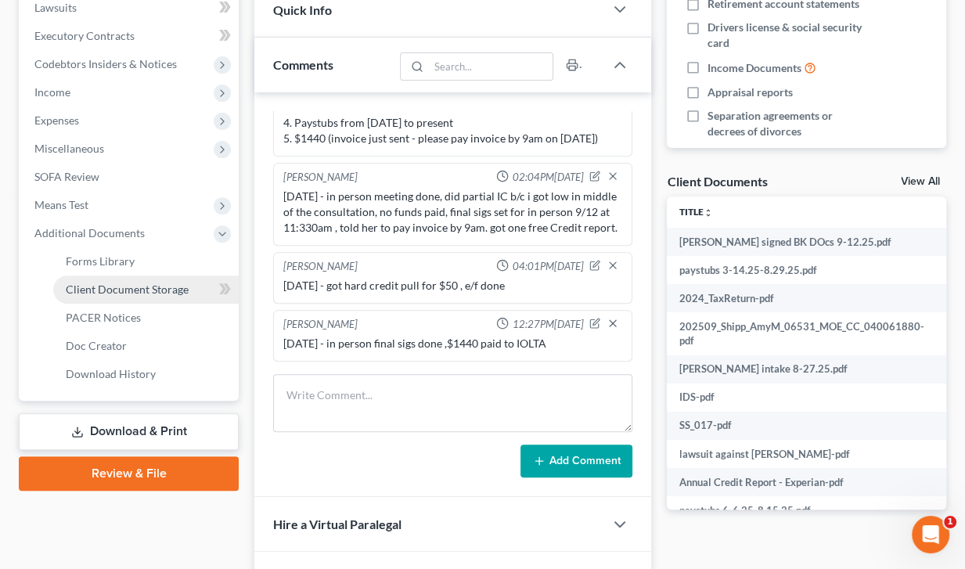
click at [127, 293] on span "Client Document Storage" at bounding box center [127, 288] width 123 height 13
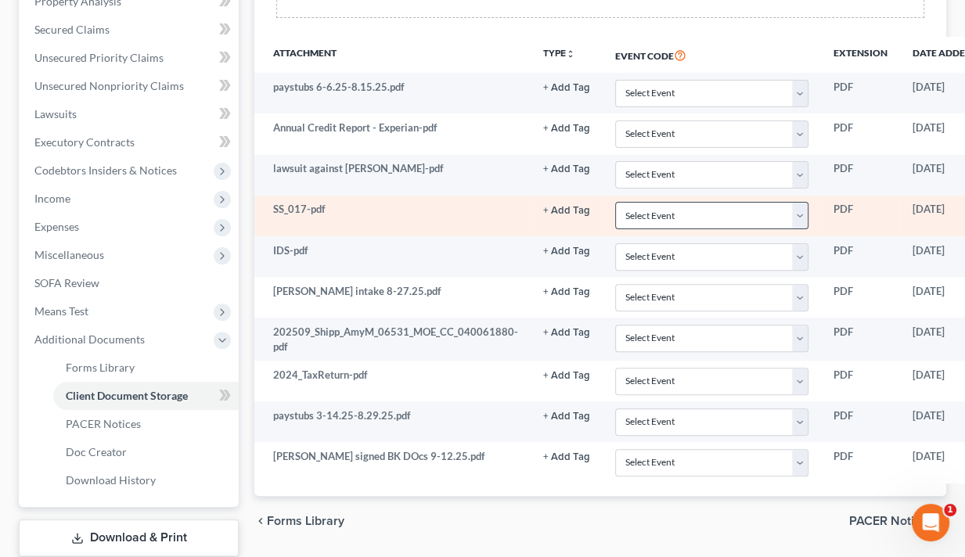
scroll to position [344, 144]
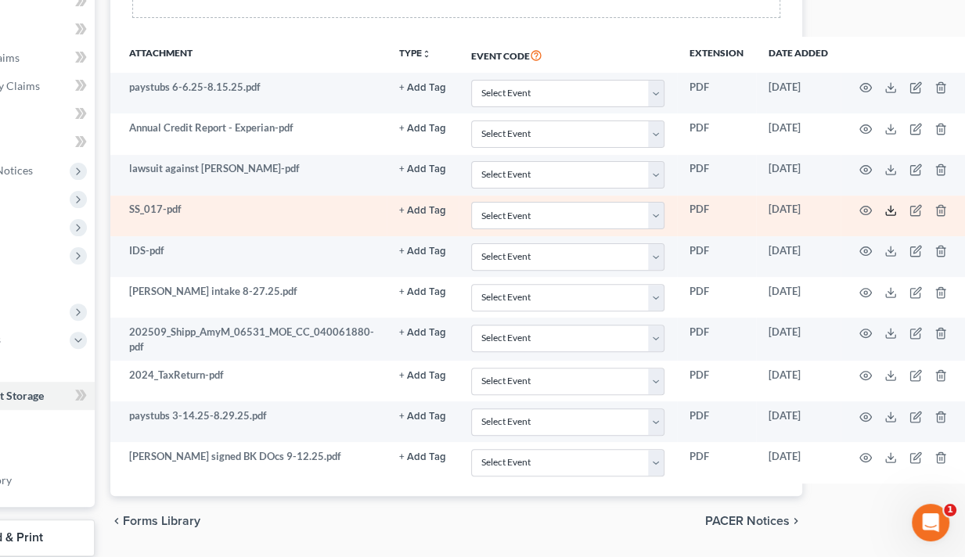
click at [844, 210] on polyline at bounding box center [890, 211] width 5 height 2
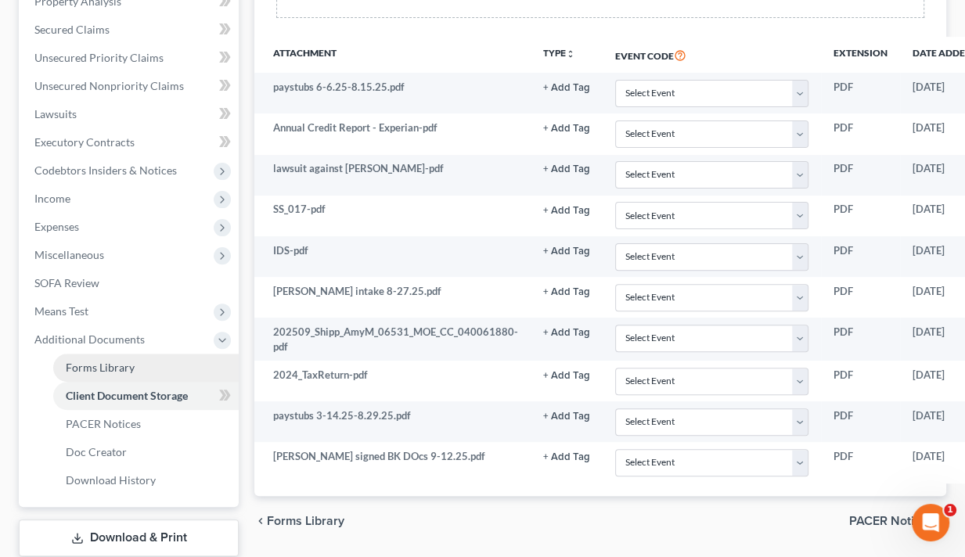
scroll to position [442, 0]
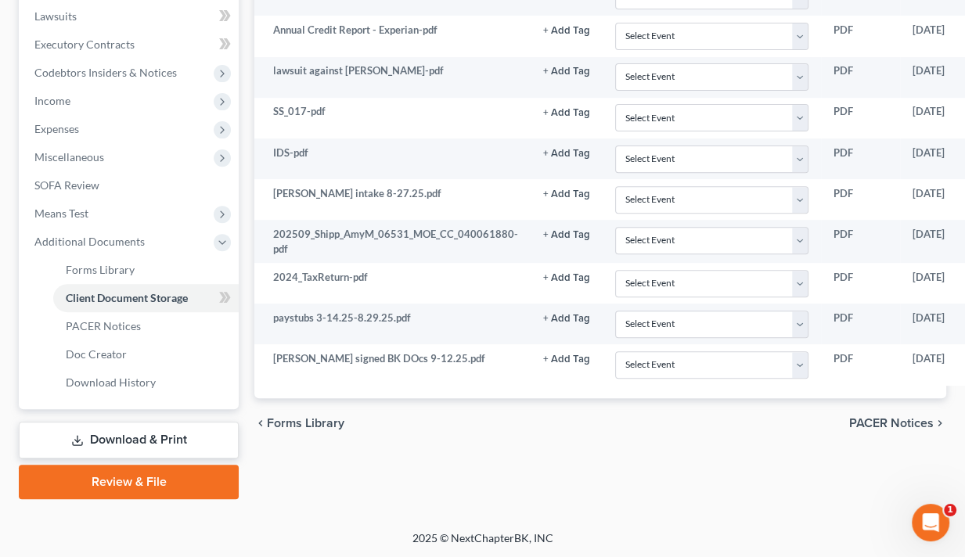
click at [147, 437] on link "Download & Print" at bounding box center [129, 440] width 220 height 37
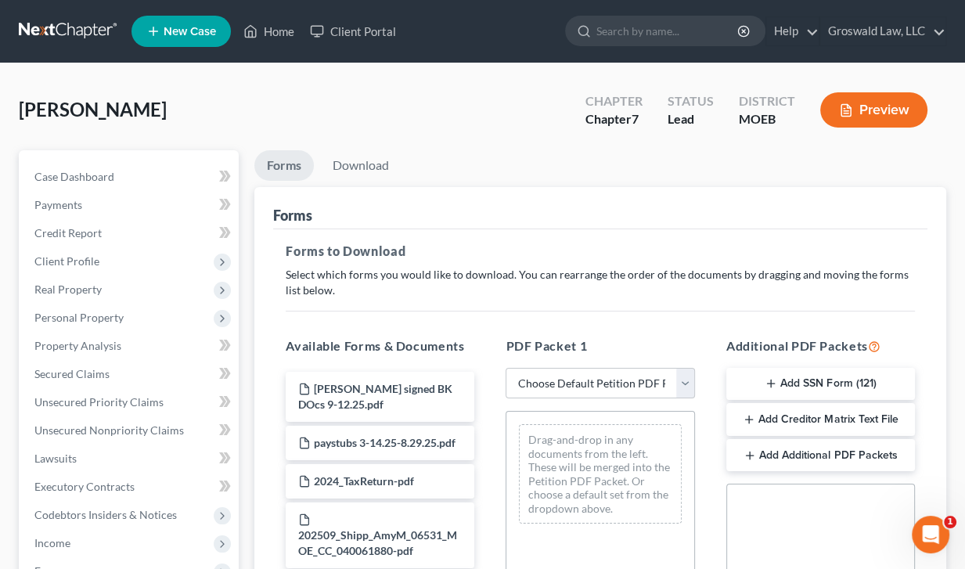
click at [844, 378] on button "Add SSN Form (121)" at bounding box center [820, 384] width 189 height 33
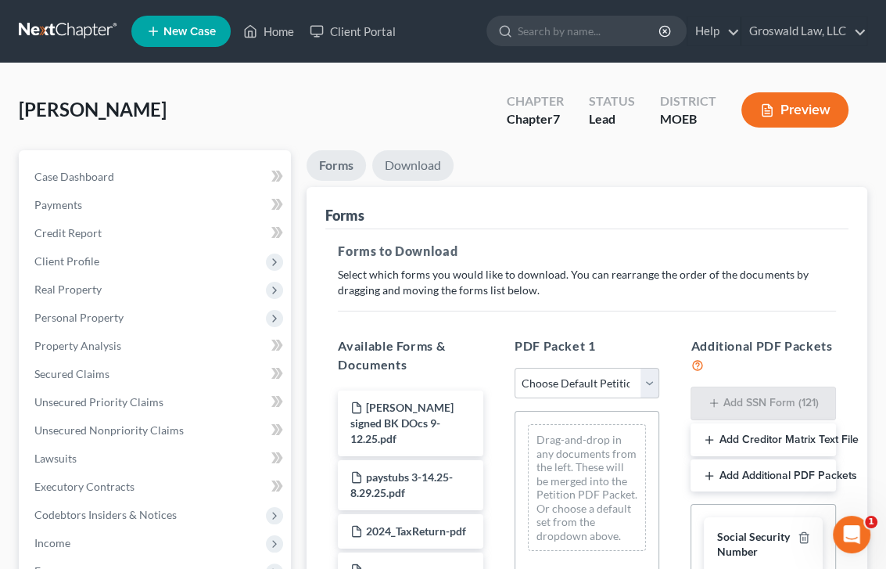
click at [407, 164] on link "Download" at bounding box center [412, 165] width 81 height 31
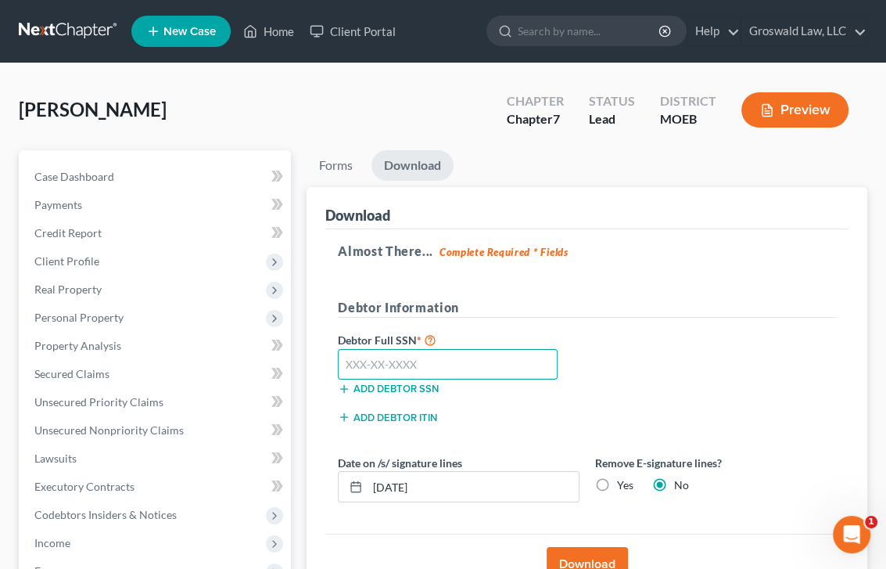
click at [403, 362] on input "text" at bounding box center [448, 364] width 220 height 31
type input "499-88-5647"
click at [586, 555] on button "Download" at bounding box center [587, 564] width 81 height 34
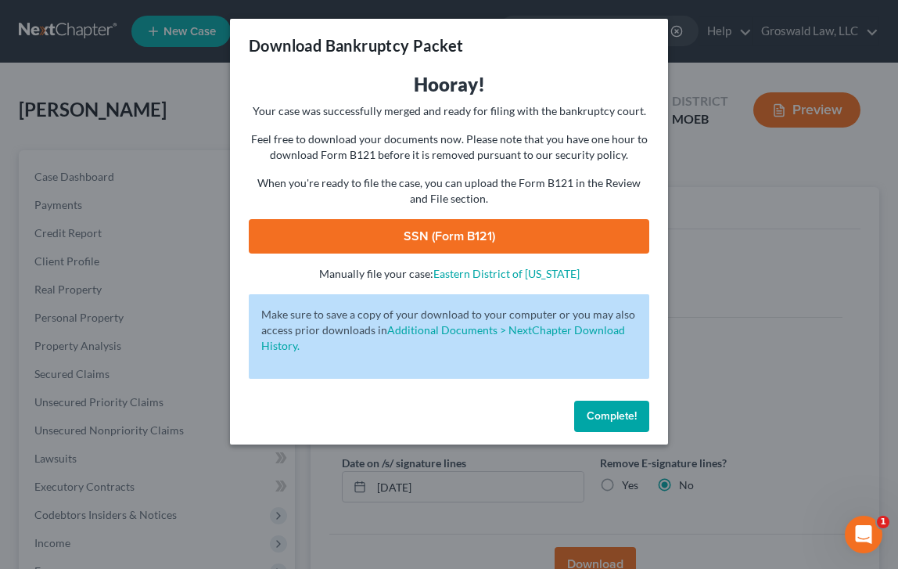
click at [401, 245] on link "SSN (Form B121)" at bounding box center [449, 236] width 401 height 34
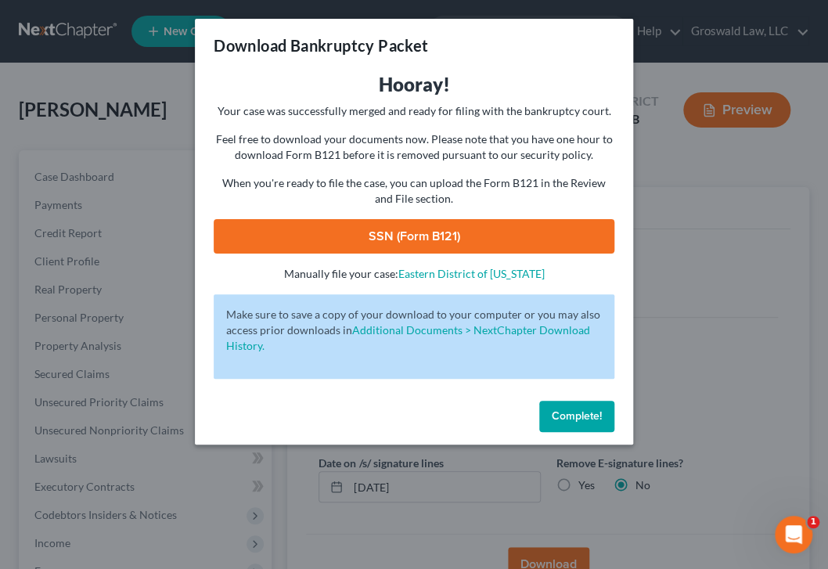
click at [578, 421] on span "Complete!" at bounding box center [577, 415] width 50 height 13
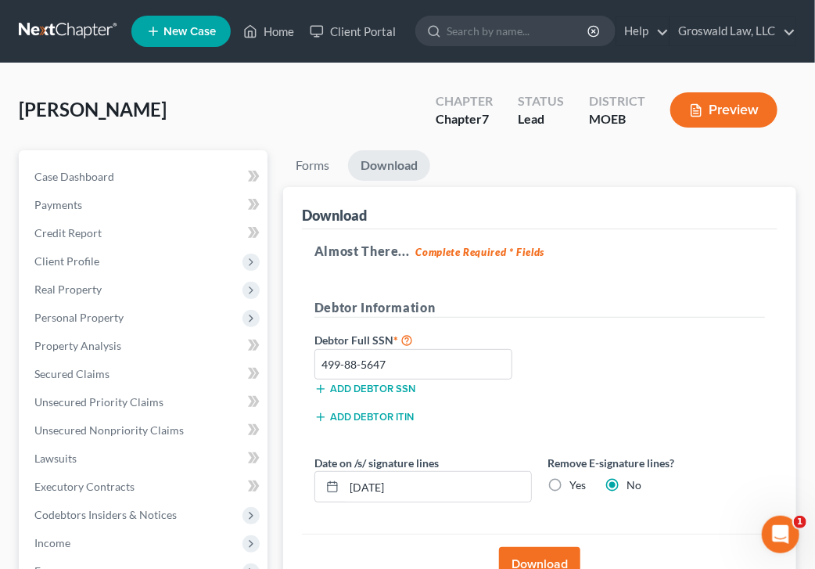
click at [551, 49] on ul "New Case Home Client Portal - No Result - See all results Or Press Enter... Hel…" at bounding box center [463, 31] width 665 height 41
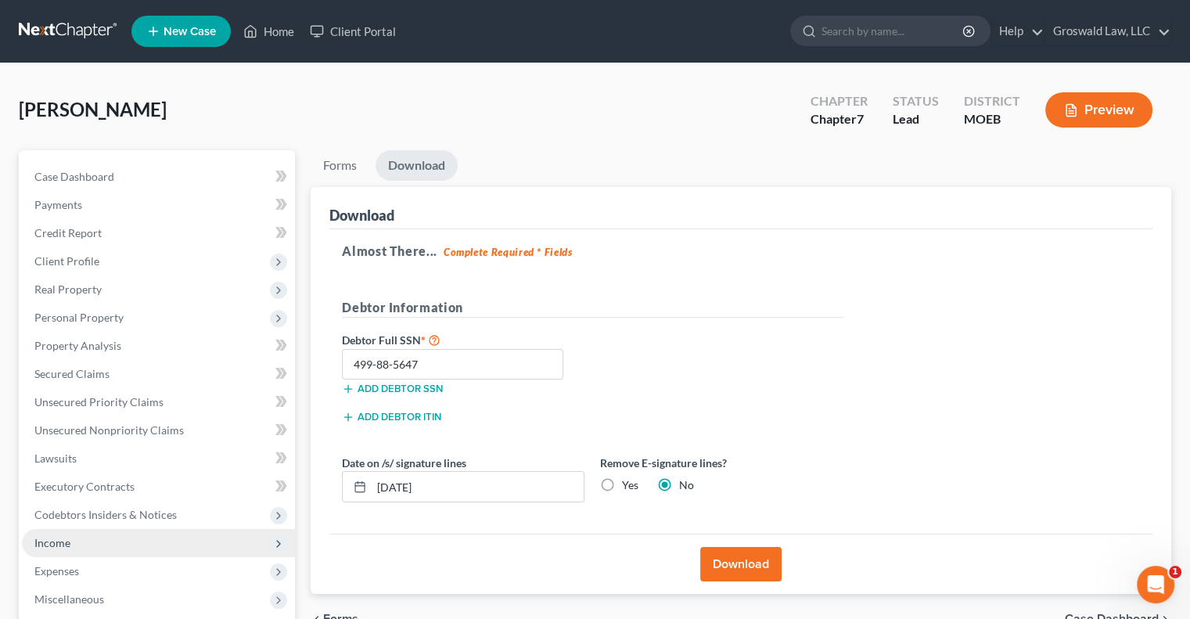
click at [68, 540] on span "Income" at bounding box center [52, 542] width 36 height 13
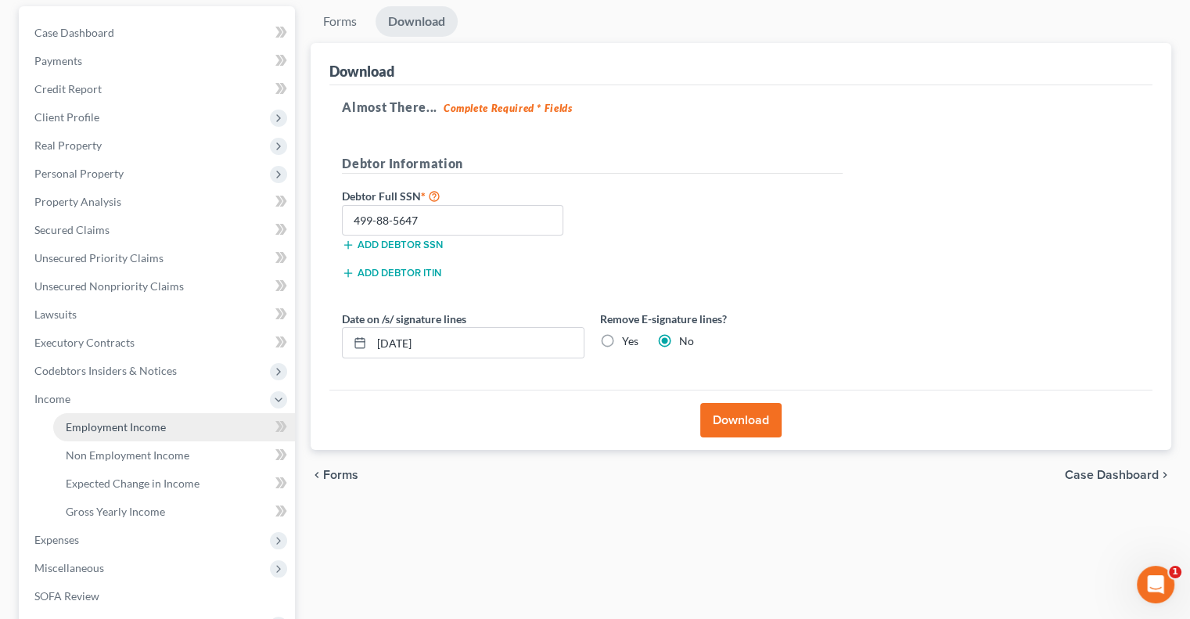
click at [103, 431] on span "Employment Income" at bounding box center [116, 426] width 100 height 13
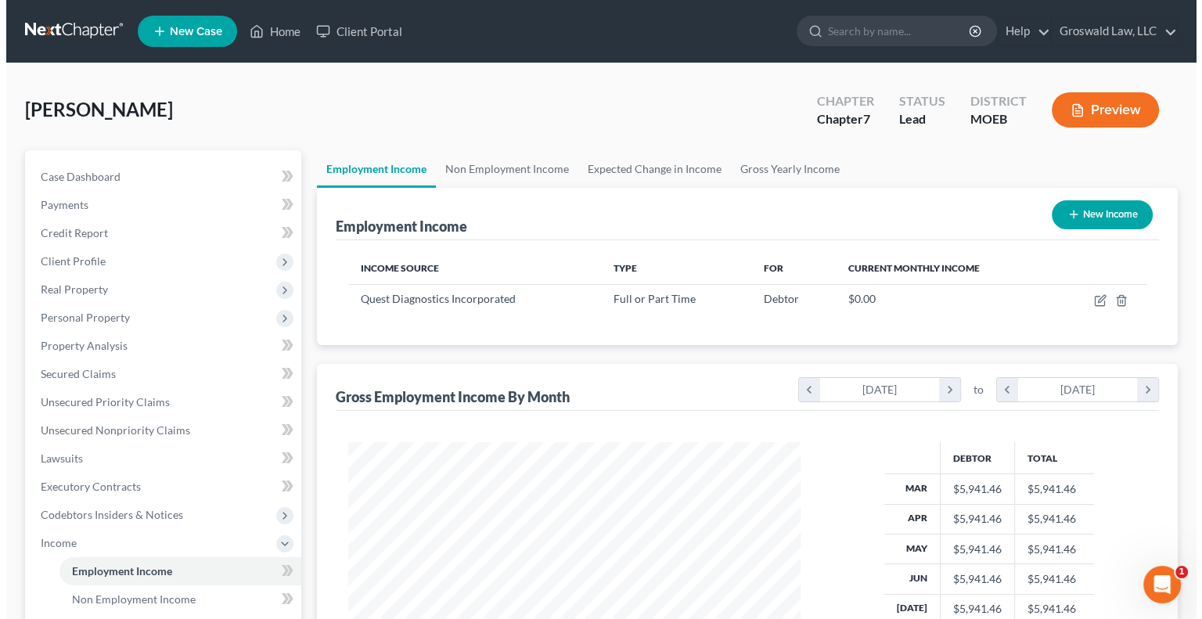
scroll to position [279, 483]
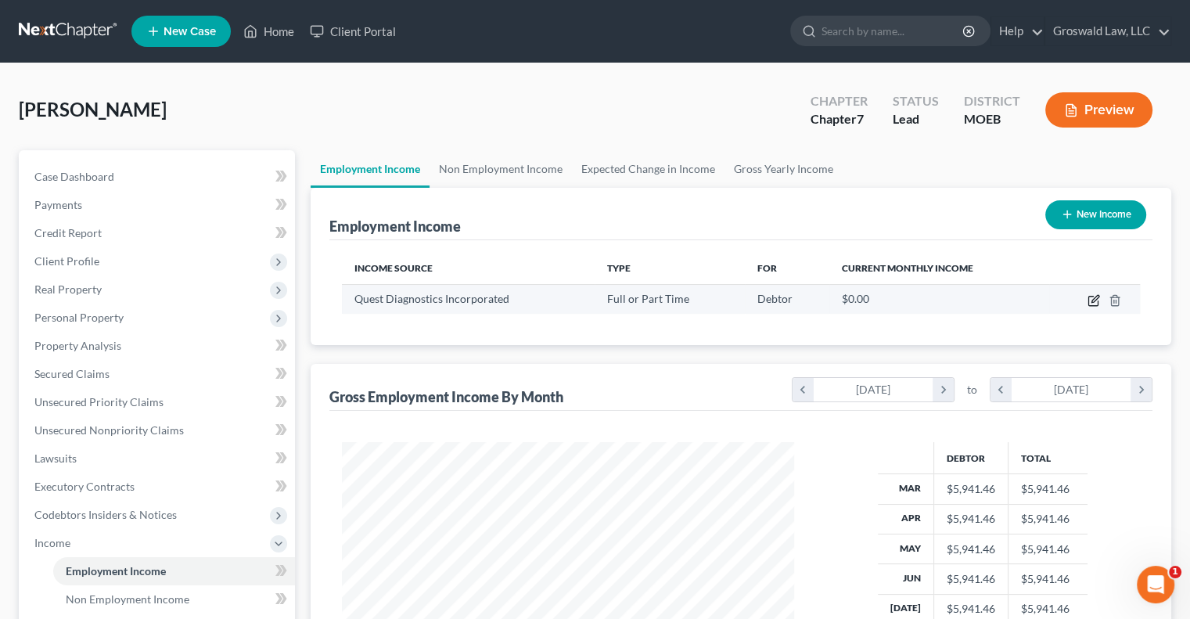
click at [844, 298] on icon "button" at bounding box center [1094, 298] width 7 height 7
select select "0"
select select "33"
select select "0"
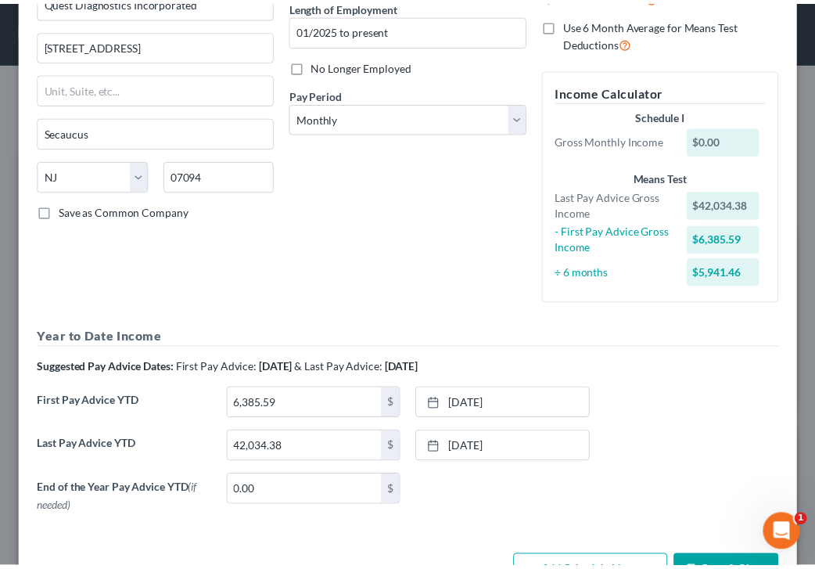
scroll to position [213, 0]
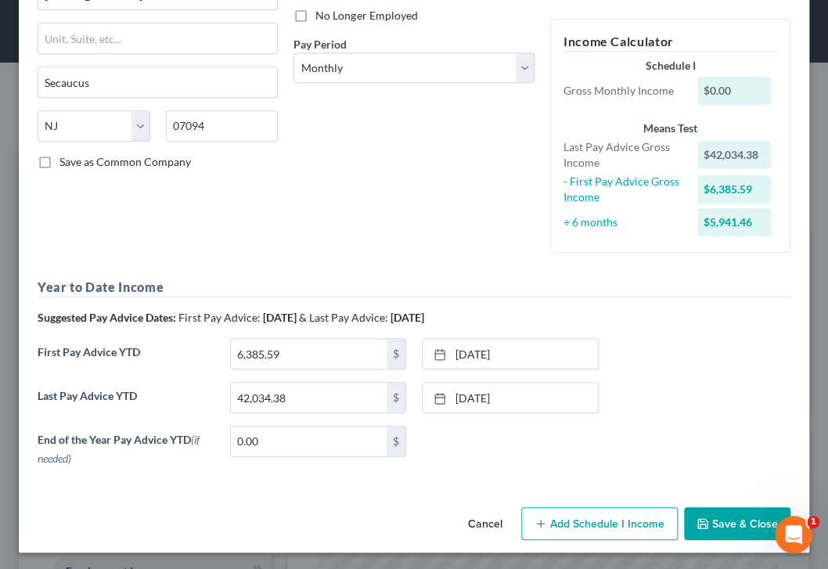
click at [466, 523] on button "Cancel" at bounding box center [484, 524] width 59 height 31
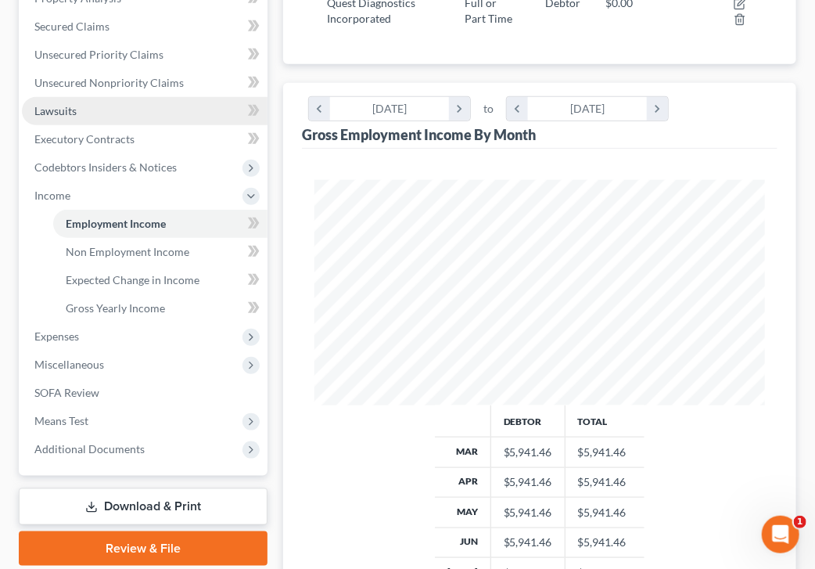
scroll to position [350, 0]
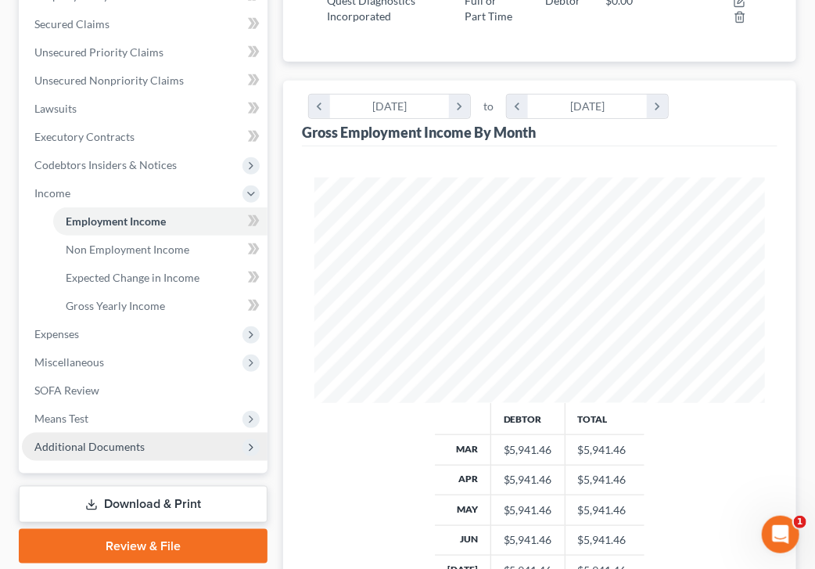
click at [90, 441] on span "Additional Documents" at bounding box center [89, 446] width 110 height 13
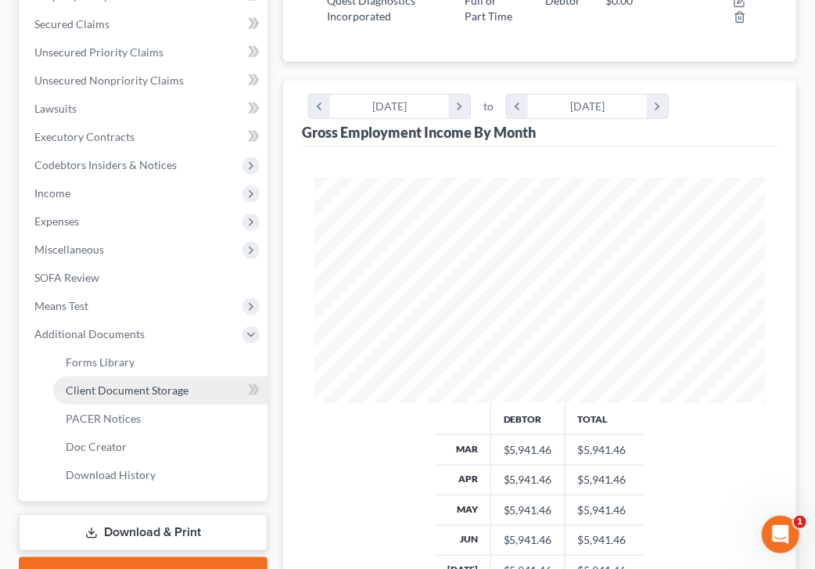
click at [155, 387] on span "Client Document Storage" at bounding box center [127, 389] width 123 height 13
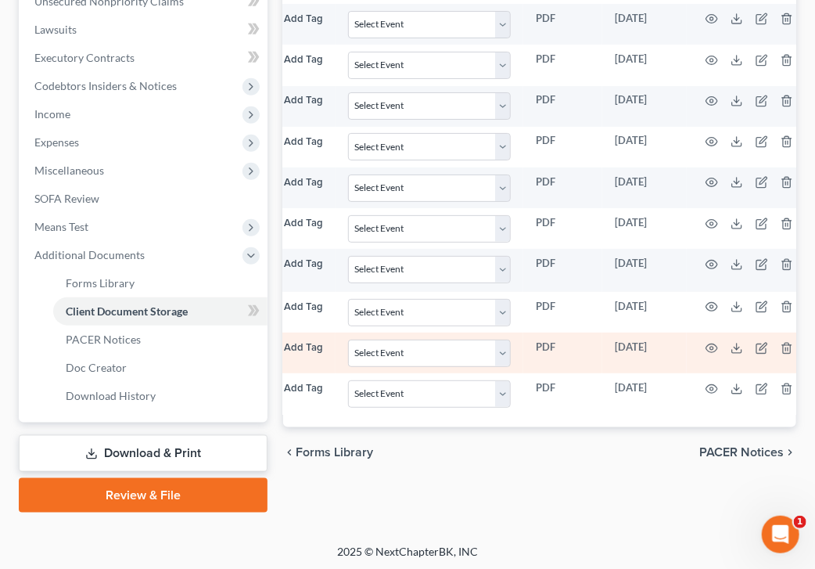
scroll to position [0, 307]
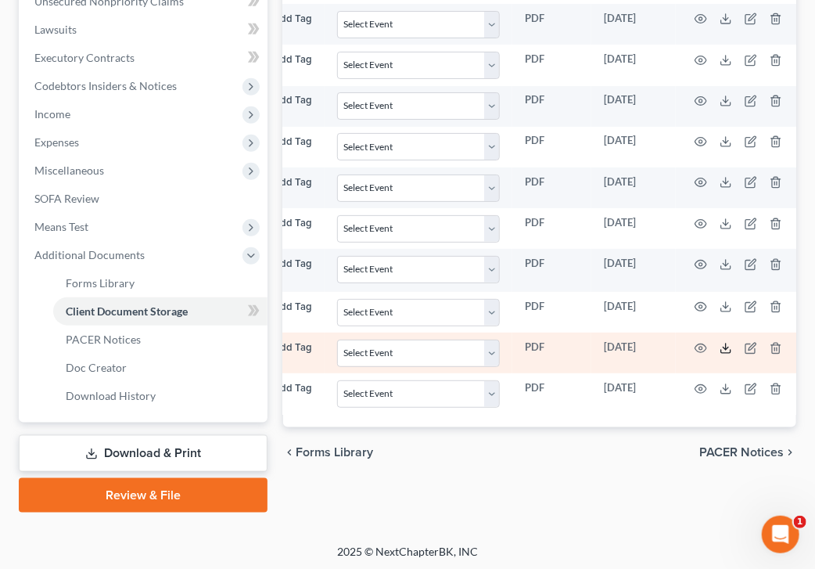
click at [720, 345] on icon at bounding box center [726, 348] width 13 height 13
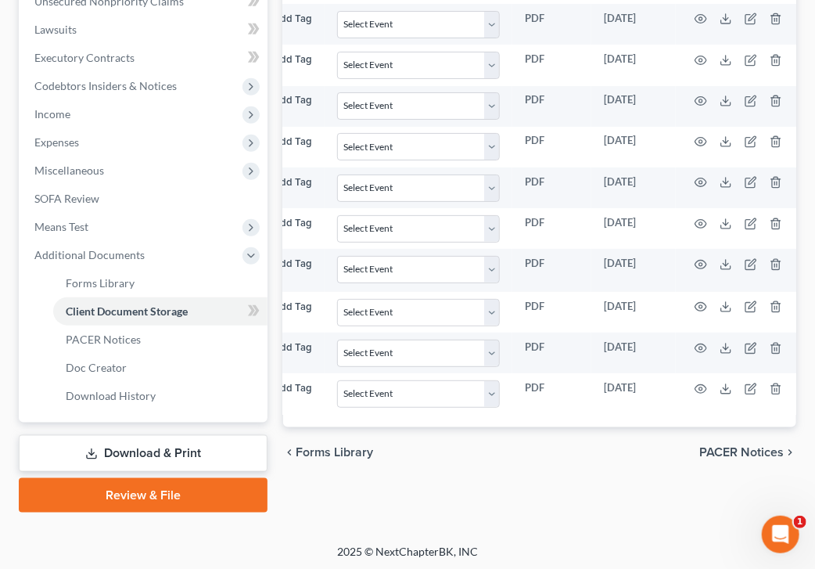
click at [516, 477] on div "chevron_left Forms Library PACER Notices chevron_right" at bounding box center [539, 452] width 513 height 50
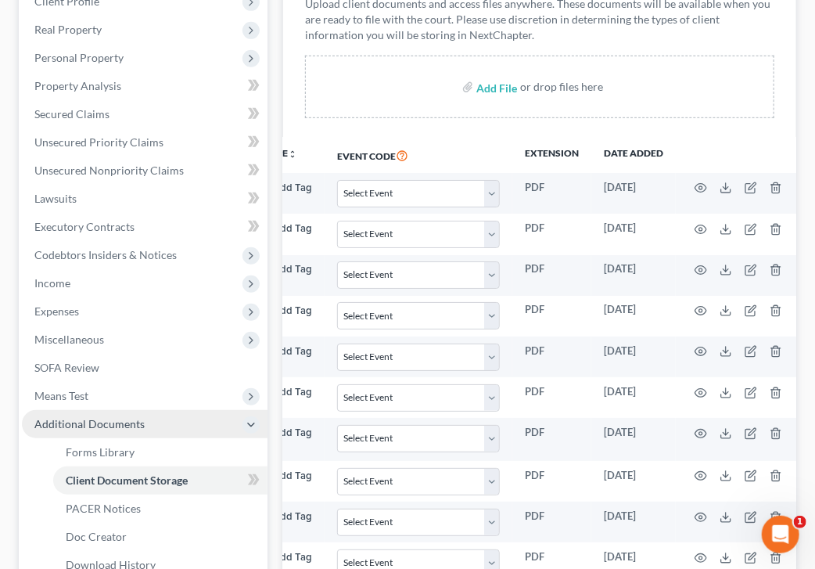
scroll to position [260, 0]
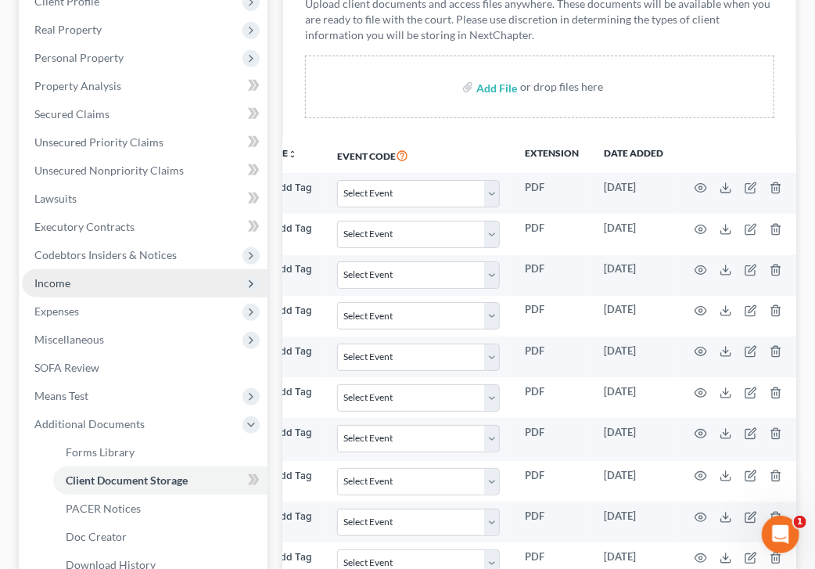
click at [78, 278] on span "Income" at bounding box center [145, 283] width 246 height 28
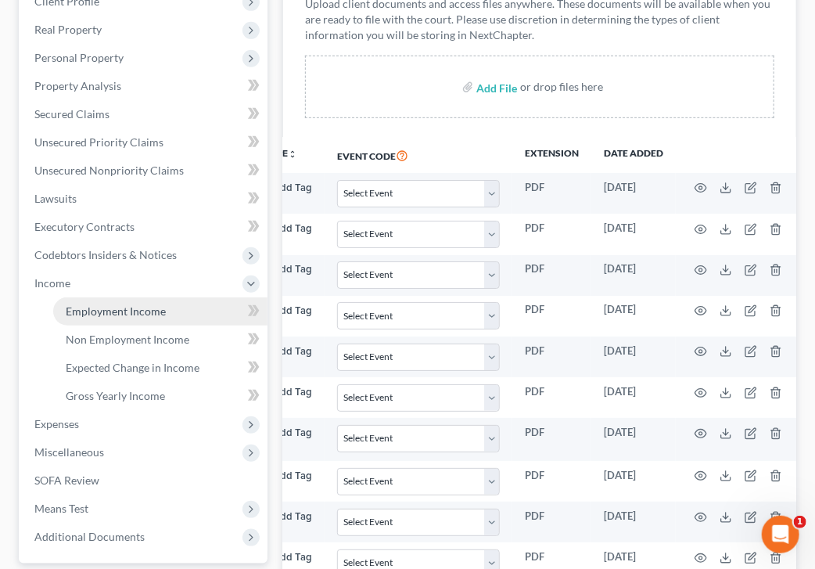
click at [99, 314] on span "Employment Income" at bounding box center [116, 310] width 100 height 13
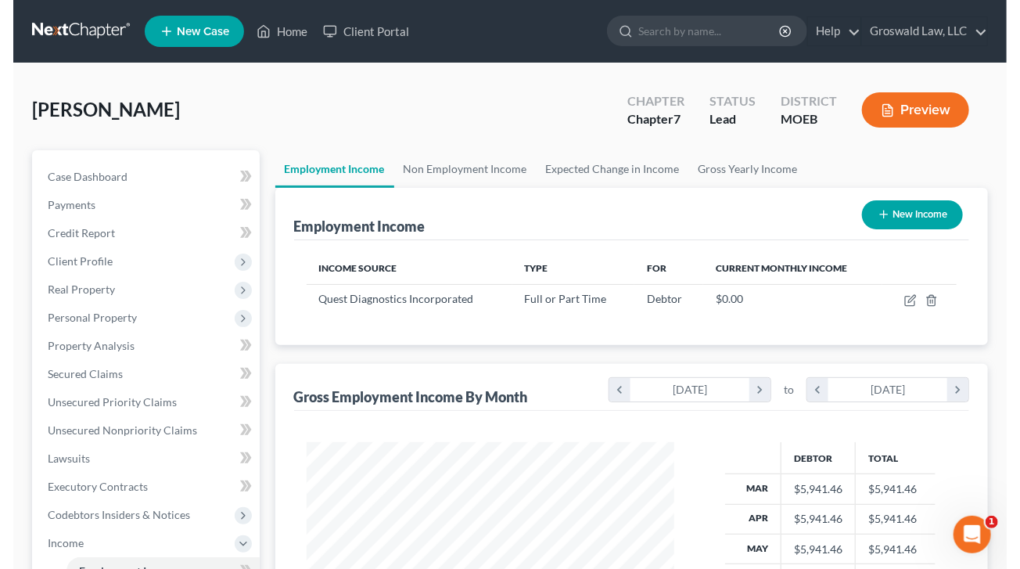
scroll to position [279, 404]
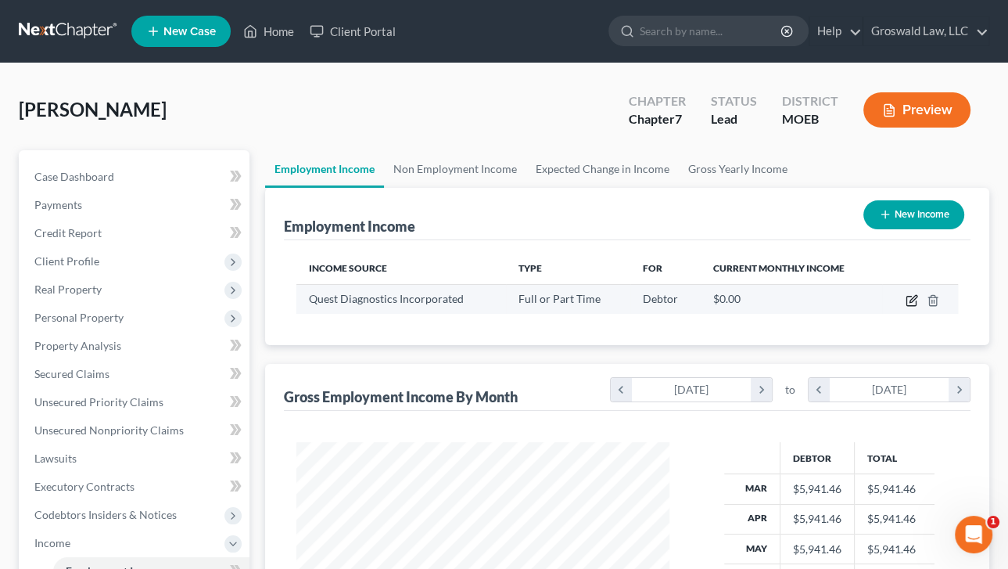
click at [844, 301] on icon "button" at bounding box center [912, 300] width 13 height 13
select select "0"
select select "33"
select select "0"
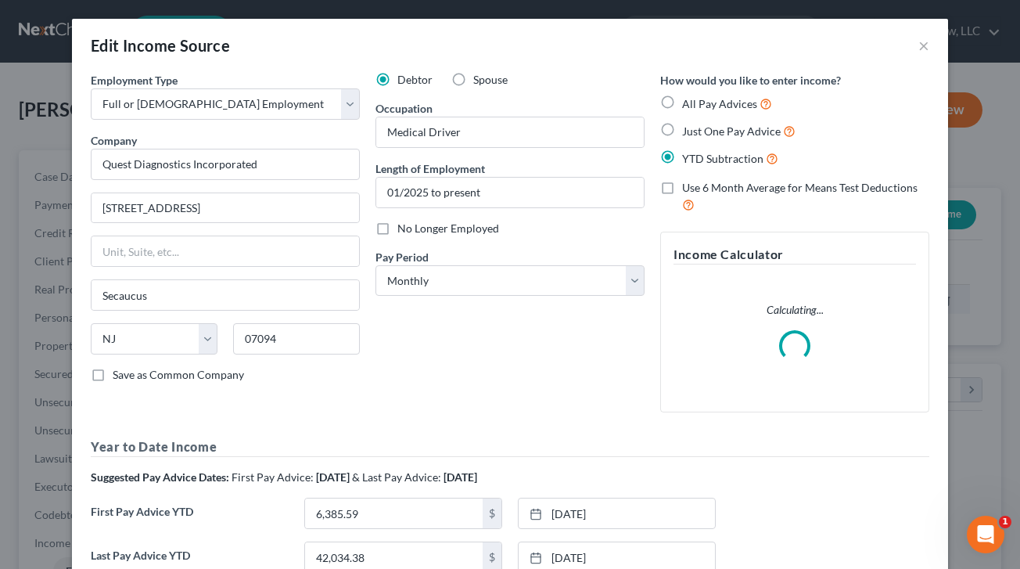
scroll to position [0, 0]
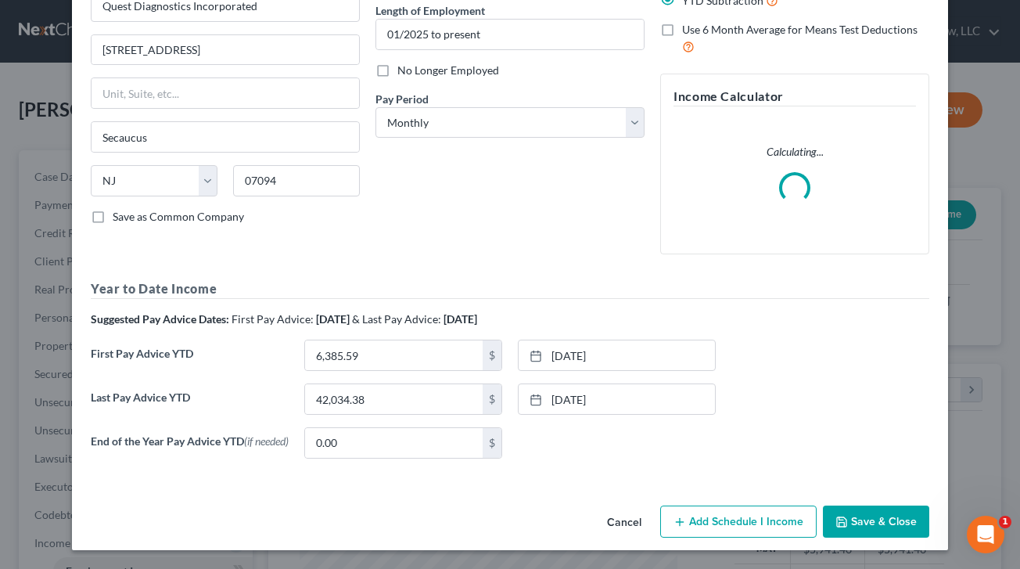
click at [759, 525] on button "Add Schedule I Income" at bounding box center [738, 521] width 156 height 33
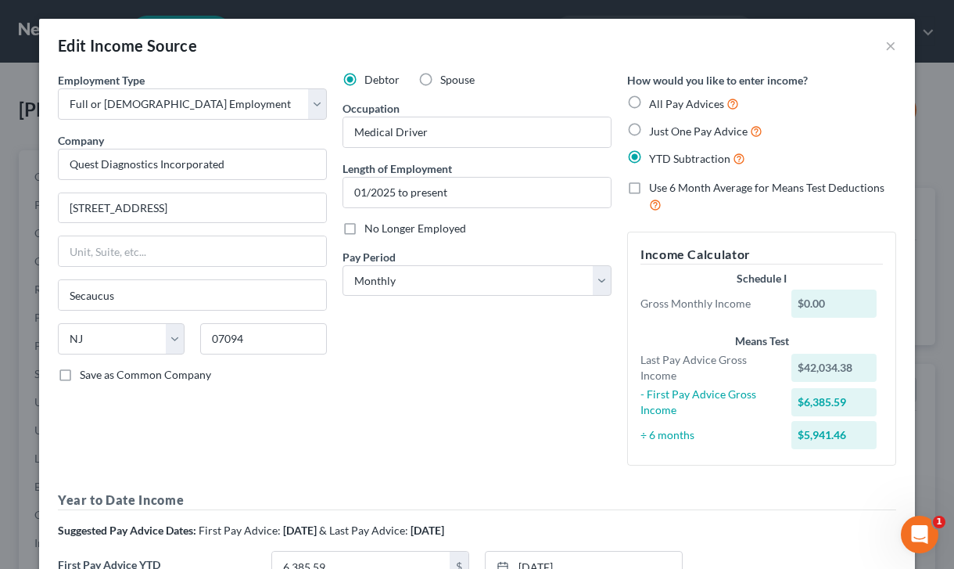
click at [569, 447] on div "Debtor Spouse Occupation Medical Driver Length of Employment 01/2025 to present…" at bounding box center [477, 275] width 285 height 406
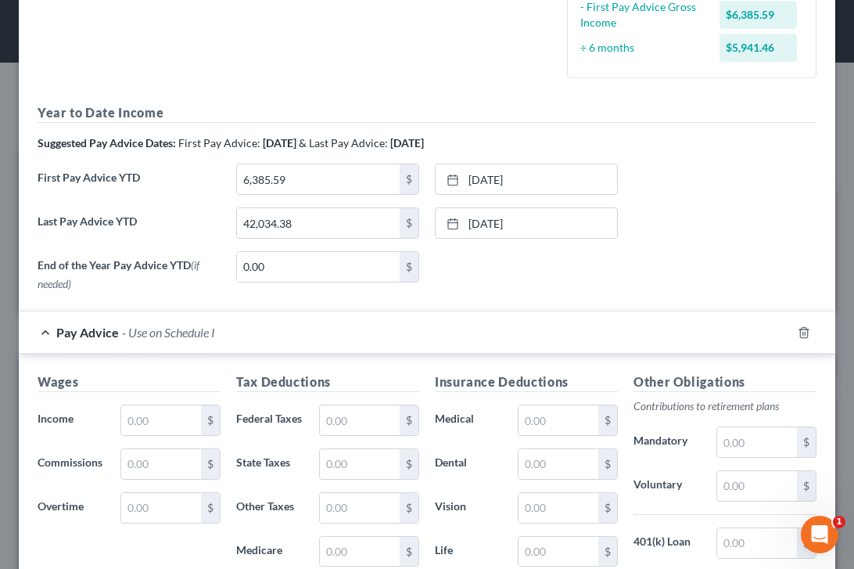
scroll to position [404, 0]
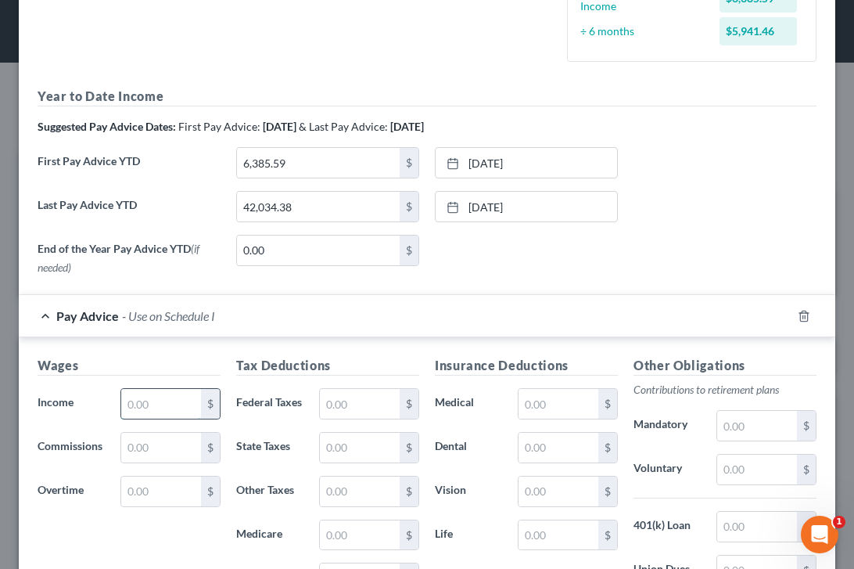
click at [182, 401] on input "text" at bounding box center [161, 404] width 80 height 30
click at [570, 274] on div "End of the Year Pay Advice YTD (if needed) 0.00 $ None close Date Time chevron_…" at bounding box center [427, 258] width 795 height 47
click at [175, 403] on input "26" at bounding box center [161, 404] width 80 height 30
type input "2,663.61"
click at [593, 304] on div "Pay Advice $2,663.61 - Use on Schedule I" at bounding box center [405, 315] width 773 height 41
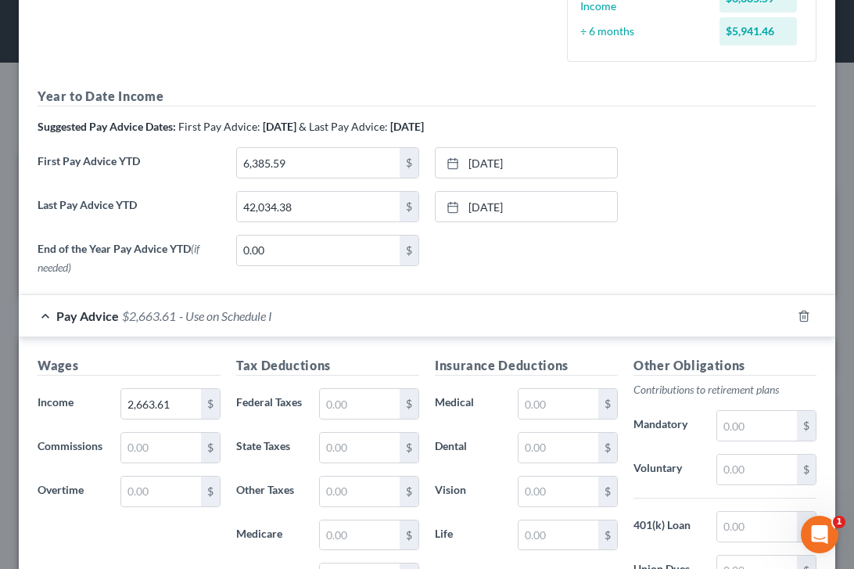
scroll to position [257, 0]
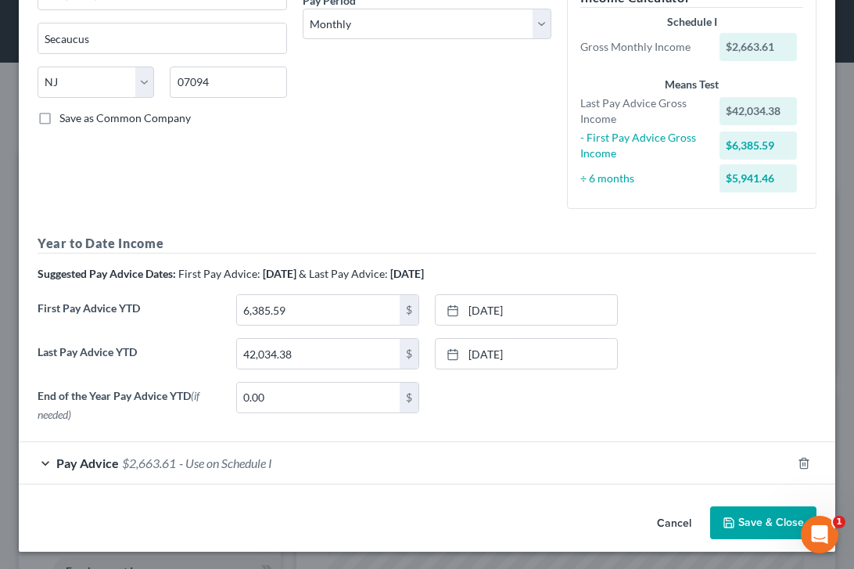
click at [368, 463] on div "Pay Advice $2,663.61 - Use on Schedule I" at bounding box center [405, 462] width 773 height 41
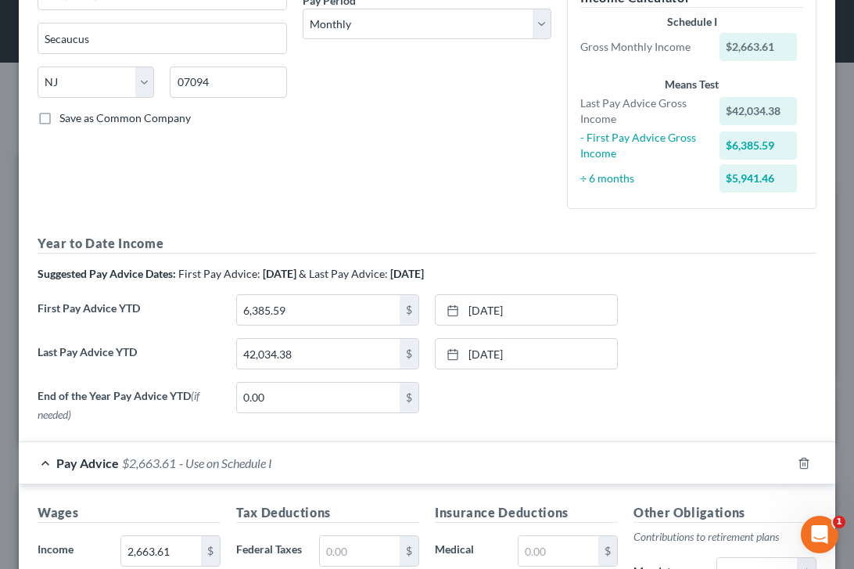
scroll to position [404, 0]
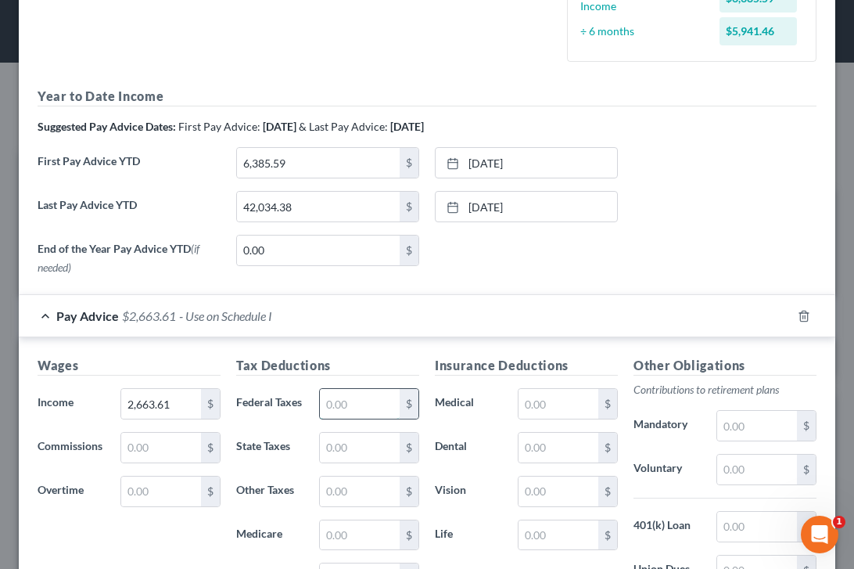
click at [354, 403] on input "text" at bounding box center [360, 404] width 80 height 30
type input "528.42"
click at [548, 456] on input "text" at bounding box center [559, 448] width 80 height 30
type input "10.96"
click at [532, 402] on input "text" at bounding box center [559, 404] width 80 height 30
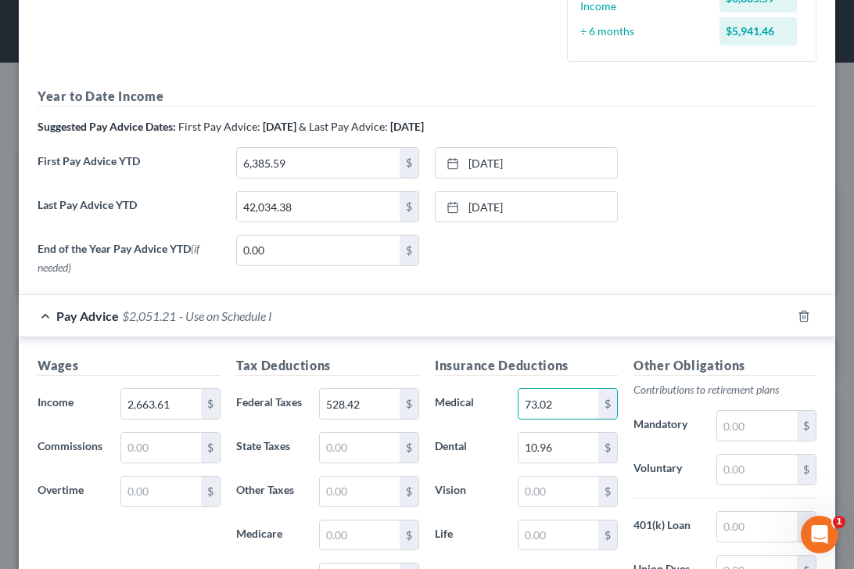
type input "73.02"
click at [535, 484] on input "text" at bounding box center [559, 491] width 80 height 30
type input "2.24"
click at [639, 200] on div "Last Pay Advice YTD 42,034.38 $ 8/29/2025 close Date 8/29/2025 Time 12:00 AM ch…" at bounding box center [427, 213] width 795 height 44
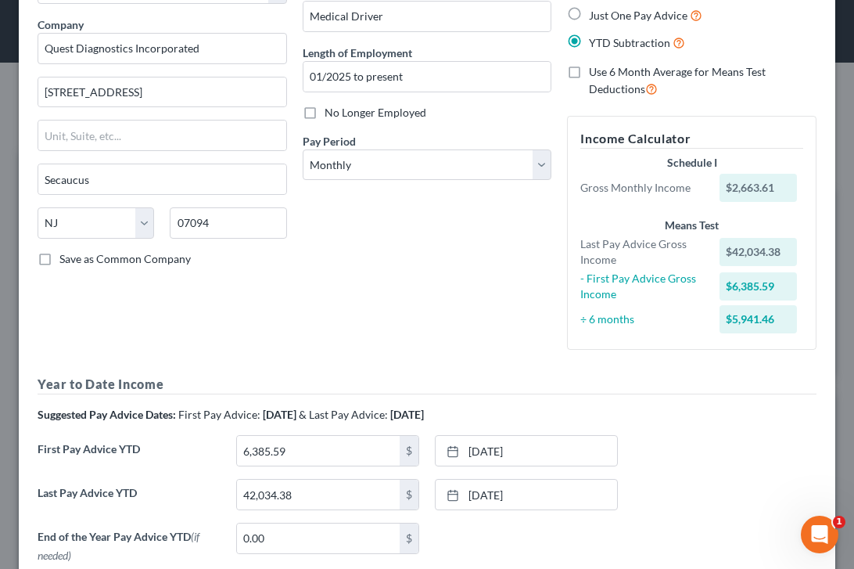
scroll to position [115, 0]
click at [416, 165] on select "Select Monthly Twice Monthly Every Other Week Weekly" at bounding box center [428, 165] width 250 height 31
select select "2"
click at [303, 150] on select "Select Monthly Twice Monthly Every Other Week Weekly" at bounding box center [428, 165] width 250 height 31
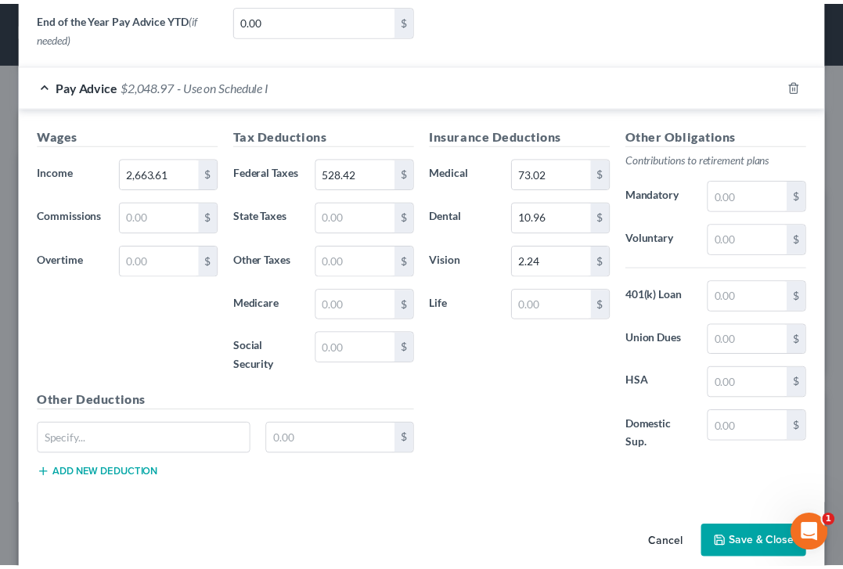
scroll to position [703, 0]
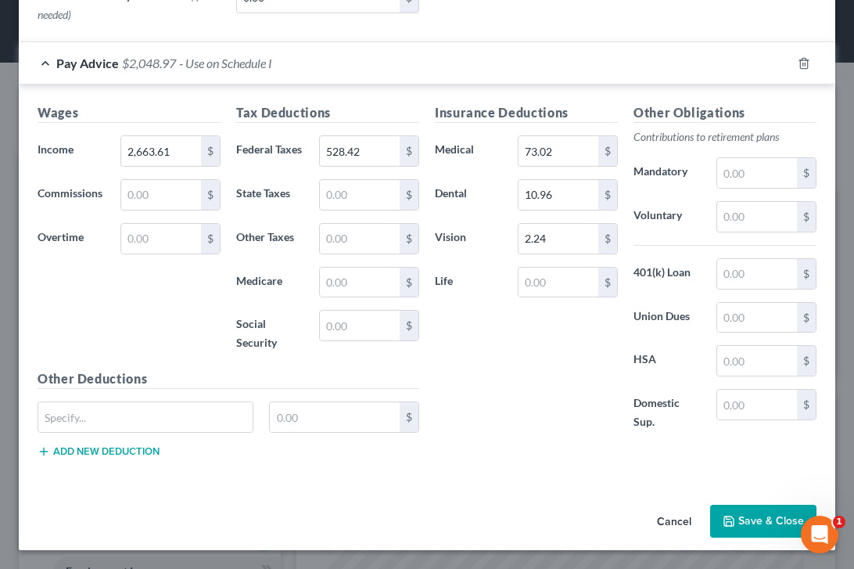
click at [757, 519] on button "Save & Close" at bounding box center [763, 521] width 106 height 33
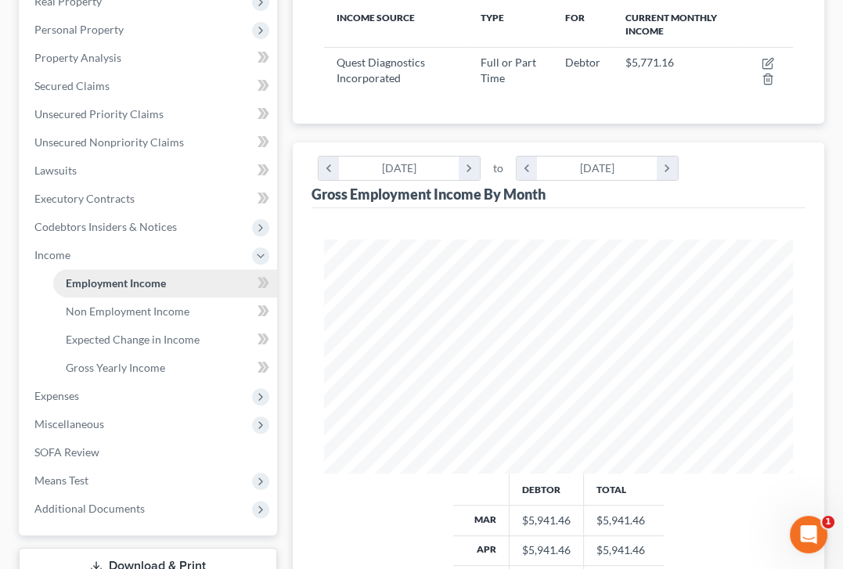
scroll to position [311, 0]
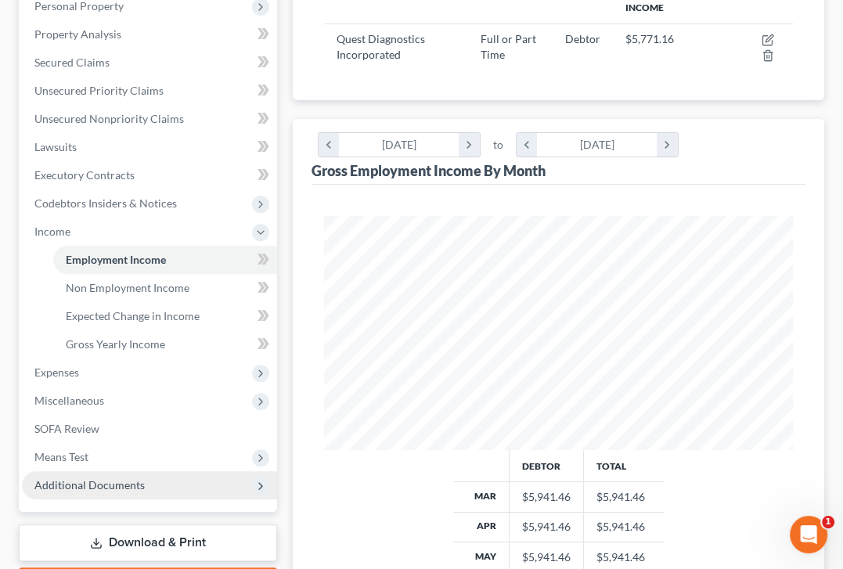
click at [128, 487] on span "Additional Documents" at bounding box center [89, 484] width 110 height 13
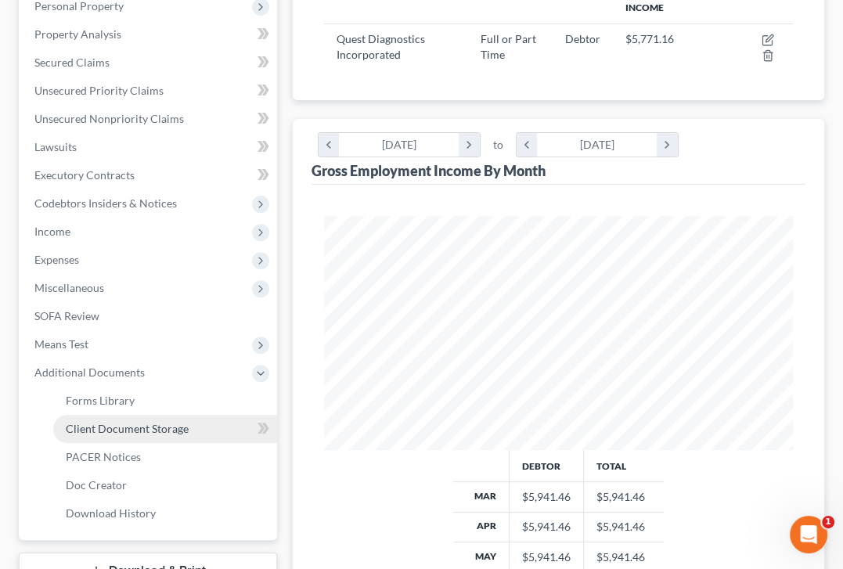
click at [164, 425] on span "Client Document Storage" at bounding box center [127, 428] width 123 height 13
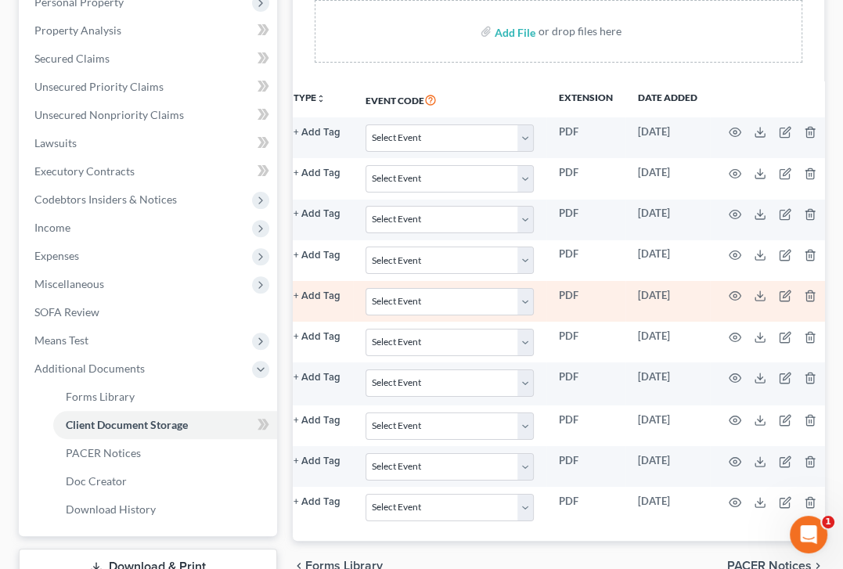
scroll to position [0, 299]
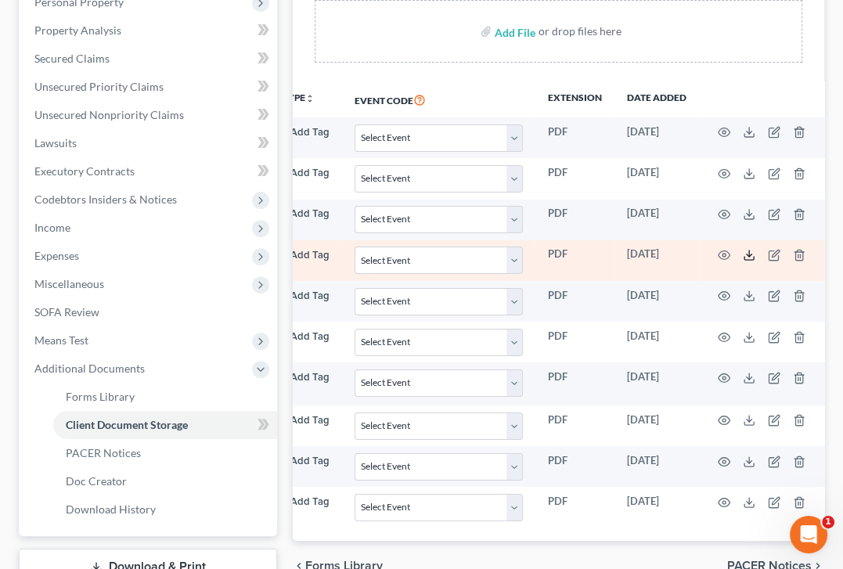
click at [742, 249] on icon at bounding box center [748, 255] width 13 height 13
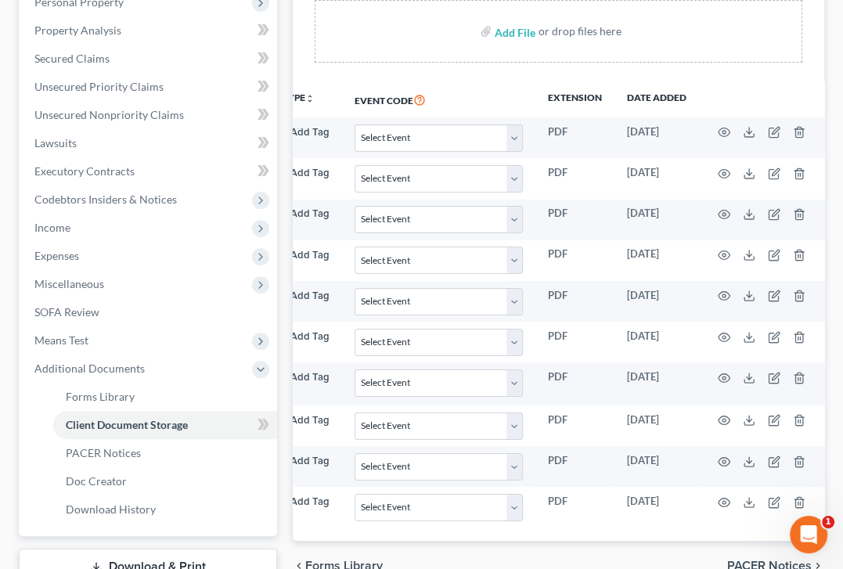
click at [457, 560] on div "chevron_left Forms Library PACER Notices chevron_right" at bounding box center [558, 566] width 531 height 50
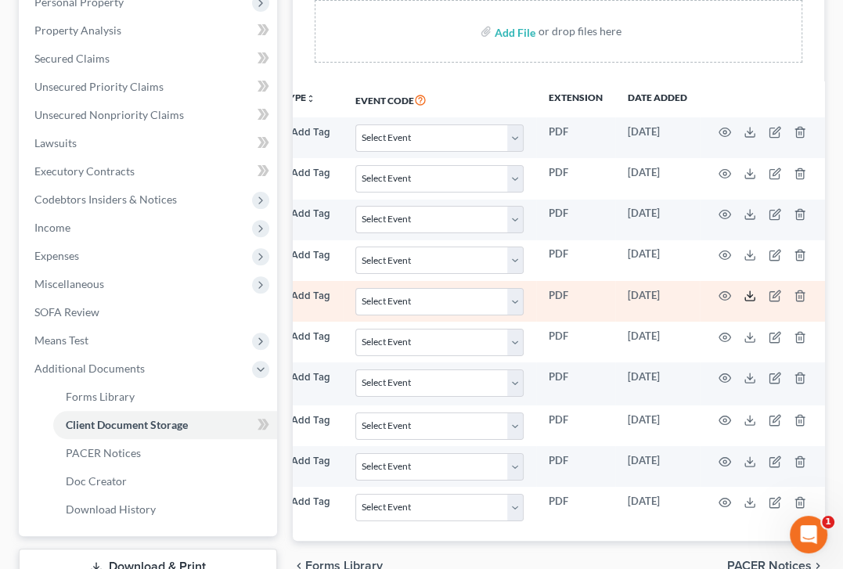
click at [743, 293] on icon at bounding box center [749, 295] width 13 height 13
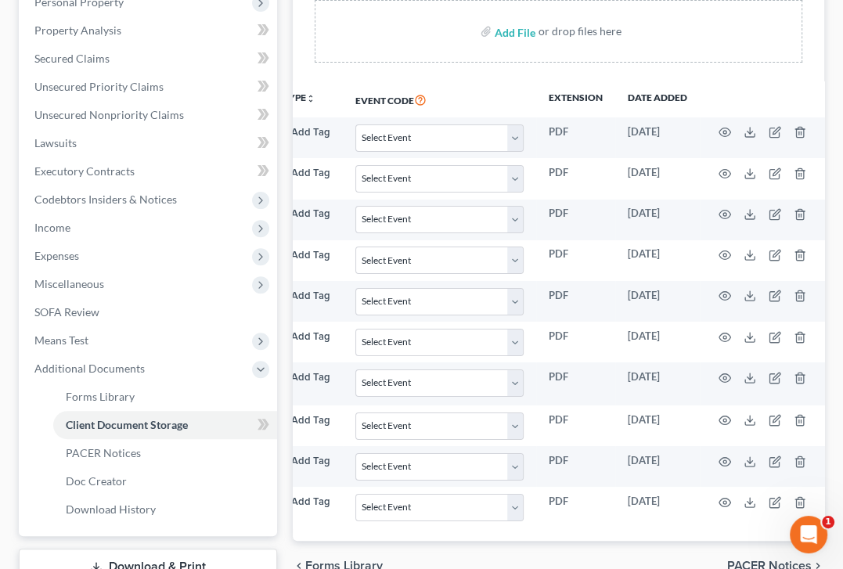
click at [459, 559] on div "chevron_left Forms Library PACER Notices chevron_right" at bounding box center [558, 566] width 531 height 50
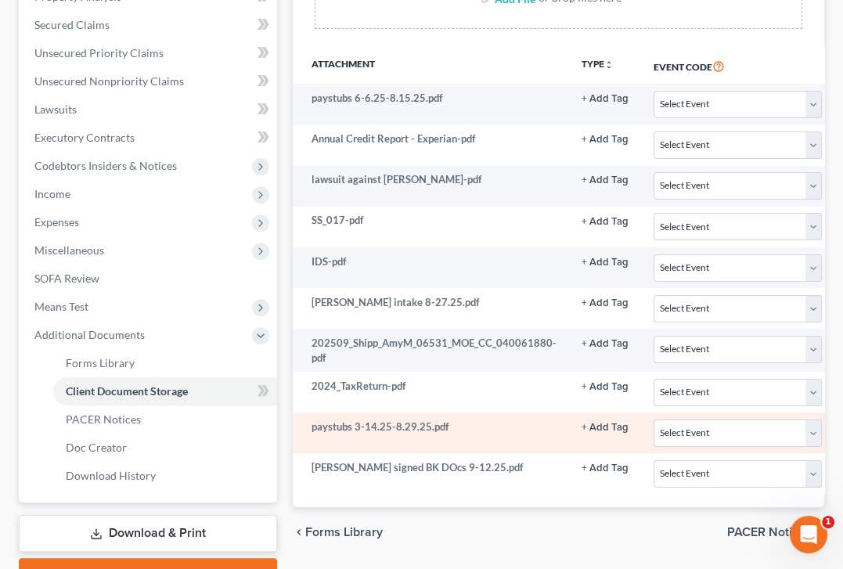
scroll to position [350, 0]
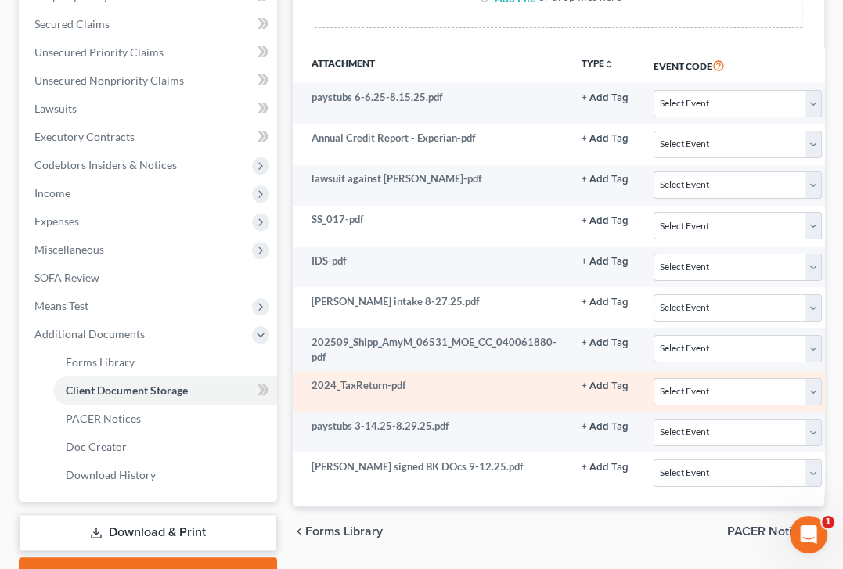
click at [511, 402] on td "2024_TaxReturn-pdf" at bounding box center [431, 391] width 276 height 41
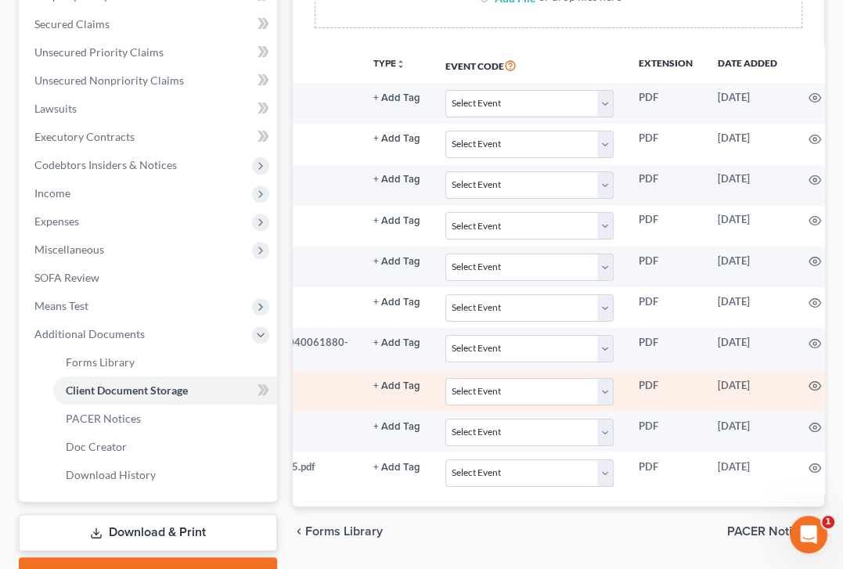
scroll to position [0, 299]
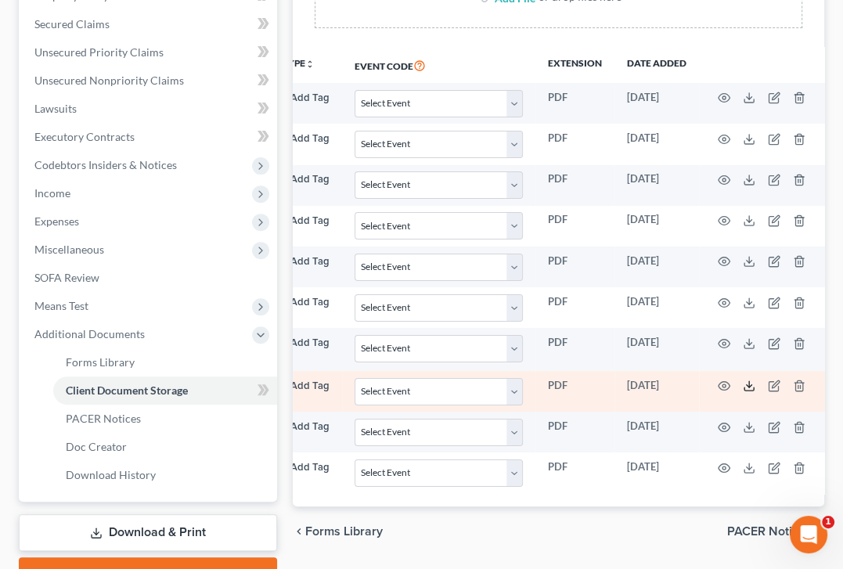
click at [746, 385] on polyline at bounding box center [748, 386] width 5 height 2
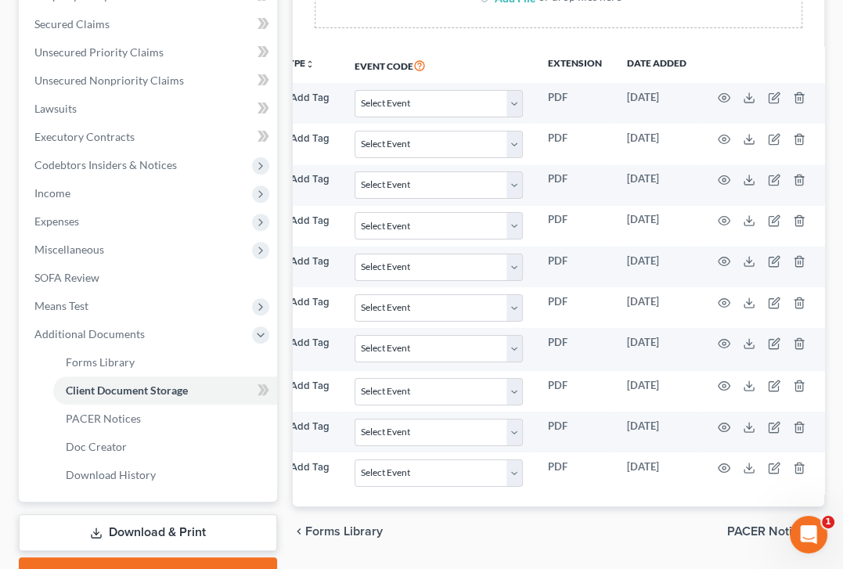
click at [466, 550] on div "chevron_left Forms Library PACER Notices chevron_right" at bounding box center [558, 531] width 531 height 50
click at [82, 218] on span "Expenses" at bounding box center [149, 221] width 255 height 28
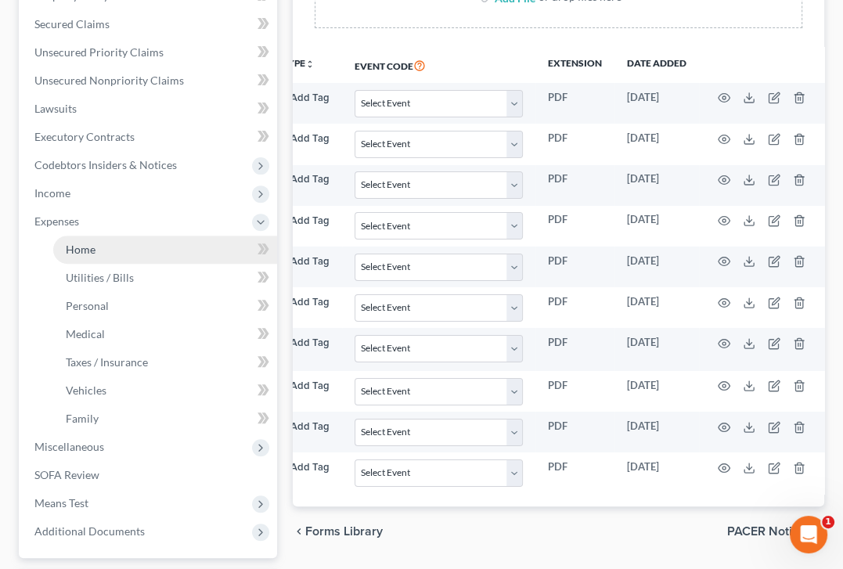
click at [131, 256] on link "Home" at bounding box center [165, 249] width 224 height 28
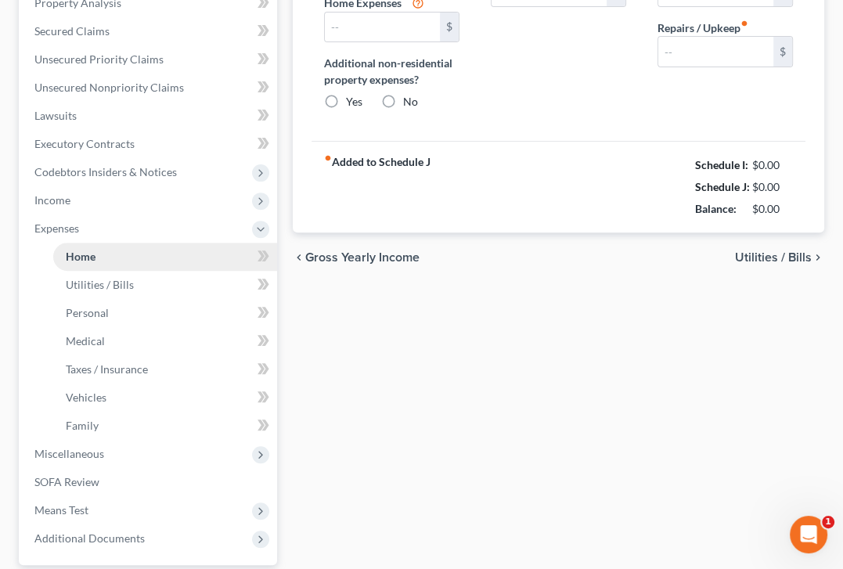
type input "0.00"
radio input "true"
type input "0.00"
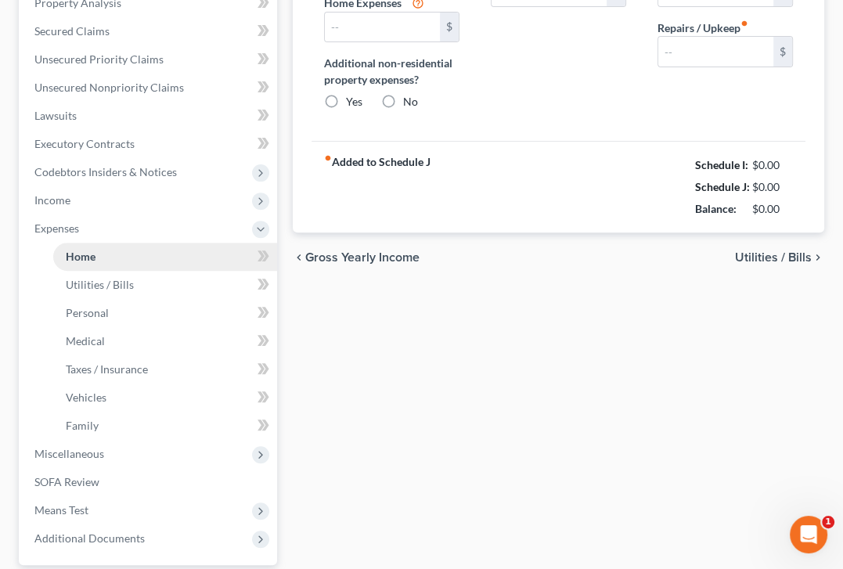
type input "0.00"
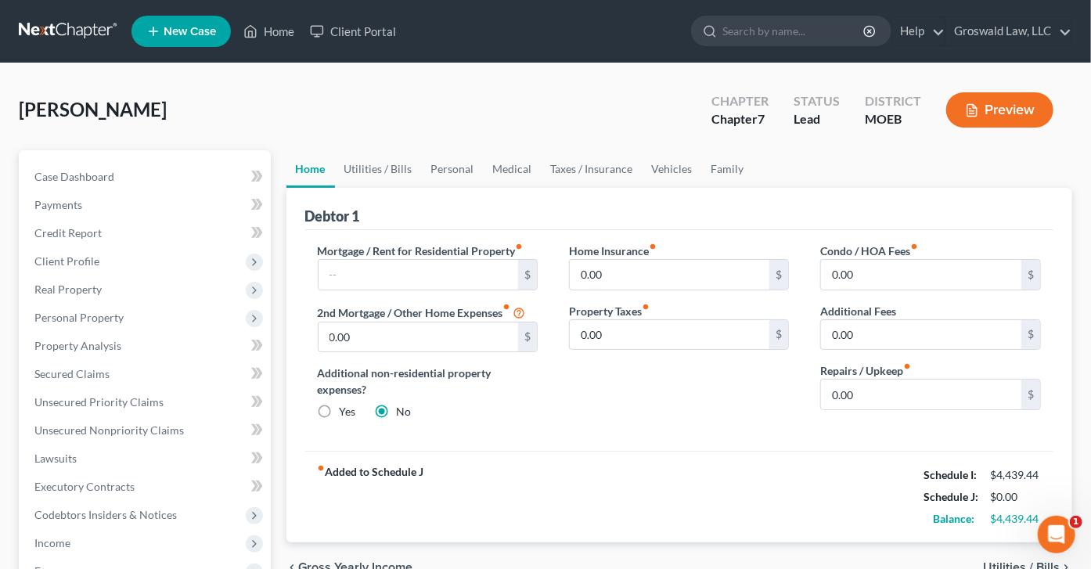
click at [534, 368] on label "Additional non-residential property expenses?" at bounding box center [428, 381] width 220 height 33
click at [657, 171] on link "Vehicles" at bounding box center [671, 169] width 59 height 38
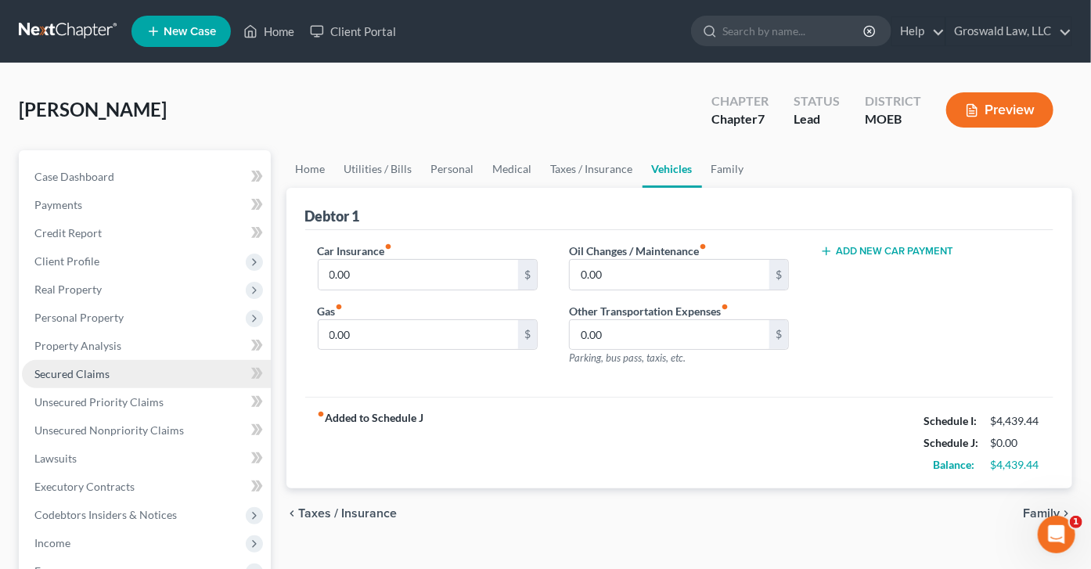
click at [81, 372] on span "Secured Claims" at bounding box center [71, 373] width 75 height 13
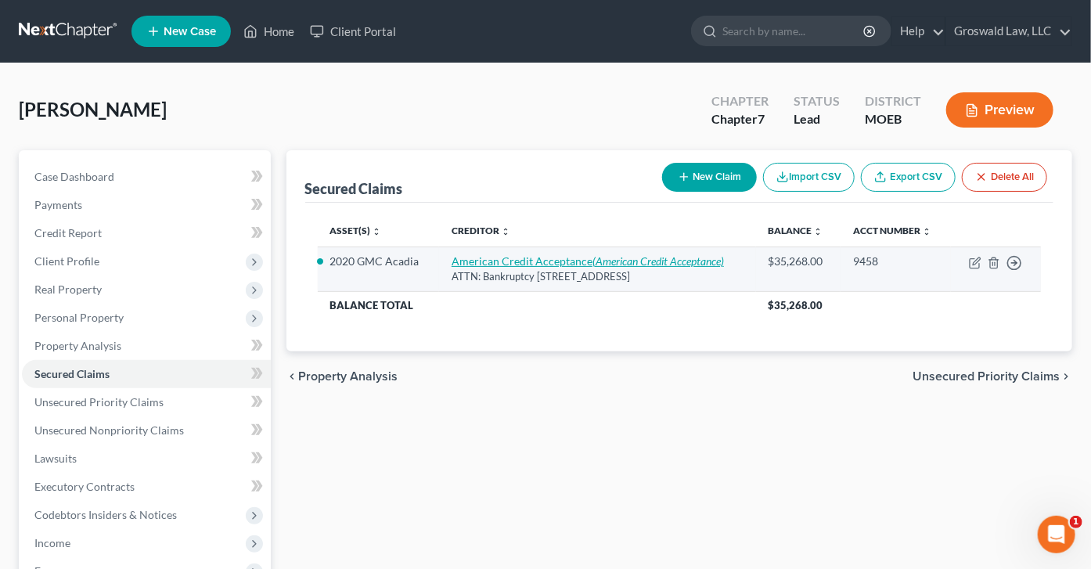
click at [495, 262] on link "American Credit Acceptance (American Credit Acceptance)" at bounding box center [587, 260] width 272 height 13
select select "42"
select select "6"
select select "0"
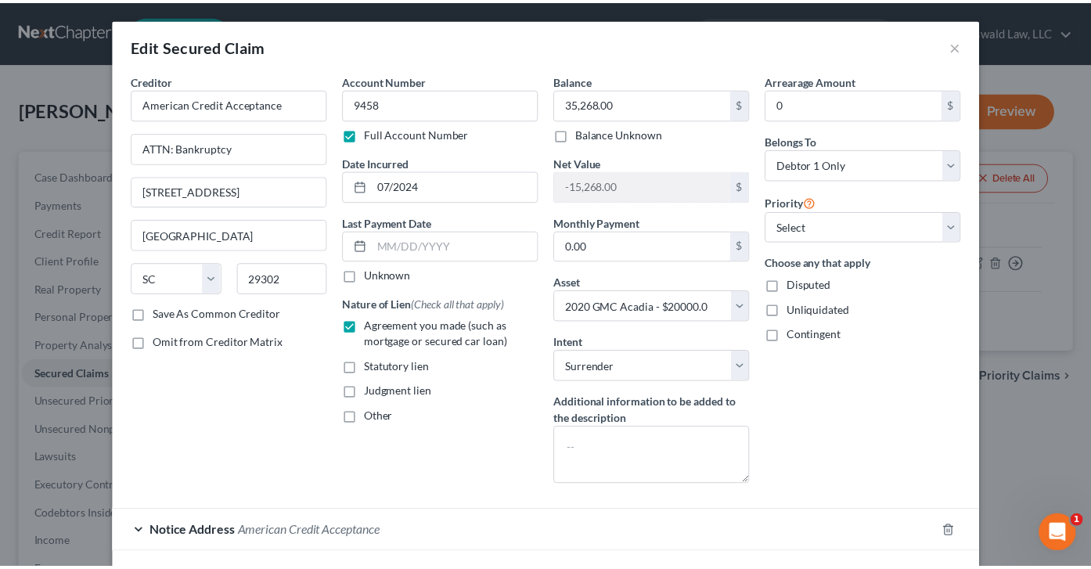
scroll to position [81, 0]
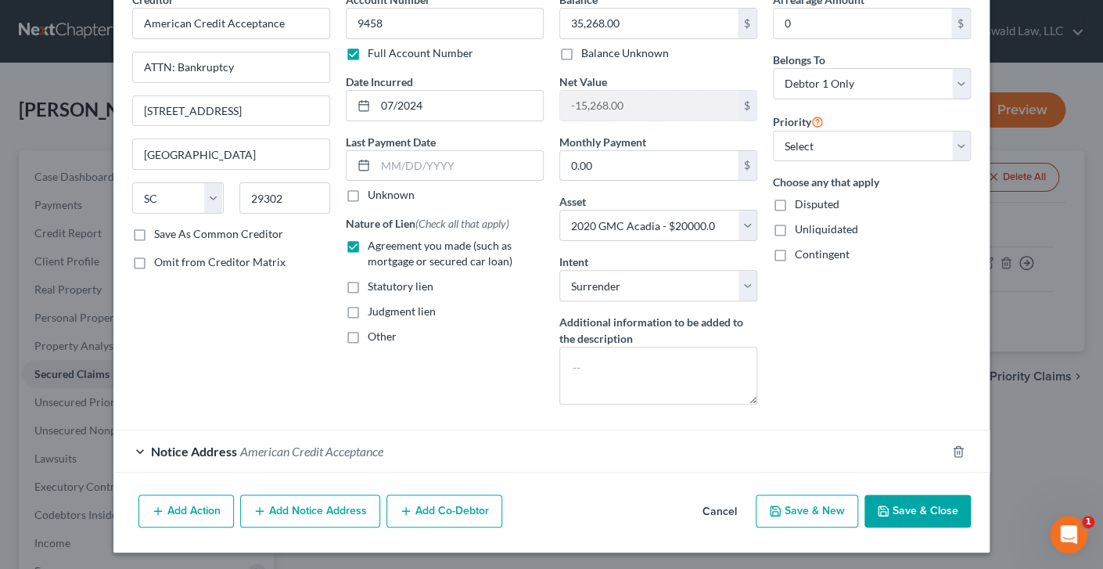
click at [713, 507] on button "Cancel" at bounding box center [719, 511] width 59 height 31
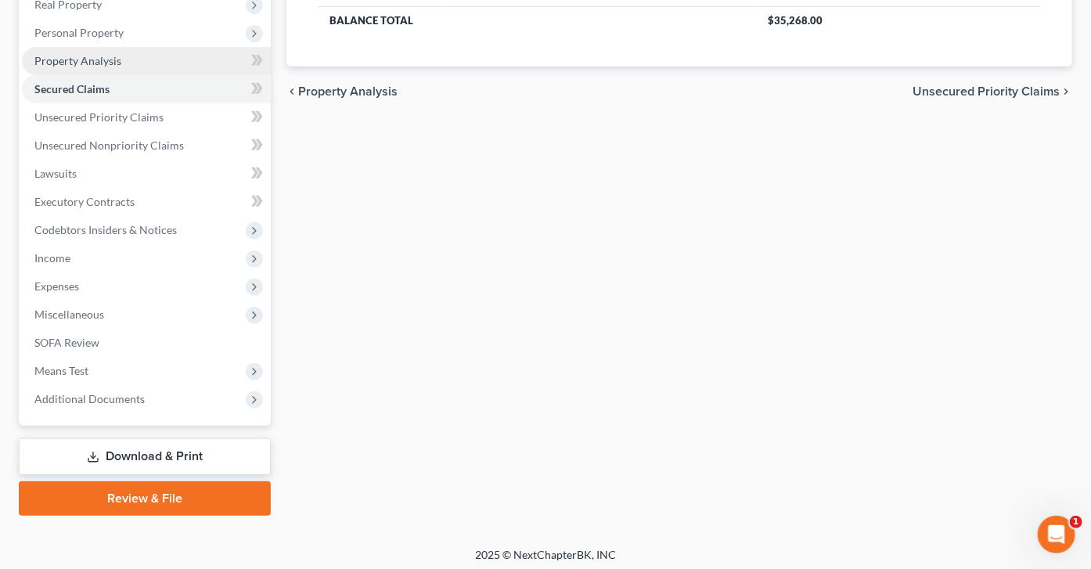
scroll to position [288, 0]
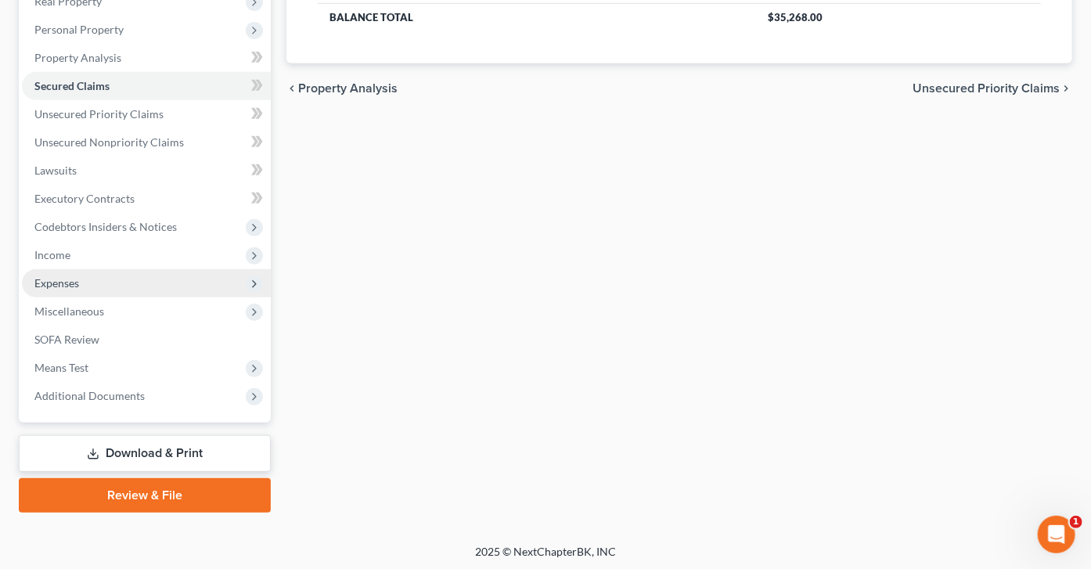
click at [73, 287] on span "Expenses" at bounding box center [56, 282] width 45 height 13
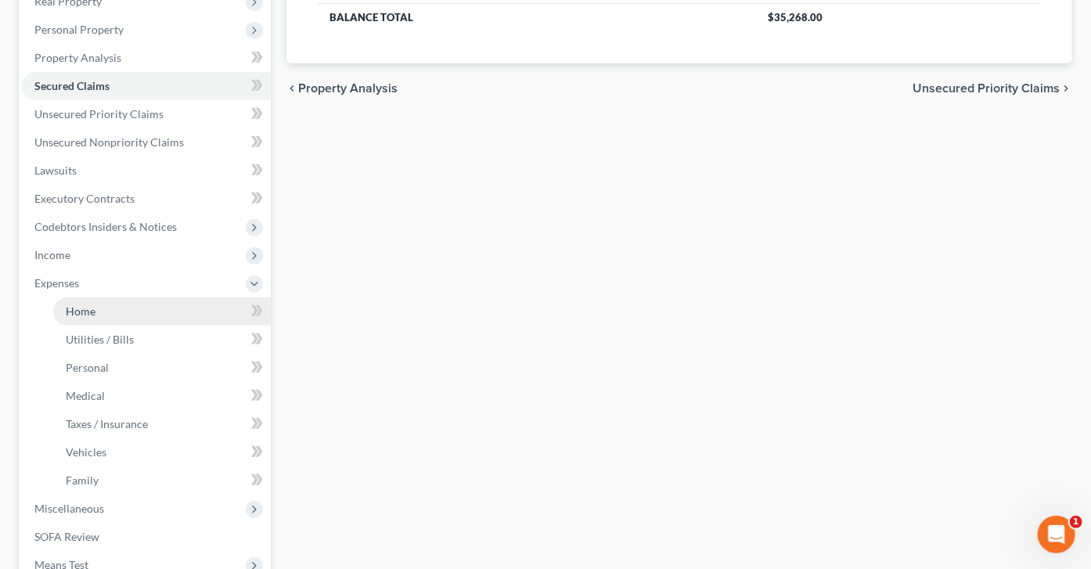
click at [152, 311] on link "Home" at bounding box center [161, 311] width 217 height 28
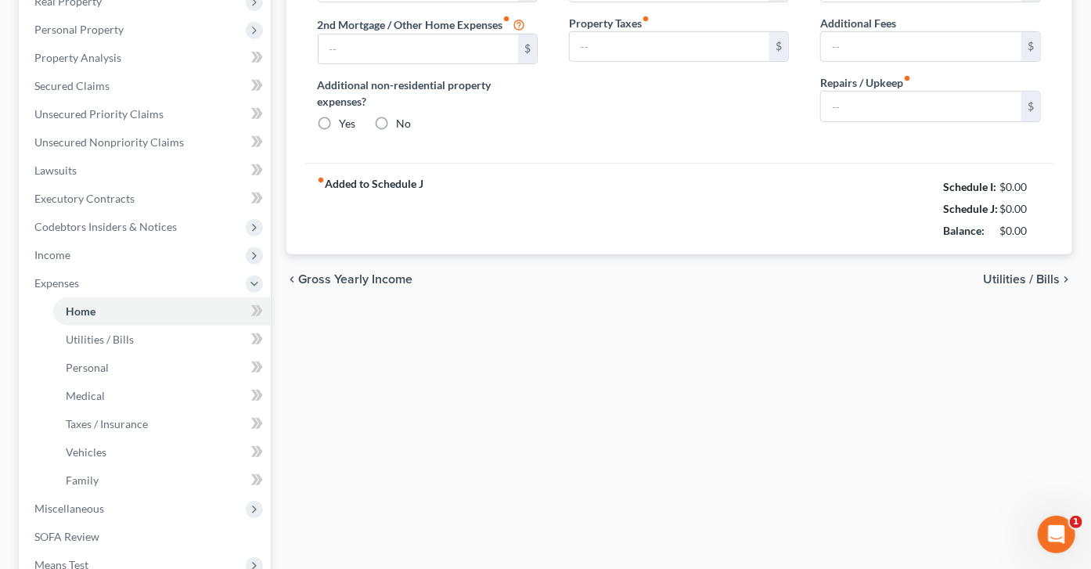
type input "0.00"
radio input "true"
type input "0.00"
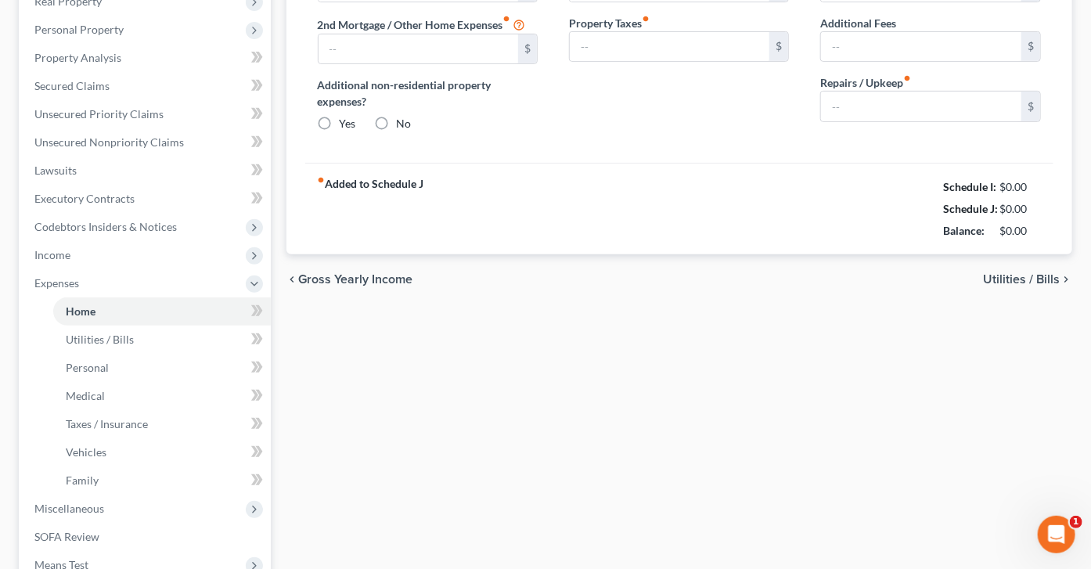
type input "0.00"
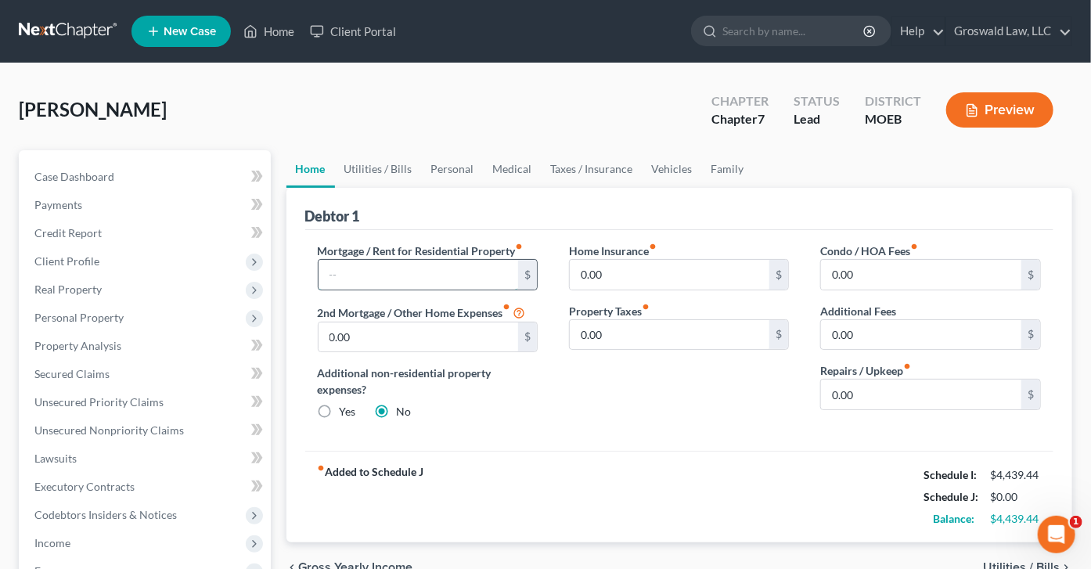
click at [401, 275] on input "text" at bounding box center [418, 275] width 200 height 30
type input "1,500"
type input "150"
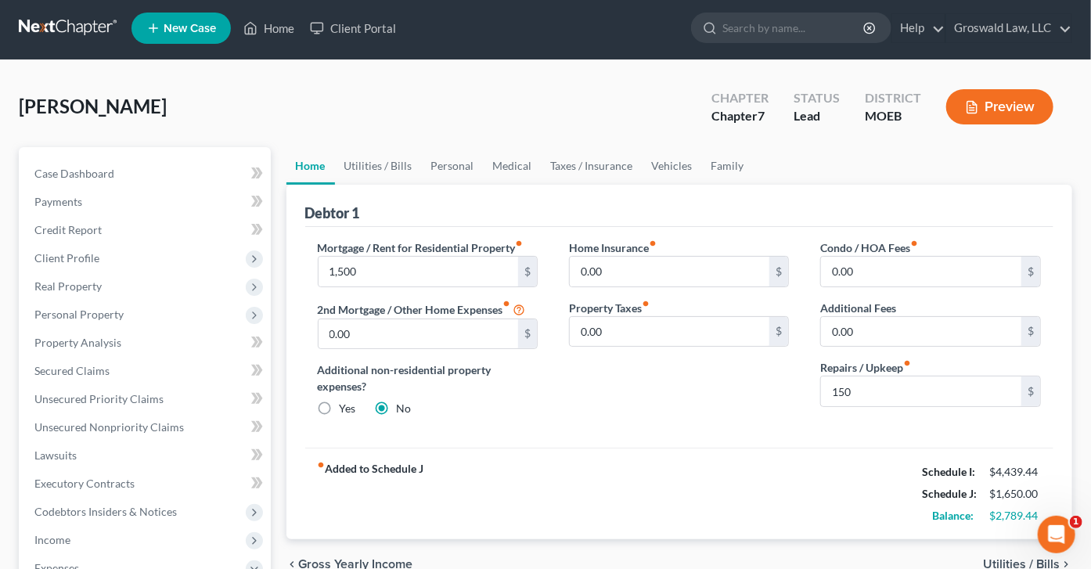
click at [598, 426] on div "Home Insurance fiber_manual_record 0.00 $ Property Taxes fiber_manual_record 0.…" at bounding box center [678, 334] width 251 height 190
click at [360, 173] on link "Utilities / Bills" at bounding box center [378, 166] width 87 height 38
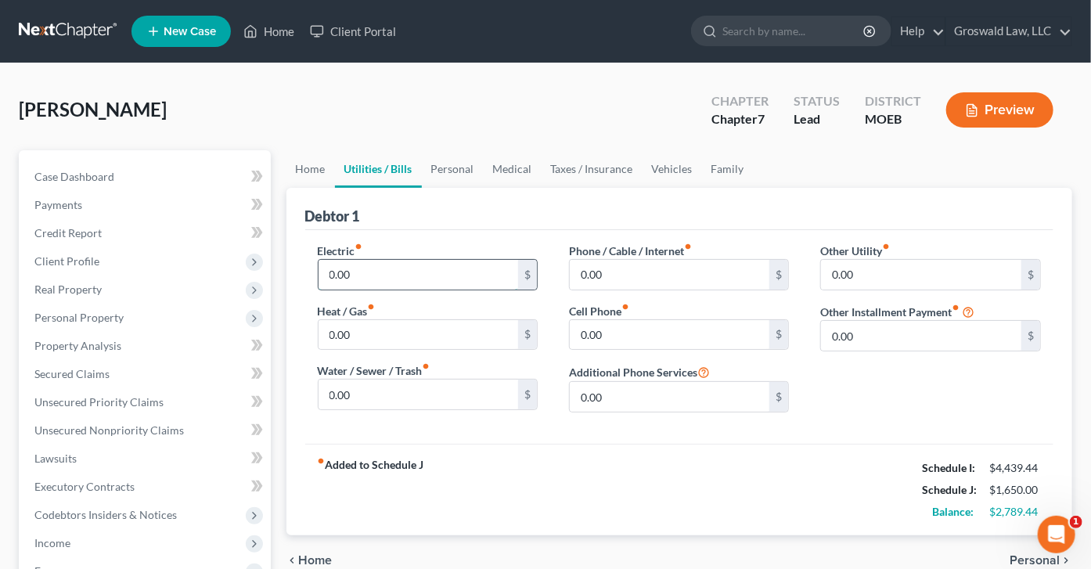
click at [383, 284] on input "0.00" at bounding box center [418, 275] width 200 height 30
type input "100"
type input "50"
type input "100"
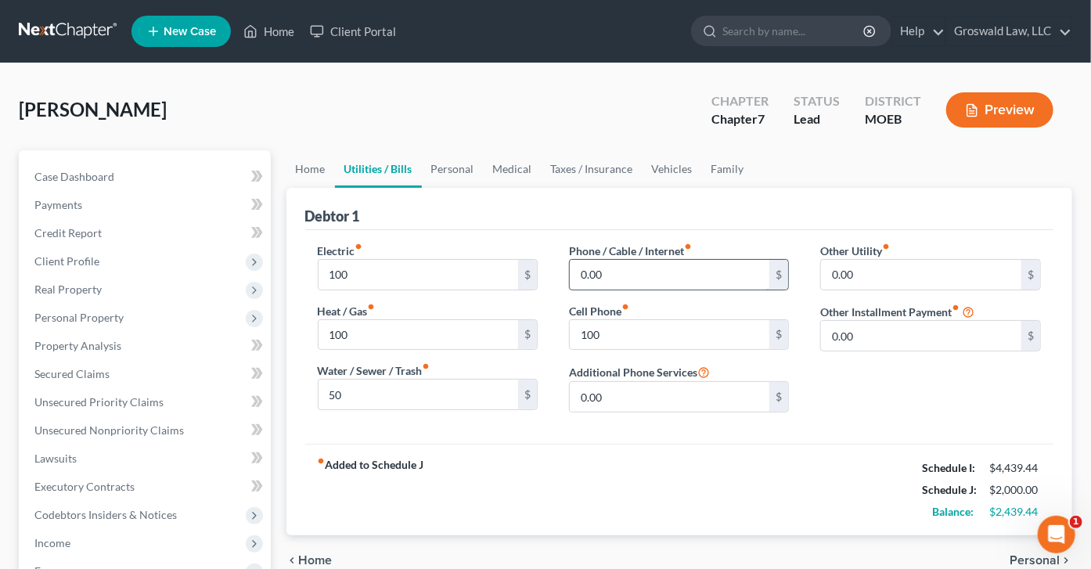
click at [591, 284] on input "0.00" at bounding box center [670, 275] width 200 height 30
type input "90"
click at [669, 454] on div "fiber_manual_record Added to Schedule J Schedule I: $4,439.44 Schedule J: $2,09…" at bounding box center [679, 490] width 749 height 92
click at [448, 174] on link "Personal" at bounding box center [453, 169] width 62 height 38
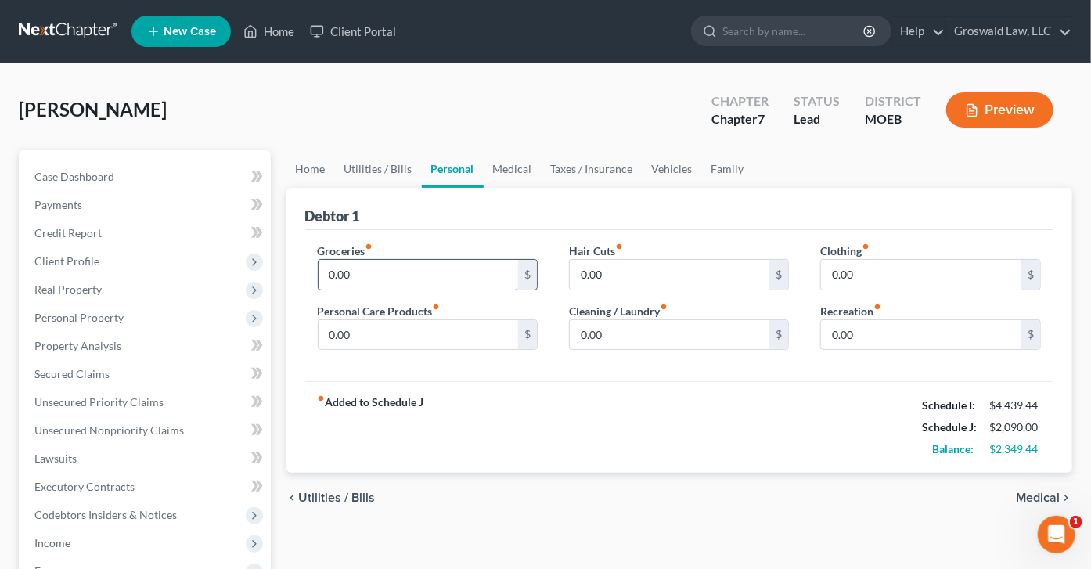
click at [356, 281] on input "0.00" at bounding box center [418, 275] width 200 height 30
type input "1,250"
type input "120"
type input "100"
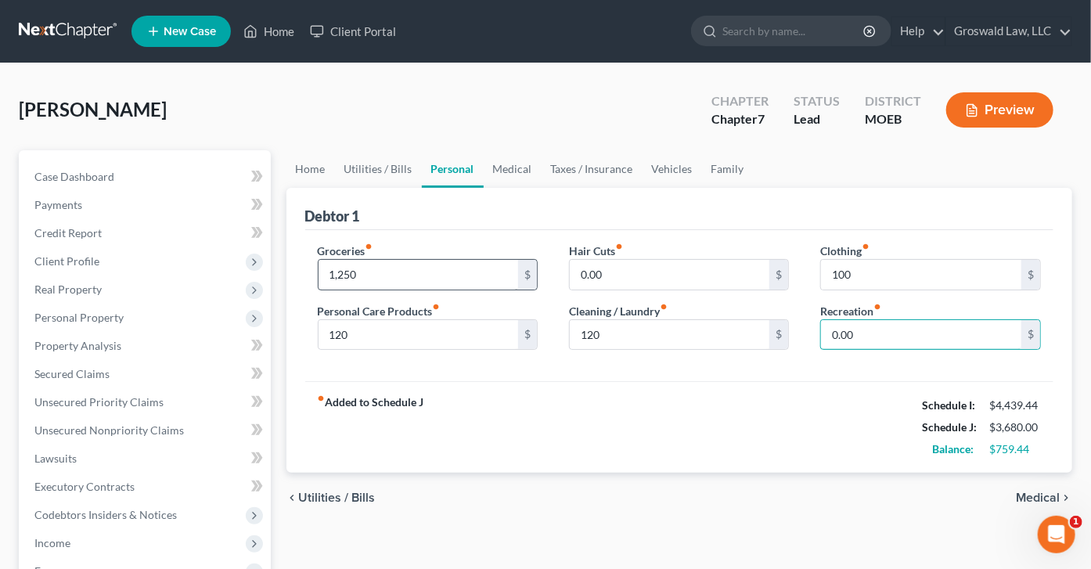
type input "0"
type input "100"
click at [498, 209] on div "Debtor 1" at bounding box center [679, 209] width 749 height 42
click at [509, 168] on link "Medical" at bounding box center [512, 169] width 58 height 38
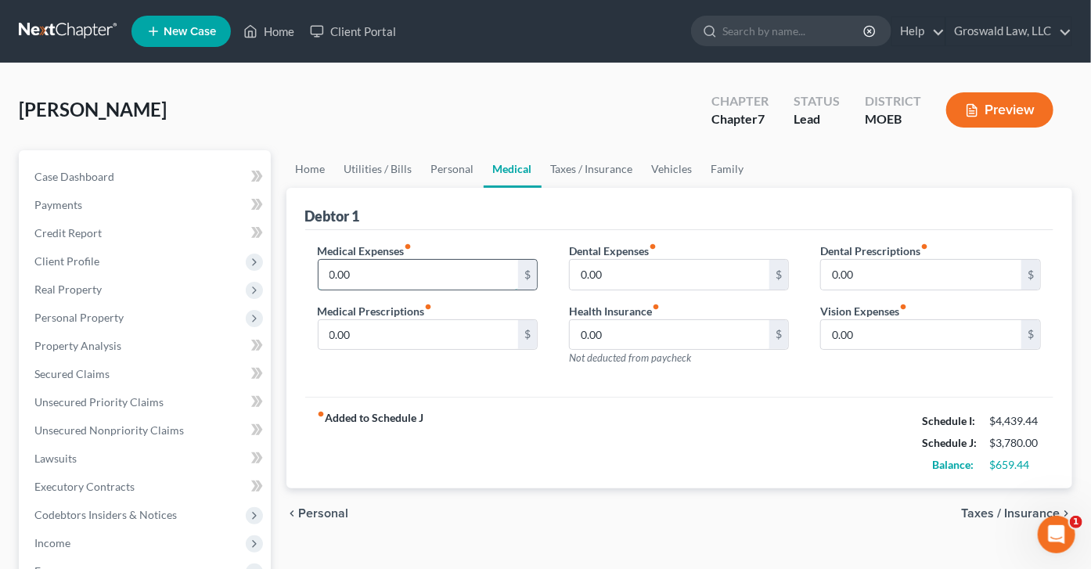
click at [416, 266] on input "0.00" at bounding box center [418, 275] width 200 height 30
type input "150"
click at [604, 167] on link "Taxes / Insurance" at bounding box center [591, 169] width 101 height 38
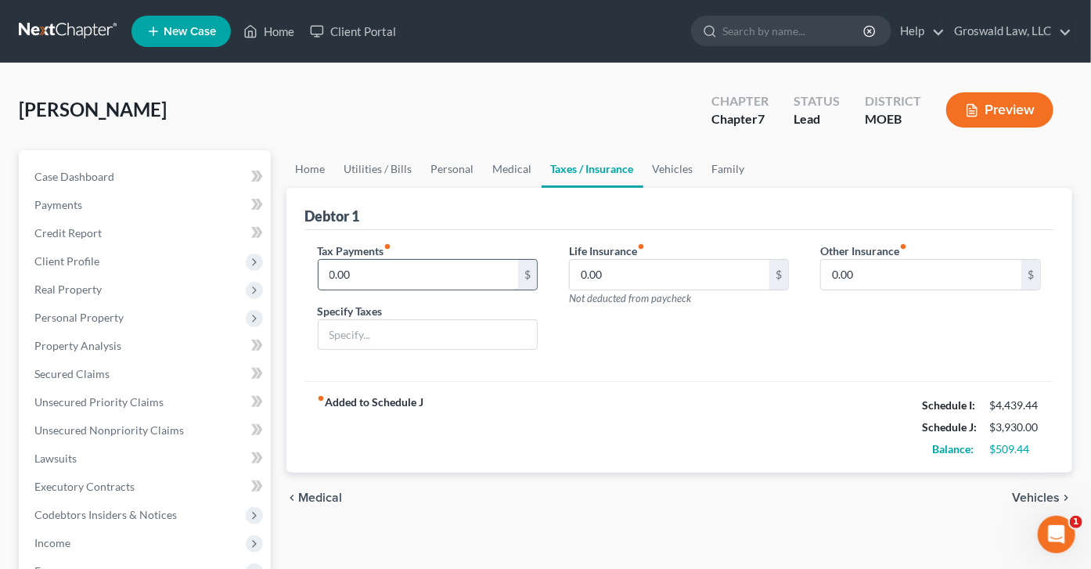
click at [376, 268] on input "0.00" at bounding box center [418, 275] width 200 height 30
click at [673, 169] on link "Vehicles" at bounding box center [672, 169] width 59 height 38
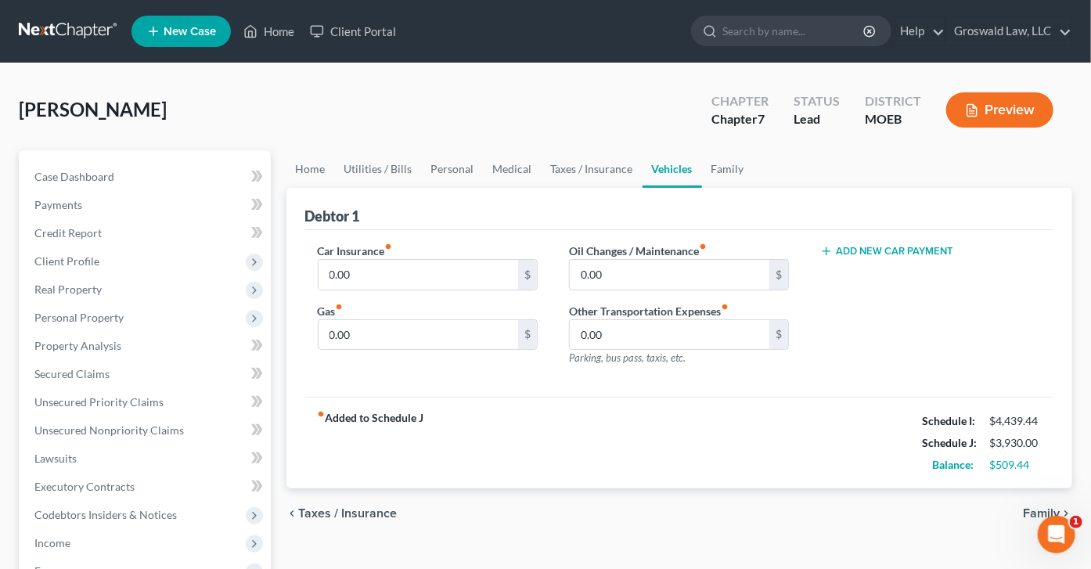
click at [409, 257] on div "Car Insurance fiber_manual_record 0.00 $" at bounding box center [428, 267] width 220 height 48
click at [390, 268] on input "0.00" at bounding box center [418, 275] width 200 height 30
type input "190"
type input "220"
click at [844, 250] on button "Add New Car Payment" at bounding box center [886, 251] width 133 height 13
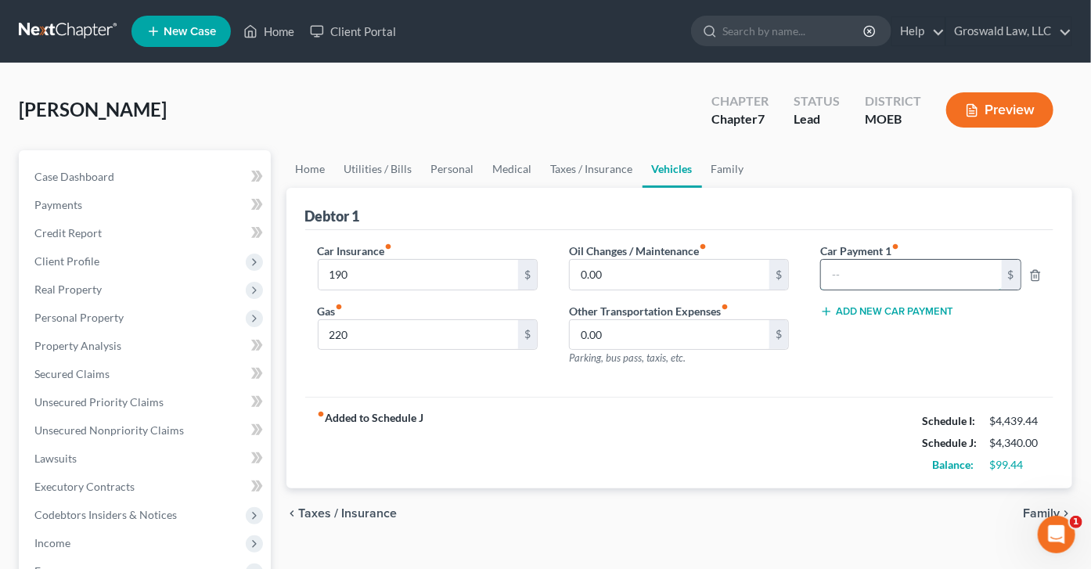
click at [844, 279] on input "text" at bounding box center [911, 275] width 180 height 30
type input "1"
type input "500"
click at [712, 165] on link "Family" at bounding box center [728, 169] width 52 height 38
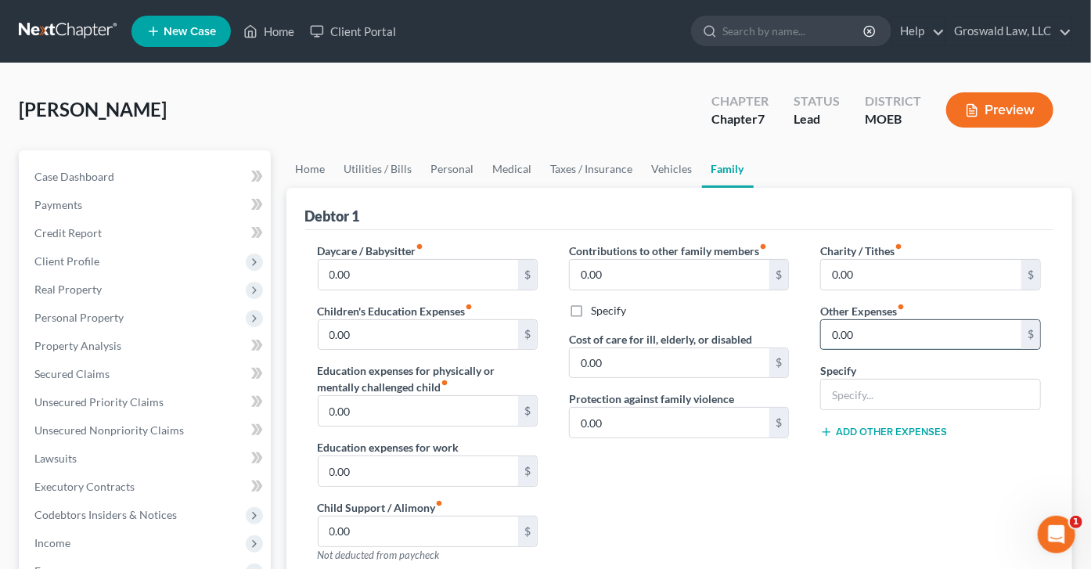
click at [844, 340] on input "0.00" at bounding box center [921, 335] width 200 height 30
type input "100"
type input "m"
type input "Misc."
click at [836, 523] on div "Charity / Tithes fiber_manual_record 0.00 $ Other Expenses fiber_manual_record …" at bounding box center [929, 409] width 251 height 333
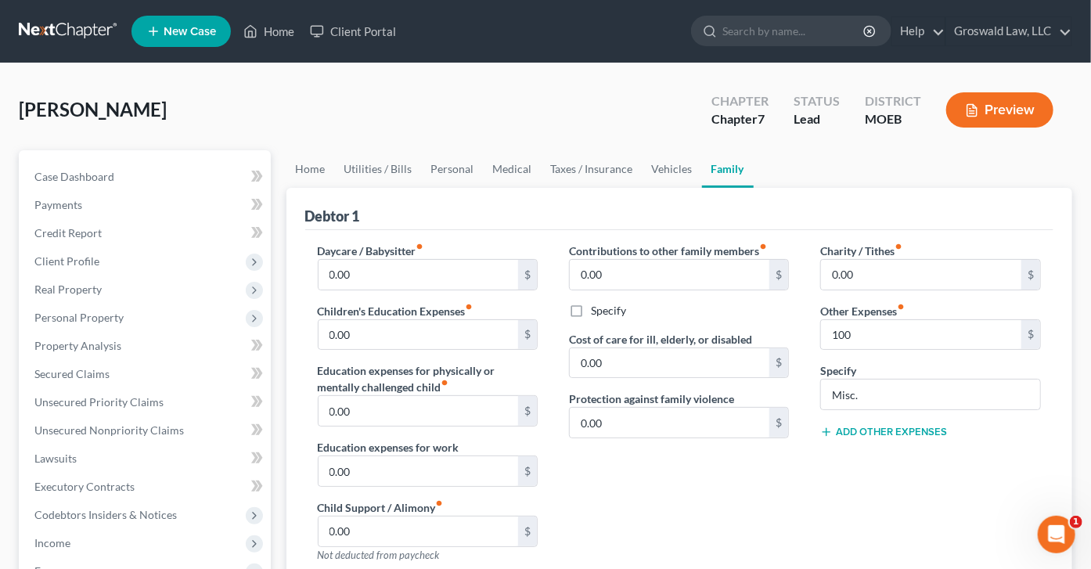
click at [844, 117] on button "Preview" at bounding box center [999, 109] width 107 height 35
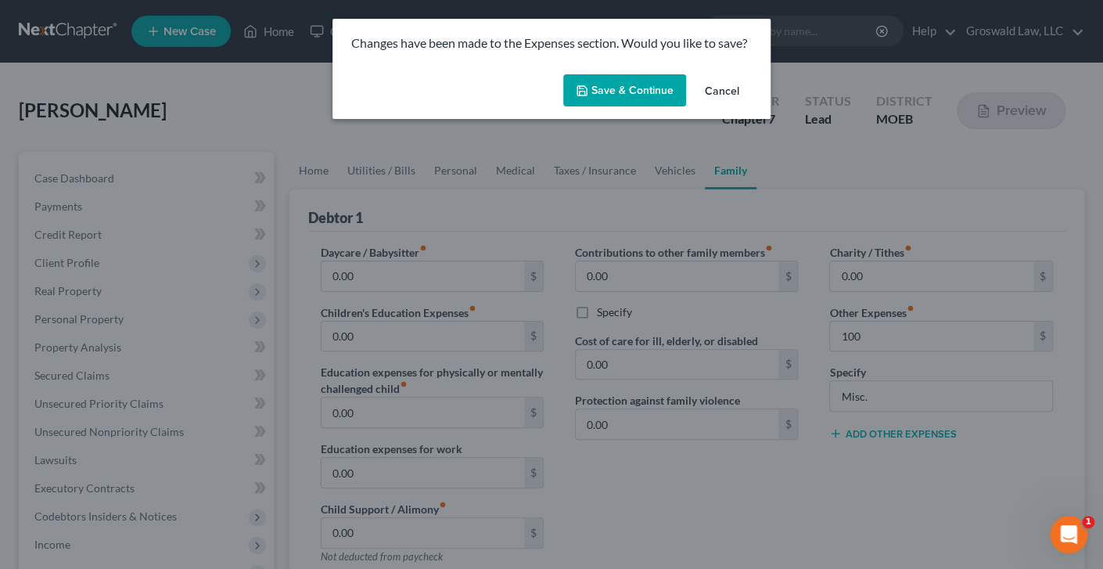
click at [585, 93] on icon "button" at bounding box center [582, 90] width 13 height 13
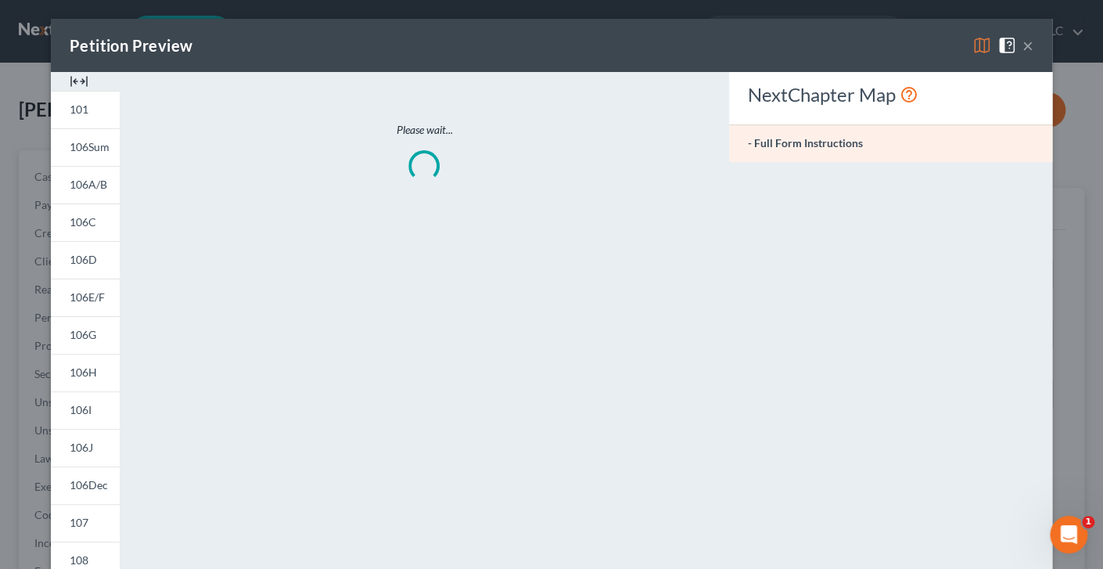
type input "100.00"
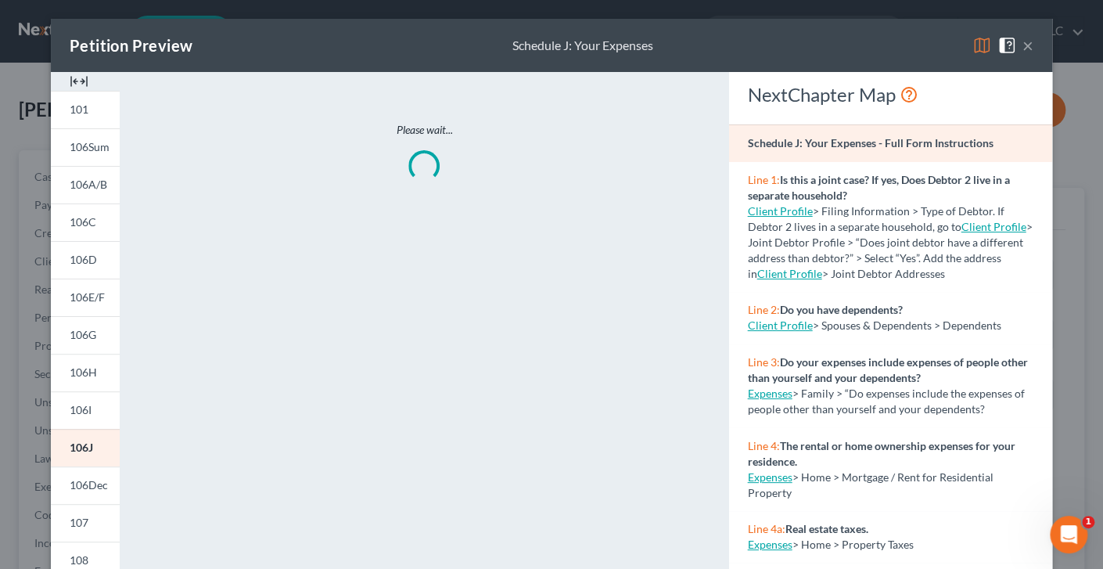
click at [71, 77] on img at bounding box center [79, 81] width 19 height 19
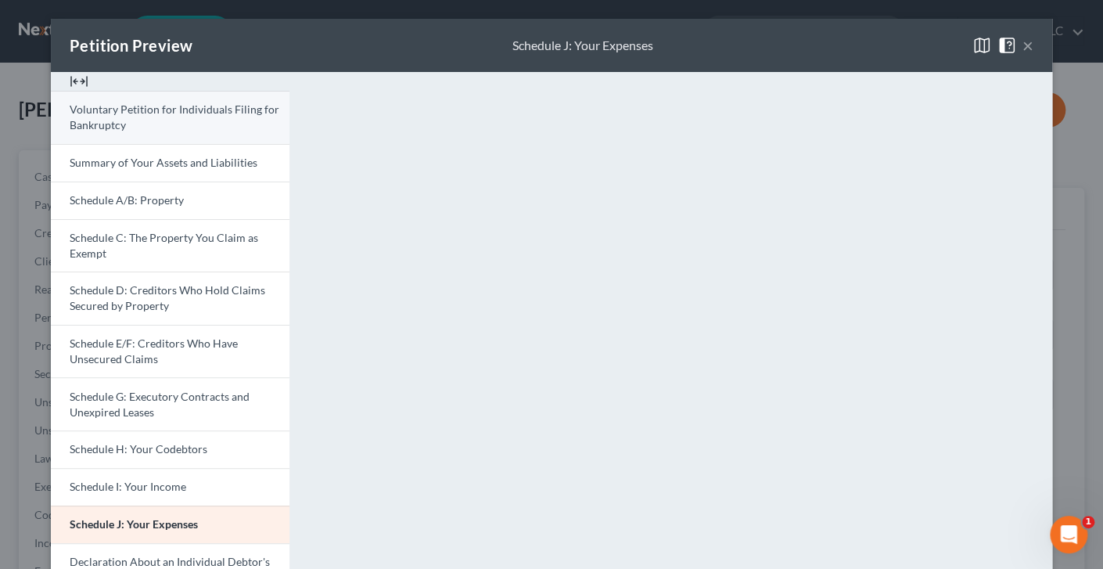
click at [142, 128] on link "Voluntary Petition for Individuals Filing for Bankruptcy" at bounding box center [170, 117] width 239 height 53
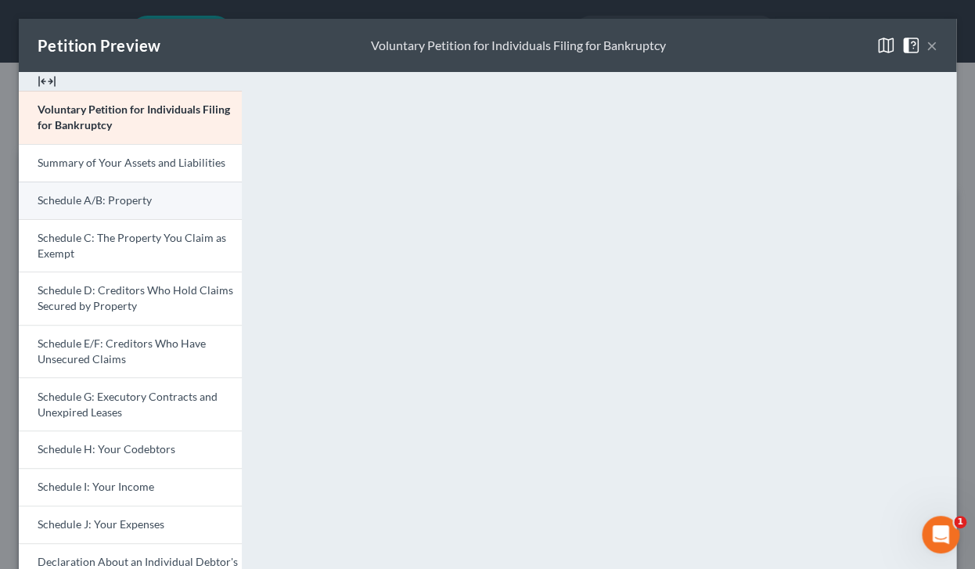
click at [106, 190] on link "Schedule A/B: Property" at bounding box center [130, 201] width 223 height 38
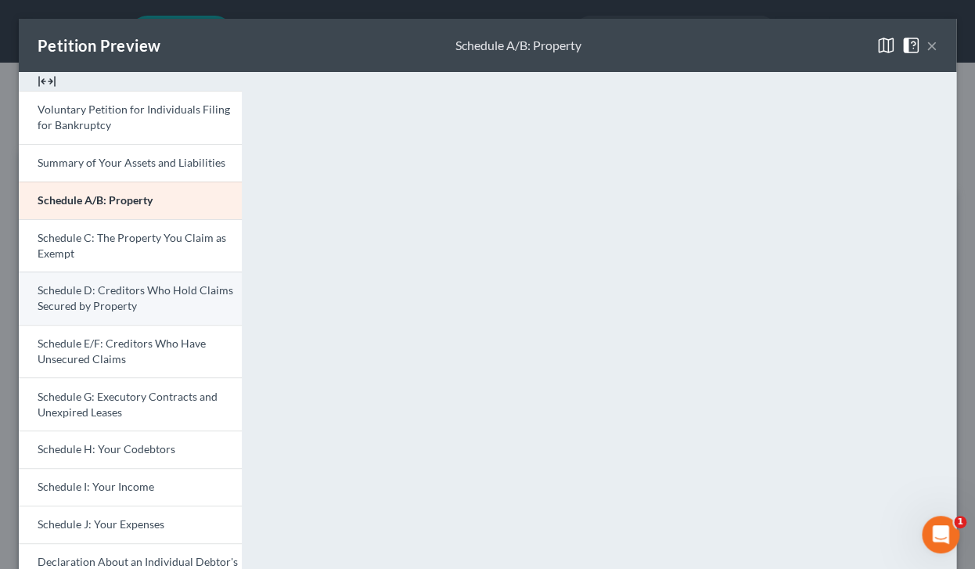
click at [97, 278] on link "Schedule D: Creditors Who Hold Claims Secured by Property" at bounding box center [130, 297] width 223 height 53
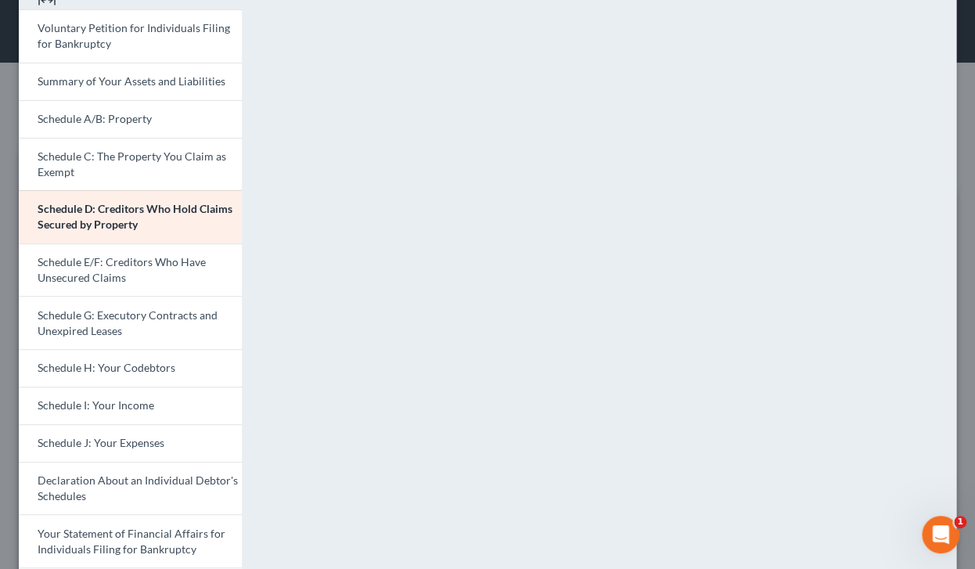
scroll to position [80, 0]
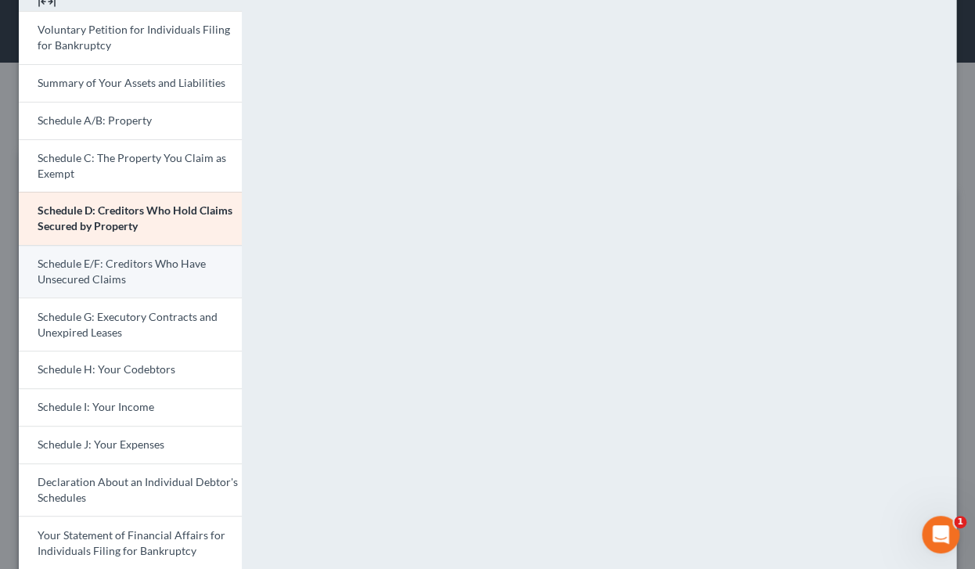
click at [97, 261] on span "Schedule E/F: Creditors Who Have Unsecured Claims" at bounding box center [122, 271] width 168 height 29
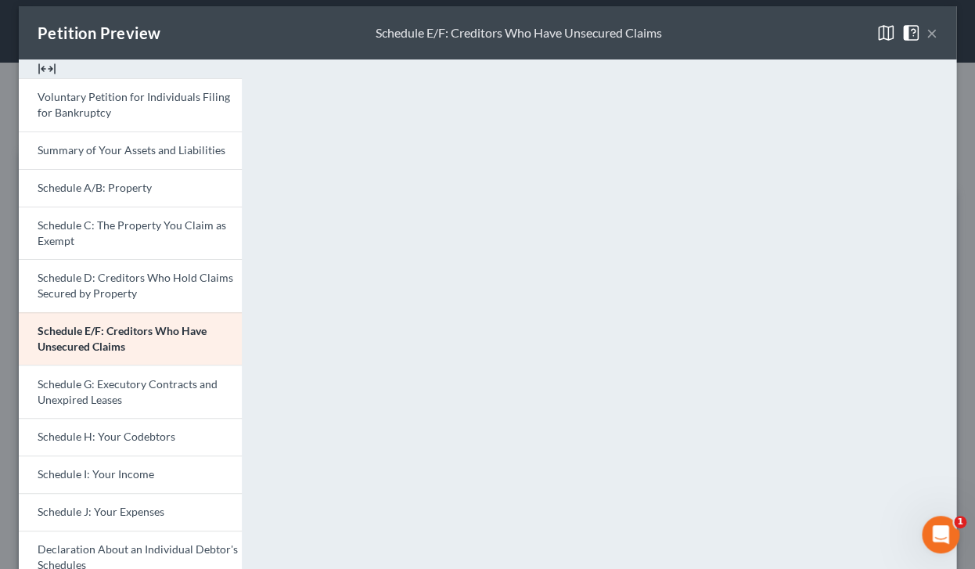
scroll to position [13, 0]
click at [111, 433] on span "Schedule H: Your Codebtors" at bounding box center [107, 436] width 138 height 13
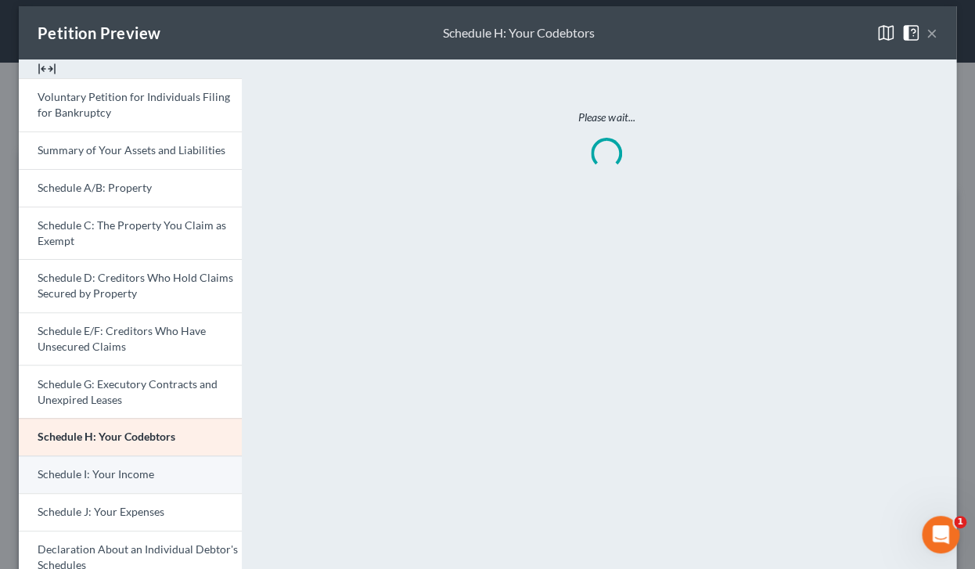
click at [142, 472] on span "Schedule I: Your Income" at bounding box center [96, 473] width 117 height 13
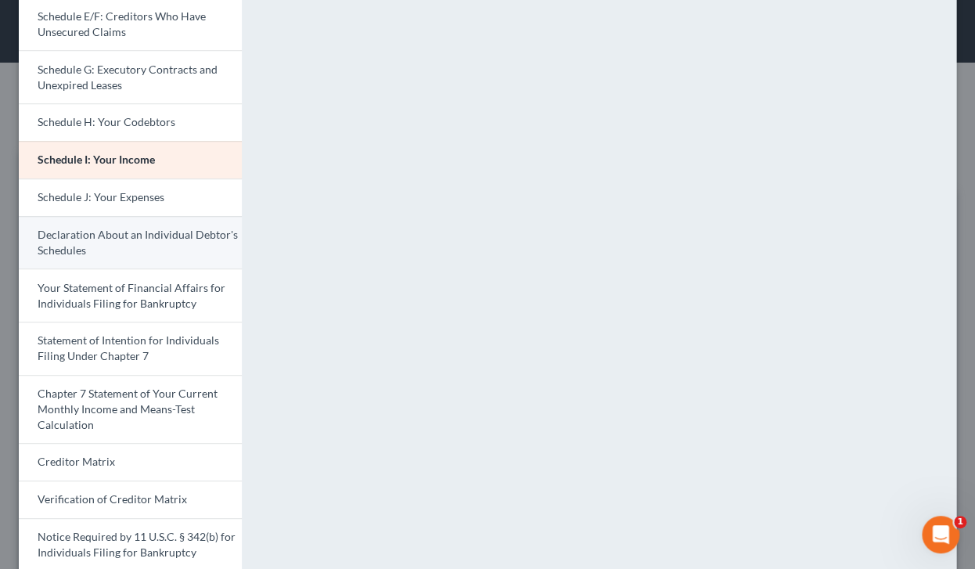
scroll to position [325, 0]
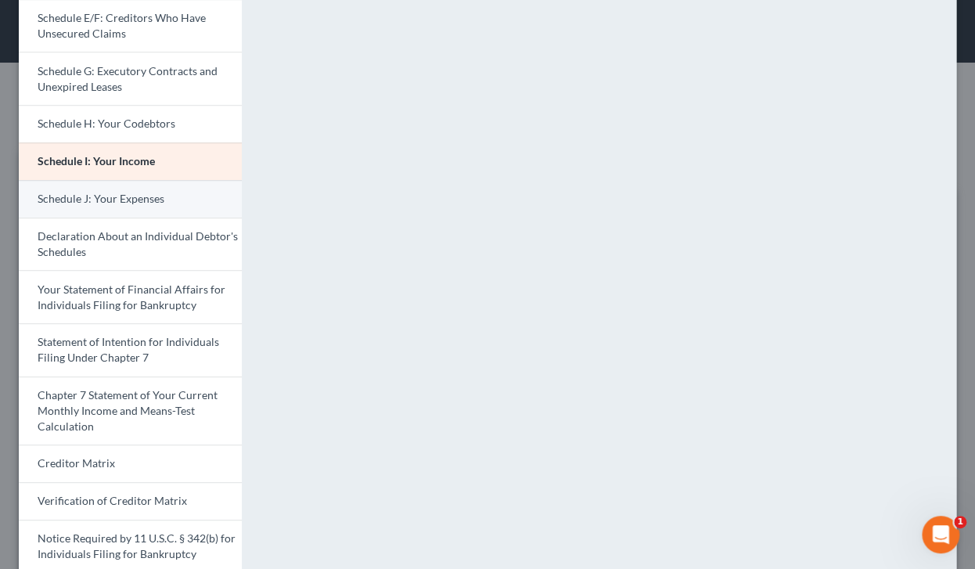
click at [116, 200] on span "Schedule J: Your Expenses" at bounding box center [101, 198] width 127 height 13
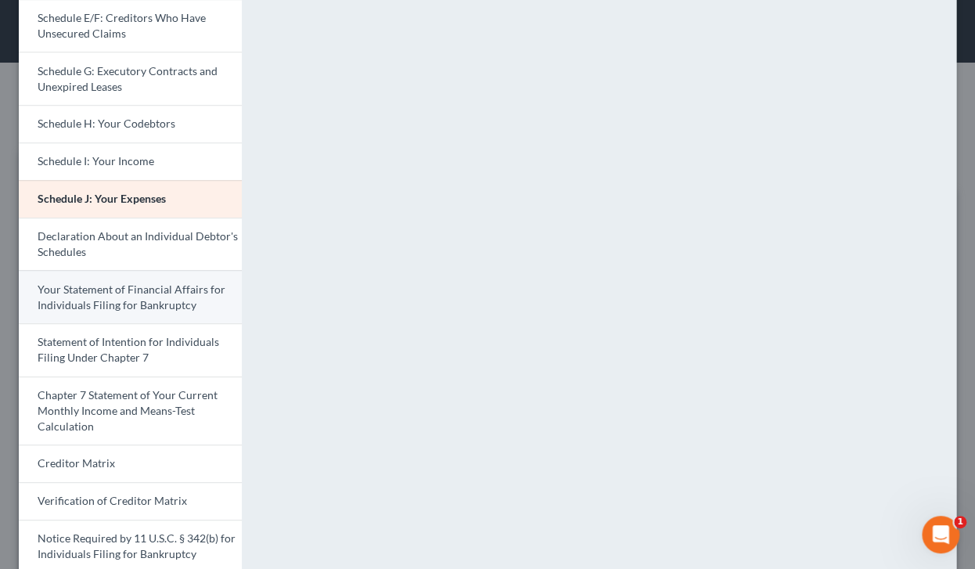
click at [126, 303] on span "Your Statement of Financial Affairs for Individuals Filing for Bankruptcy" at bounding box center [132, 296] width 188 height 29
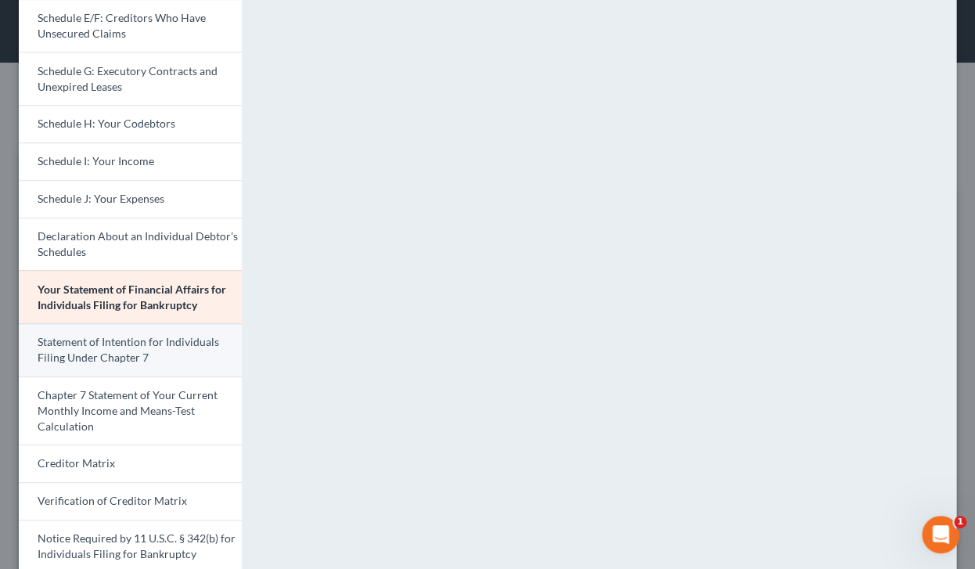
click at [81, 341] on span "Statement of Intention for Individuals Filing Under Chapter 7" at bounding box center [129, 349] width 182 height 29
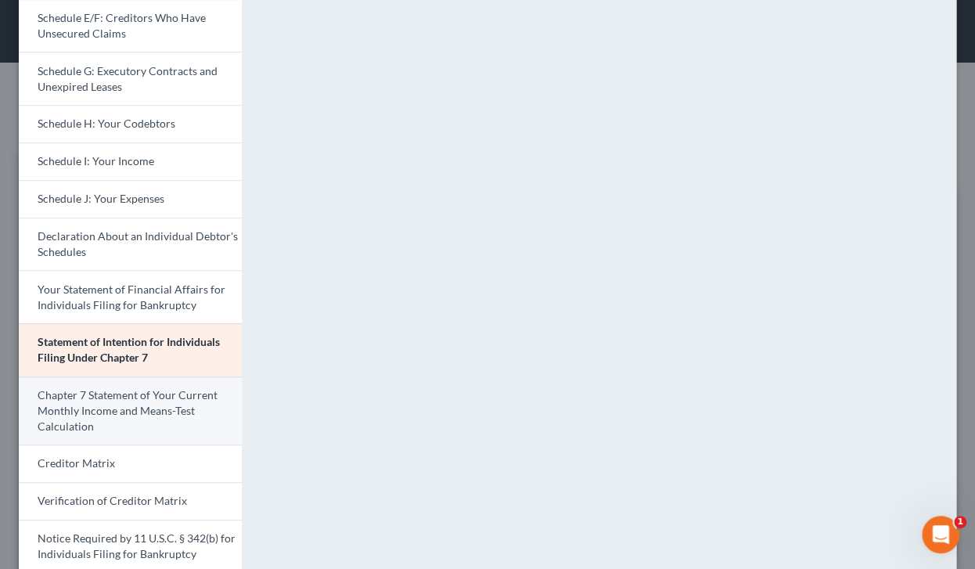
click at [124, 403] on span "Chapter 7 Statement of Your Current Monthly Income and Means-Test Calculation" at bounding box center [128, 410] width 180 height 45
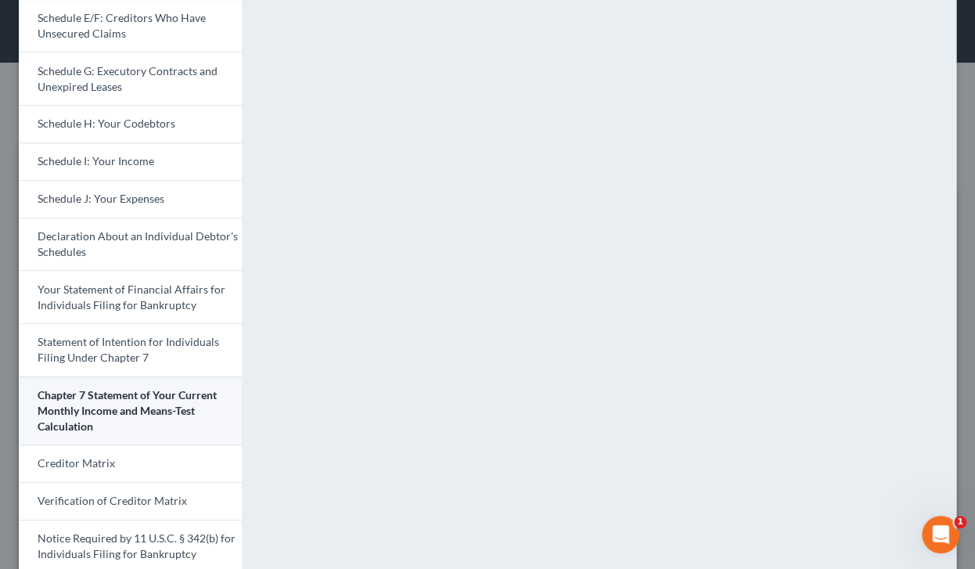
scroll to position [431, 0]
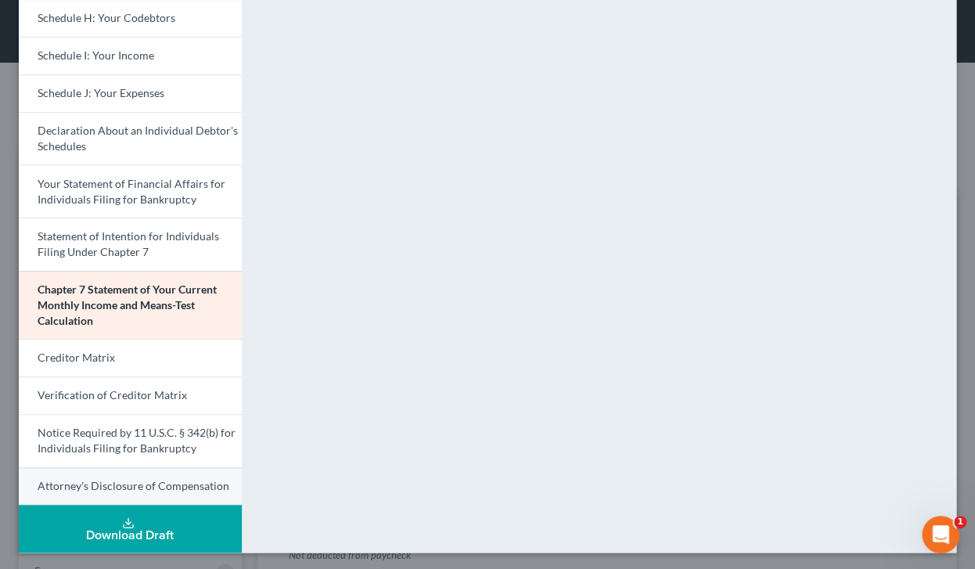
click at [138, 486] on span "Attorney's Disclosure of Compensation" at bounding box center [134, 485] width 192 height 13
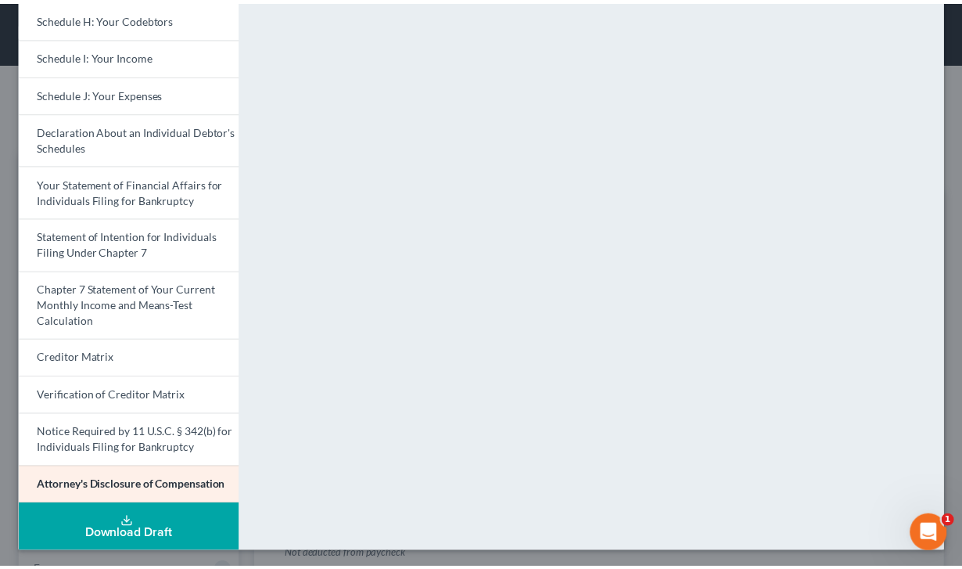
scroll to position [0, 0]
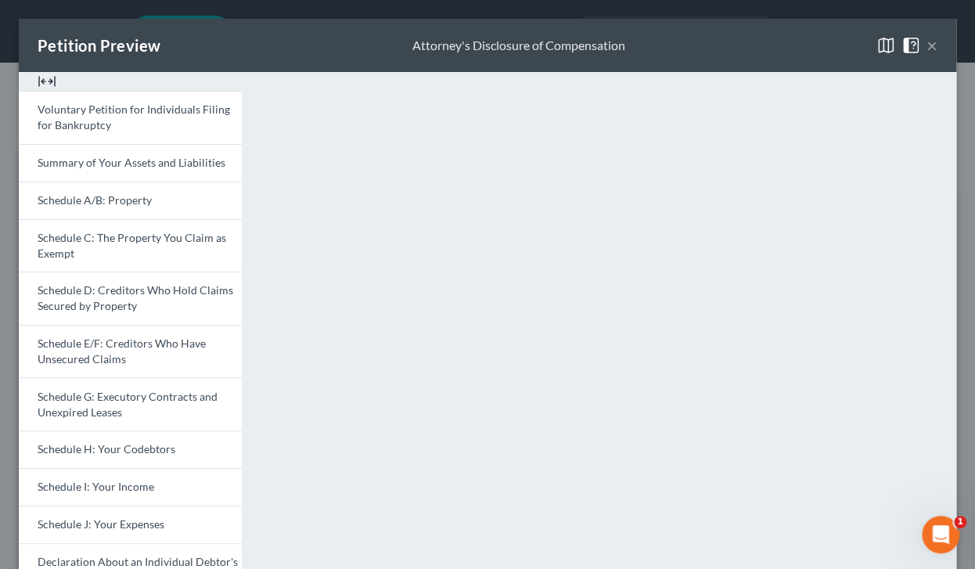
click at [844, 48] on span at bounding box center [913, 44] width 25 height 13
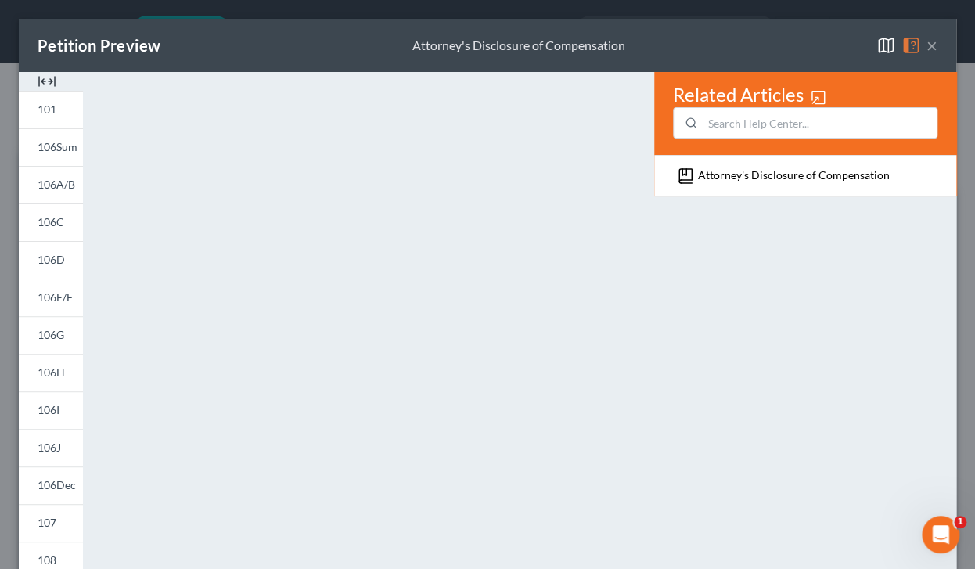
click at [844, 45] on button "×" at bounding box center [931, 45] width 11 height 19
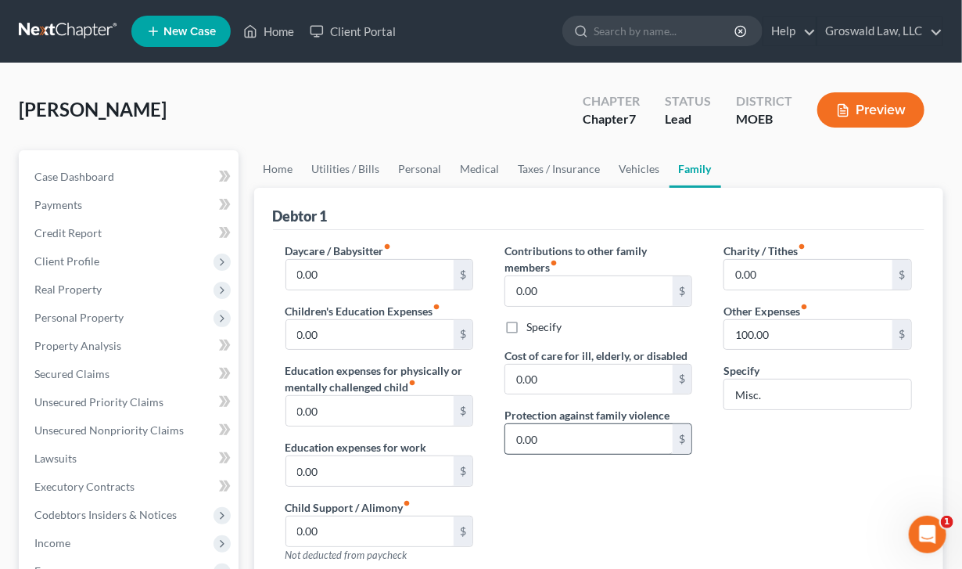
scroll to position [487, 0]
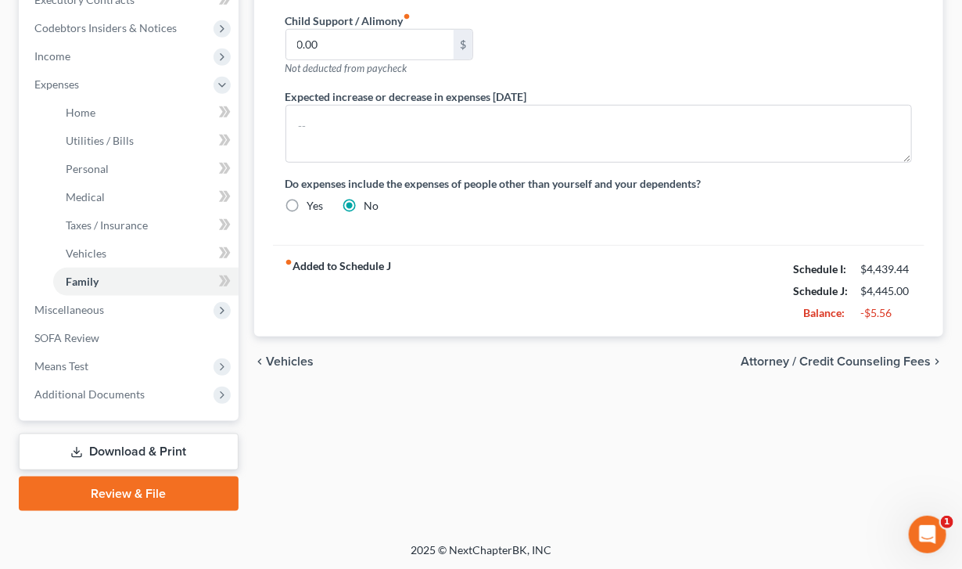
click at [150, 451] on link "Download & Print" at bounding box center [129, 451] width 220 height 37
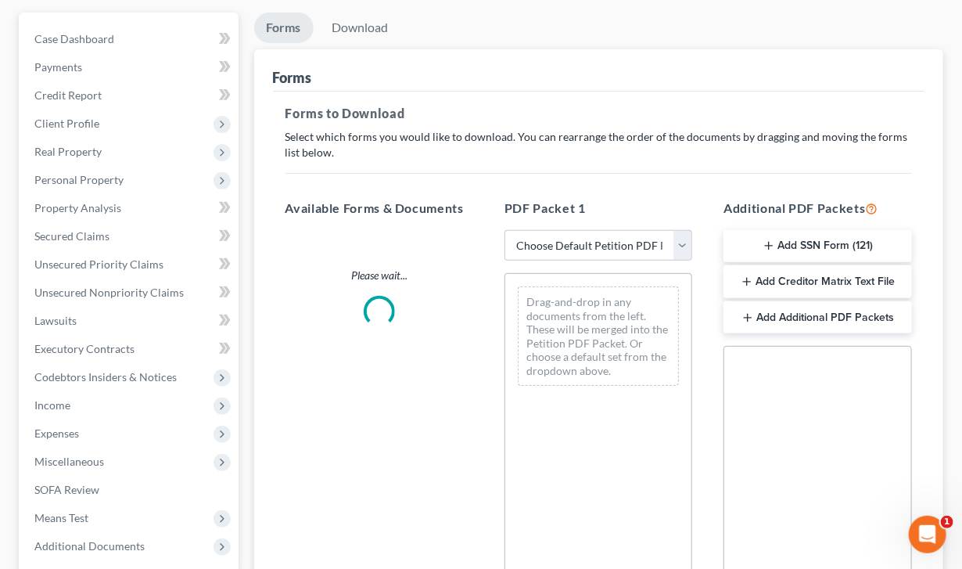
scroll to position [147, 0]
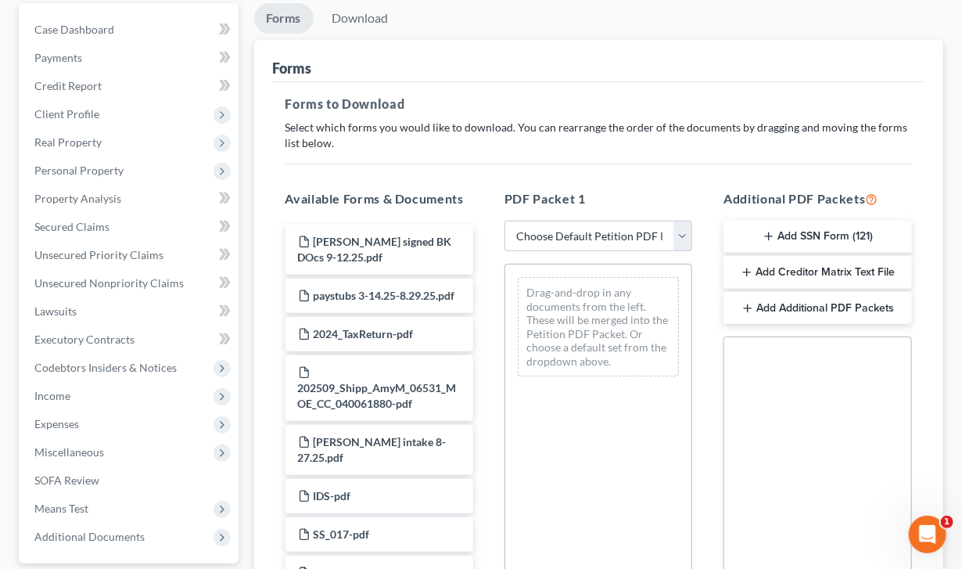
click at [795, 239] on button "Add SSN Form (121)" at bounding box center [818, 237] width 188 height 33
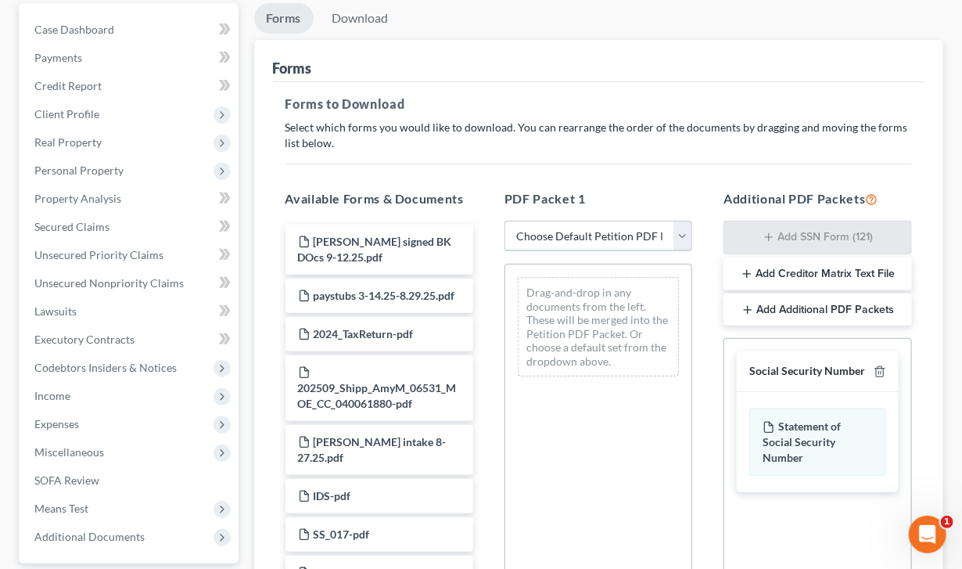
click at [551, 228] on select "Choose Default Petition PDF Packet Complete Bankruptcy Petition (all forms and …" at bounding box center [599, 236] width 188 height 31
select select "0"
click at [505, 221] on select "Choose Default Petition PDF Packet Complete Bankruptcy Petition (all forms and …" at bounding box center [599, 236] width 188 height 31
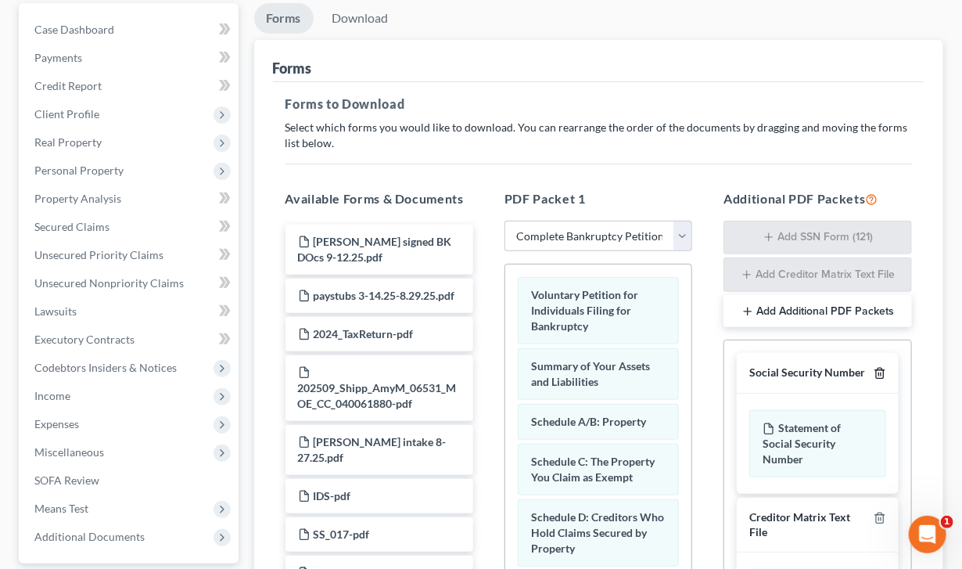
click at [844, 367] on icon "button" at bounding box center [880, 373] width 13 height 13
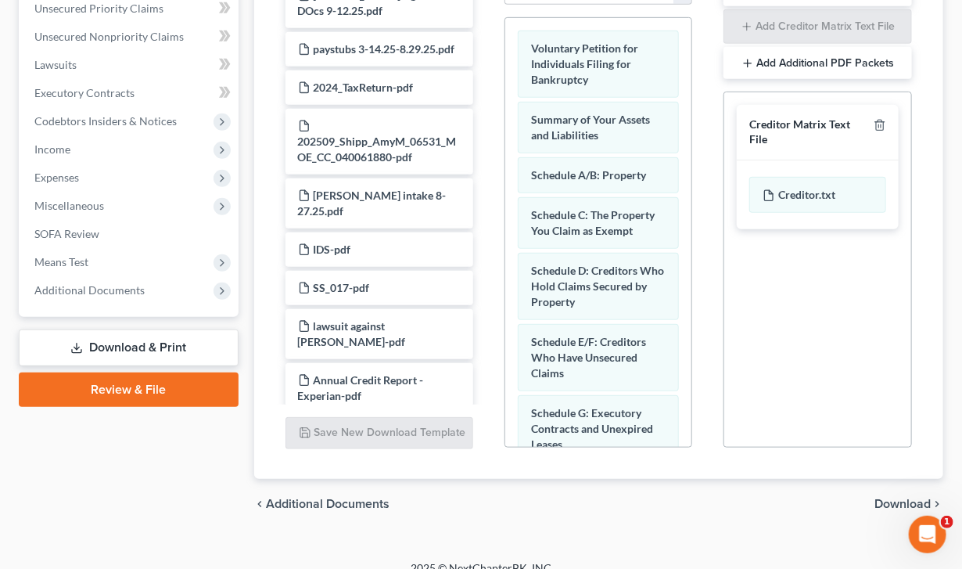
scroll to position [412, 0]
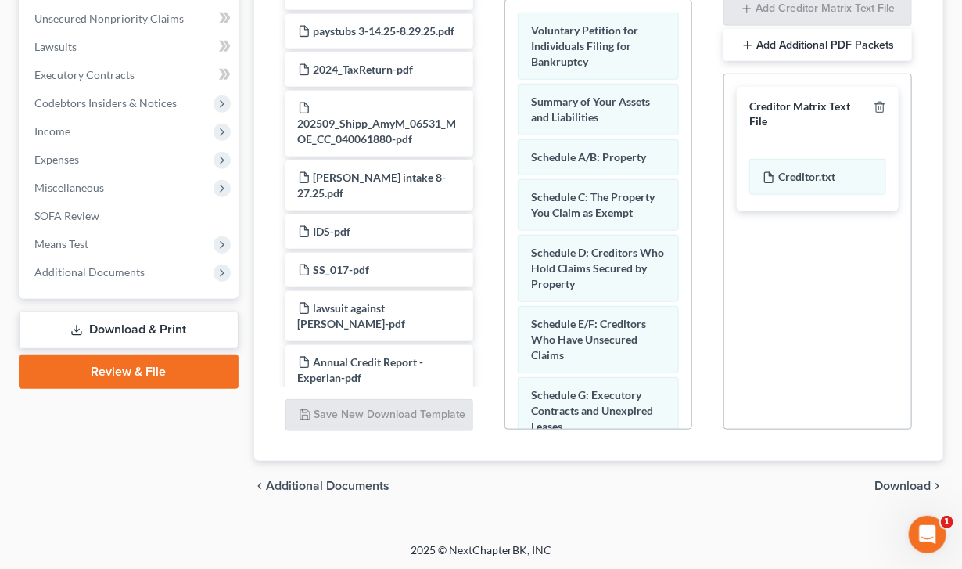
click at [96, 355] on link "Review & File" at bounding box center [129, 371] width 220 height 34
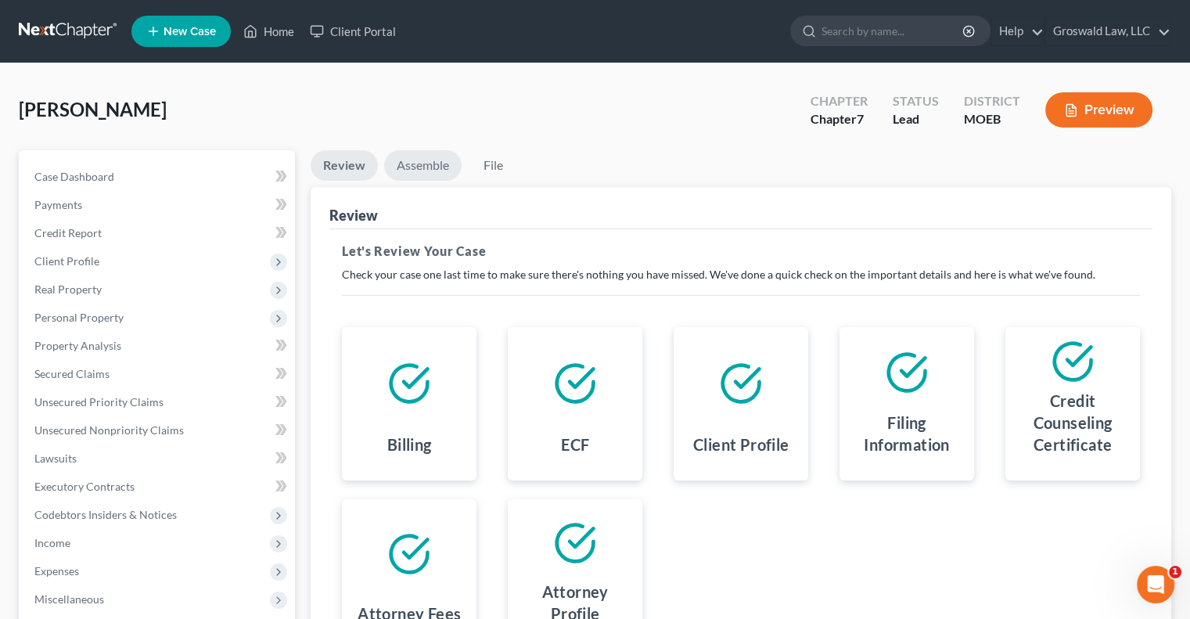
click at [424, 161] on link "Assemble" at bounding box center [422, 165] width 77 height 31
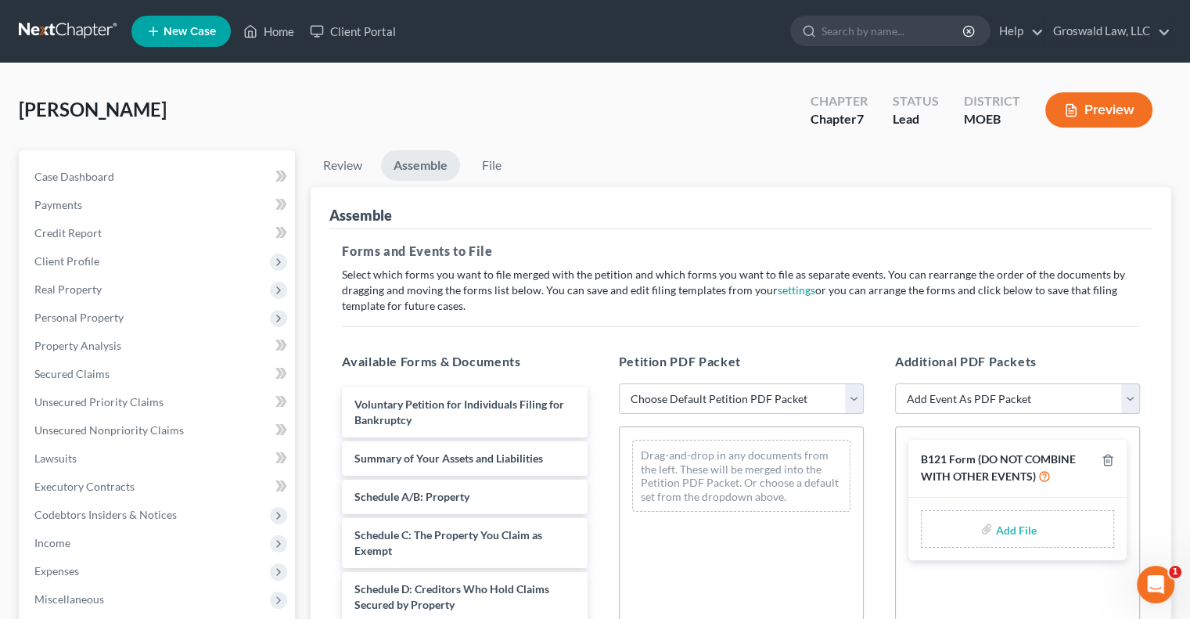
click at [844, 529] on input "file" at bounding box center [1014, 529] width 38 height 28
type input "C:\fakepath\AMY FORM 121.pdf"
click at [710, 397] on select "Choose Default Petition PDF Packet Complete Bankruptcy Petition (all forms and …" at bounding box center [741, 398] width 245 height 31
select select "0"
click at [619, 383] on select "Choose Default Petition PDF Packet Complete Bankruptcy Petition (all forms and …" at bounding box center [741, 398] width 245 height 31
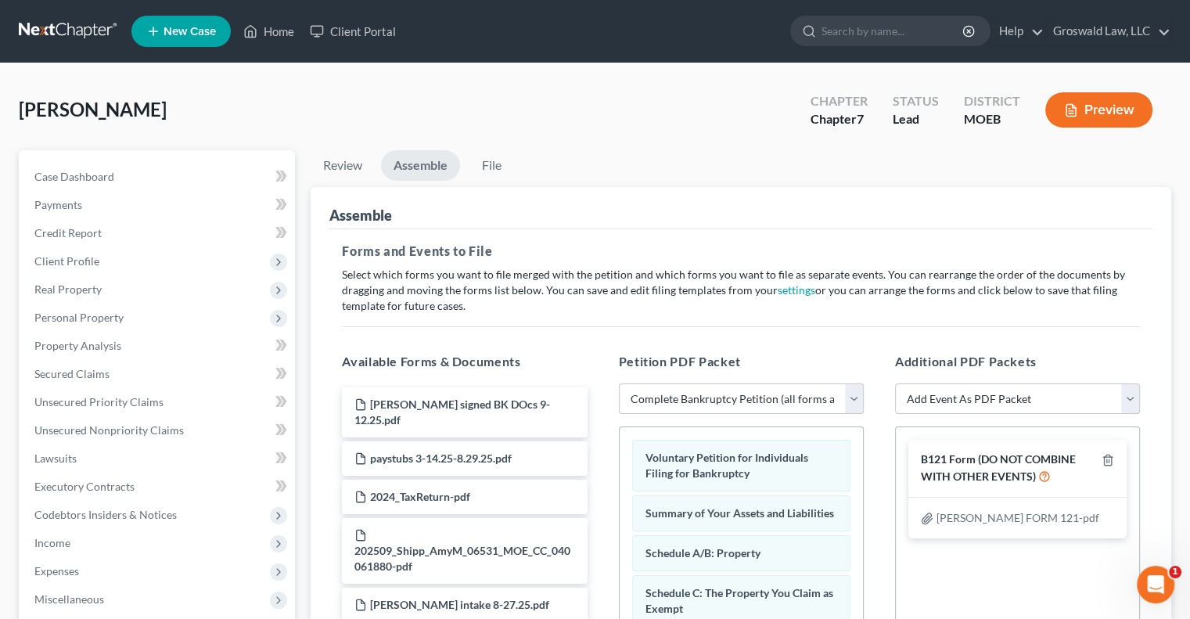
click at [844, 404] on select "Add Event As PDF Packet Amended List of Creditors and Verification of Matrix Am…" at bounding box center [1017, 398] width 245 height 31
select select "6"
click at [844, 383] on select "Add Event As PDF Packet Amended List of Creditors and Verification of Matrix Am…" at bounding box center [1017, 398] width 245 height 31
select select
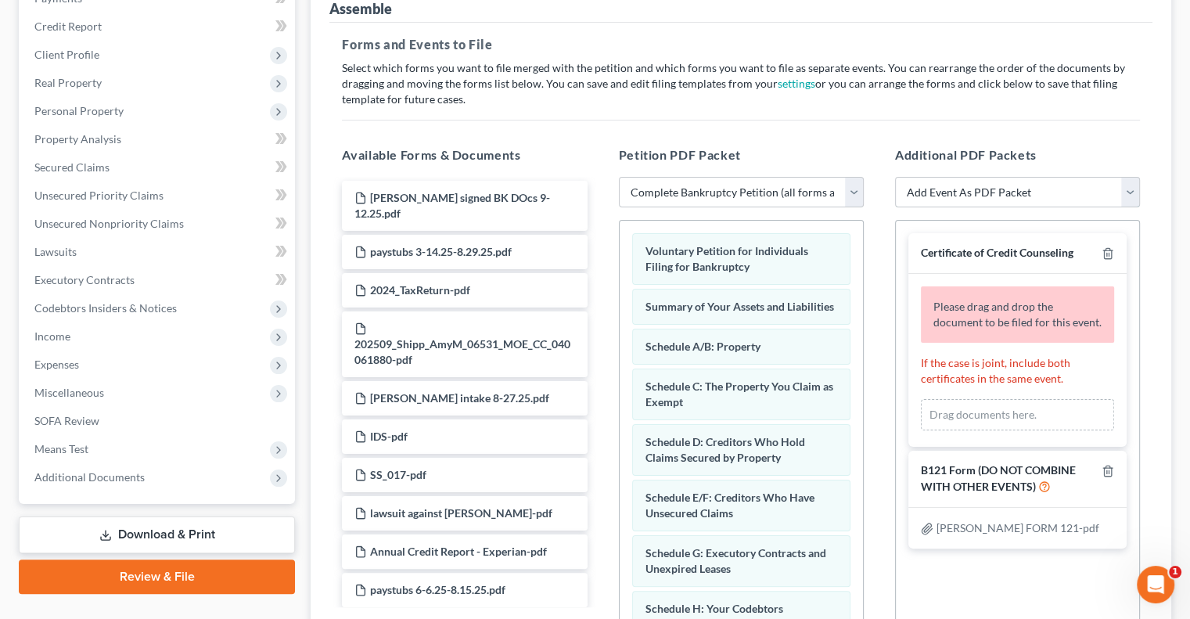
scroll to position [228, 0]
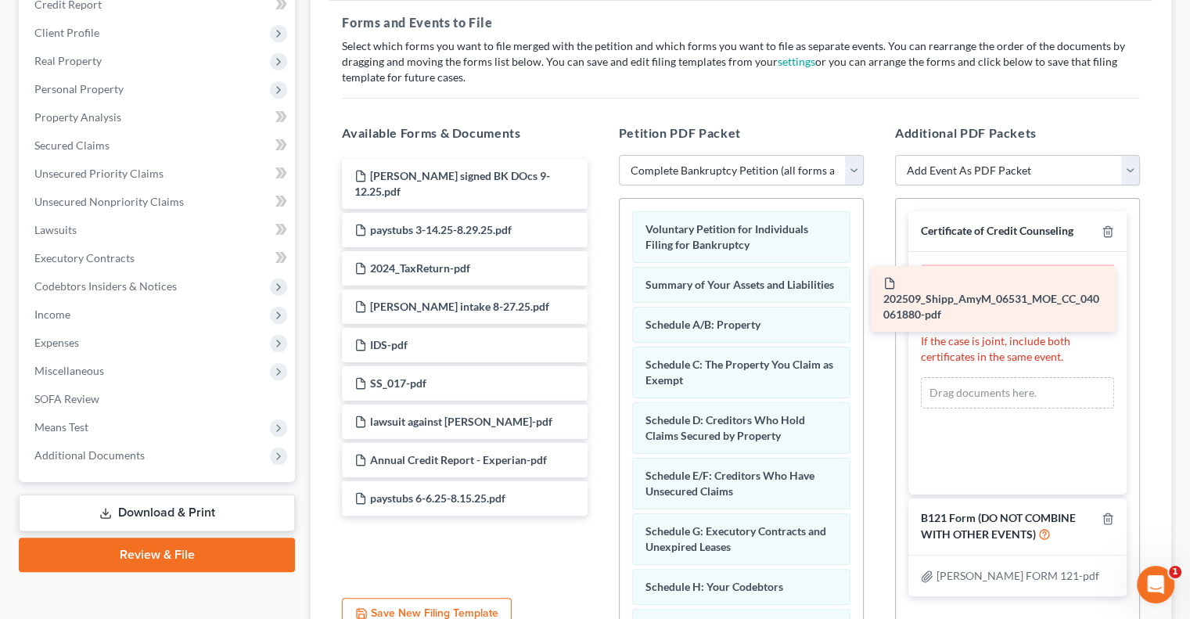
drag, startPoint x: 439, startPoint y: 297, endPoint x: 969, endPoint y: 290, distance: 530.5
click at [599, 290] on div "202509_Shipp_AmyM_06531_MOE_CC_040061880-pdf amy shipp signed BK DOcs 9-12.25.p…" at bounding box center [464, 337] width 270 height 357
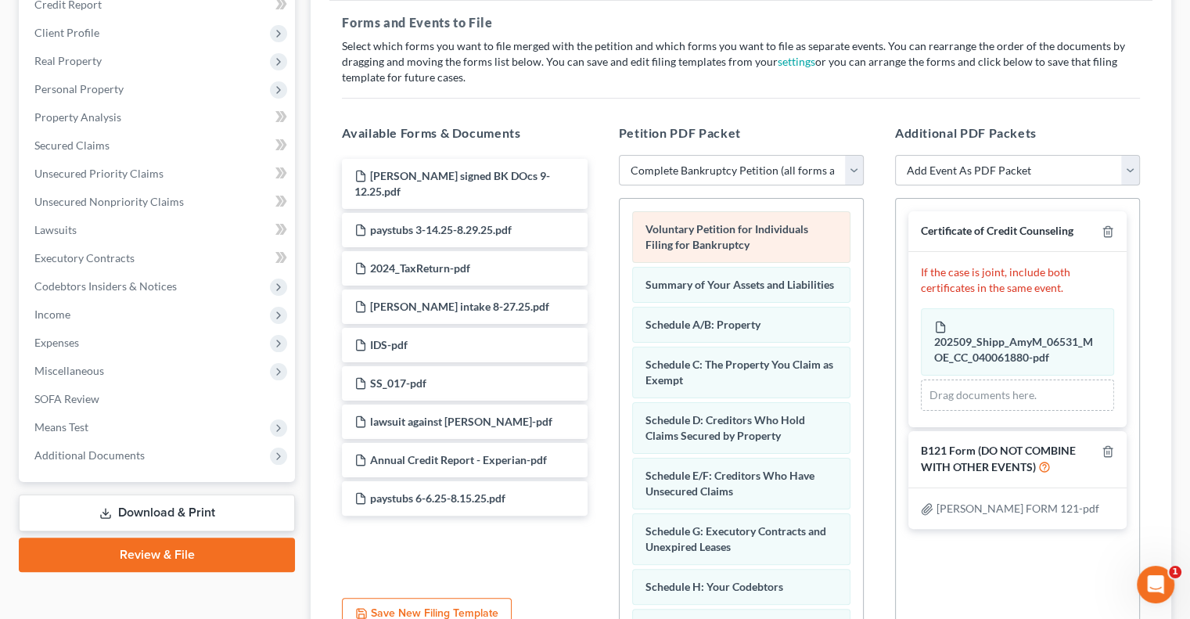
scroll to position [0, 0]
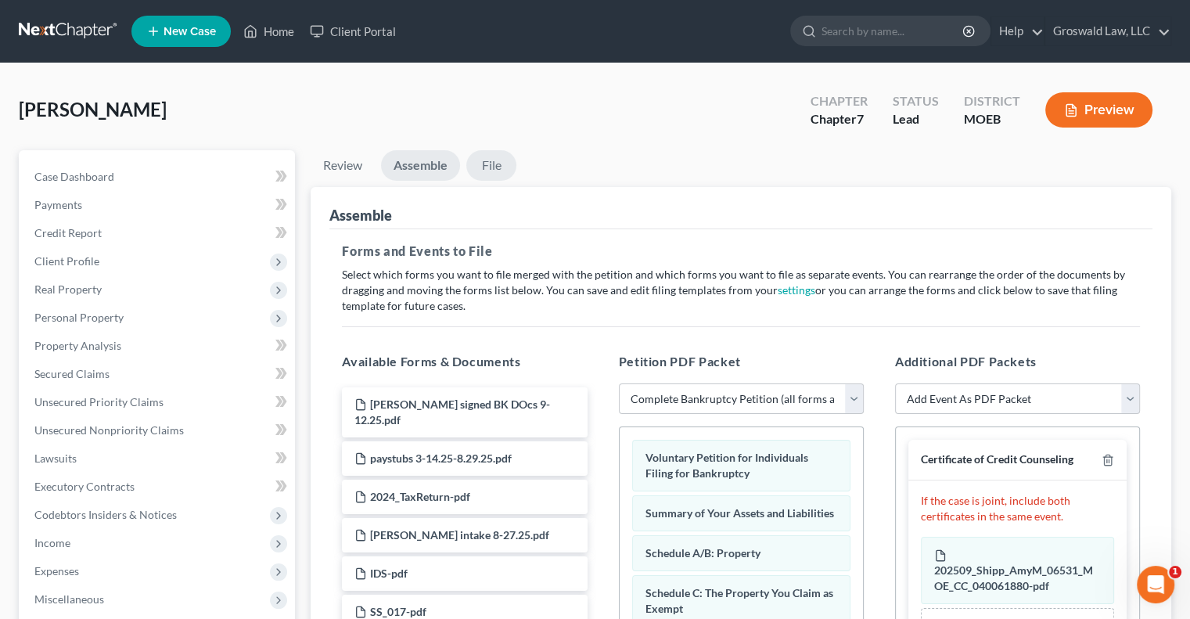
click at [492, 172] on link "File" at bounding box center [491, 165] width 50 height 31
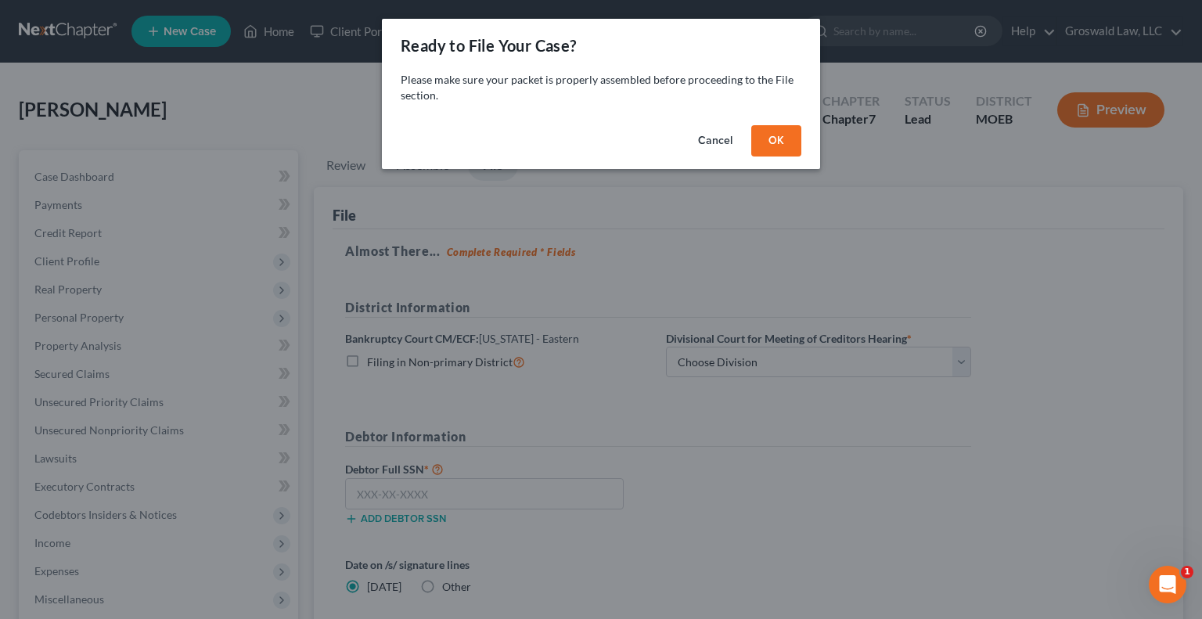
click at [785, 149] on button "OK" at bounding box center [776, 140] width 50 height 31
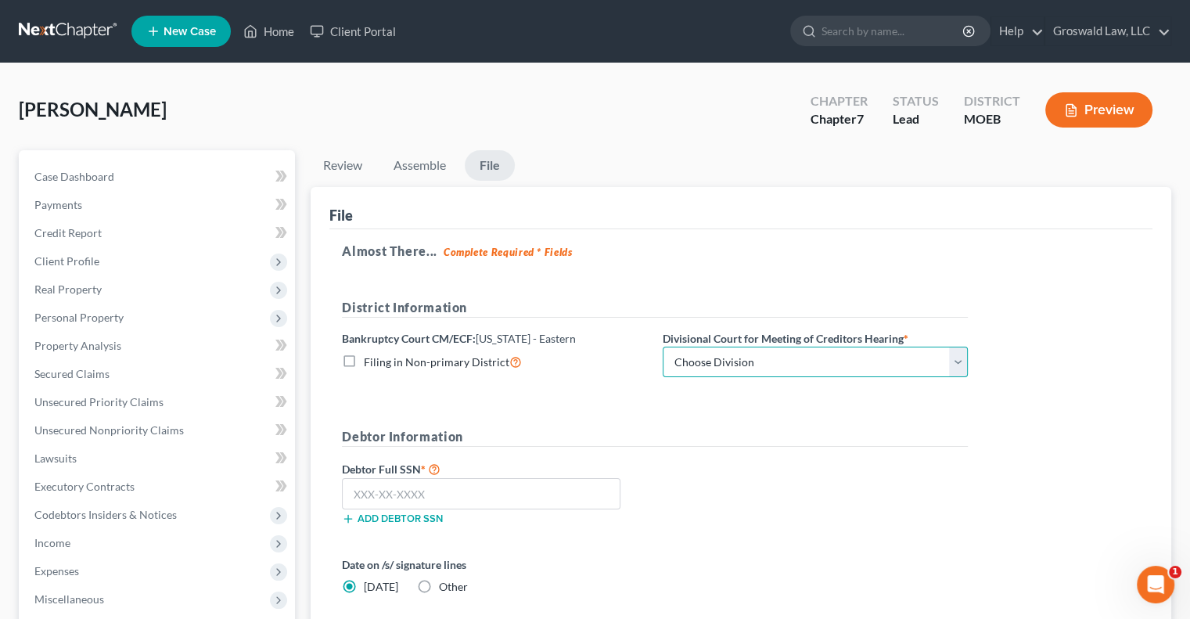
click at [775, 365] on select "Choose Division Cape Girardeau Hannibal [GEOGRAPHIC_DATA][PERSON_NAME]" at bounding box center [815, 362] width 305 height 31
select select "2"
click at [663, 347] on select "Choose Division Cape Girardeau Hannibal [GEOGRAPHIC_DATA][PERSON_NAME]" at bounding box center [815, 362] width 305 height 31
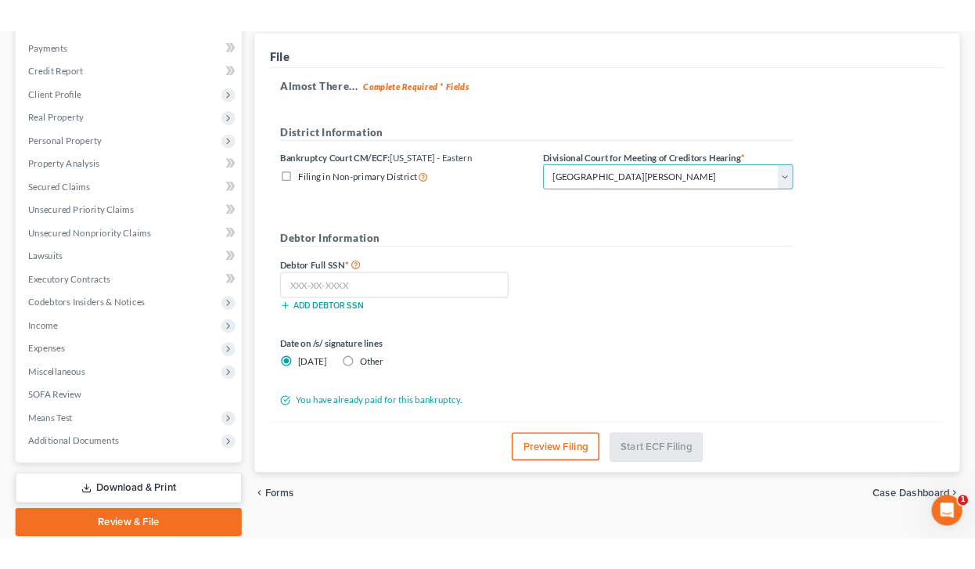
scroll to position [239, 0]
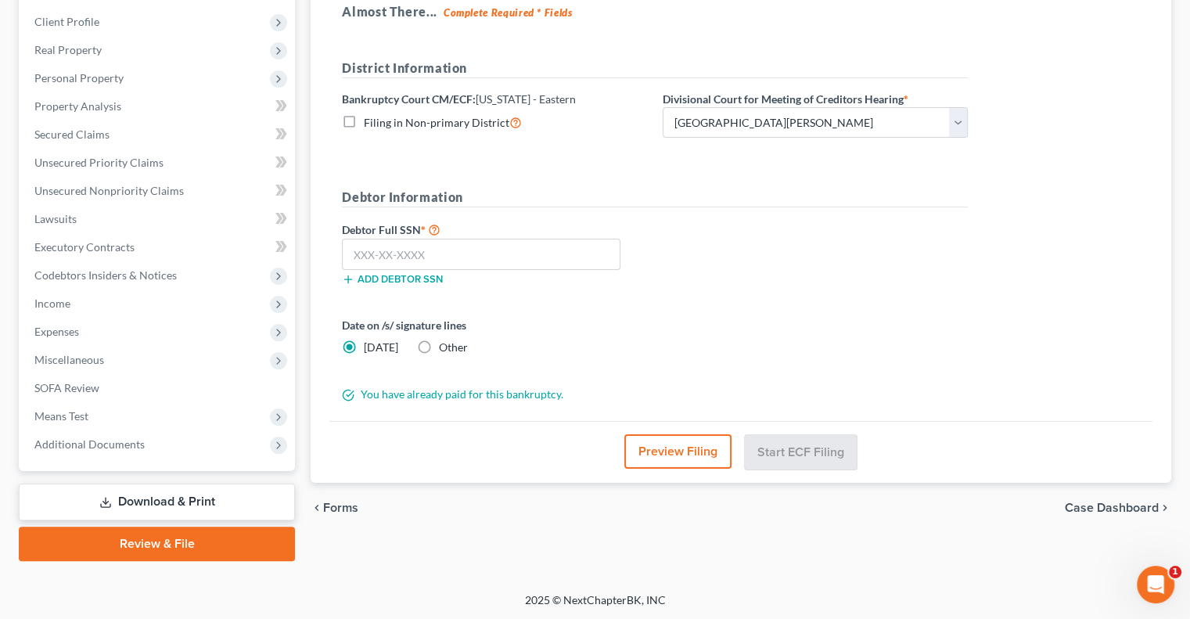
click at [673, 455] on button "Preview Filing" at bounding box center [677, 451] width 107 height 34
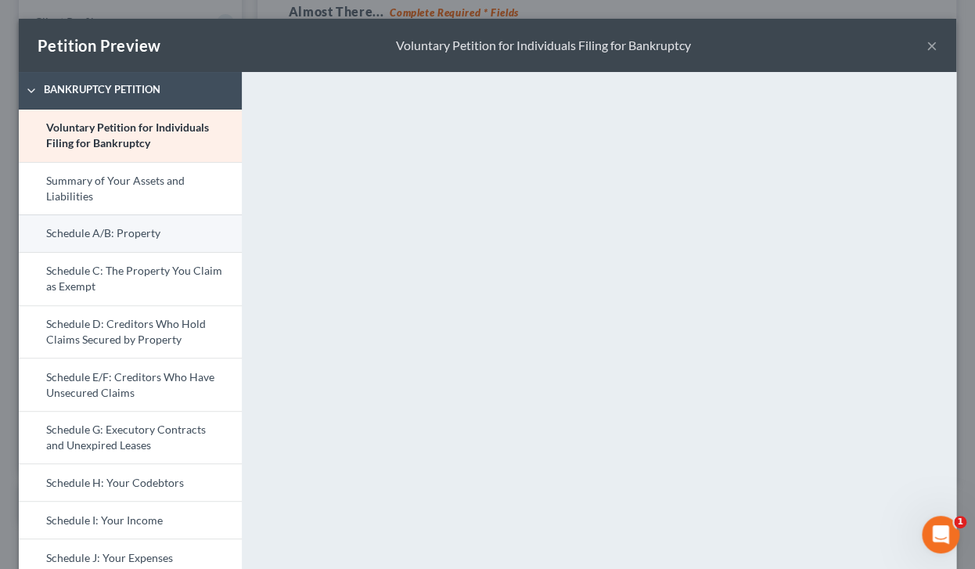
click at [110, 228] on link "Schedule A/B: Property" at bounding box center [130, 233] width 223 height 38
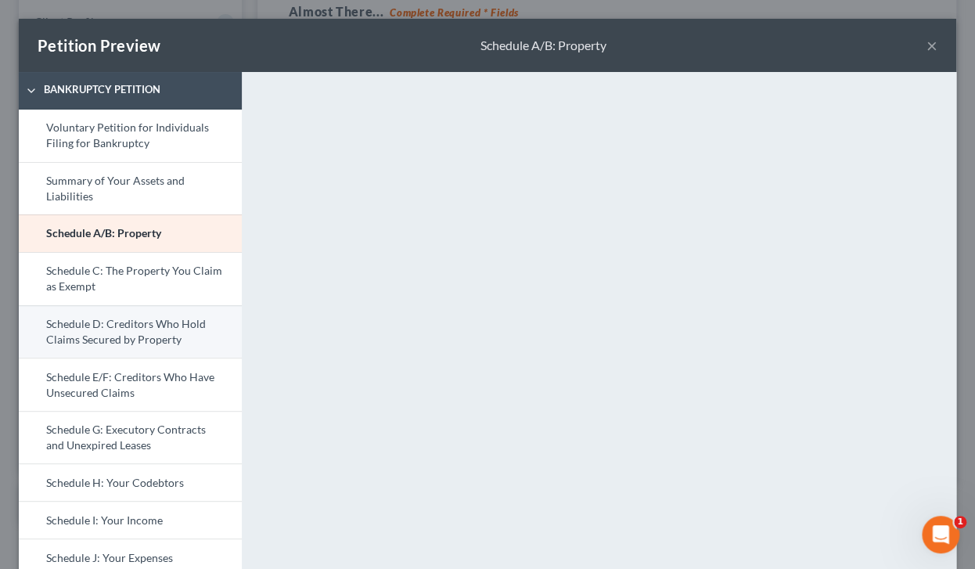
click at [139, 330] on link "Schedule D: Creditors Who Hold Claims Secured by Property" at bounding box center [130, 331] width 223 height 53
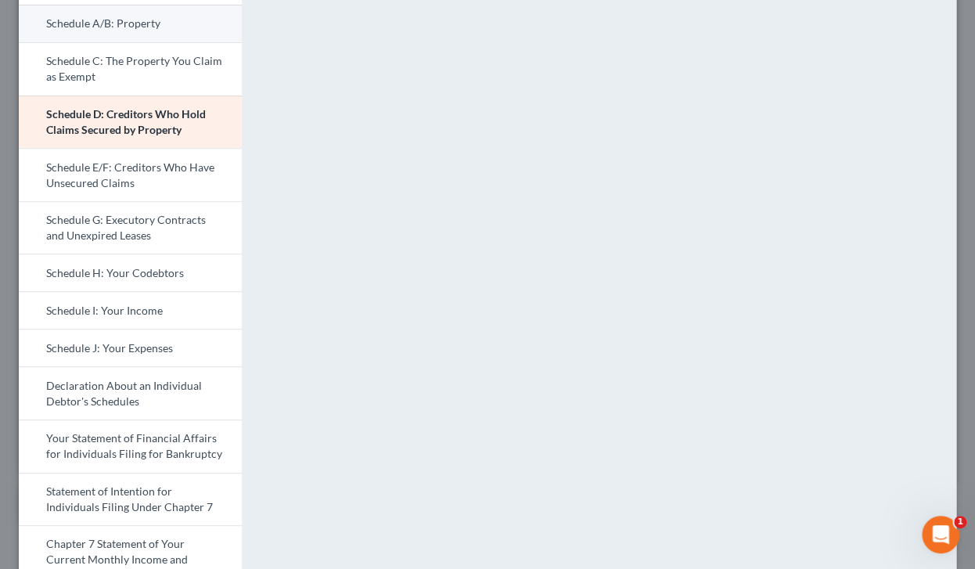
scroll to position [211, 0]
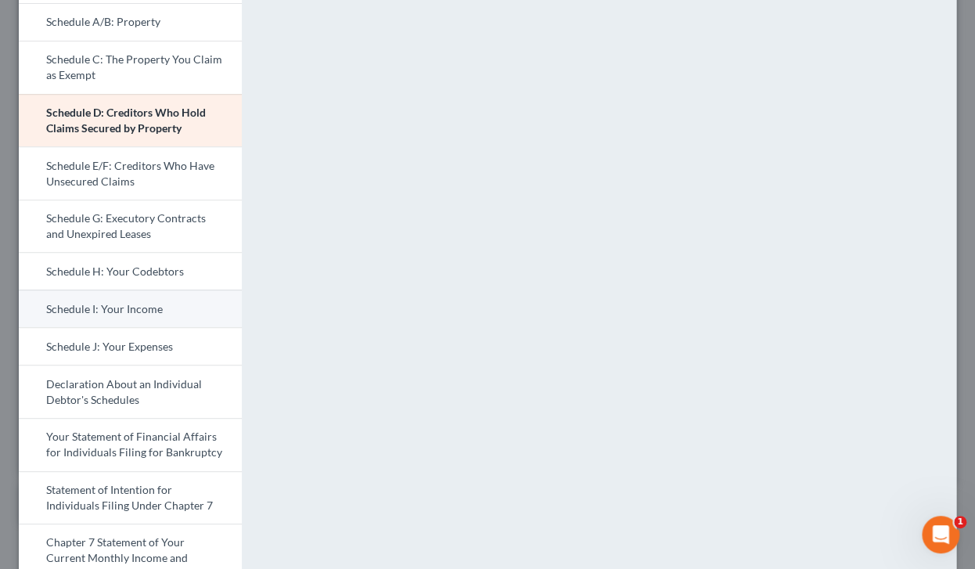
click at [135, 306] on link "Schedule I: Your Income" at bounding box center [130, 308] width 223 height 38
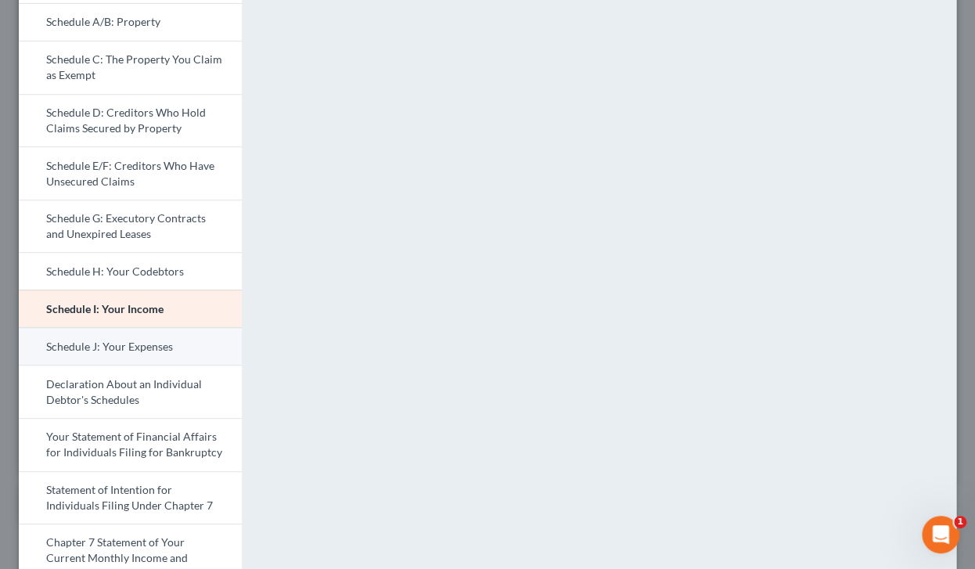
click at [125, 352] on link "Schedule J: Your Expenses" at bounding box center [130, 346] width 223 height 38
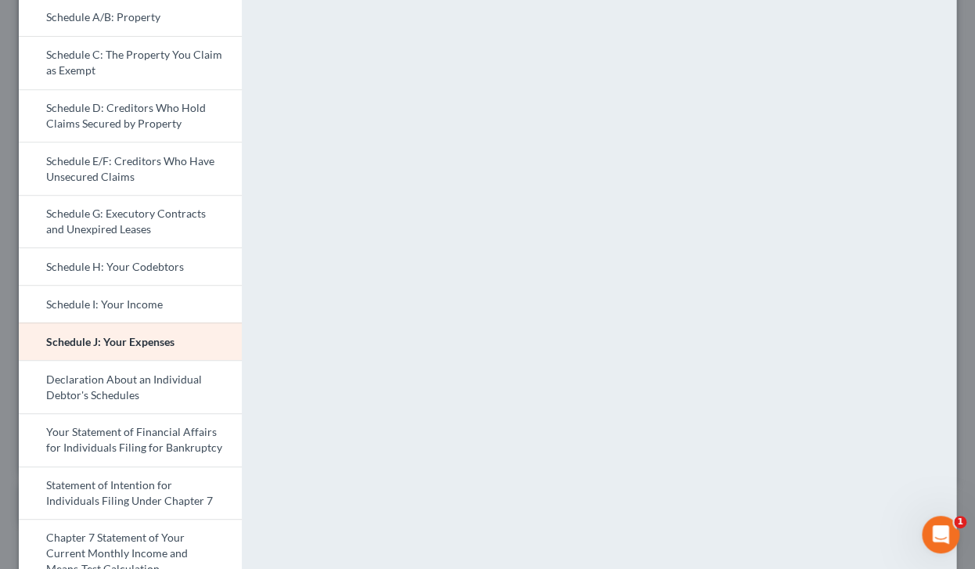
scroll to position [216, 0]
click at [95, 430] on link "Your Statement of Financial Affairs for Individuals Filing for Bankruptcy" at bounding box center [130, 439] width 223 height 53
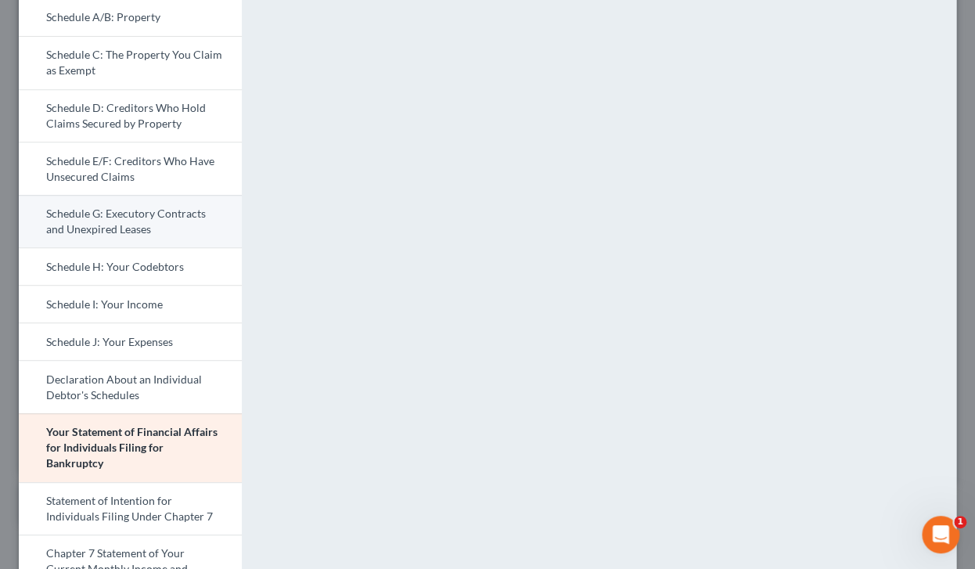
click at [138, 220] on link "Schedule G: Executory Contracts and Unexpired Leases" at bounding box center [130, 221] width 223 height 53
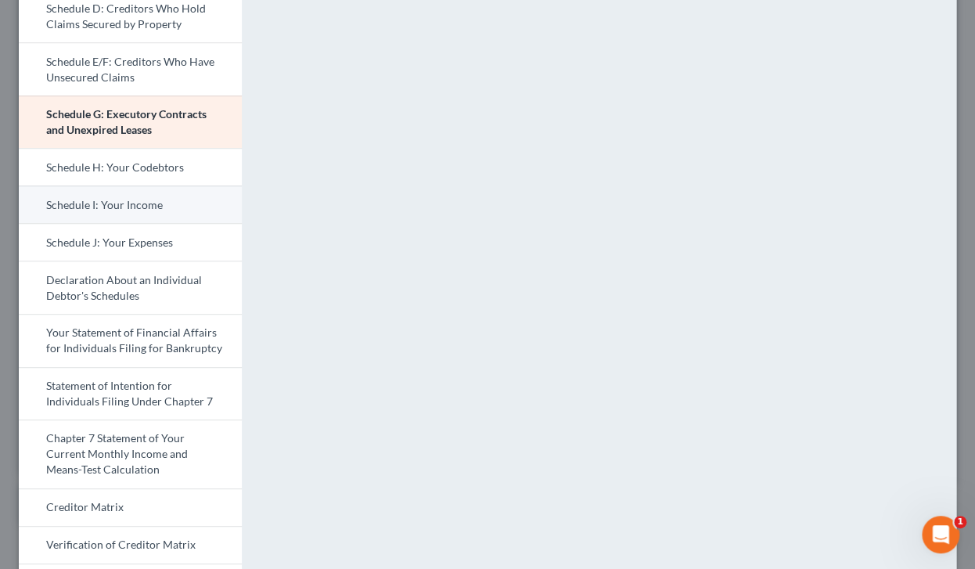
scroll to position [325, 0]
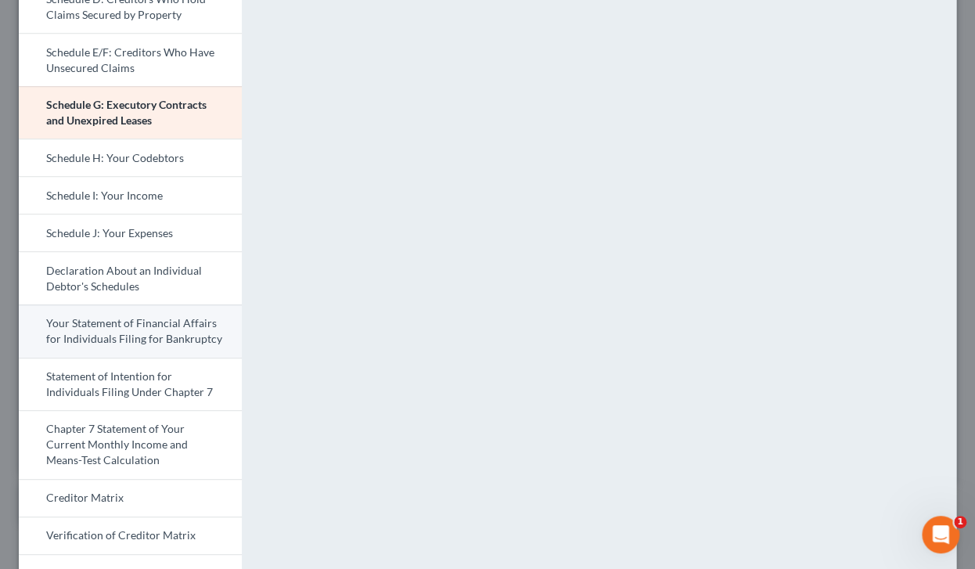
click at [120, 318] on link "Your Statement of Financial Affairs for Individuals Filing for Bankruptcy" at bounding box center [130, 330] width 223 height 53
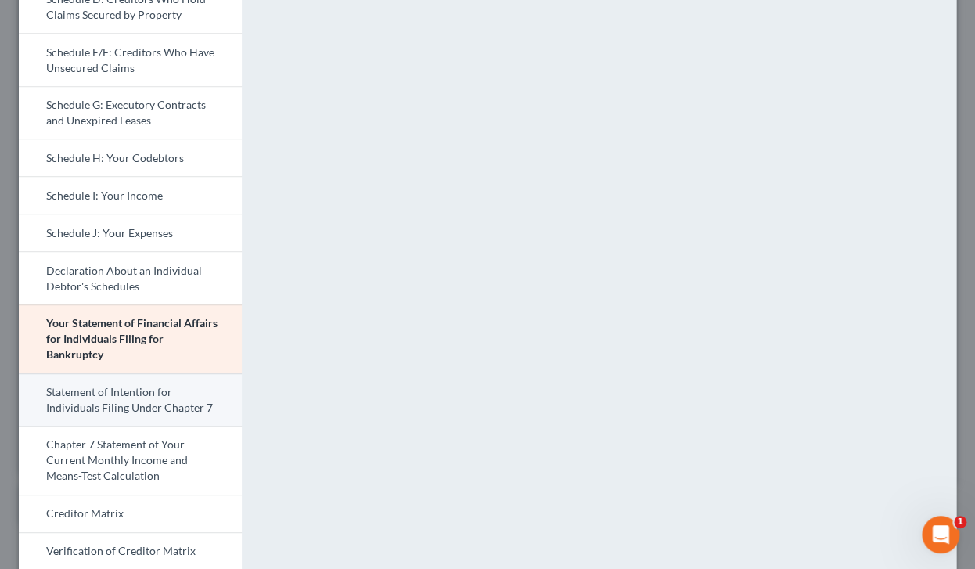
click at [131, 403] on link "Statement of Intention for Individuals Filing Under Chapter 7" at bounding box center [130, 399] width 223 height 53
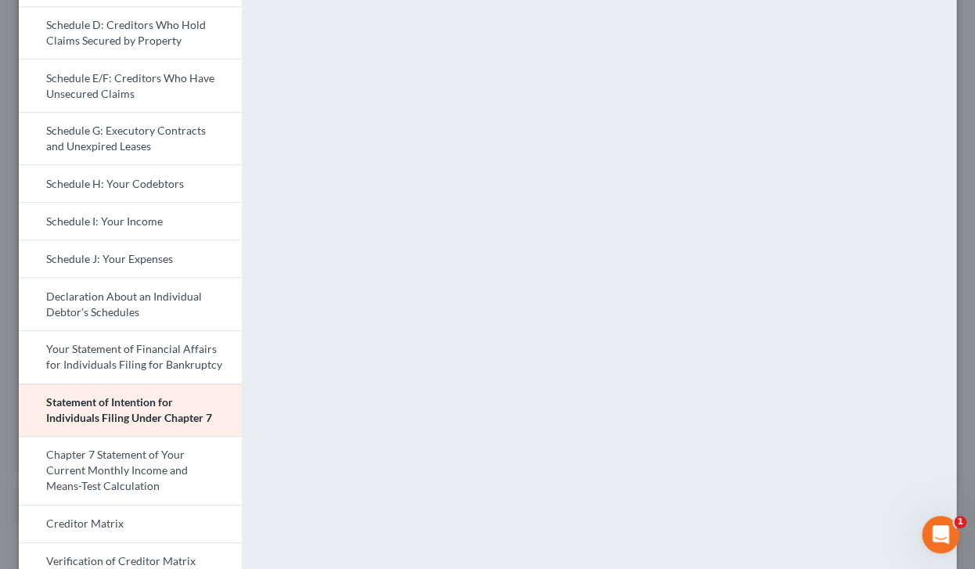
scroll to position [283, 0]
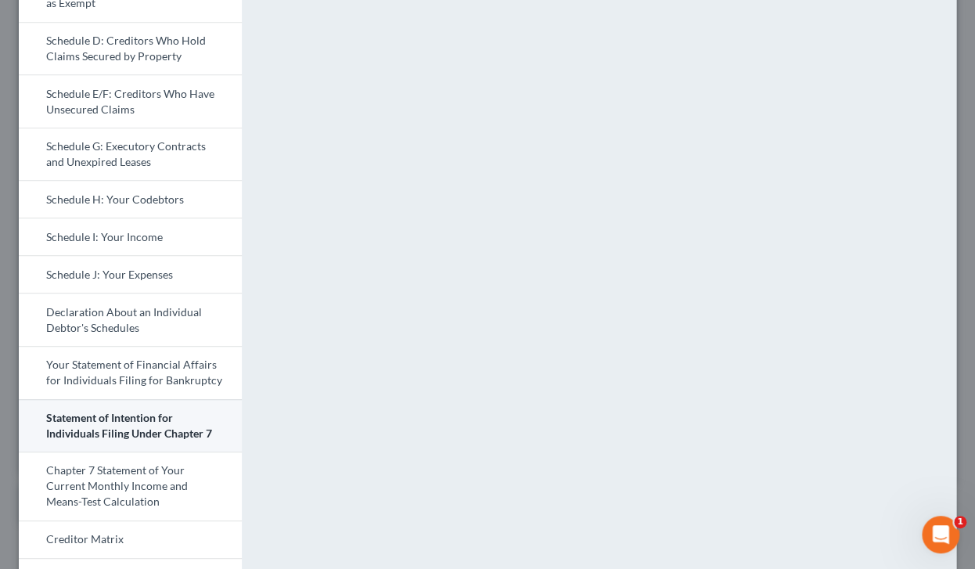
click at [98, 414] on link "Statement of Intention for Individuals Filing Under Chapter 7" at bounding box center [130, 425] width 223 height 53
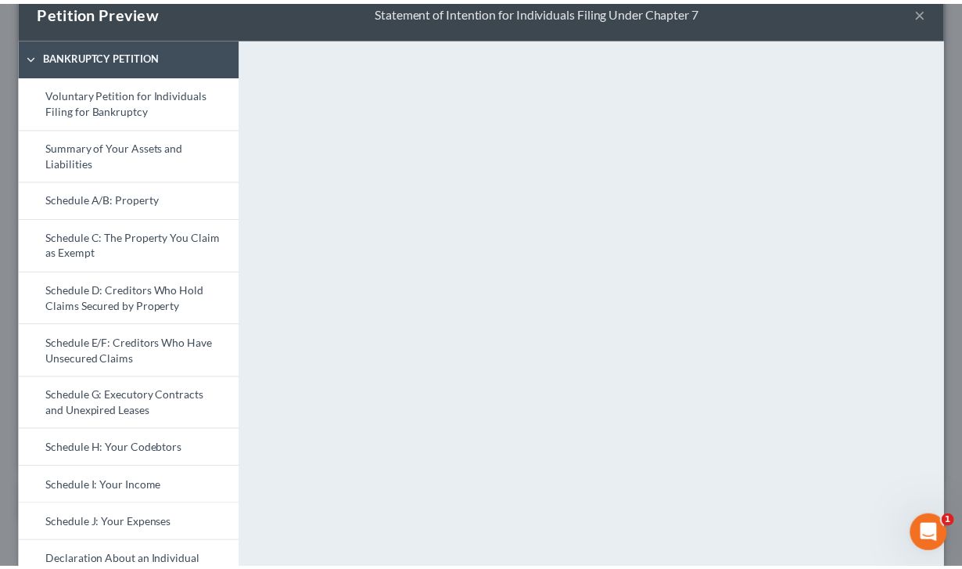
scroll to position [30, 0]
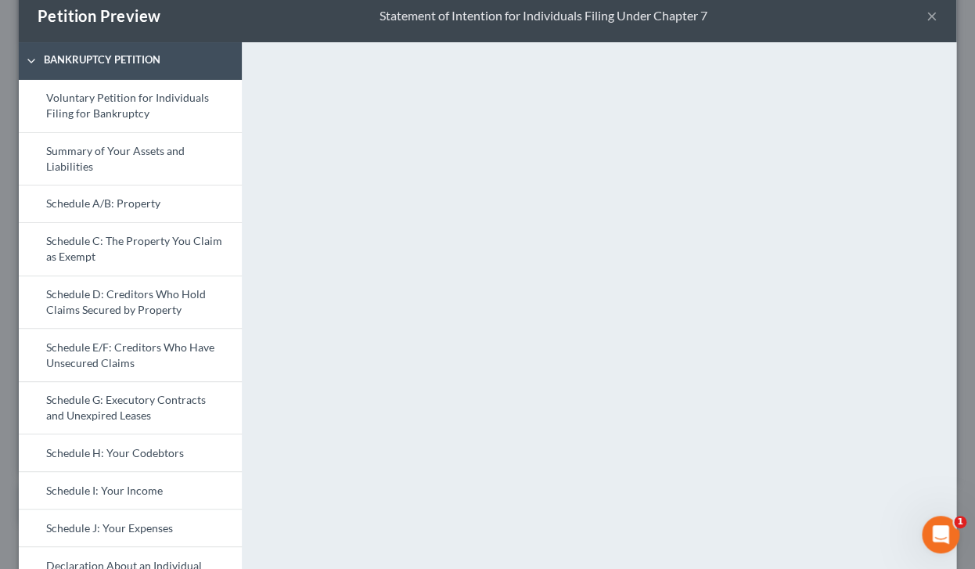
click at [844, 18] on button "×" at bounding box center [931, 15] width 11 height 19
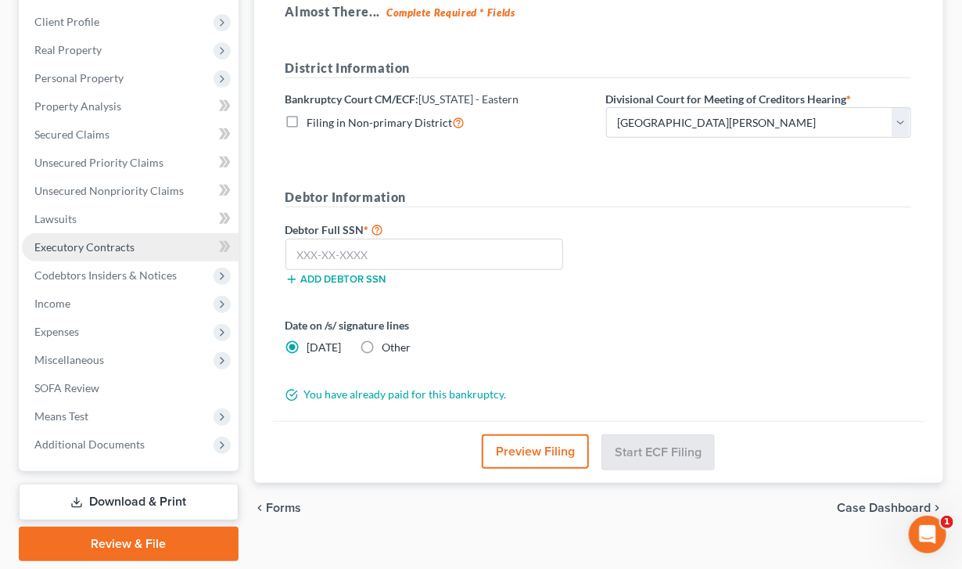
click at [103, 249] on span "Executory Contracts" at bounding box center [84, 246] width 100 height 13
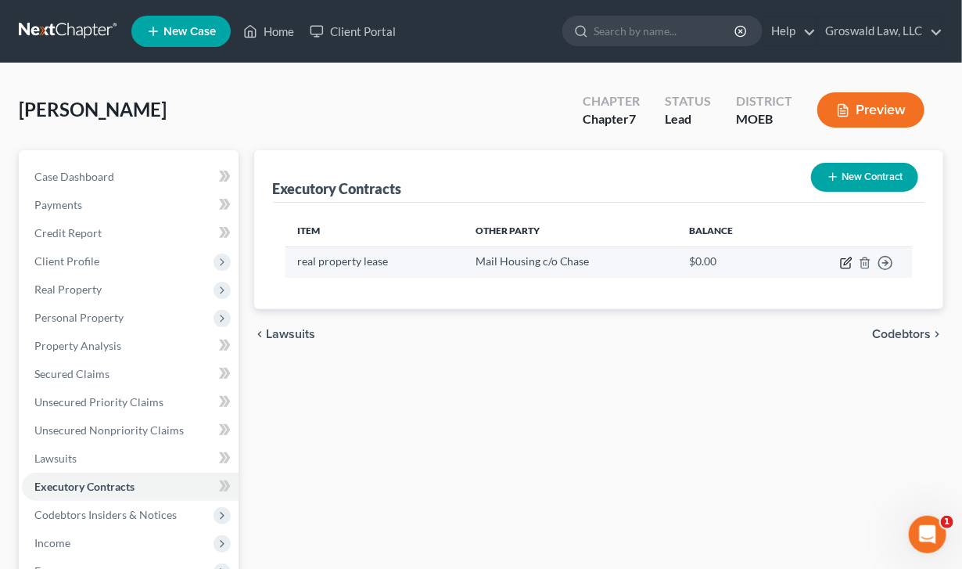
click at [842, 267] on icon "button" at bounding box center [845, 263] width 9 height 9
select select "26"
select select "0"
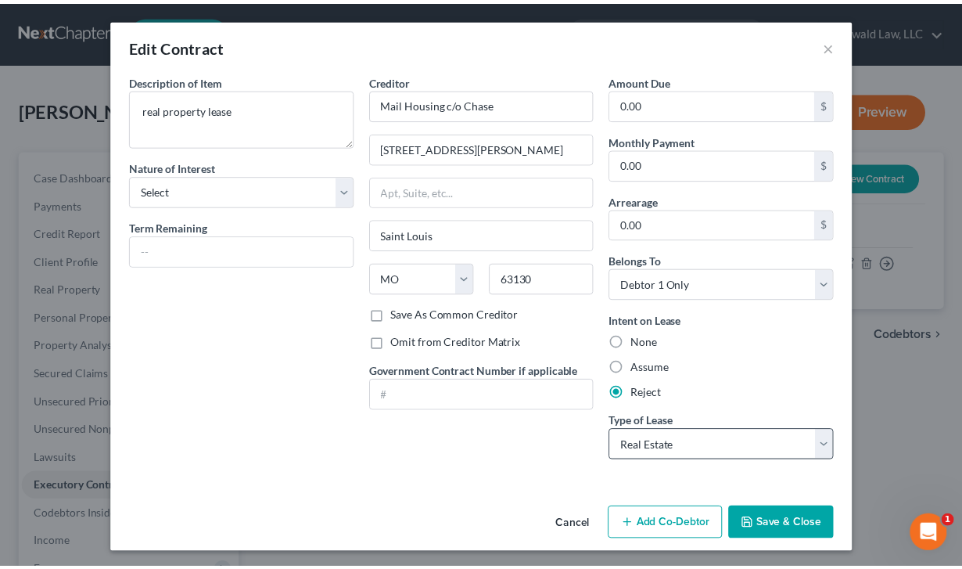
scroll to position [1, 0]
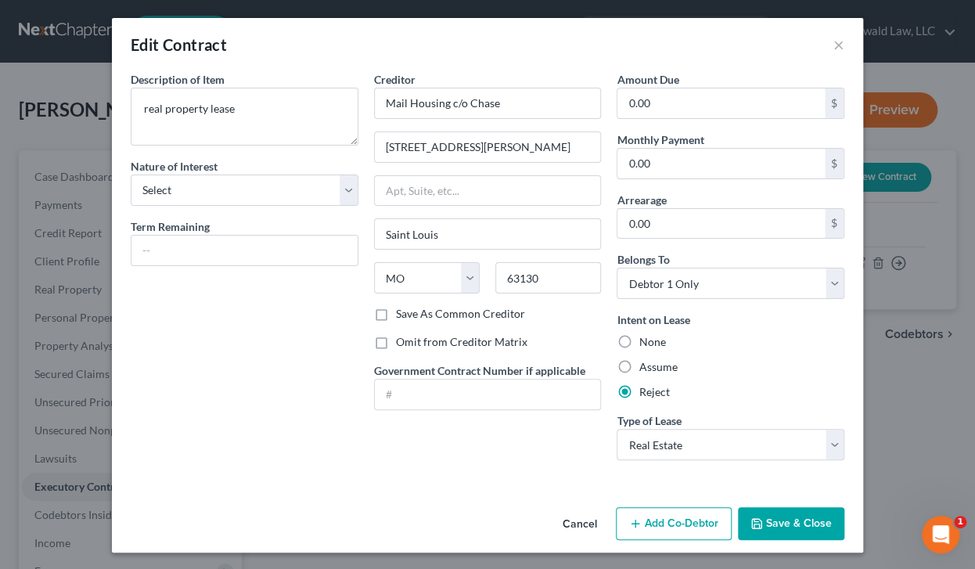
click at [784, 526] on button "Save & Close" at bounding box center [791, 523] width 106 height 33
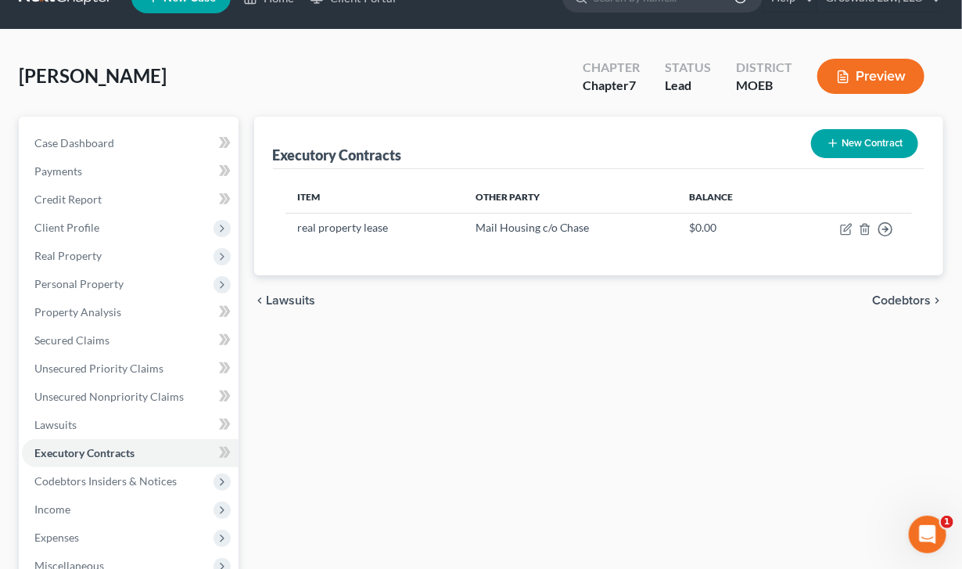
scroll to position [31, 0]
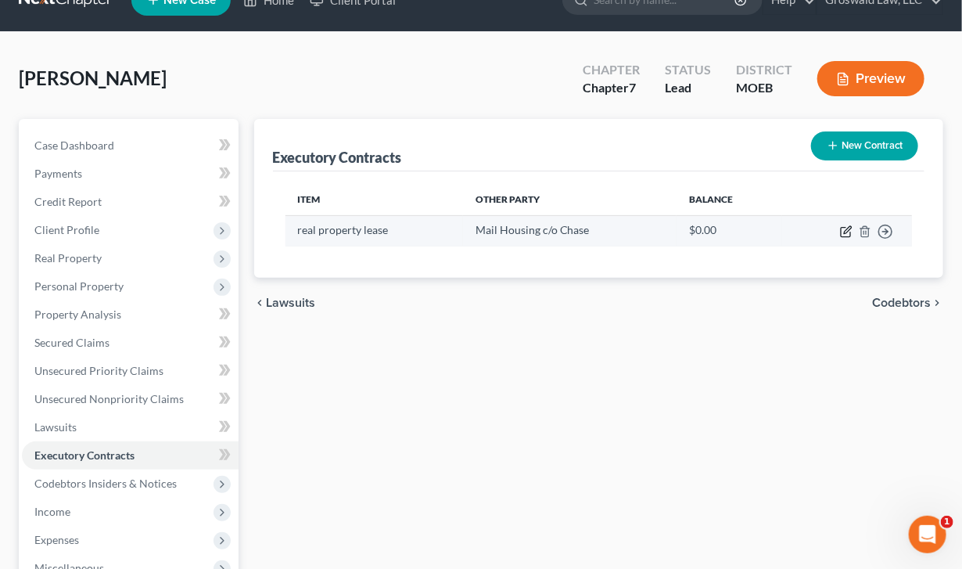
click at [844, 231] on icon "button" at bounding box center [846, 231] width 13 height 13
select select "26"
select select "0"
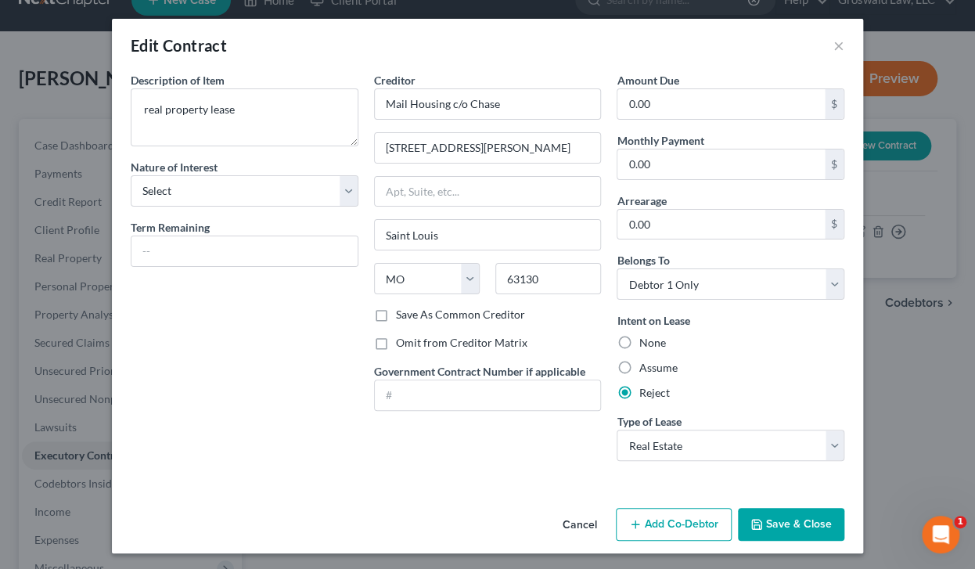
click at [772, 519] on button "Save & Close" at bounding box center [791, 524] width 106 height 33
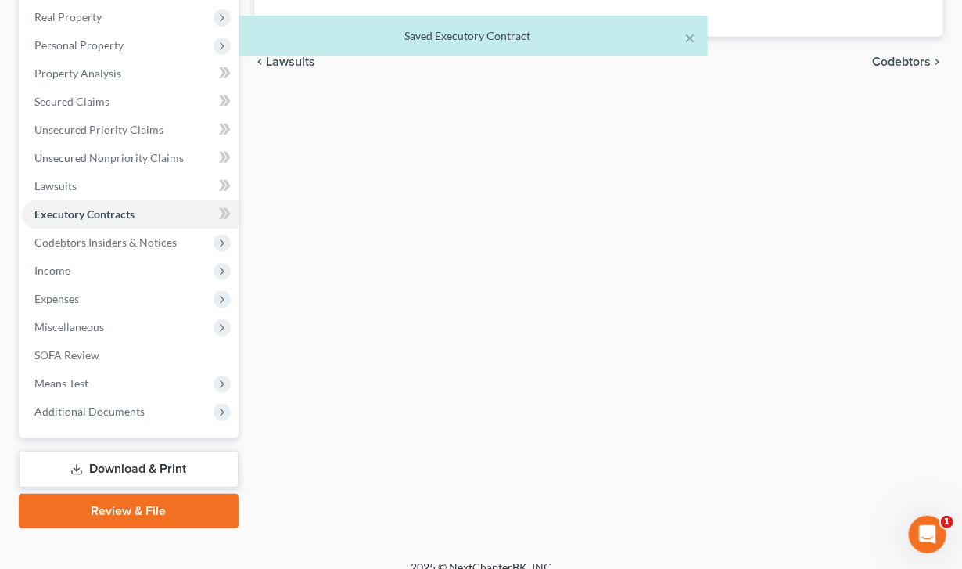
scroll to position [289, 0]
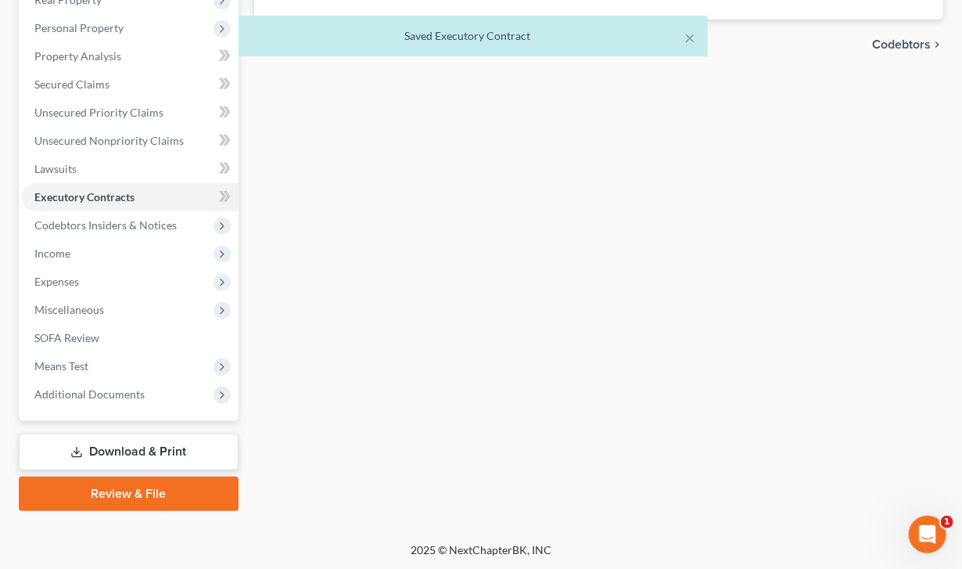
click at [115, 460] on link "Download & Print" at bounding box center [129, 451] width 220 height 37
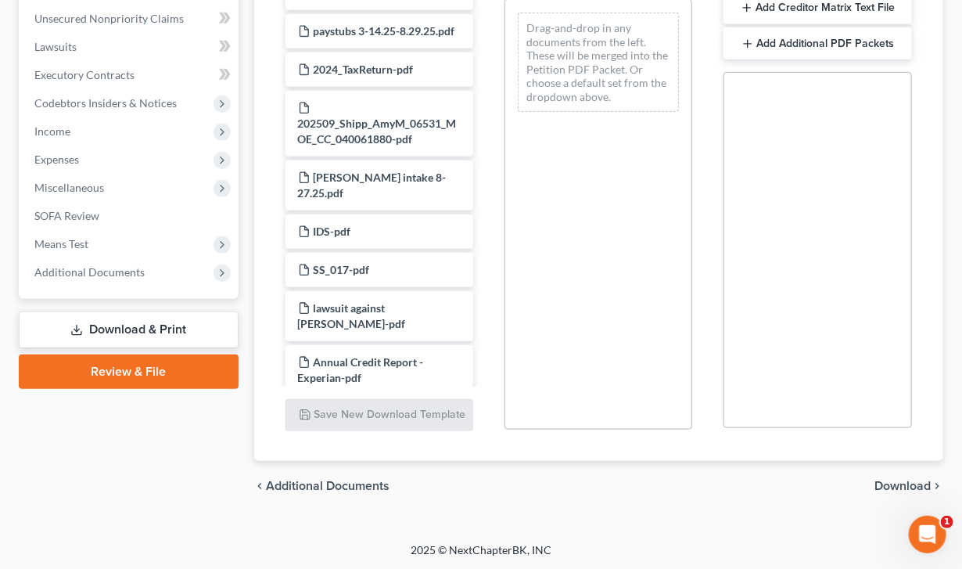
scroll to position [411, 0]
click at [92, 390] on div "Case Dashboard Payments Invoices Payments Payments Credit Report Client Profile" at bounding box center [128, 125] width 235 height 773
click at [92, 380] on link "Review & File" at bounding box center [129, 372] width 220 height 34
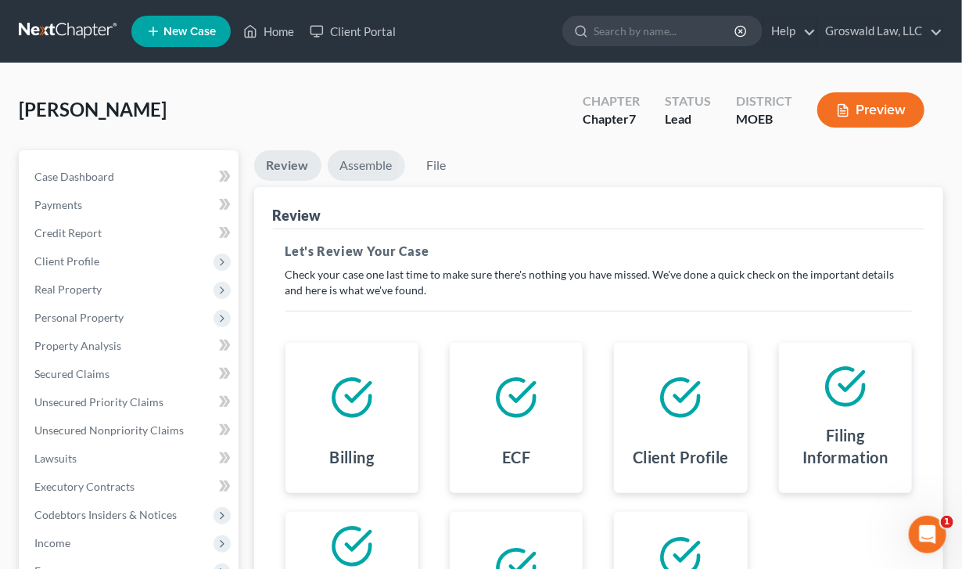
click at [375, 168] on link "Assemble" at bounding box center [366, 165] width 77 height 31
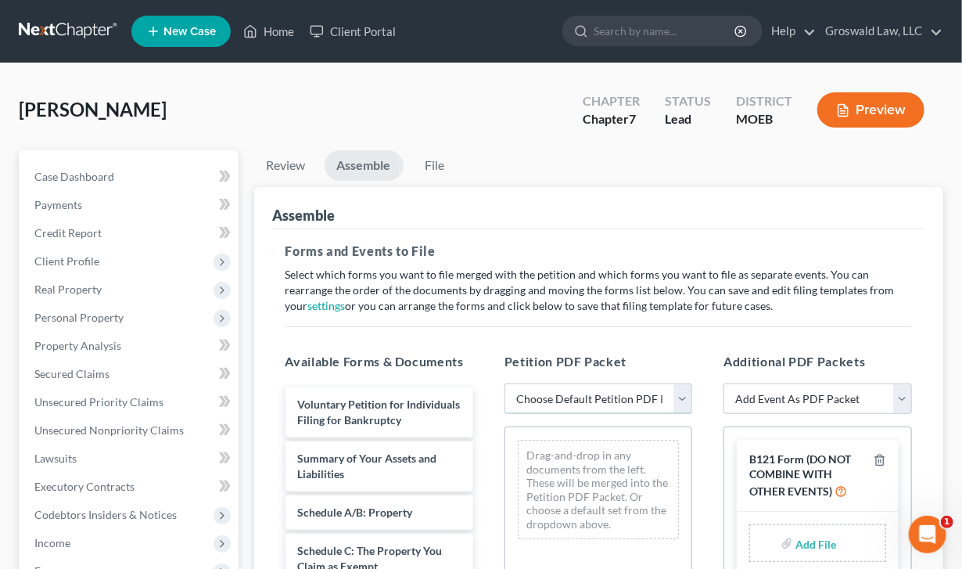
click at [573, 401] on select "Choose Default Petition PDF Packet Complete Bankruptcy Petition (all forms and …" at bounding box center [599, 398] width 188 height 31
select select "0"
click at [505, 383] on select "Choose Default Petition PDF Packet Complete Bankruptcy Petition (all forms and …" at bounding box center [599, 398] width 188 height 31
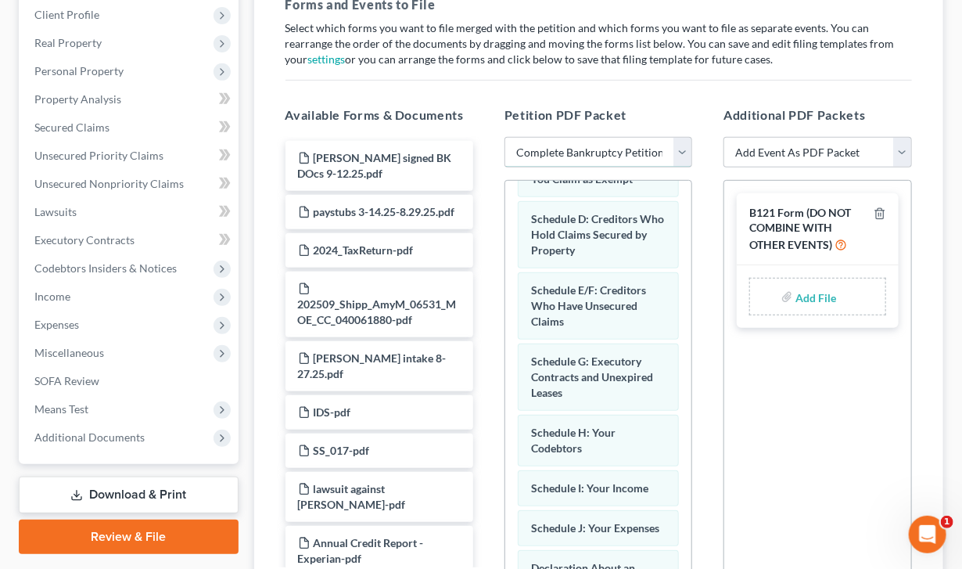
scroll to position [247, 0]
click at [812, 288] on input "file" at bounding box center [815, 296] width 38 height 28
type input "C:\fakepath\AMY FORM 121.pdf"
click at [771, 153] on select "Add Event As PDF Packet Amended List of Creditors and Verification of Matrix Am…" at bounding box center [818, 151] width 188 height 31
select select "6"
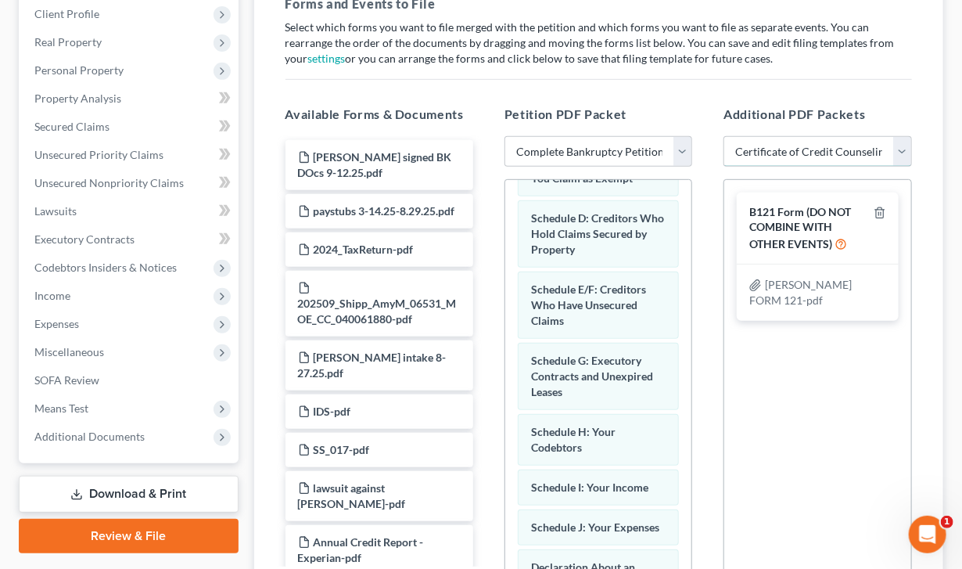
click at [724, 136] on select "Add Event As PDF Packet Amended List of Creditors and Verification of Matrix Am…" at bounding box center [818, 151] width 188 height 31
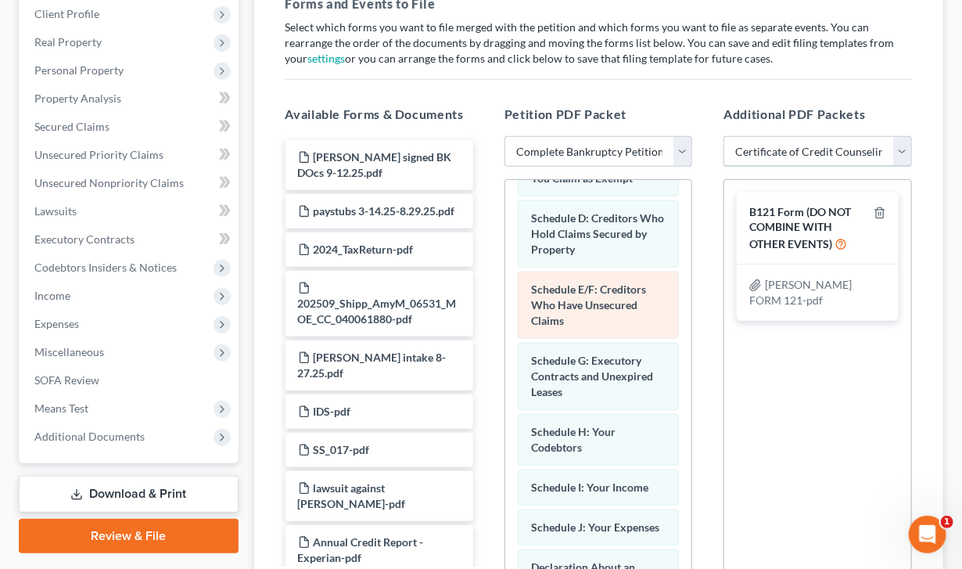
select select
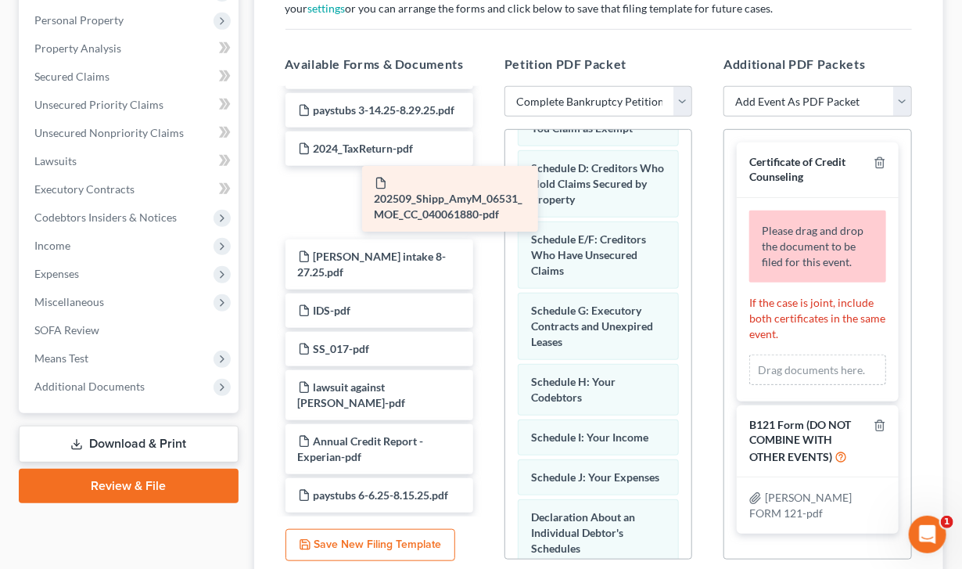
scroll to position [13, 0]
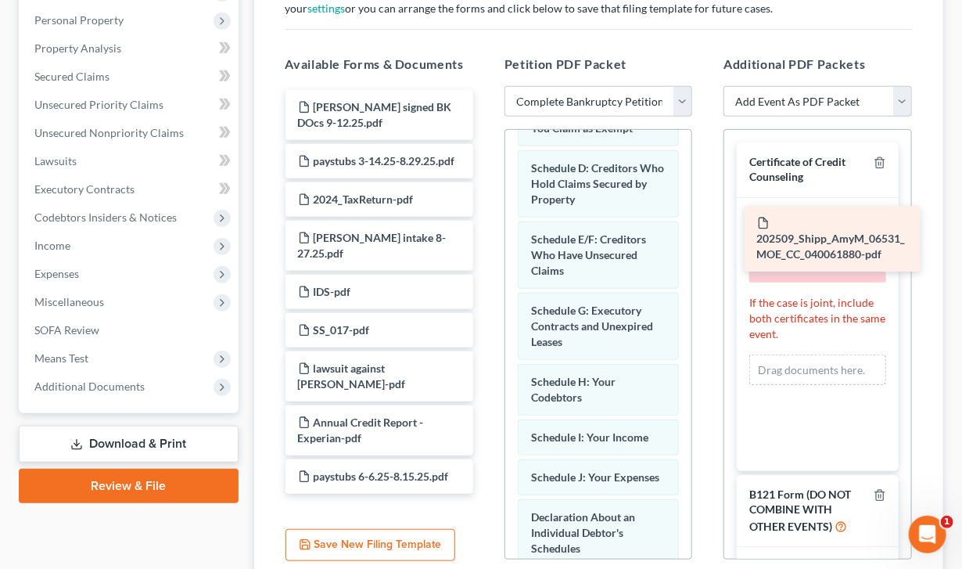
drag, startPoint x: 354, startPoint y: 193, endPoint x: 811, endPoint y: 246, distance: 460.8
click at [486, 246] on div "202509_Shipp_AmyM_06531_MOE_CC_040061880-pdf amy shipp signed BK DOcs 9-12.25.p…" at bounding box center [379, 292] width 213 height 404
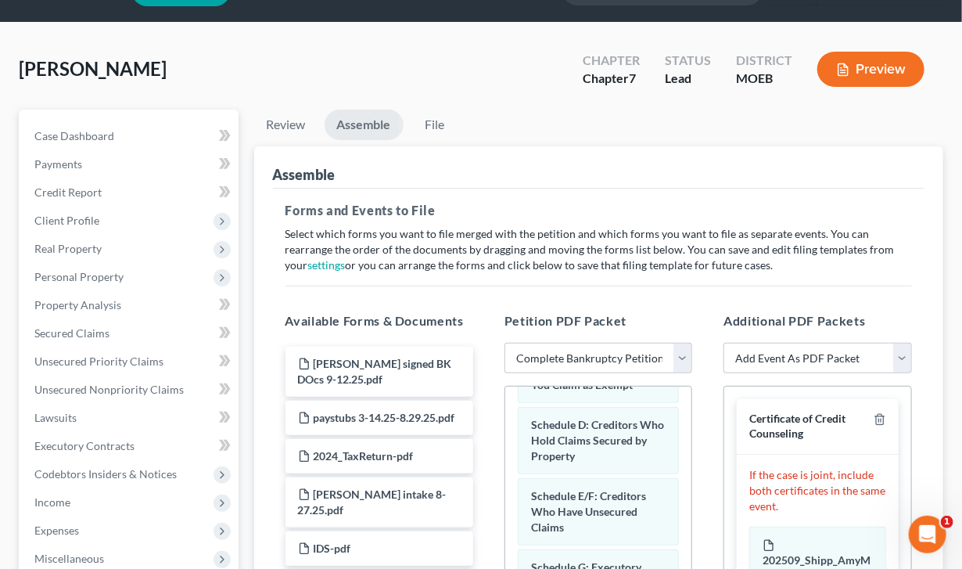
scroll to position [0, 0]
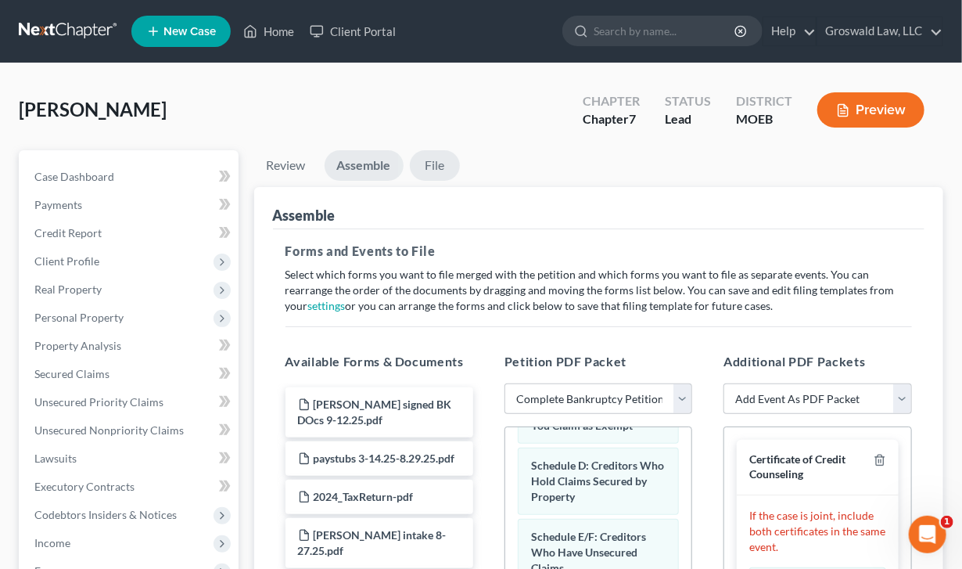
click at [436, 156] on link "File" at bounding box center [435, 165] width 50 height 31
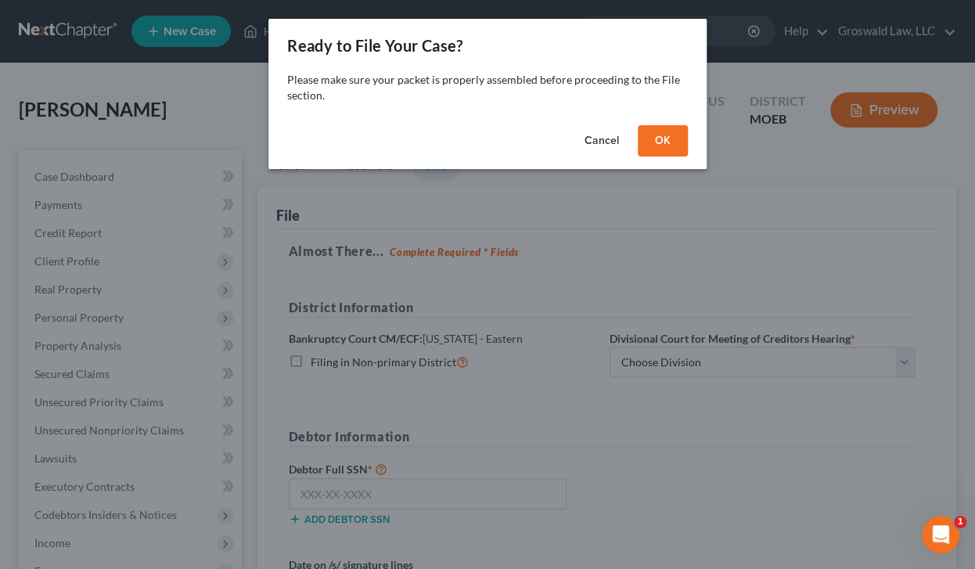
click at [638, 140] on button "OK" at bounding box center [663, 140] width 50 height 31
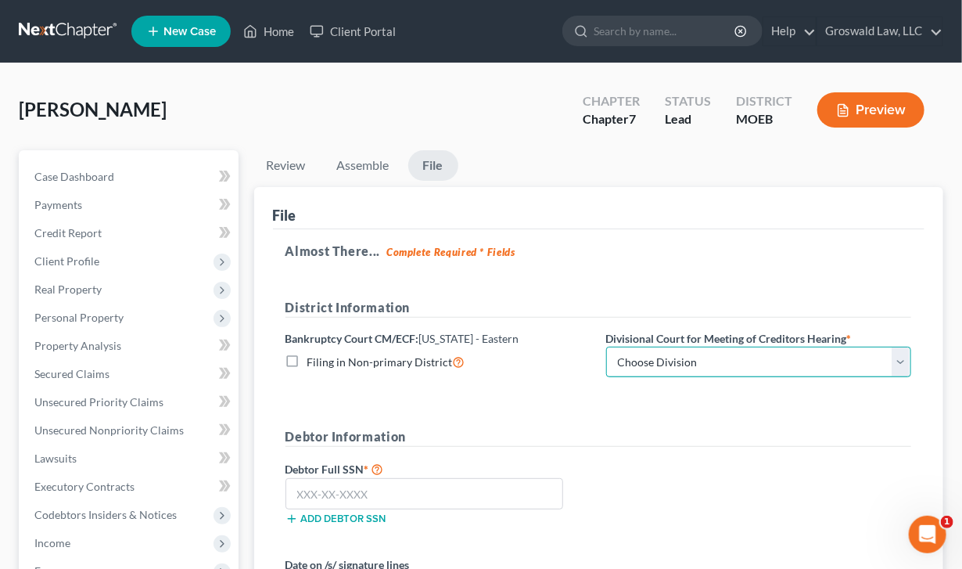
click at [685, 353] on select "Choose Division Cape Girardeau Hannibal [GEOGRAPHIC_DATA][PERSON_NAME]" at bounding box center [758, 362] width 305 height 31
select select "2"
click at [606, 347] on select "Choose Division Cape Girardeau Hannibal [GEOGRAPHIC_DATA][PERSON_NAME]" at bounding box center [758, 362] width 305 height 31
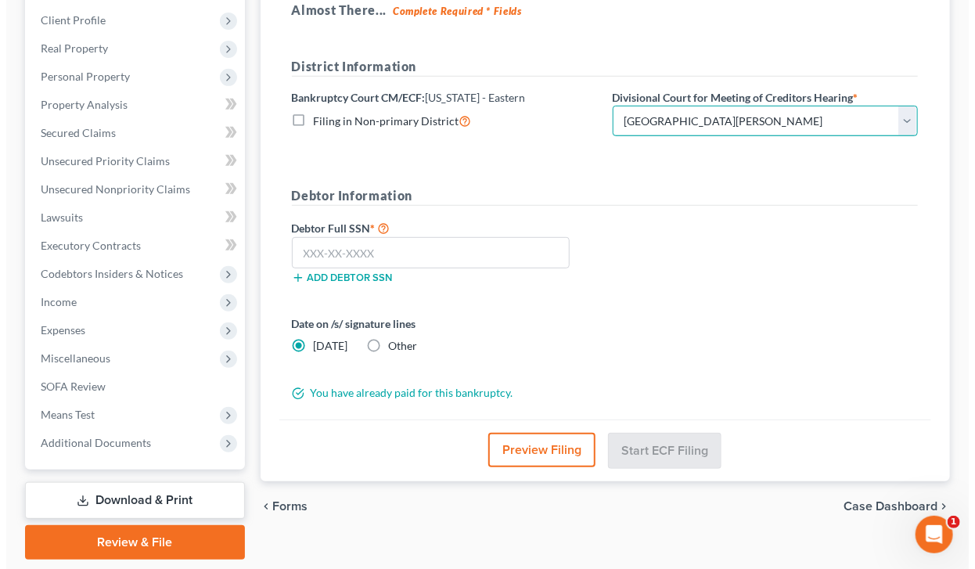
scroll to position [289, 0]
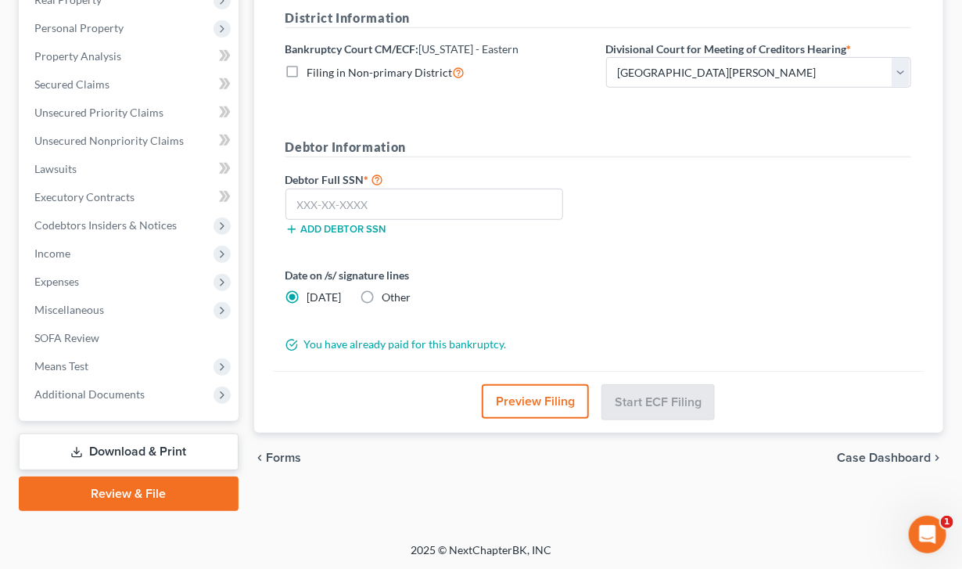
click at [516, 412] on button "Preview Filing" at bounding box center [535, 401] width 107 height 34
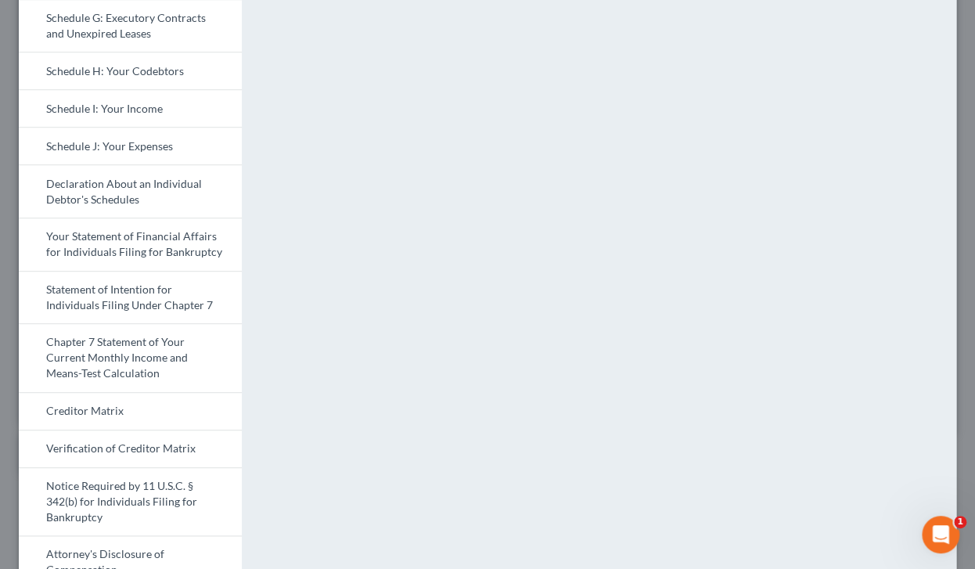
scroll to position [327, 0]
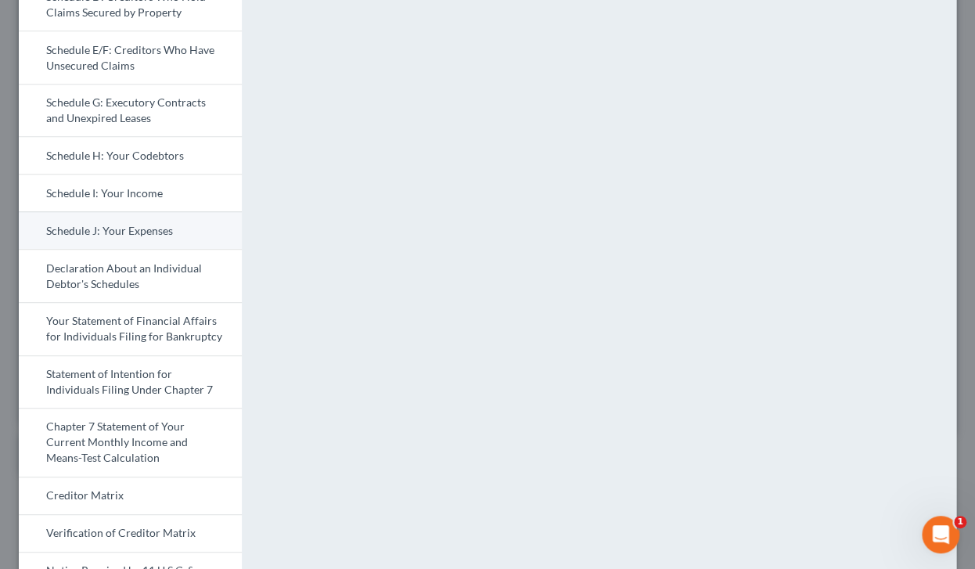
click at [106, 219] on link "Schedule J: Your Expenses" at bounding box center [130, 230] width 223 height 38
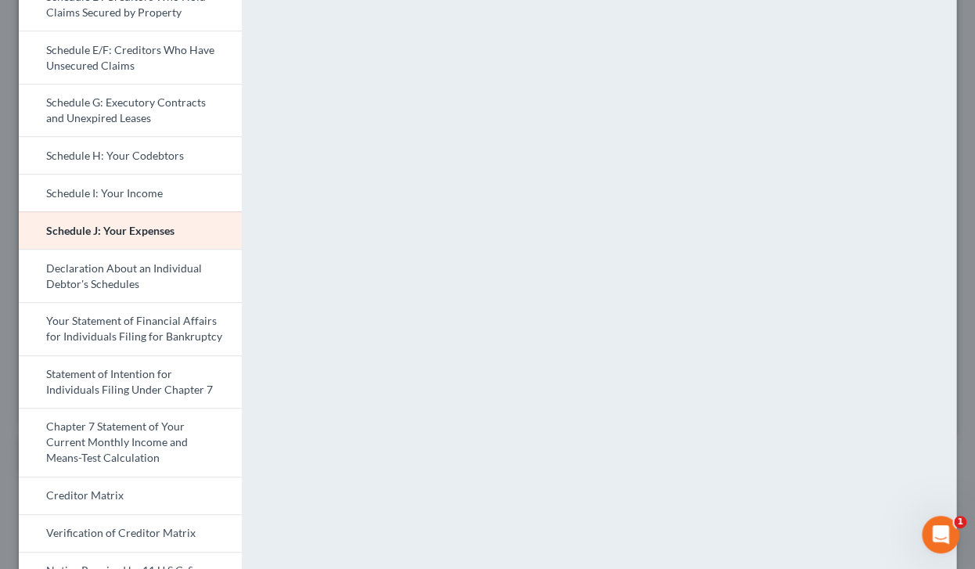
scroll to position [625, 0]
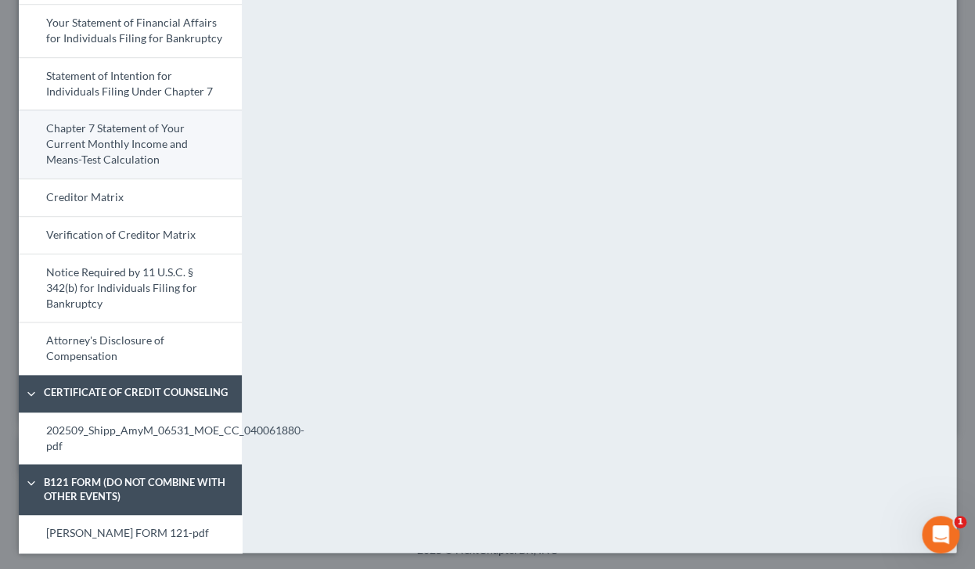
click at [144, 153] on link "Chapter 7 Statement of Your Current Monthly Income and Means-Test Calculation" at bounding box center [130, 144] width 223 height 69
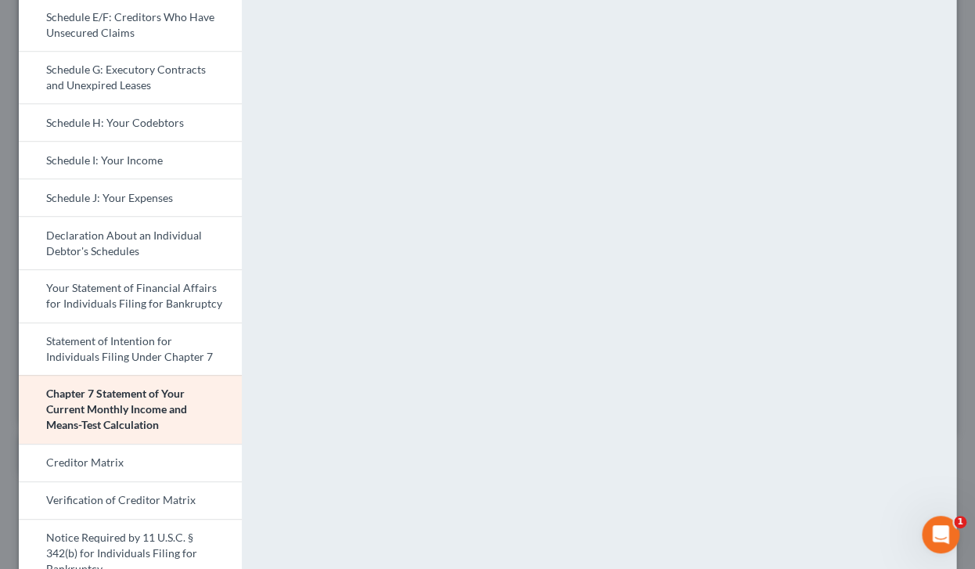
scroll to position [359, 0]
click at [163, 347] on link "Statement of Intention for Individuals Filing Under Chapter 7" at bounding box center [130, 349] width 223 height 53
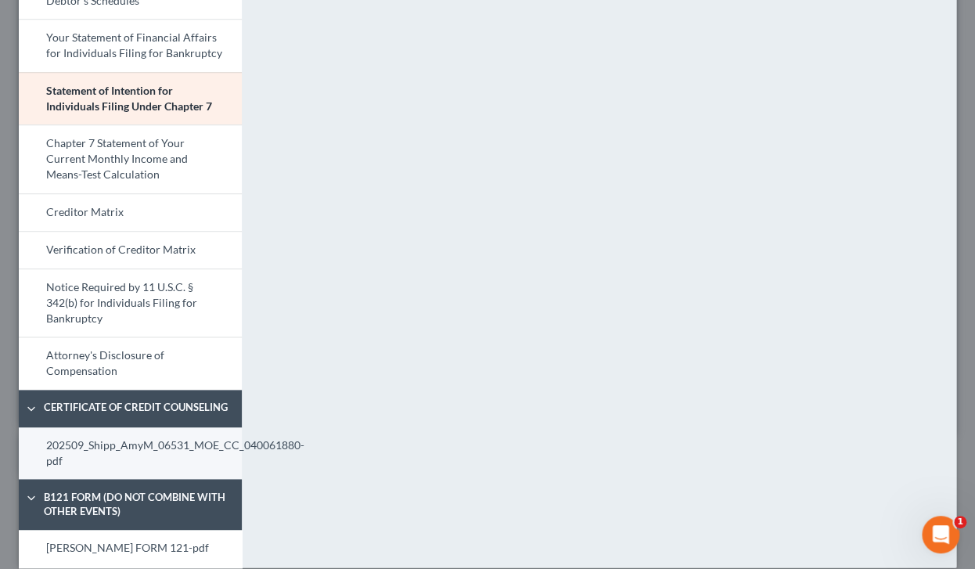
scroll to position [625, 0]
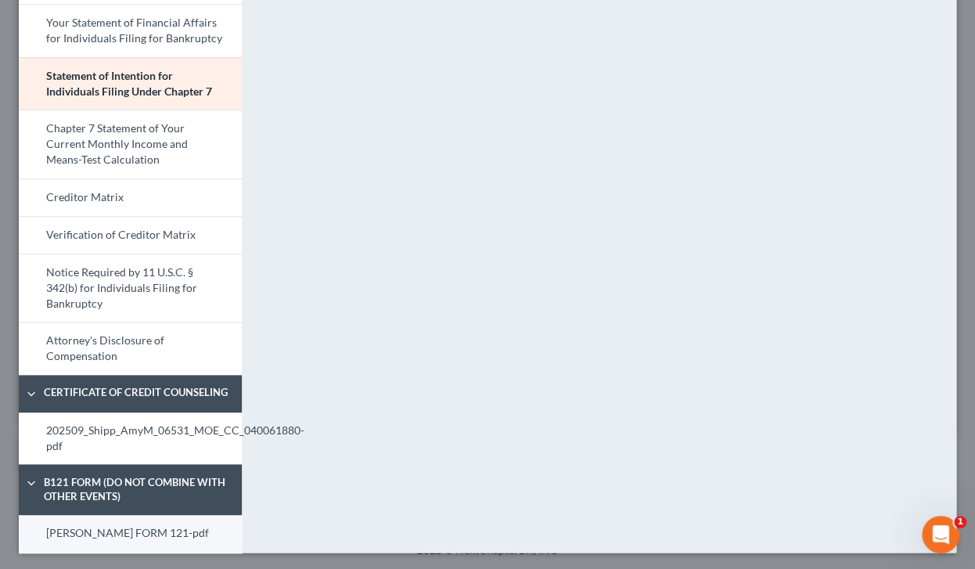
click at [102, 533] on link "AMY FORM 121-pdf" at bounding box center [130, 534] width 223 height 38
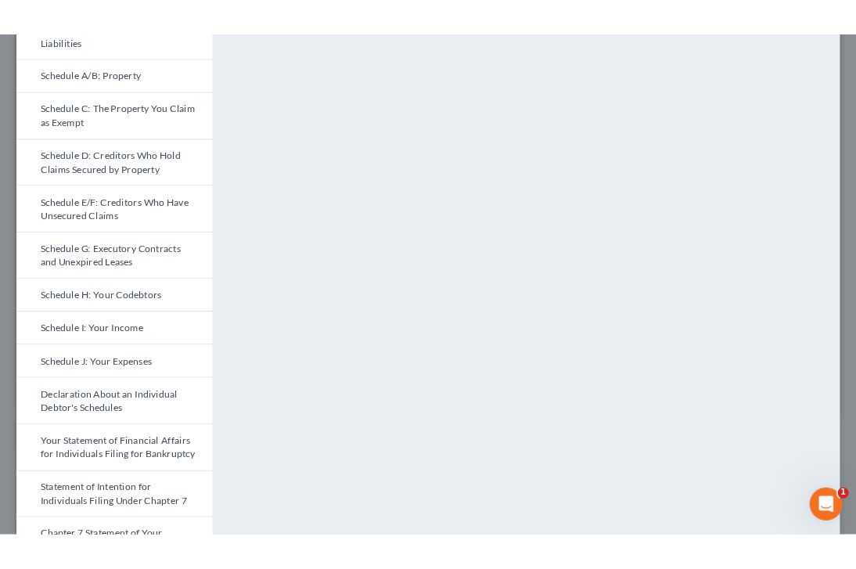
scroll to position [0, 0]
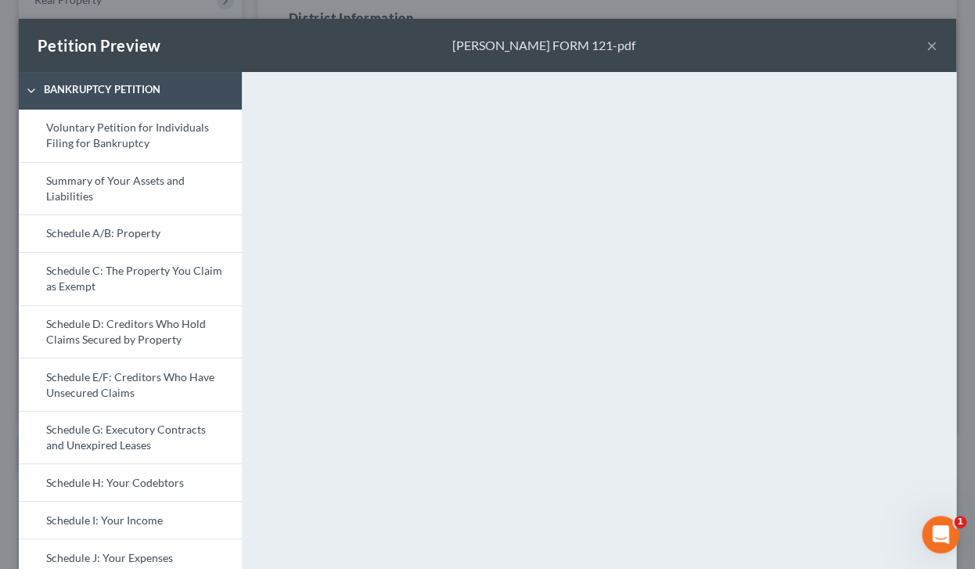
click at [844, 51] on button "×" at bounding box center [931, 45] width 11 height 19
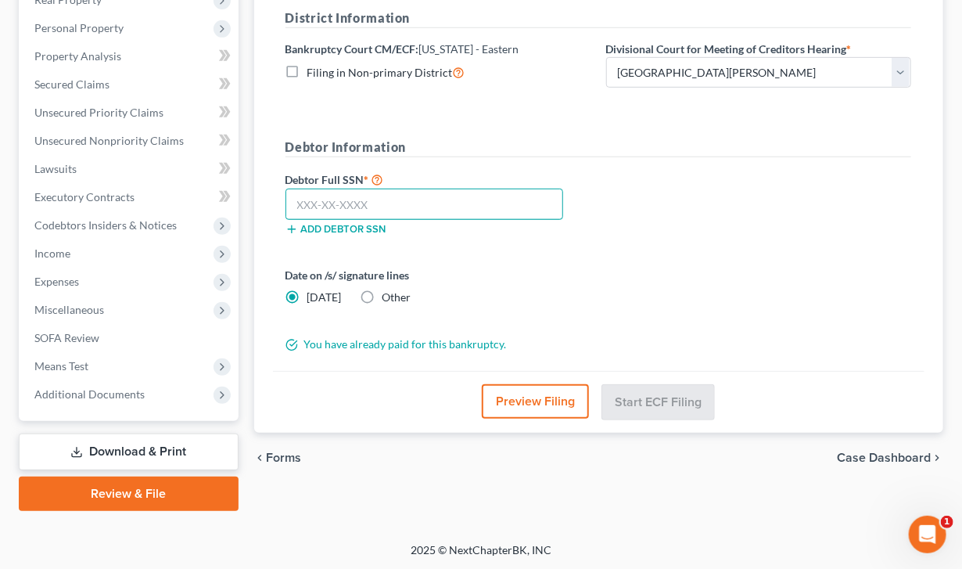
click at [476, 197] on input "text" at bounding box center [425, 204] width 279 height 31
paste input "499-88-5647"
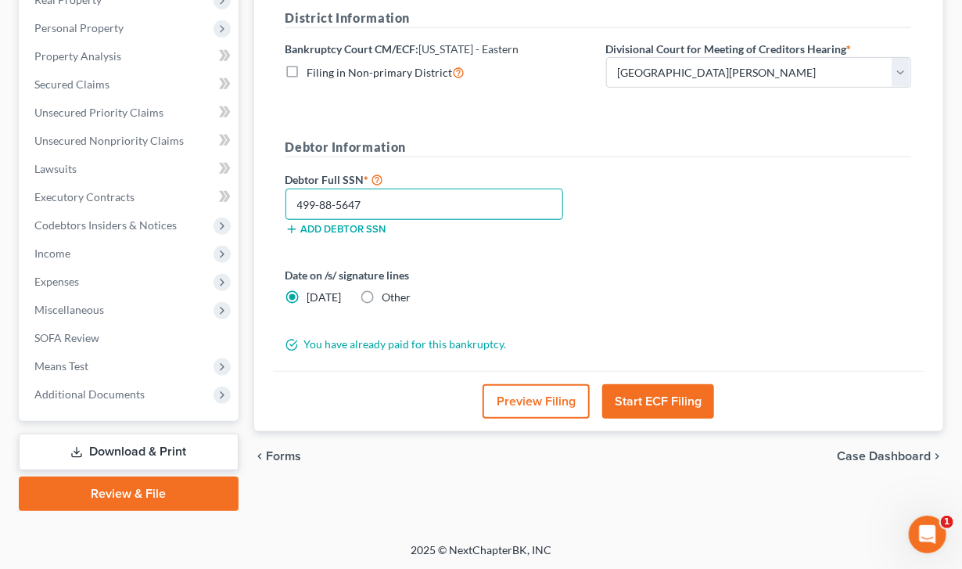
type input "499-88-5647"
click at [656, 404] on button "Start ECF Filing" at bounding box center [658, 401] width 112 height 34
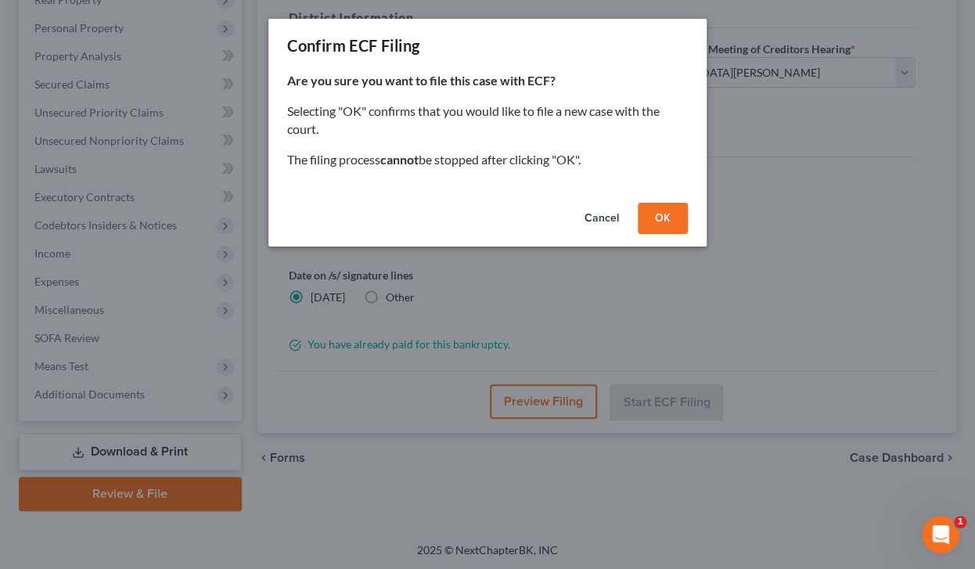
click at [657, 214] on button "OK" at bounding box center [663, 218] width 50 height 31
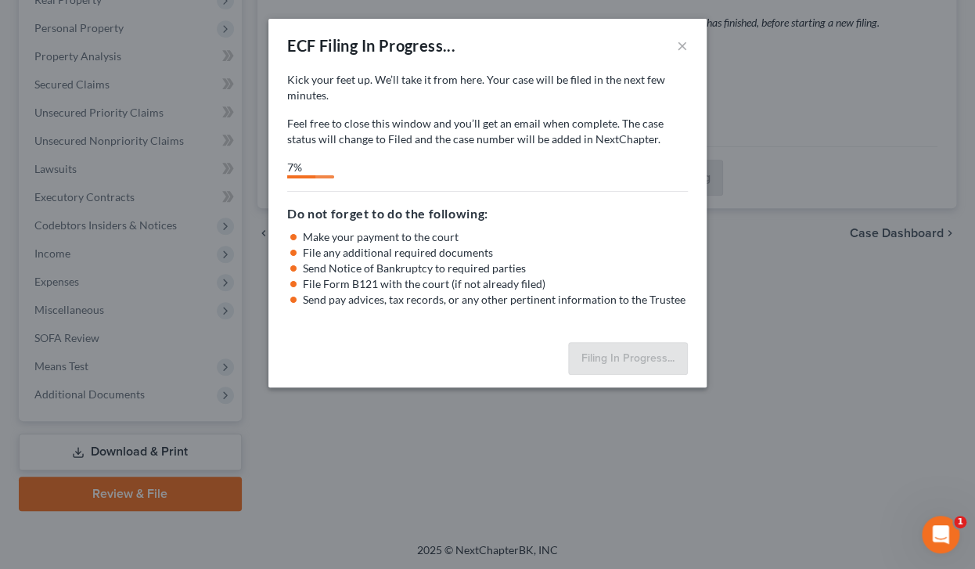
click at [315, 174] on div "7%" at bounding box center [301, 169] width 28 height 19
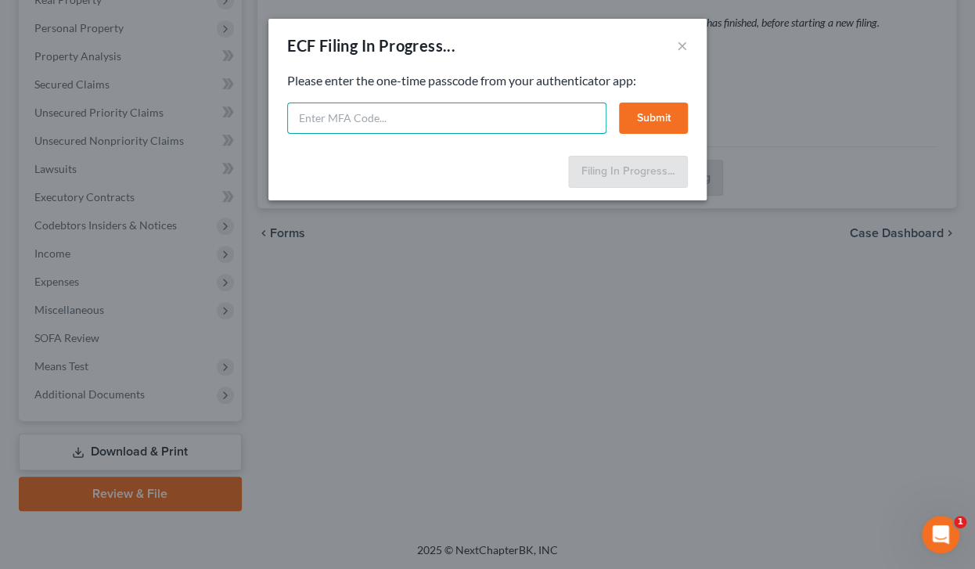
click at [396, 103] on input "text" at bounding box center [446, 117] width 319 height 31
type input "201456"
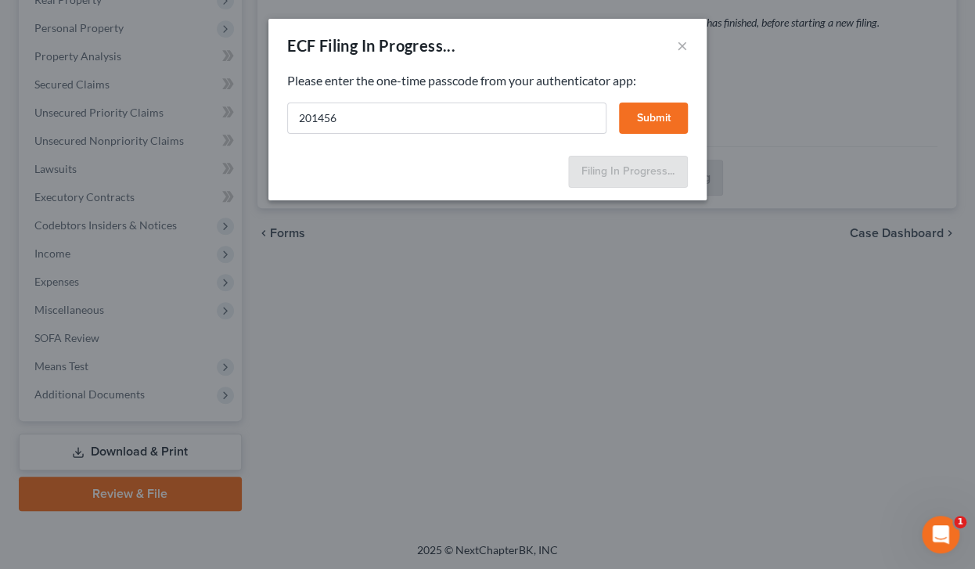
click at [645, 121] on button "Submit" at bounding box center [653, 117] width 69 height 31
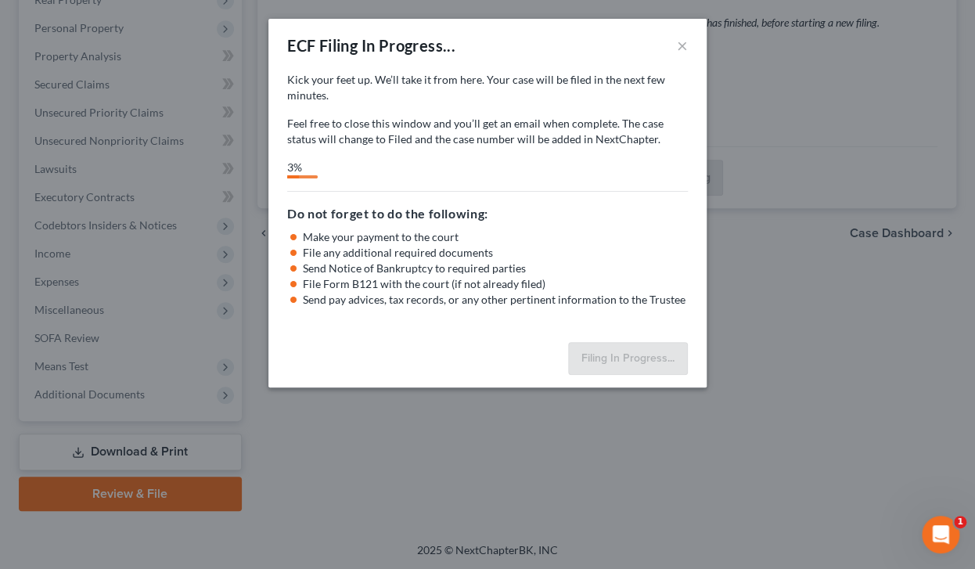
select select "2"
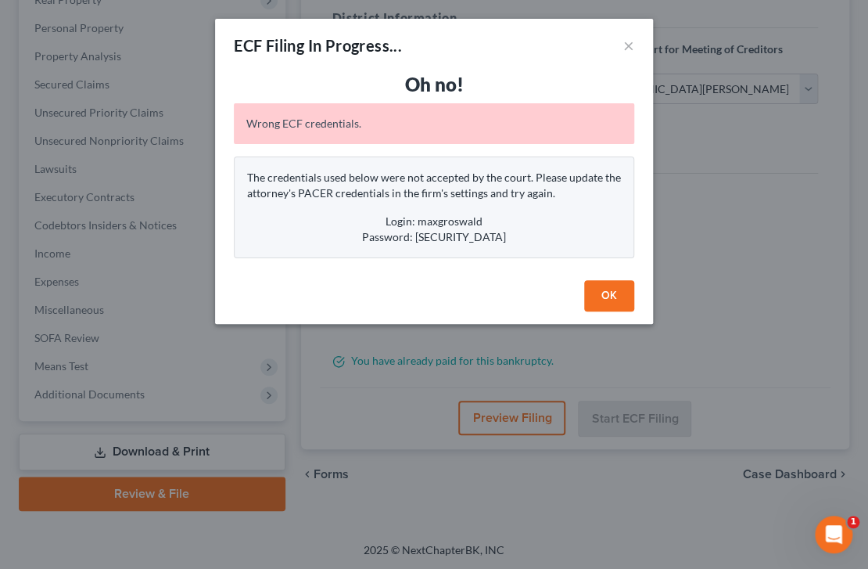
click at [615, 296] on button "OK" at bounding box center [609, 295] width 50 height 31
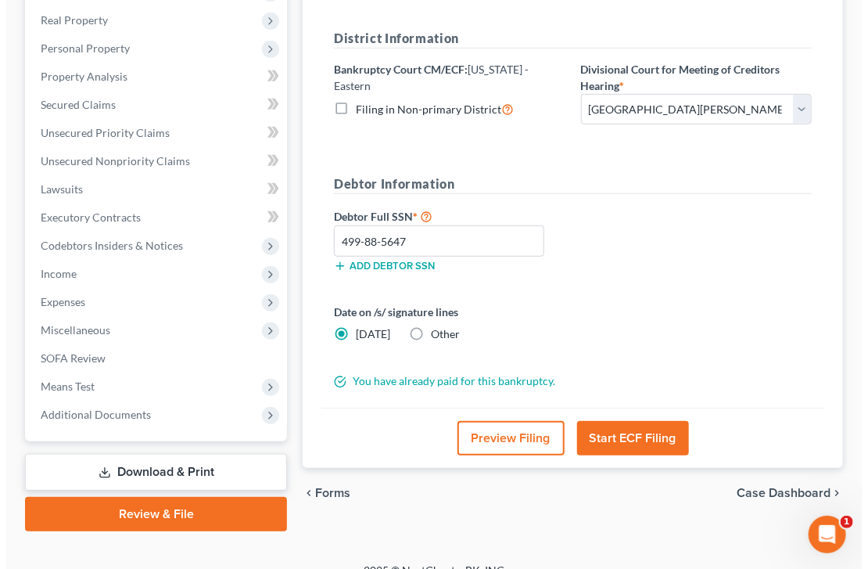
scroll to position [271, 0]
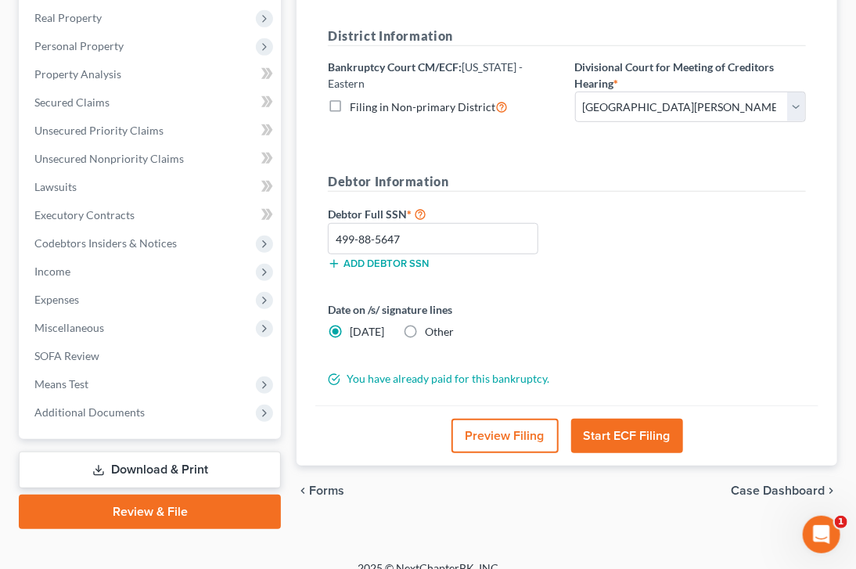
click at [612, 440] on button "Start ECF Filing" at bounding box center [627, 436] width 112 height 34
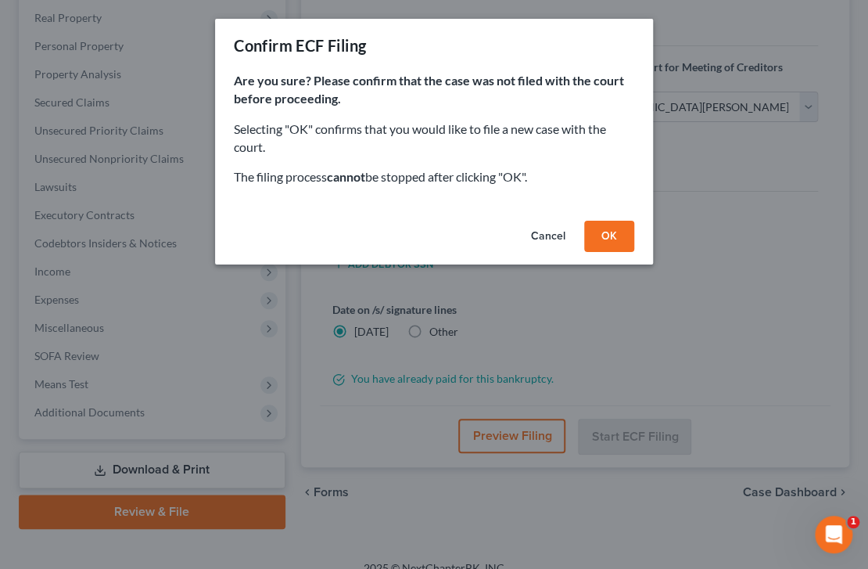
click at [614, 237] on button "OK" at bounding box center [609, 236] width 50 height 31
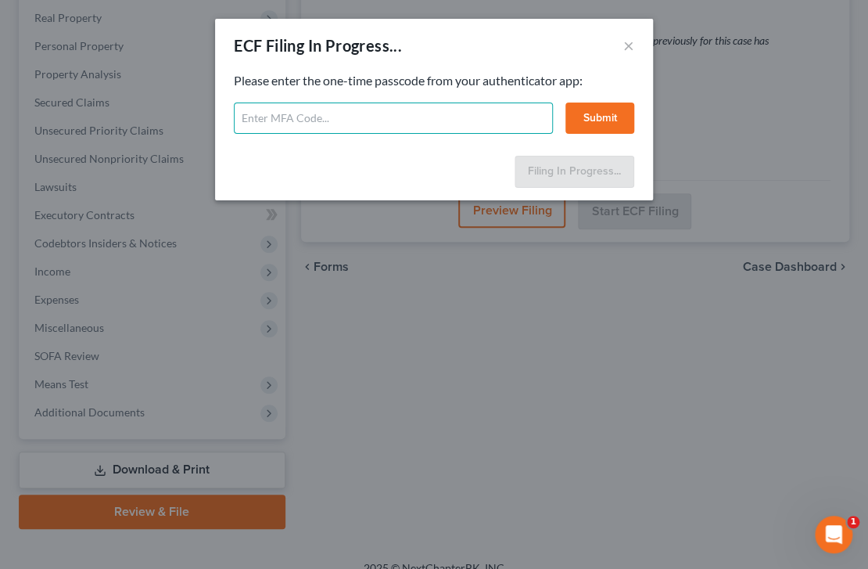
click at [332, 120] on input "text" at bounding box center [393, 117] width 319 height 31
type input "242342"
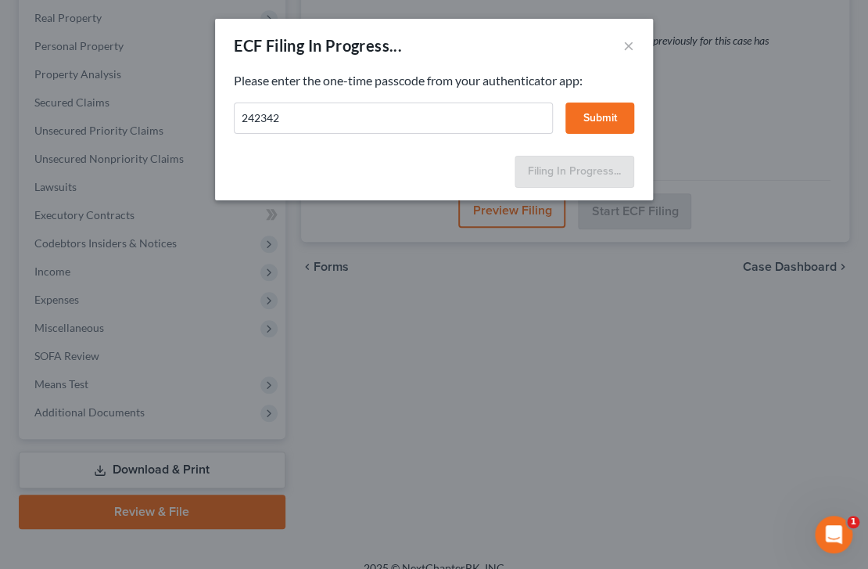
click at [593, 126] on button "Submit" at bounding box center [600, 117] width 69 height 31
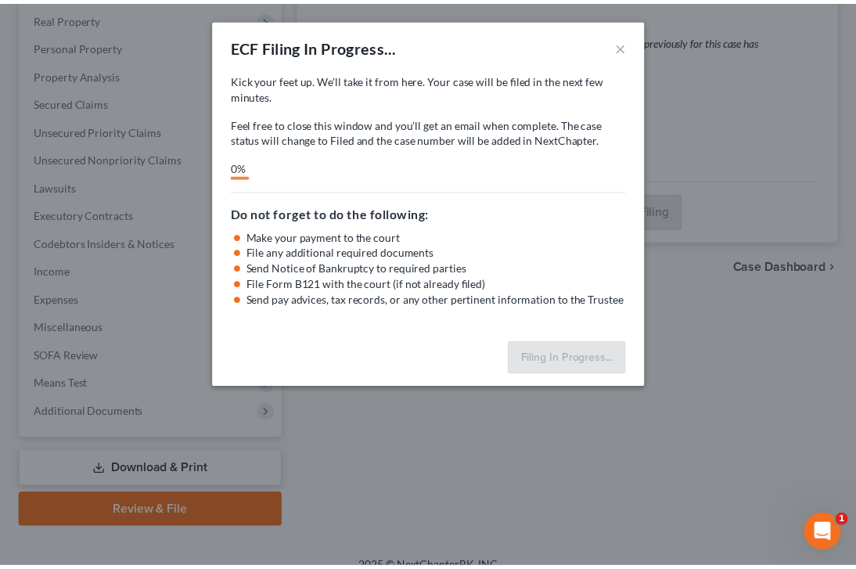
scroll to position [239, 0]
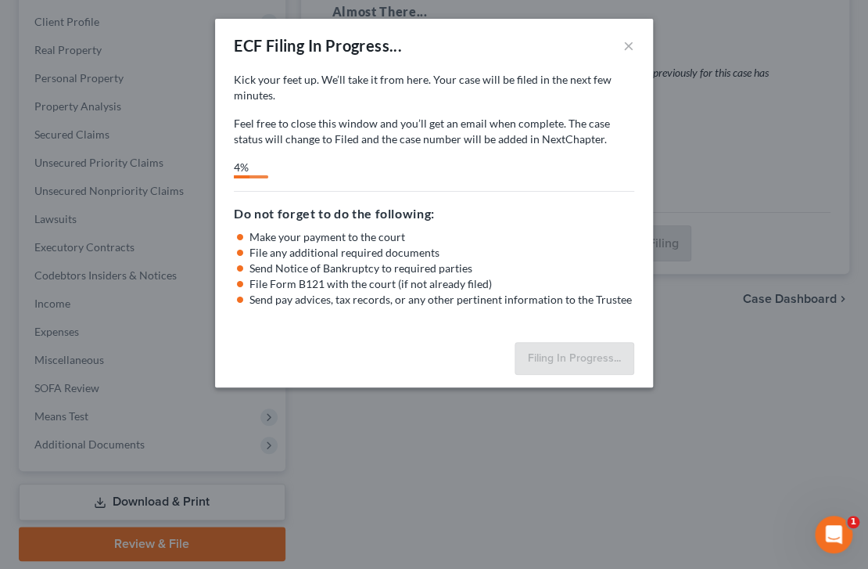
select select "2"
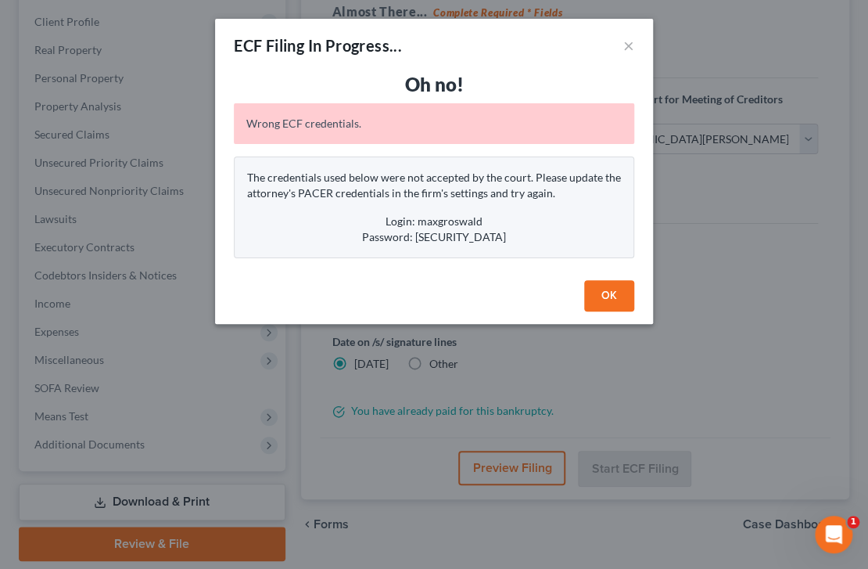
click at [521, 218] on div "Login: maxgroswald" at bounding box center [434, 222] width 374 height 16
click at [604, 293] on button "OK" at bounding box center [609, 295] width 50 height 31
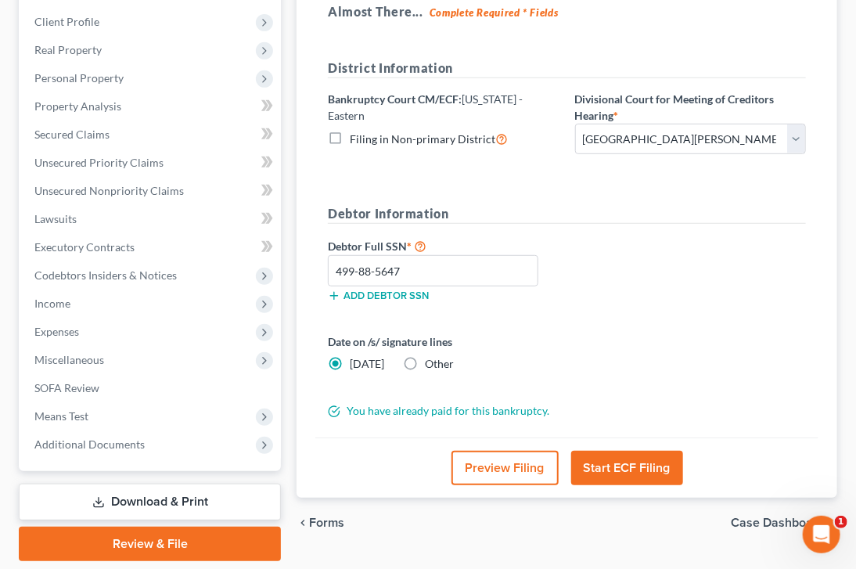
scroll to position [0, 0]
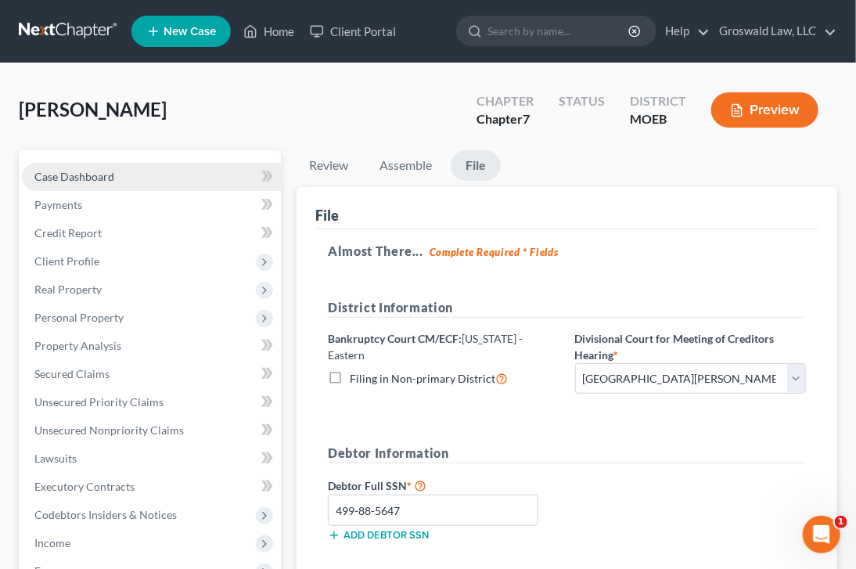
click at [99, 181] on span "Case Dashboard" at bounding box center [74, 176] width 80 height 13
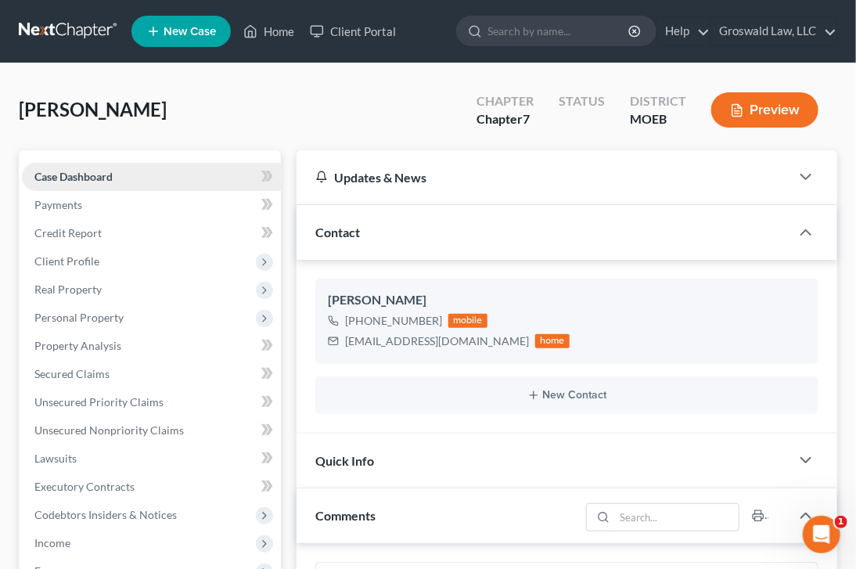
scroll to position [67, 0]
click at [97, 178] on span "Case Dashboard" at bounding box center [73, 176] width 78 height 13
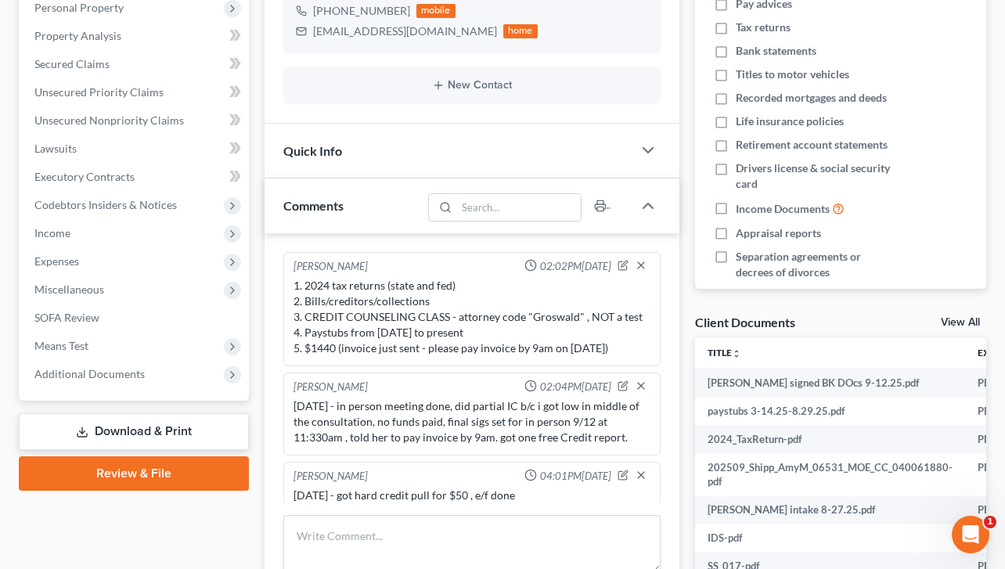
scroll to position [318, 0]
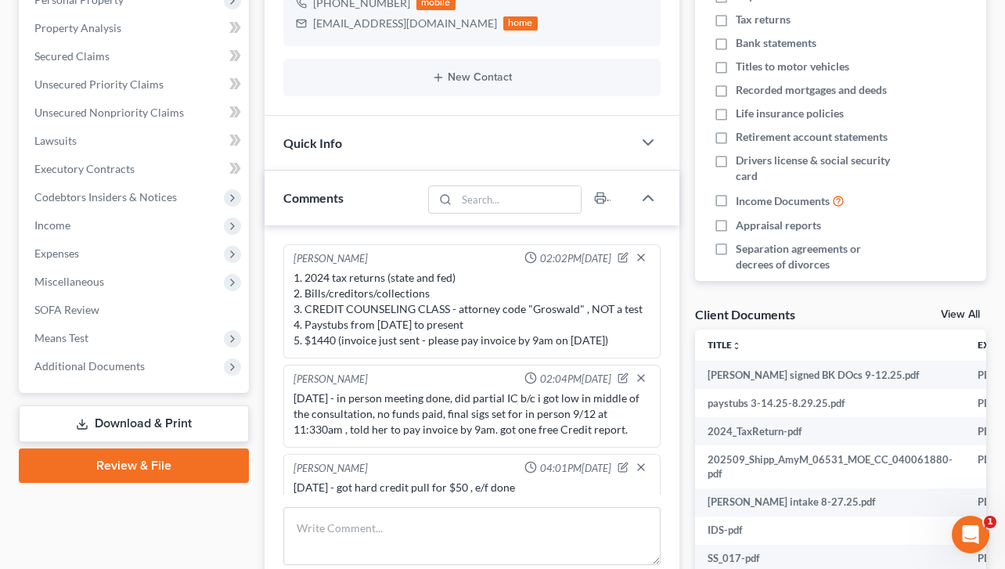
click at [122, 469] on link "Review & File" at bounding box center [134, 465] width 230 height 34
